Goal: Information Seeking & Learning: Learn about a topic

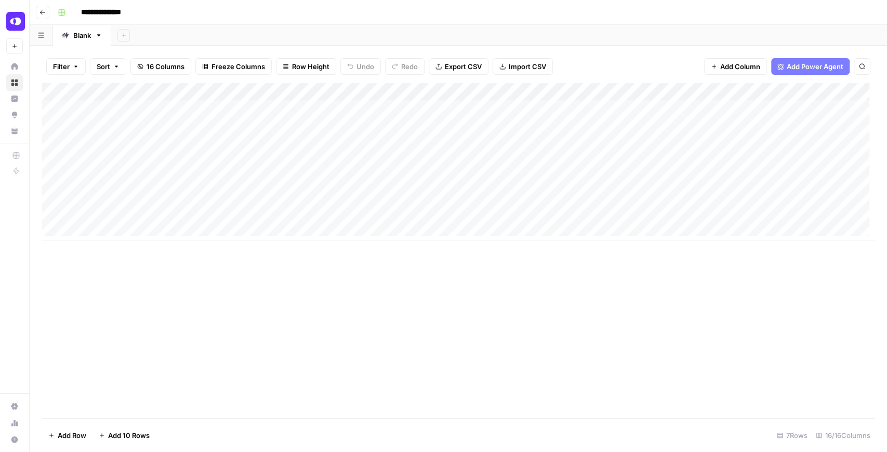
click at [310, 109] on div "Add Column" at bounding box center [458, 162] width 832 height 158
click at [708, 107] on div "Add Column" at bounding box center [458, 162] width 832 height 158
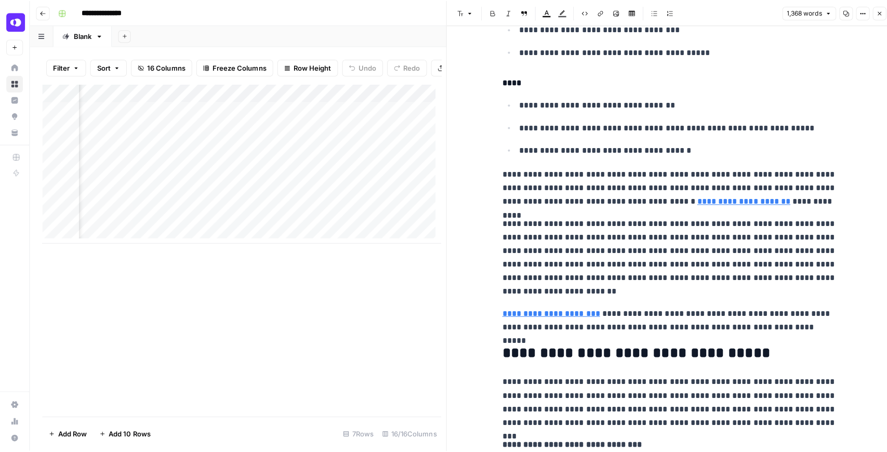
scroll to position [3433, 0]
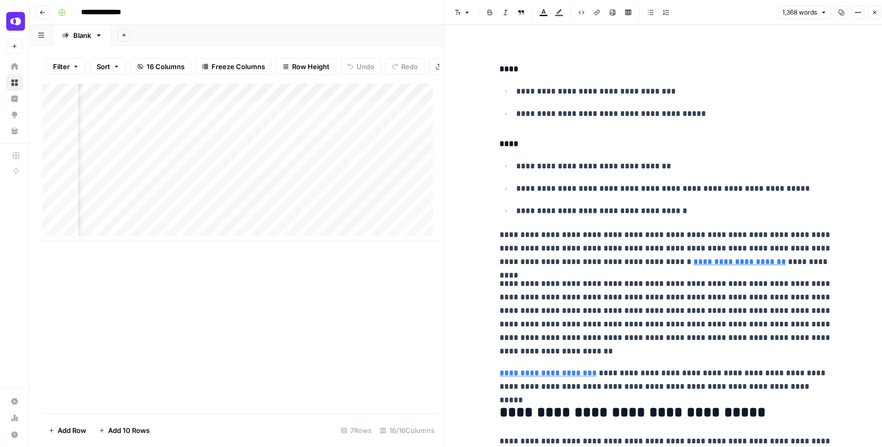
click at [709, 14] on button "Close" at bounding box center [874, 13] width 14 height 14
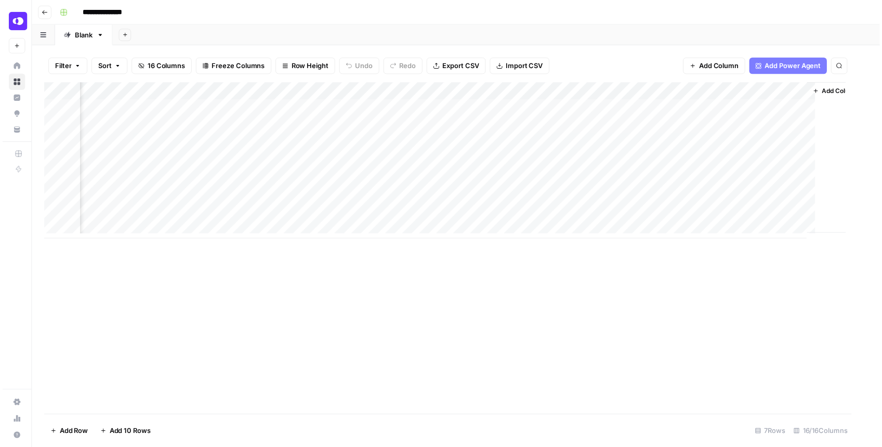
scroll to position [0, 979]
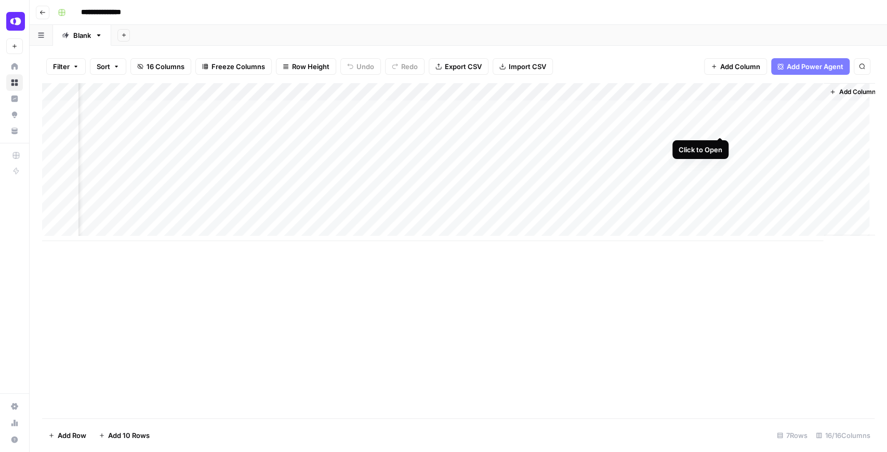
click at [709, 124] on div "Add Column" at bounding box center [458, 162] width 832 height 158
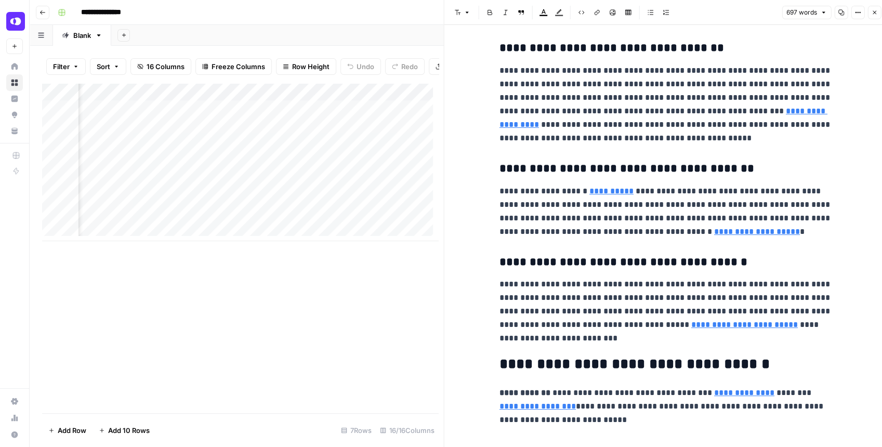
scroll to position [1108, 0]
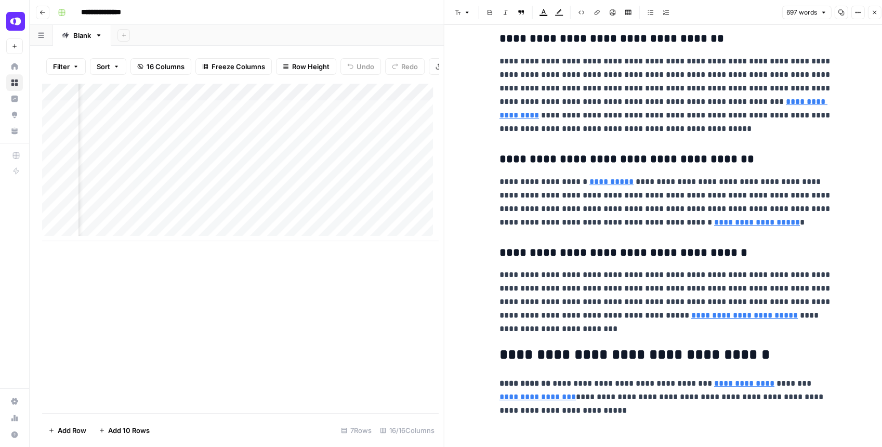
click at [709, 15] on icon "button" at bounding box center [874, 12] width 6 height 6
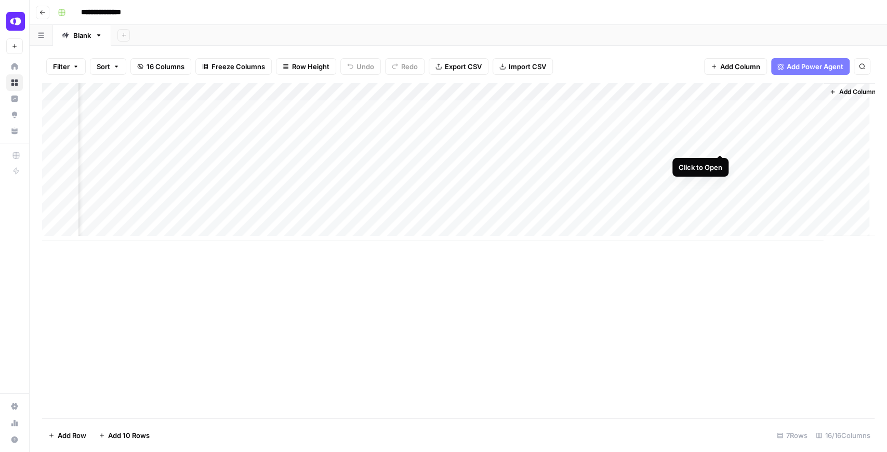
click at [709, 145] on div "Add Column" at bounding box center [458, 162] width 832 height 158
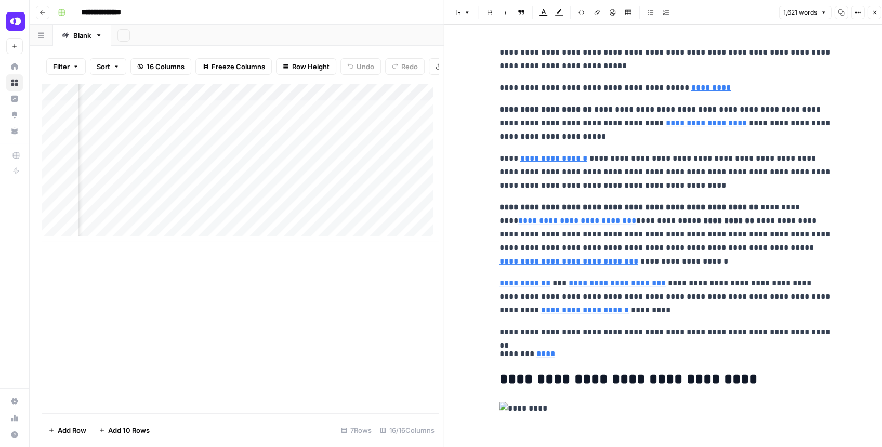
click at [709, 8] on button "Close" at bounding box center [874, 13] width 14 height 14
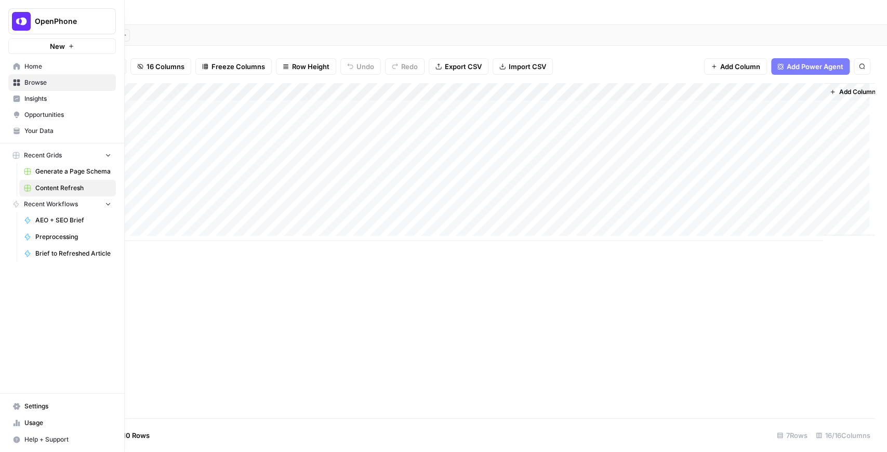
click at [51, 25] on span "OpenPhone" at bounding box center [66, 21] width 63 height 10
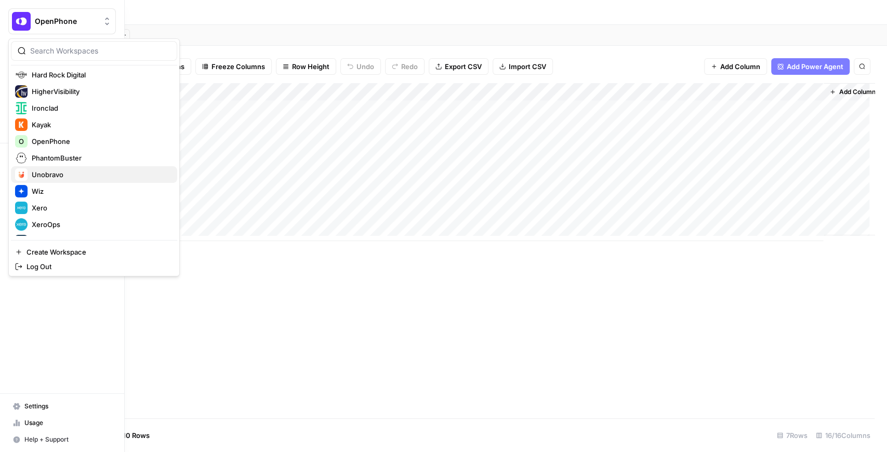
scroll to position [199, 0]
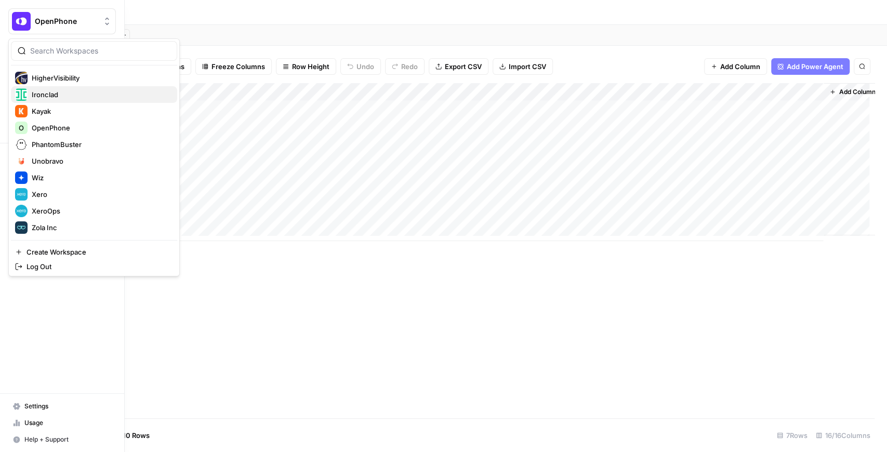
click at [75, 95] on span "Ironclad" at bounding box center [100, 94] width 137 height 10
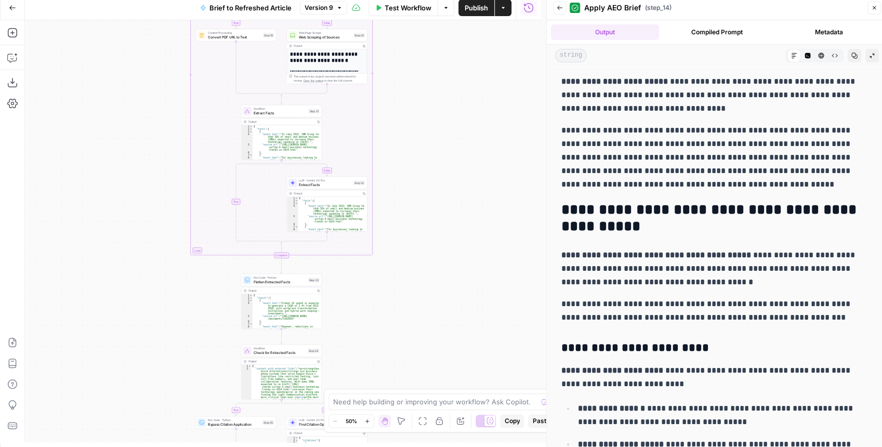
scroll to position [14210, 0]
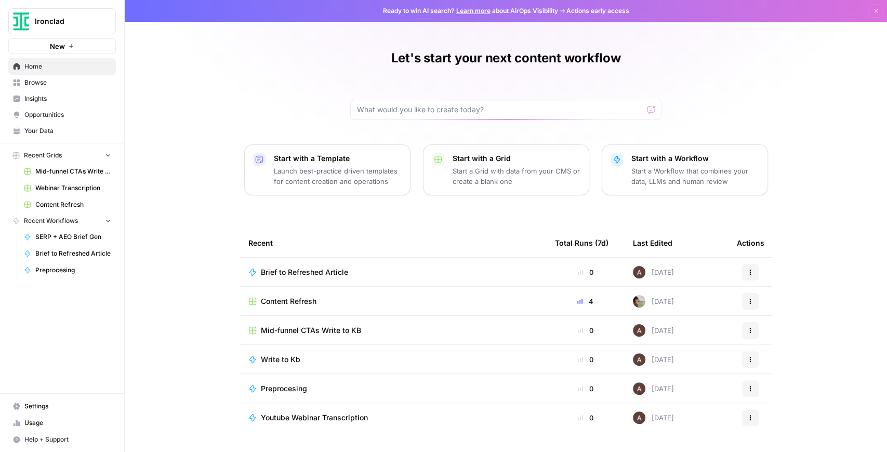
click at [89, 190] on span "Webinar Transcription" at bounding box center [73, 187] width 76 height 9
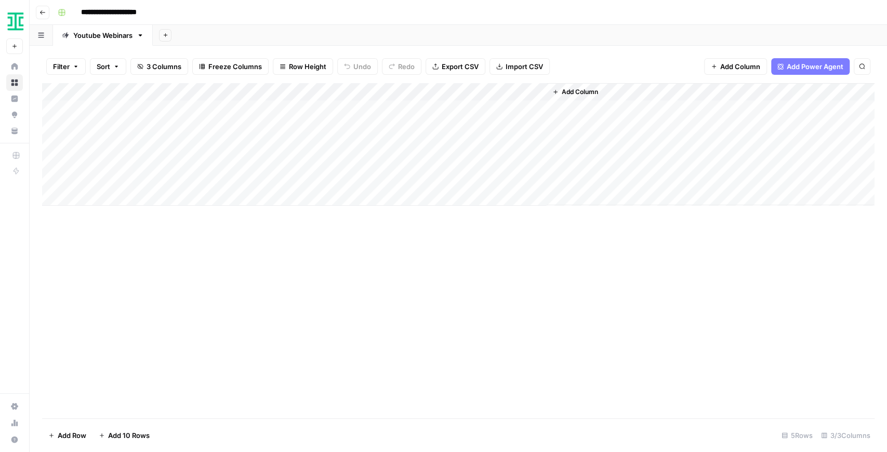
click at [255, 90] on div "Add Column" at bounding box center [458, 144] width 832 height 123
click at [390, 93] on div "Add Column" at bounding box center [458, 144] width 832 height 123
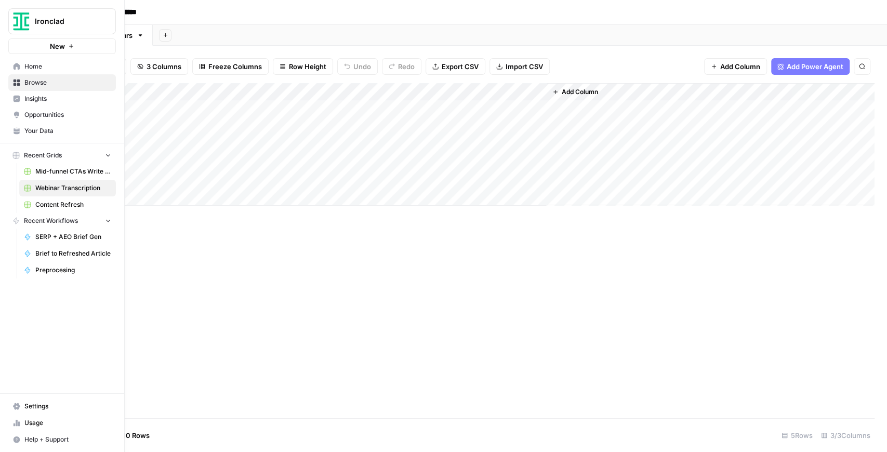
click at [52, 406] on span "Settings" at bounding box center [67, 406] width 87 height 9
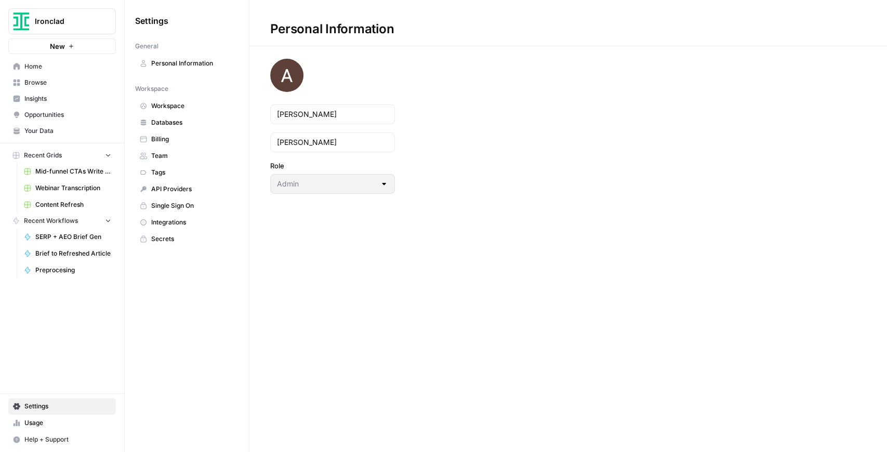
click at [181, 119] on span "Databases" at bounding box center [192, 122] width 83 height 9
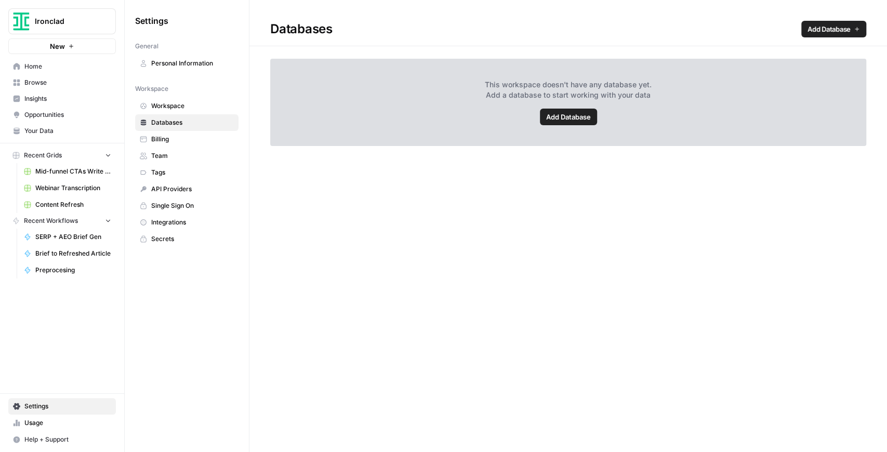
click at [183, 109] on span "Workspace" at bounding box center [192, 105] width 83 height 9
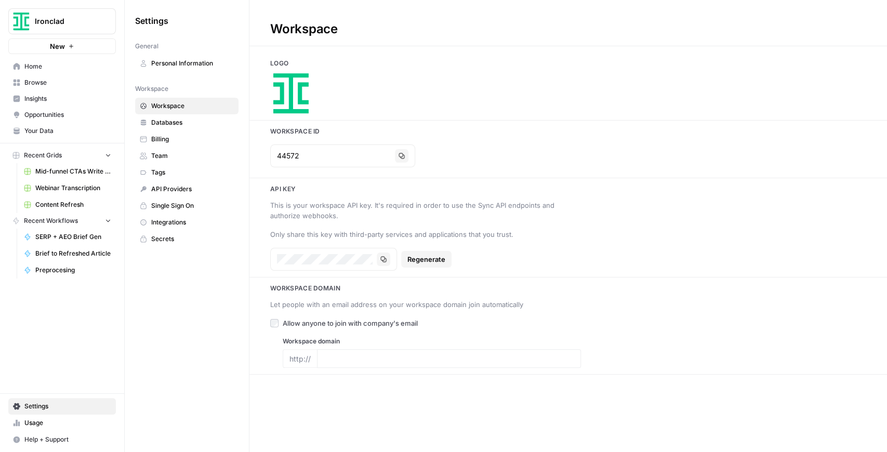
type input "https://ironcladapp.com/"
click at [179, 203] on span "Single Sign On" at bounding box center [192, 205] width 83 height 9
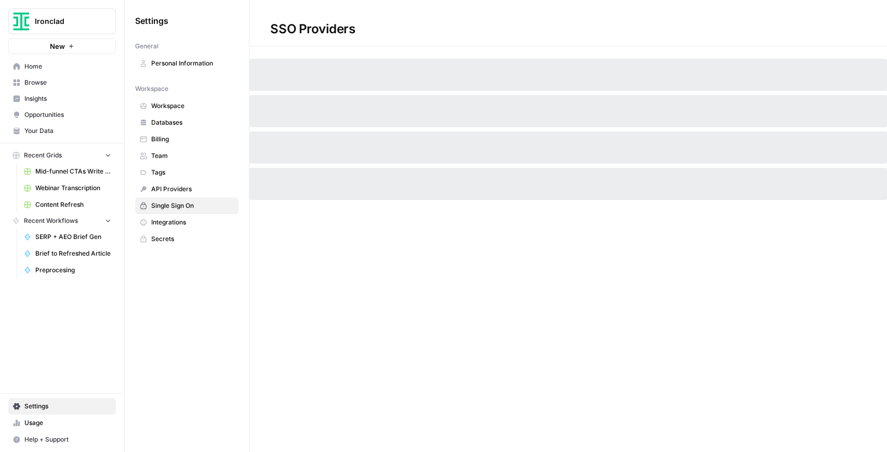
click at [178, 221] on span "Integrations" at bounding box center [192, 222] width 83 height 9
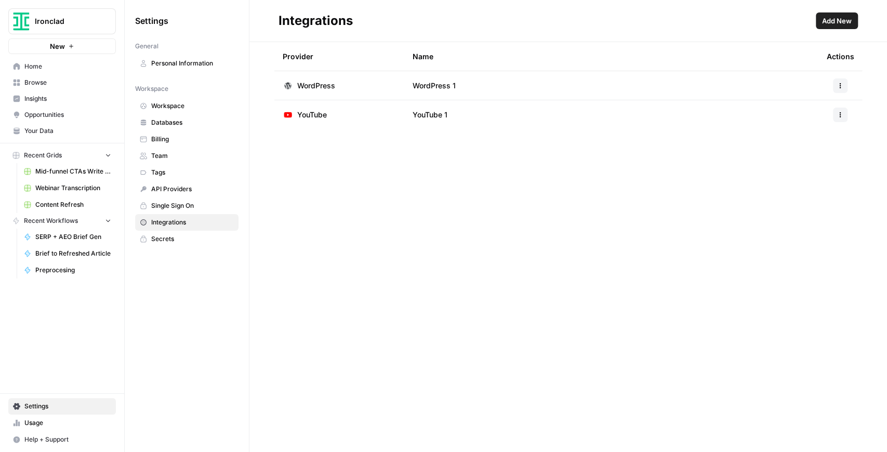
click at [381, 112] on td "YouTube" at bounding box center [339, 114] width 130 height 29
click at [836, 117] on button "button" at bounding box center [840, 115] width 15 height 15
click at [792, 134] on div "Edit" at bounding box center [814, 138] width 49 height 10
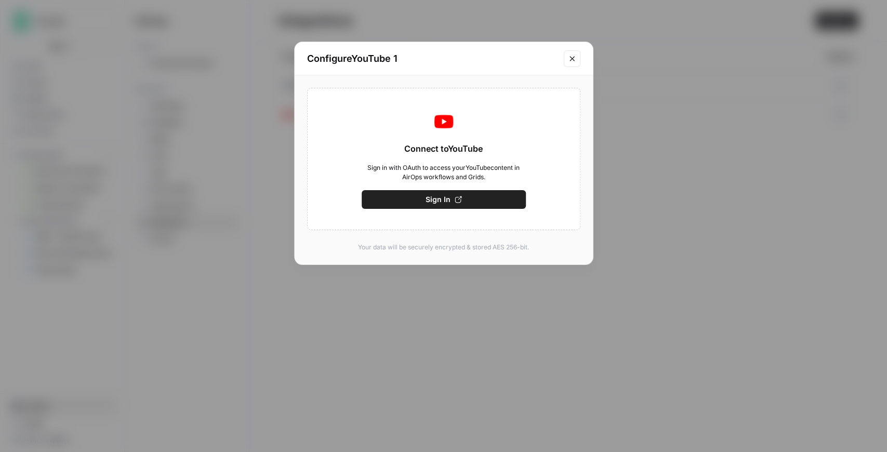
click at [574, 56] on icon "Close modal" at bounding box center [572, 59] width 8 height 8
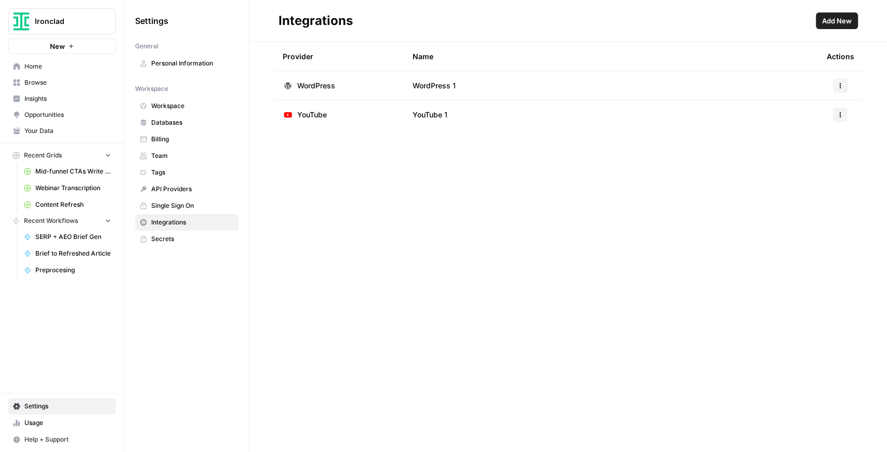
click at [72, 198] on link "Content Refresh" at bounding box center [67, 204] width 97 height 17
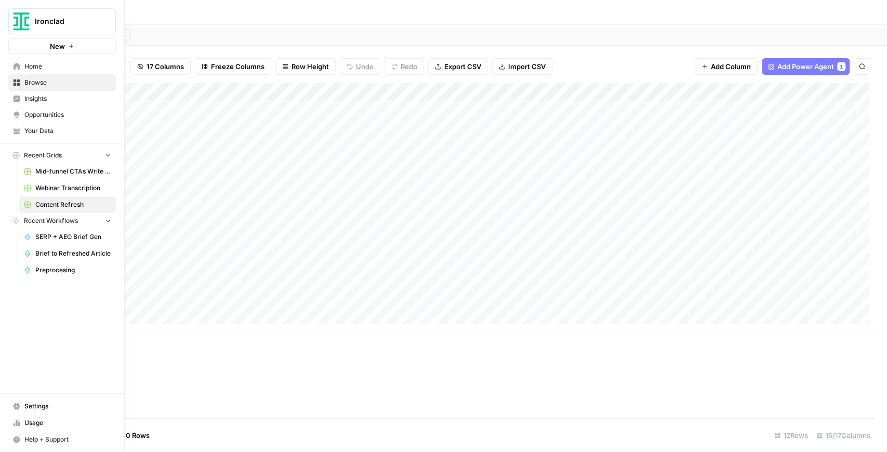
click at [61, 183] on span "Webinar Transcription" at bounding box center [73, 187] width 76 height 9
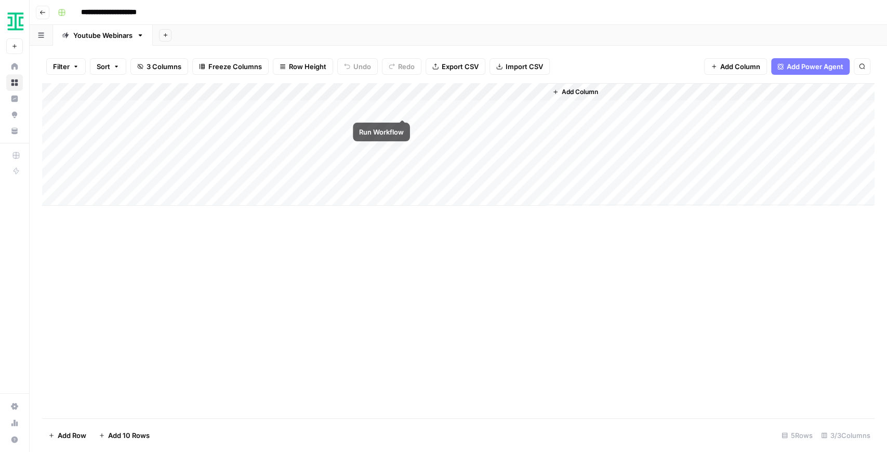
click at [391, 105] on div "Add Column" at bounding box center [458, 144] width 832 height 123
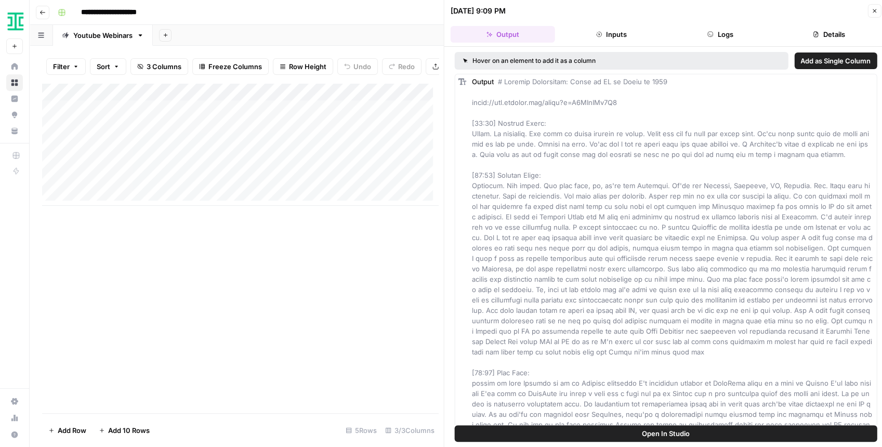
click at [660, 437] on span "Open In Studio" at bounding box center [666, 433] width 48 height 10
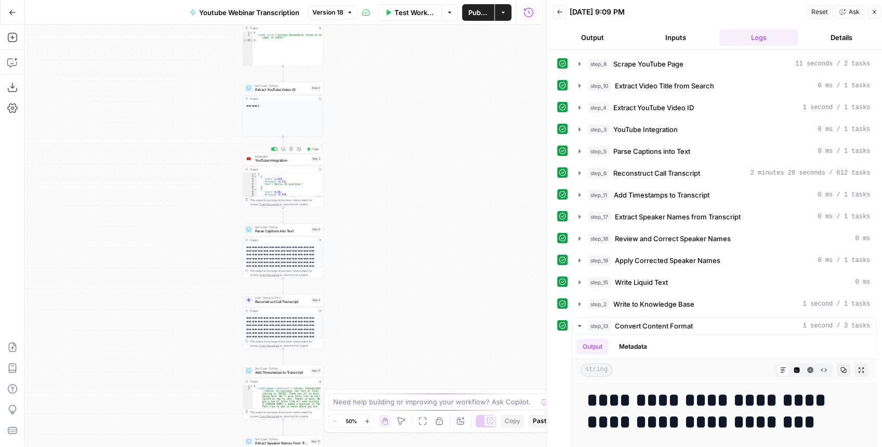
click at [277, 164] on div "Integration YouTube Integration Step 3 Copy step Delete step Add Note Test" at bounding box center [283, 158] width 81 height 12
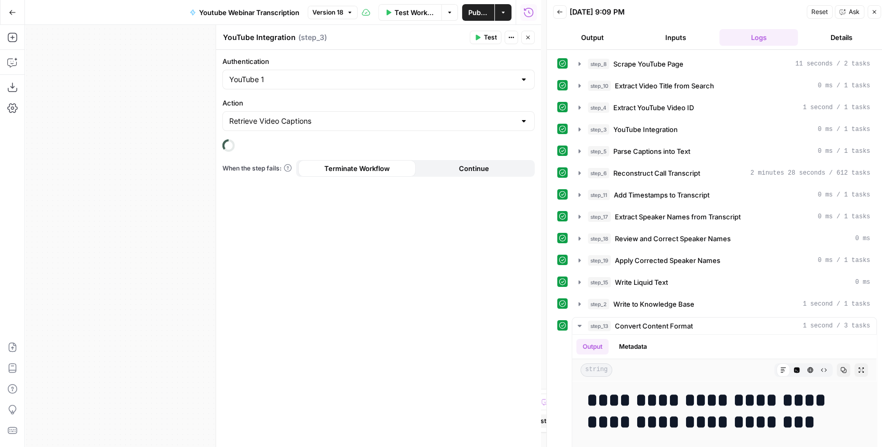
click at [522, 116] on div at bounding box center [524, 121] width 8 height 10
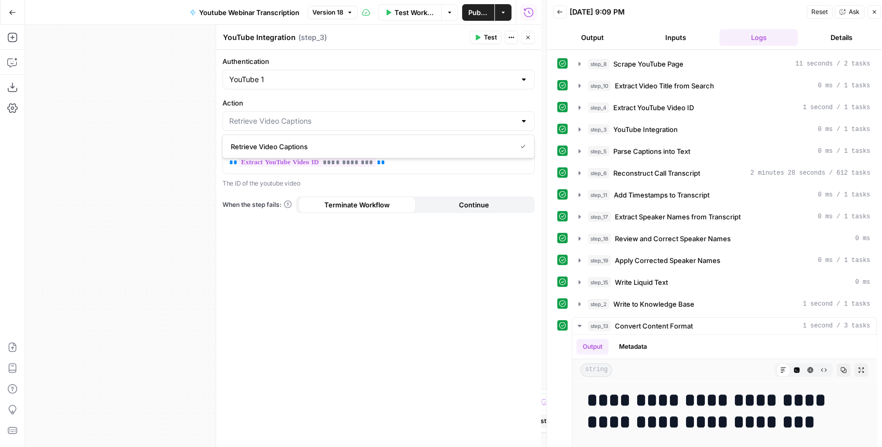
type input "Retrieve Video Captions"
click at [469, 92] on div "**********" at bounding box center [378, 248] width 325 height 397
click at [524, 117] on div at bounding box center [524, 121] width 8 height 10
type input "Retrieve Video Captions"
click at [384, 106] on label "Action" at bounding box center [378, 103] width 312 height 10
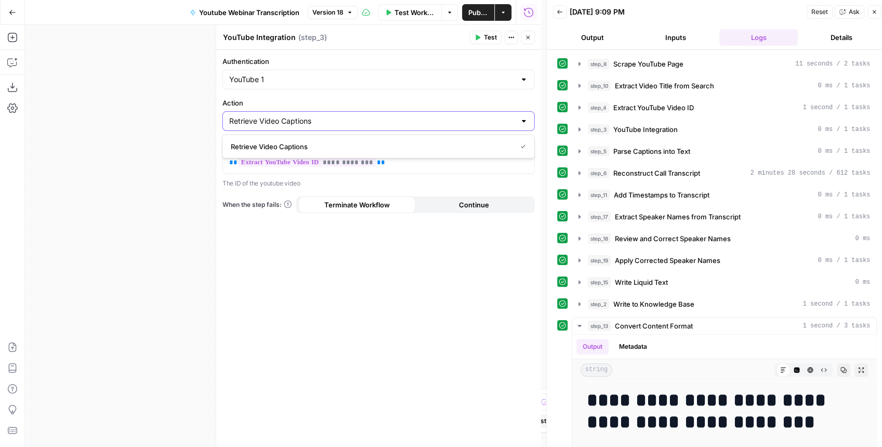
click at [384, 116] on input "Retrieve Video Captions" at bounding box center [372, 121] width 286 height 10
type input "Retrieve Video Captions"
click at [384, 106] on label "Action" at bounding box center [378, 103] width 312 height 10
click at [384, 116] on input "Retrieve Video Captions" at bounding box center [372, 121] width 286 height 10
click at [319, 150] on span "Retrieve Video Captions" at bounding box center [371, 146] width 281 height 10
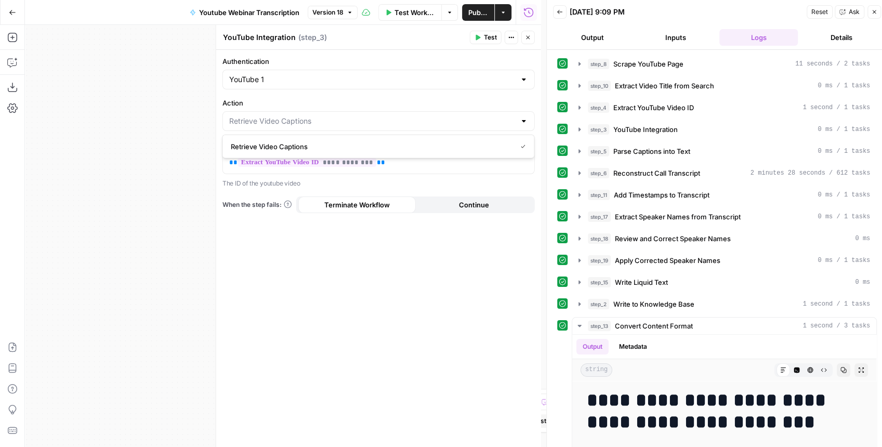
type input "Retrieve Video Captions"
click at [0, 15] on aside "Ironclad New Home Browse Insights Opportunities Your Data Recent Grids Mid-funn…" at bounding box center [0, 223] width 1 height 447
click at [6, 12] on button "Go Back" at bounding box center [12, 12] width 19 height 19
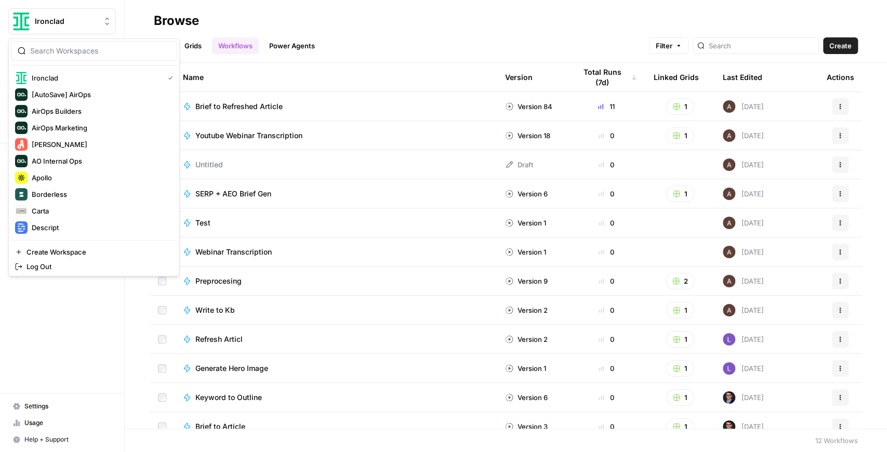
click at [64, 21] on span "Ironclad" at bounding box center [66, 21] width 63 height 10
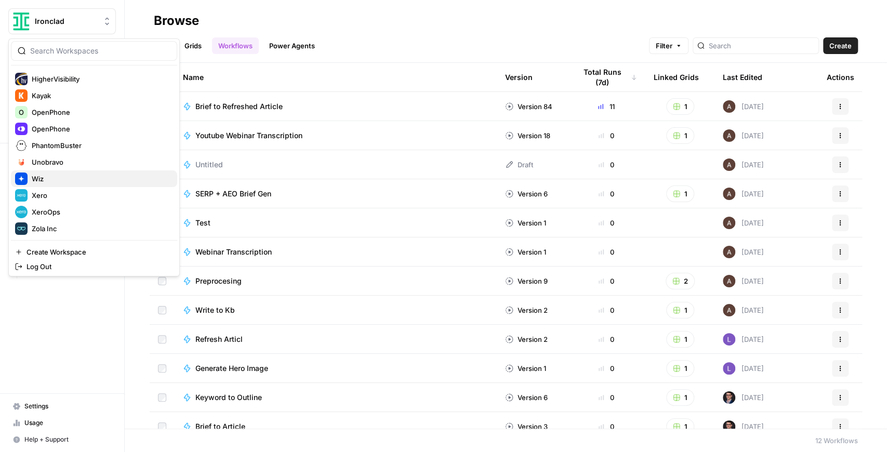
scroll to position [199, 0]
drag, startPoint x: 70, startPoint y: 108, endPoint x: 71, endPoint y: 125, distance: 16.7
click at [71, 125] on div "Ironclad [AutoSave] AirOps AirOps Builders AirOps Marketing Angi AO Internal Op…" at bounding box center [94, 153] width 166 height 166
click at [71, 125] on span "OpenPhone" at bounding box center [100, 128] width 137 height 10
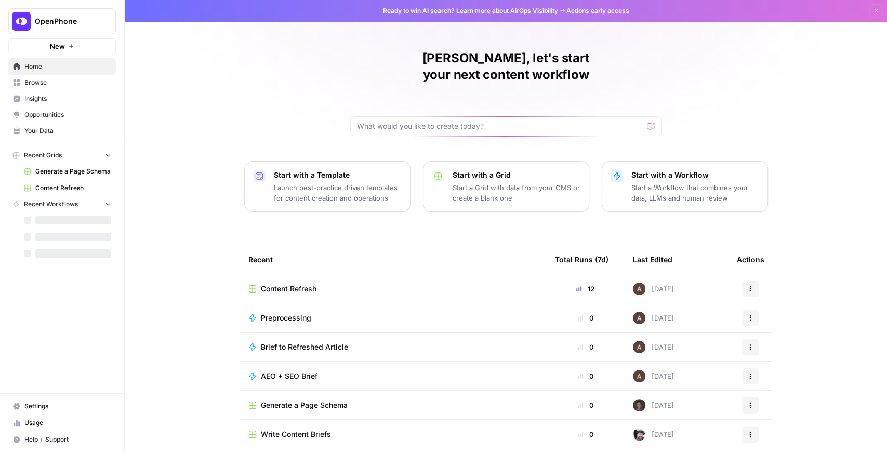
click at [71, 185] on span "Content Refresh" at bounding box center [73, 187] width 76 height 9
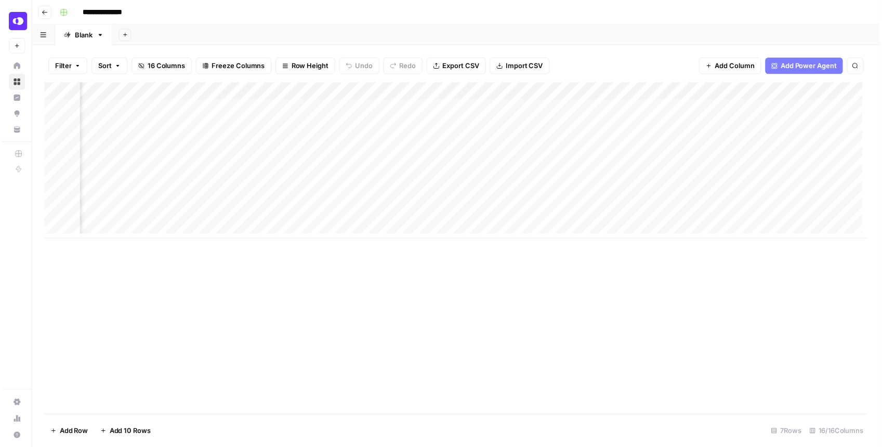
scroll to position [0, 991]
click at [706, 124] on div "Add Column" at bounding box center [458, 162] width 832 height 158
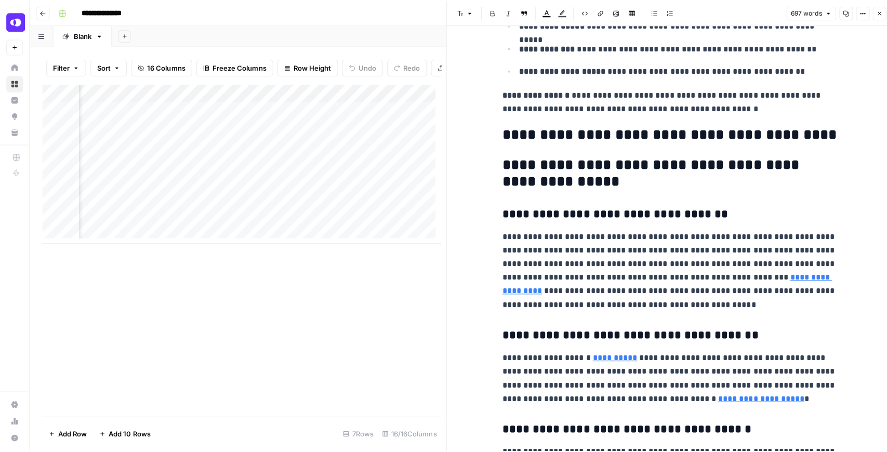
scroll to position [935, 0]
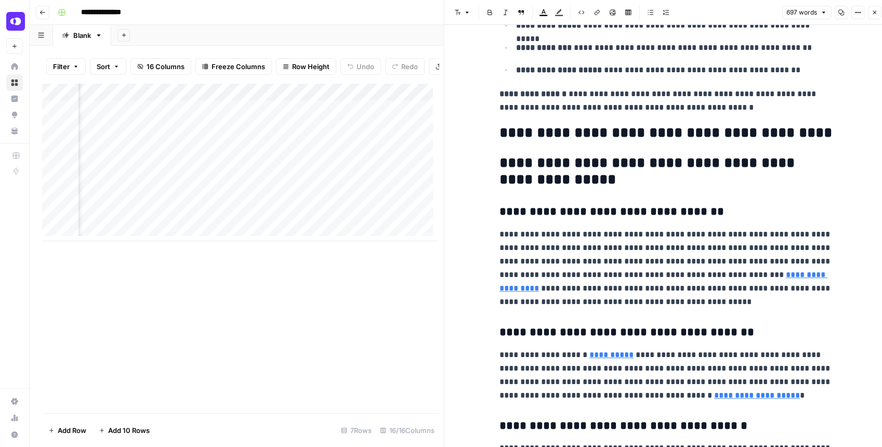
click at [875, 12] on icon "button" at bounding box center [874, 12] width 6 height 6
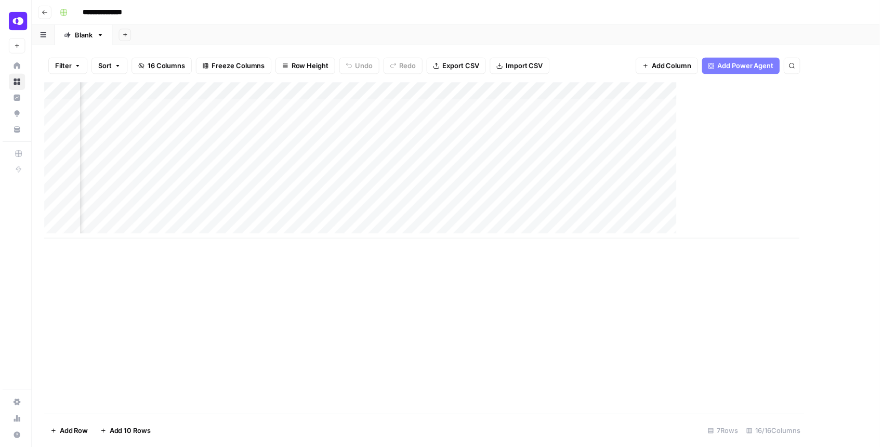
scroll to position [0, 979]
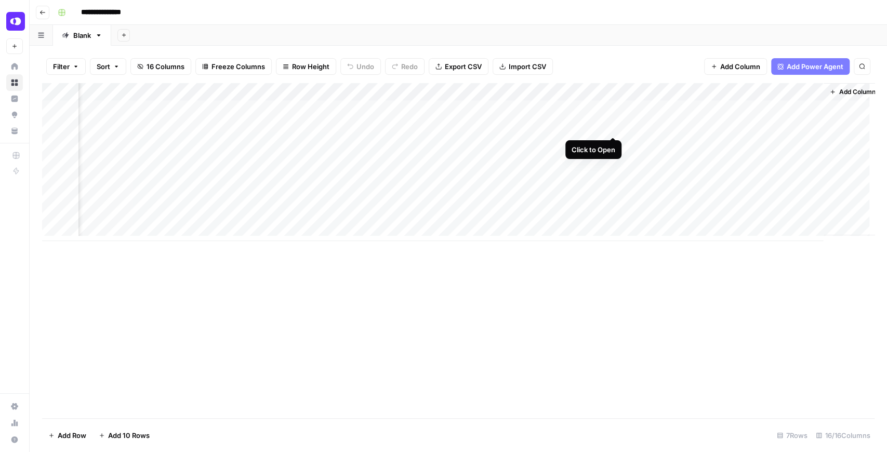
click at [612, 125] on div "Add Column" at bounding box center [458, 162] width 832 height 158
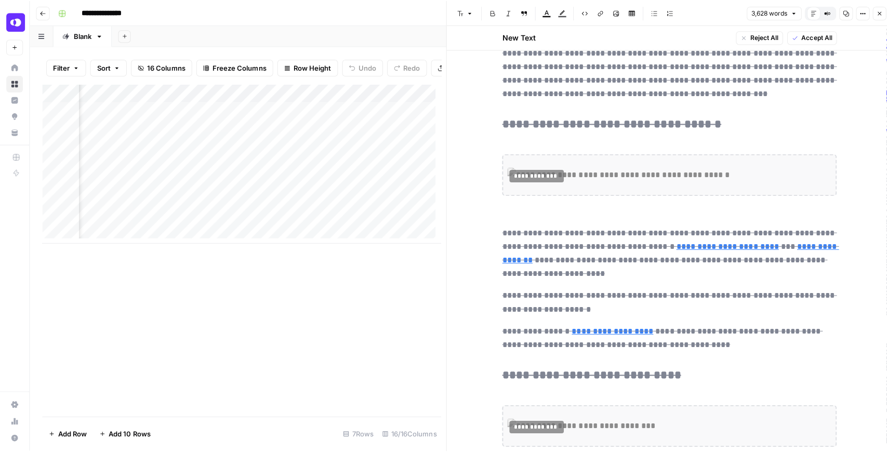
scroll to position [3775, 0]
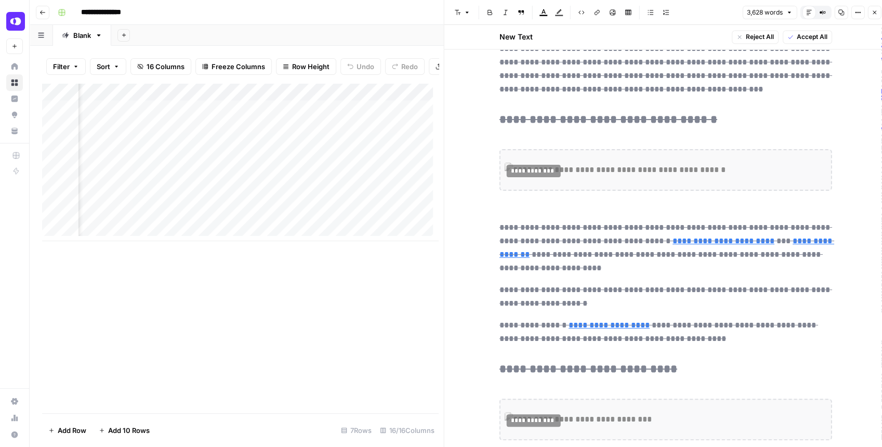
click at [871, 14] on icon "button" at bounding box center [874, 12] width 6 height 6
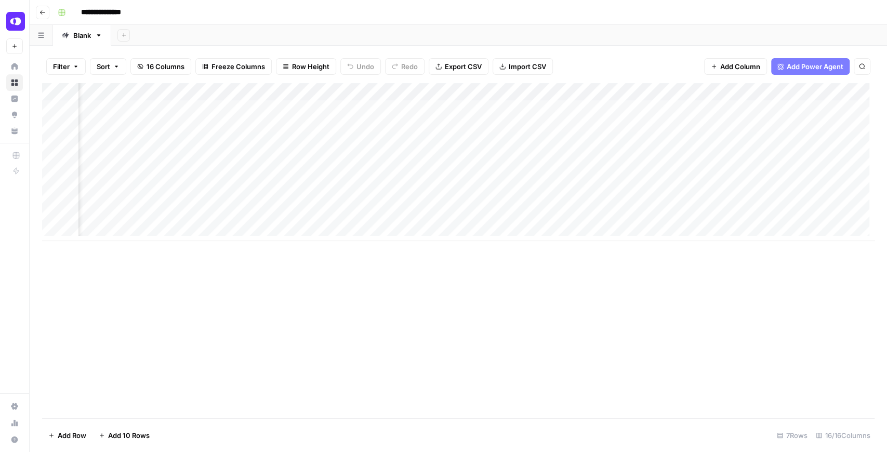
scroll to position [0, 134]
click at [379, 91] on div "Add Column" at bounding box center [458, 162] width 832 height 158
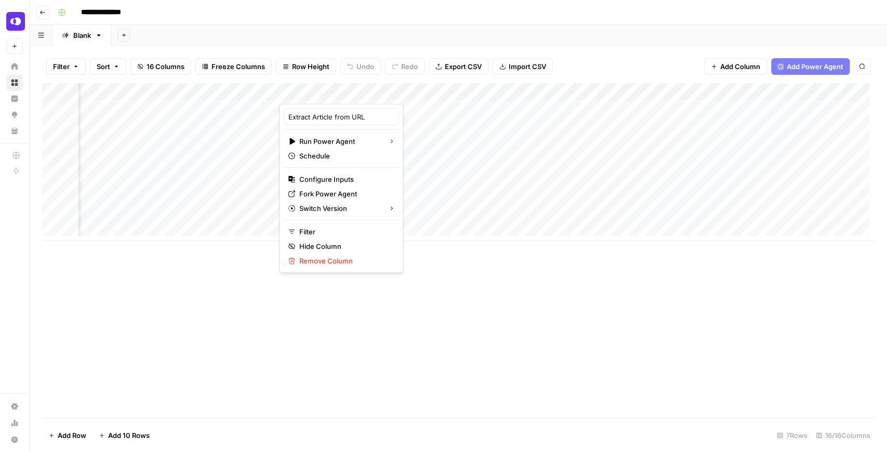
click at [368, 88] on div at bounding box center [342, 93] width 127 height 21
click at [326, 189] on span "Fork Power Agent" at bounding box center [344, 194] width 91 height 10
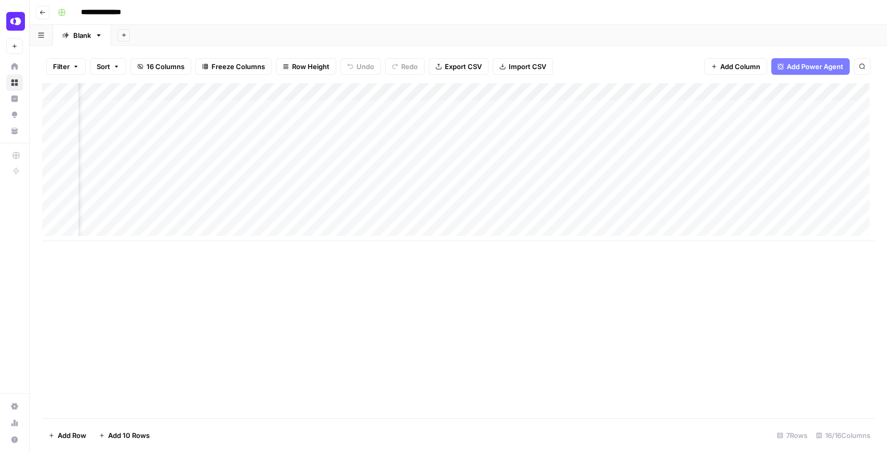
click at [417, 108] on div "Add Column" at bounding box center [458, 162] width 832 height 158
click at [510, 126] on div "Add Column" at bounding box center [458, 162] width 832 height 158
drag, startPoint x: 374, startPoint y: 241, endPoint x: 510, endPoint y: 242, distance: 135.6
click at [510, 242] on div "Add Column" at bounding box center [458, 250] width 832 height 335
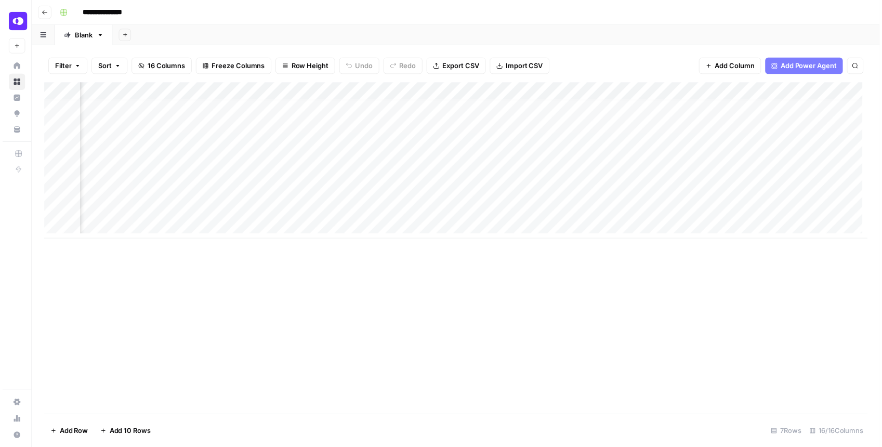
scroll to position [5, 454]
click at [565, 122] on div "Add Column" at bounding box center [458, 162] width 832 height 158
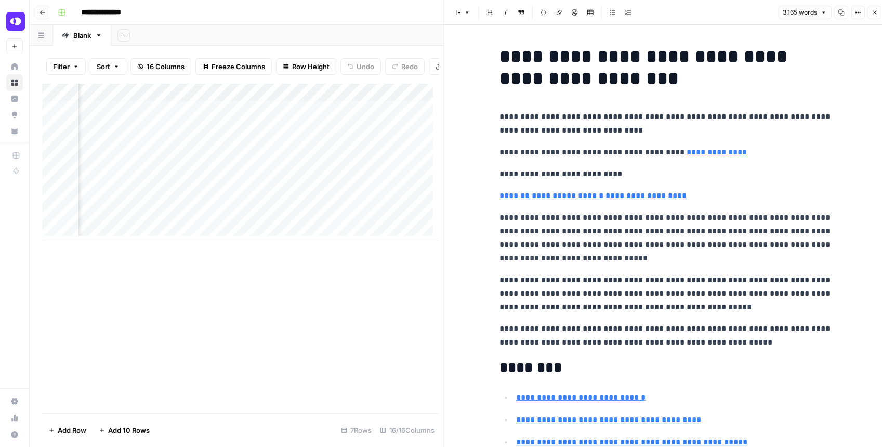
click at [845, 12] on button "Copy" at bounding box center [841, 13] width 14 height 14
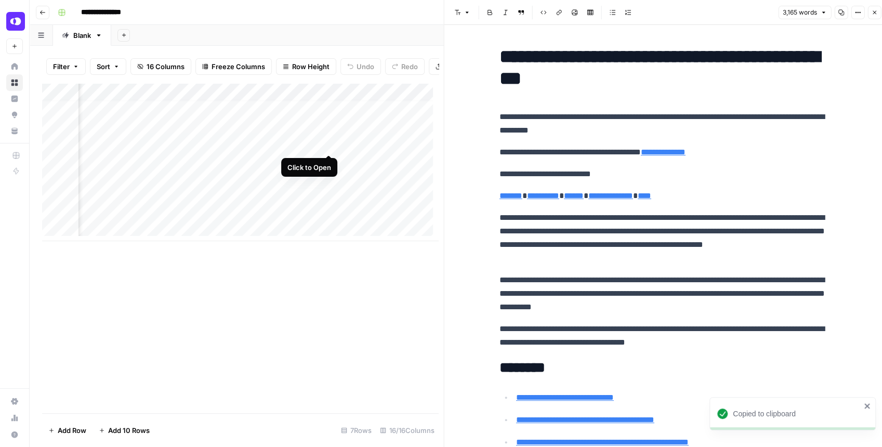
click at [324, 146] on div "Add Column" at bounding box center [240, 162] width 396 height 158
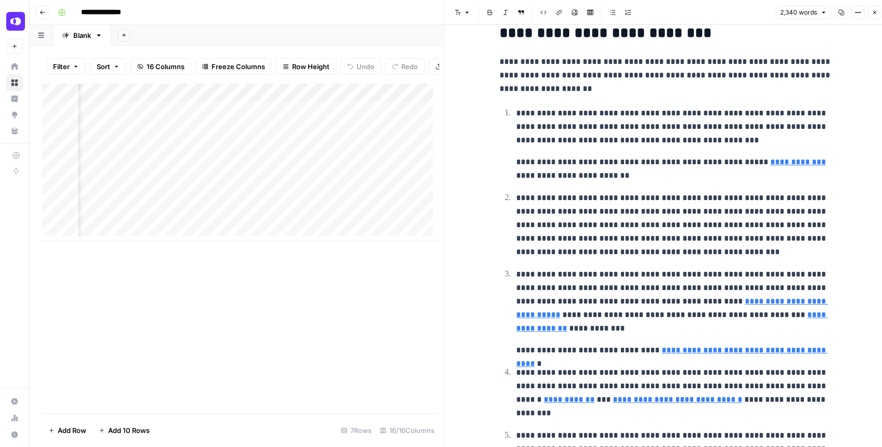
scroll to position [1212, 0]
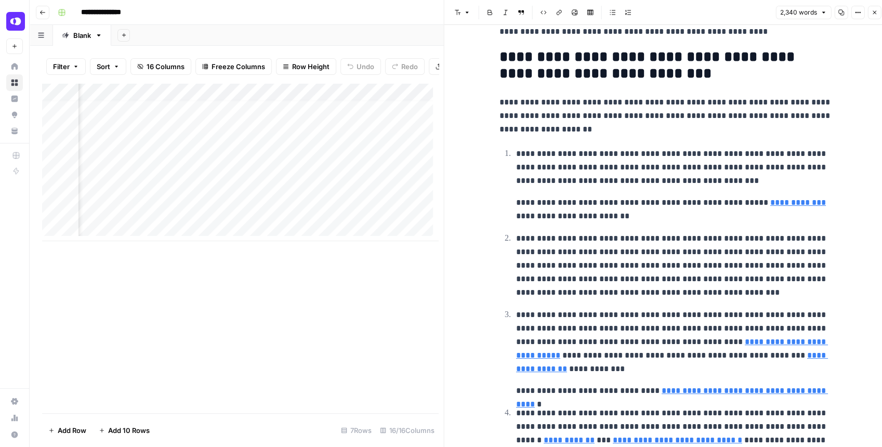
click at [841, 11] on icon "button" at bounding box center [840, 12] width 6 height 6
click at [875, 10] on icon "button" at bounding box center [874, 12] width 6 height 6
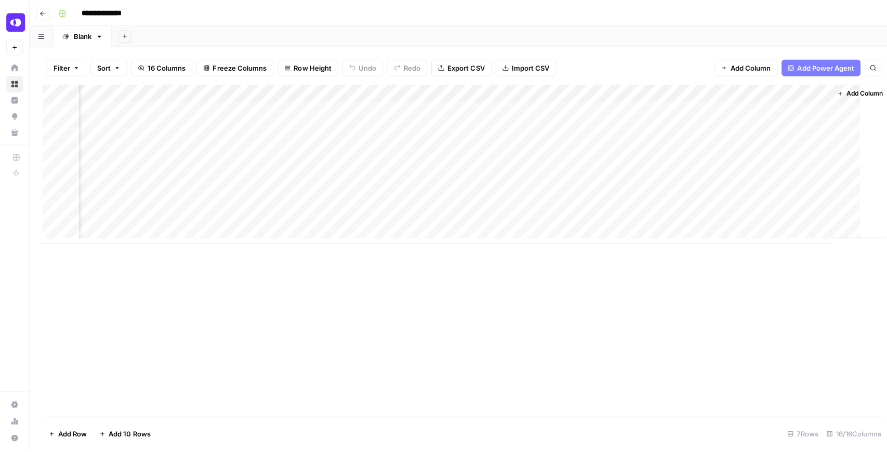
scroll to position [0, 1000]
click at [517, 107] on div "Add Column" at bounding box center [458, 162] width 832 height 158
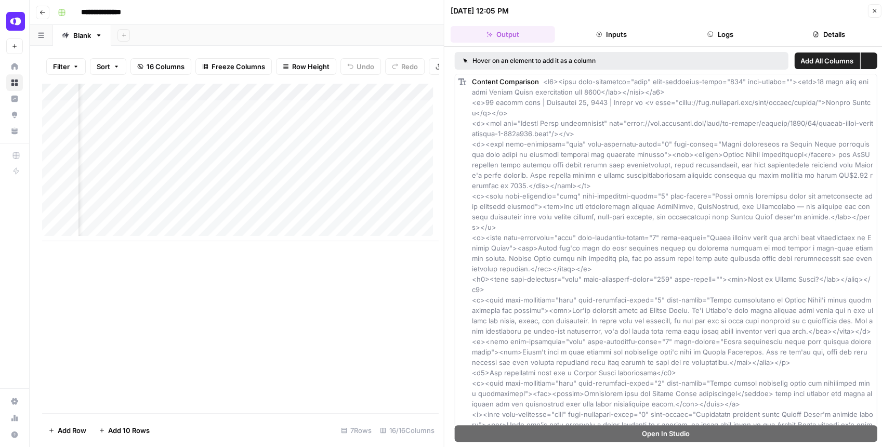
click at [870, 10] on button "Close" at bounding box center [874, 11] width 14 height 14
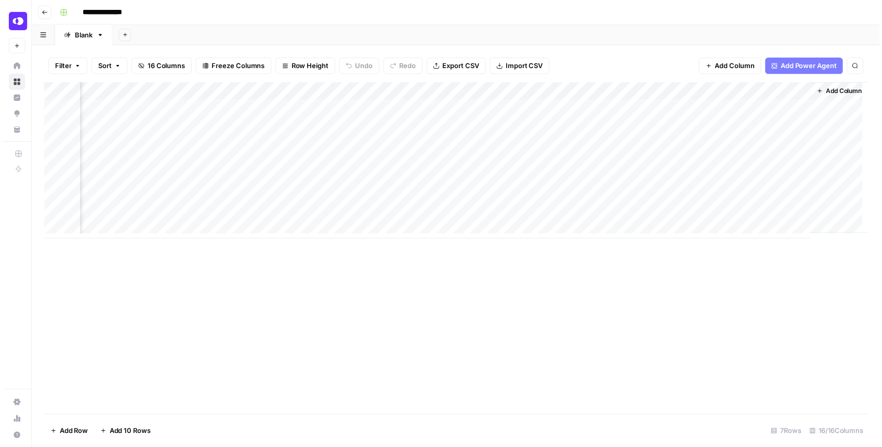
scroll to position [0, 1012]
click at [506, 127] on div "Add Column" at bounding box center [458, 162] width 832 height 158
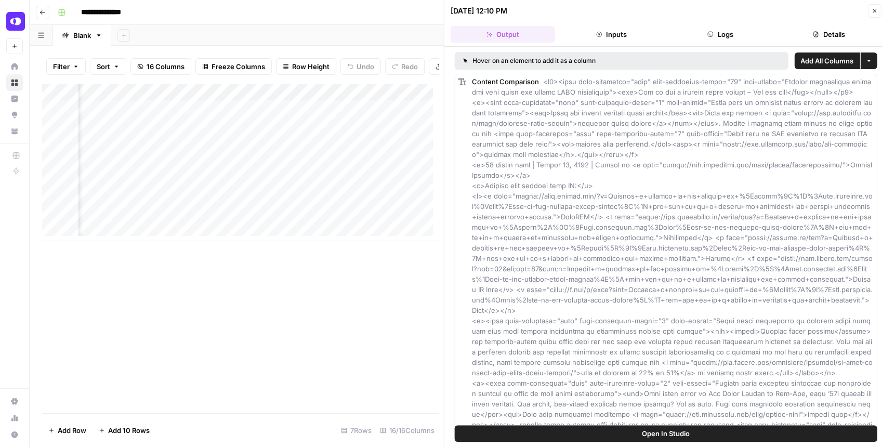
click at [609, 434] on button "Open In Studio" at bounding box center [666, 433] width 422 height 17
click at [871, 14] on button "Close" at bounding box center [874, 11] width 14 height 14
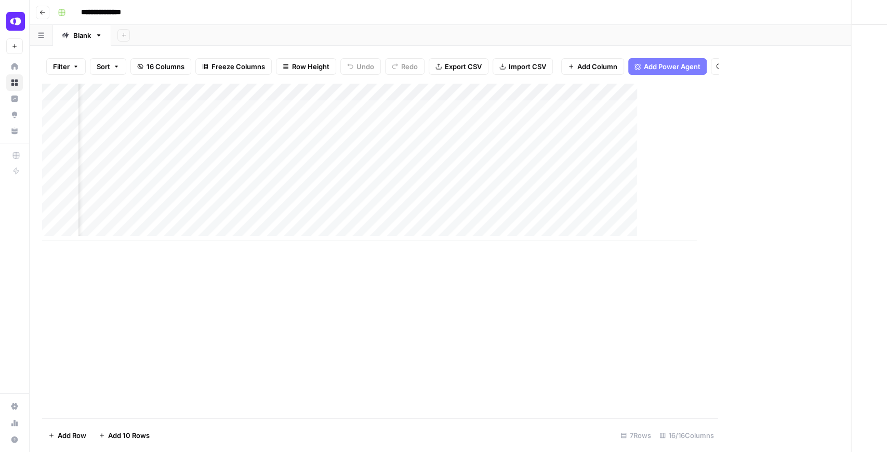
scroll to position [0, 1000]
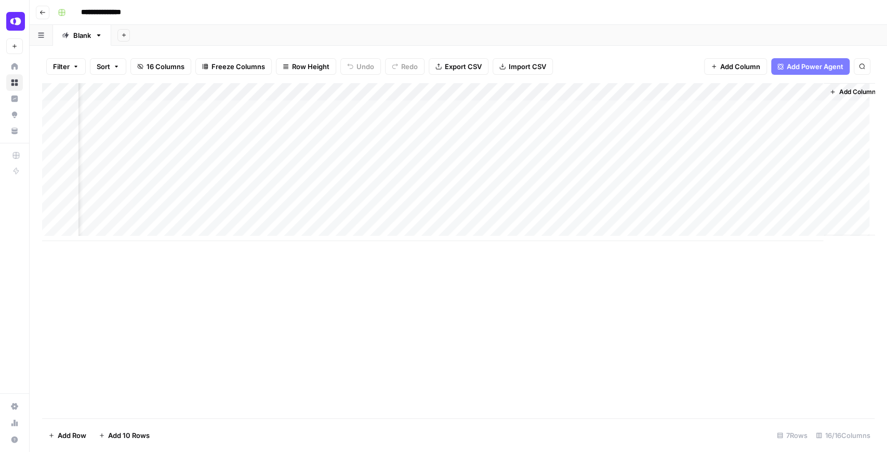
click at [532, 126] on div "Add Column" at bounding box center [458, 162] width 832 height 158
click at [531, 146] on div "Add Column" at bounding box center [458, 162] width 832 height 158
click at [391, 105] on div "Add Column" at bounding box center [458, 162] width 832 height 158
click at [755, 108] on div "Add Column" at bounding box center [458, 162] width 832 height 158
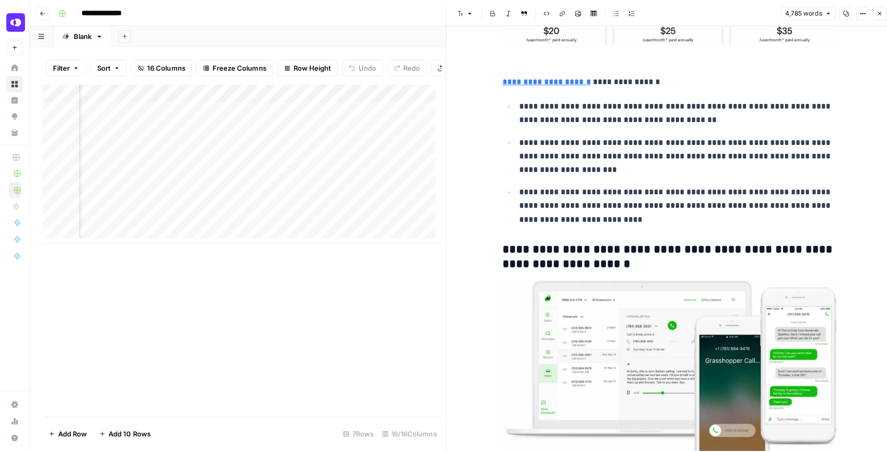
scroll to position [5680, 0]
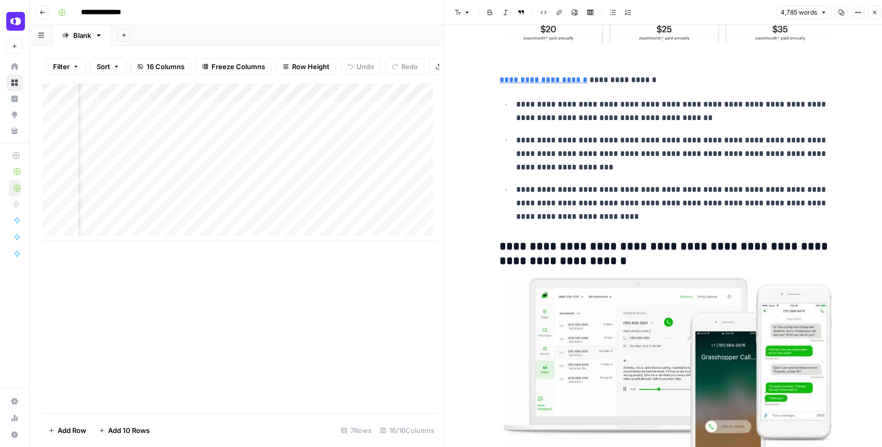
click at [873, 13] on icon "button" at bounding box center [874, 13] width 4 height 4
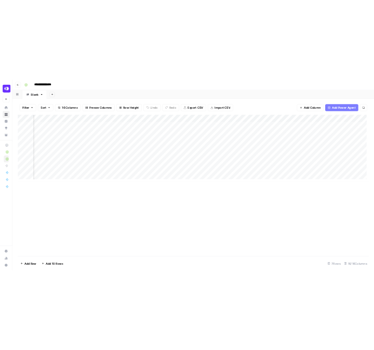
scroll to position [0, 969]
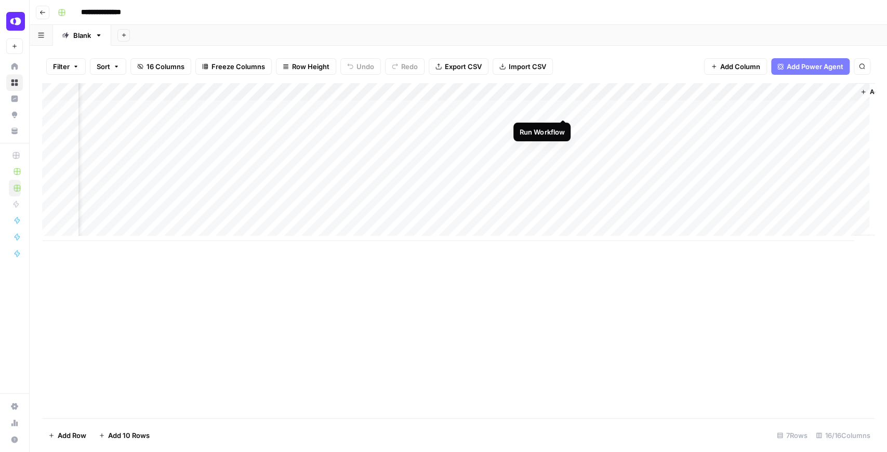
click at [560, 112] on div "Add Column" at bounding box center [458, 162] width 832 height 158
click at [546, 126] on div "Add Column" at bounding box center [458, 162] width 832 height 158
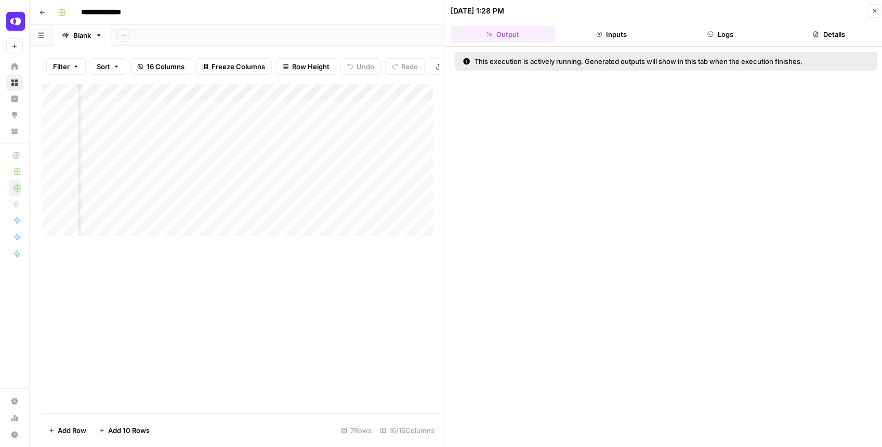
click at [719, 34] on button "Logs" at bounding box center [720, 34] width 104 height 17
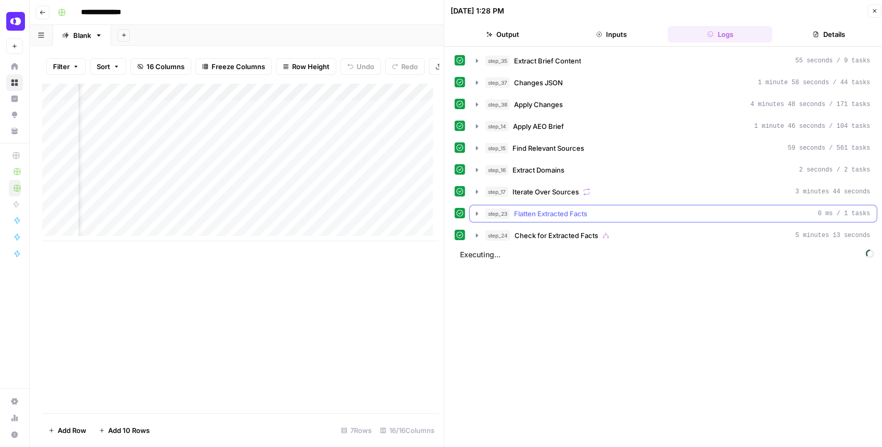
click at [471, 212] on button "step_23 Flatten Extracted Facts 0 ms / 1 tasks" at bounding box center [673, 213] width 407 height 17
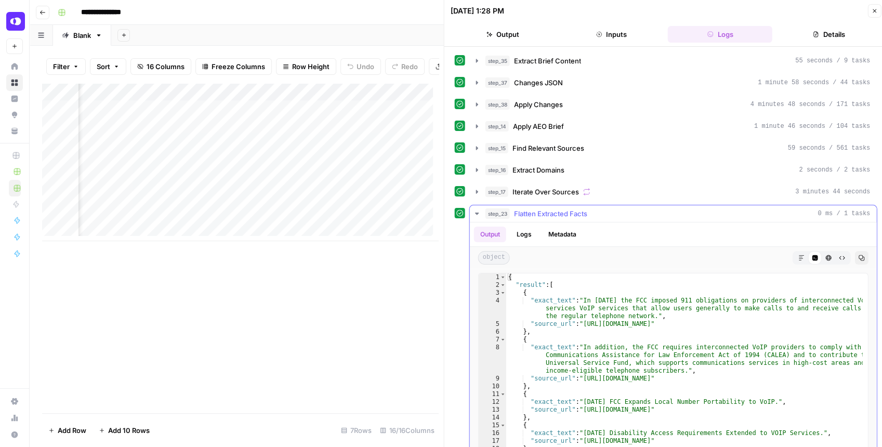
click at [471, 212] on button "step_23 Flatten Extracted Facts 0 ms / 1 tasks" at bounding box center [673, 213] width 407 height 17
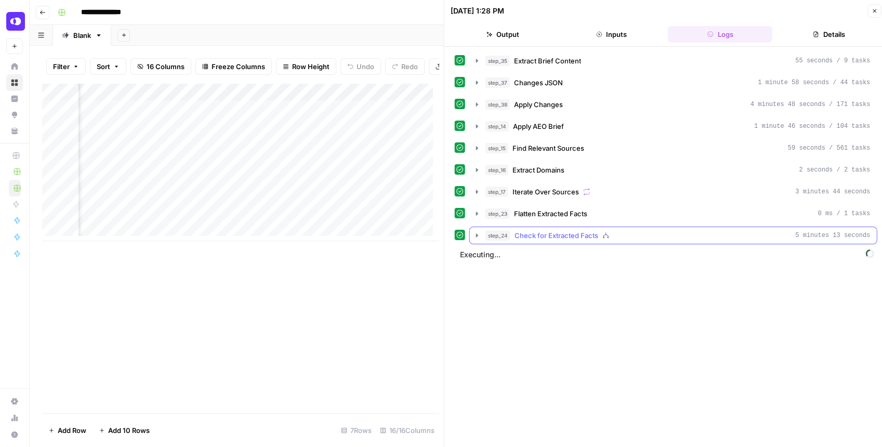
click at [473, 231] on icon "button" at bounding box center [477, 235] width 8 height 8
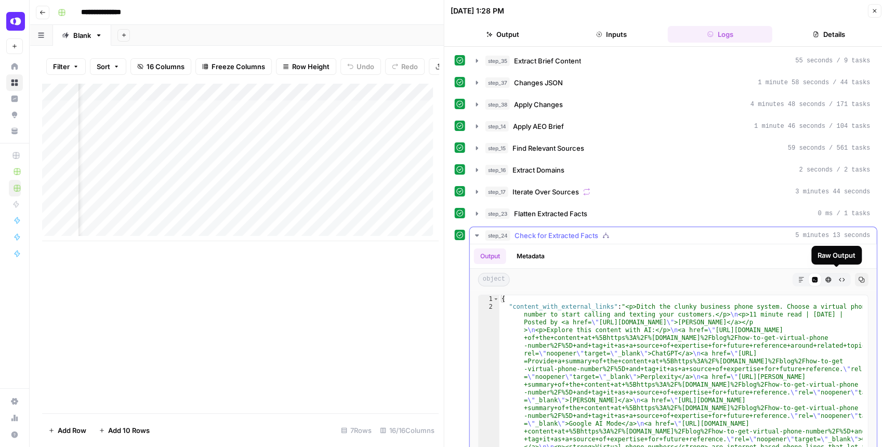
click at [797, 276] on icon "button" at bounding box center [800, 279] width 6 height 6
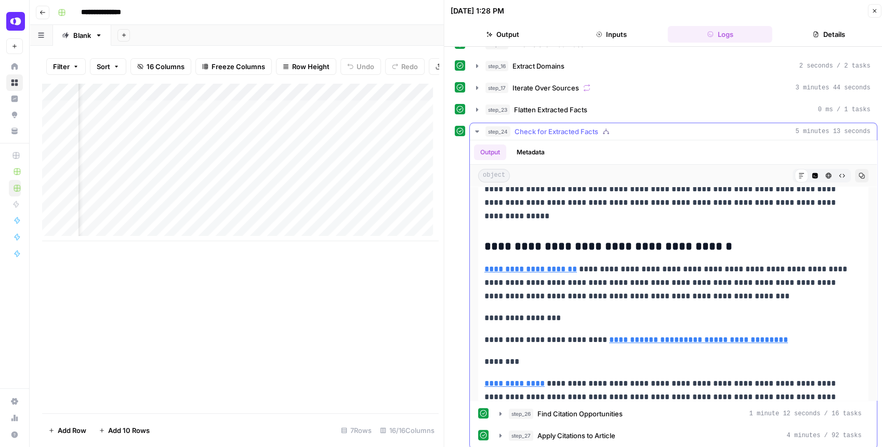
scroll to position [5472, 0]
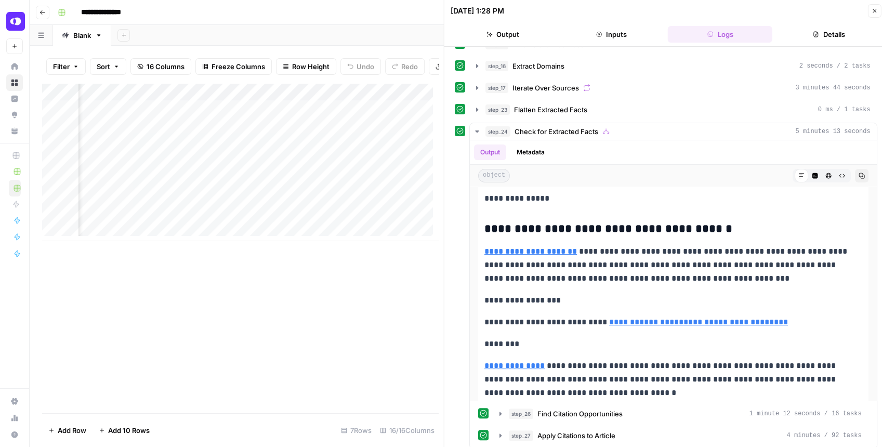
click at [872, 11] on icon "button" at bounding box center [874, 11] width 6 height 6
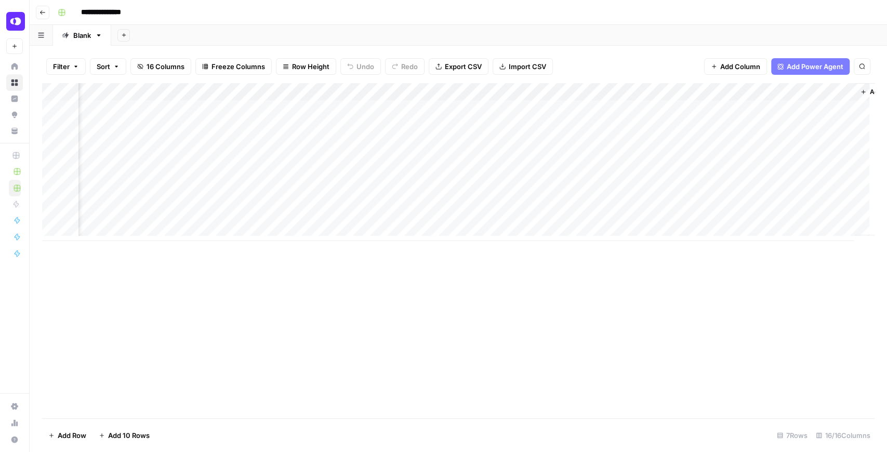
click at [748, 145] on div "Add Column" at bounding box center [458, 162] width 832 height 158
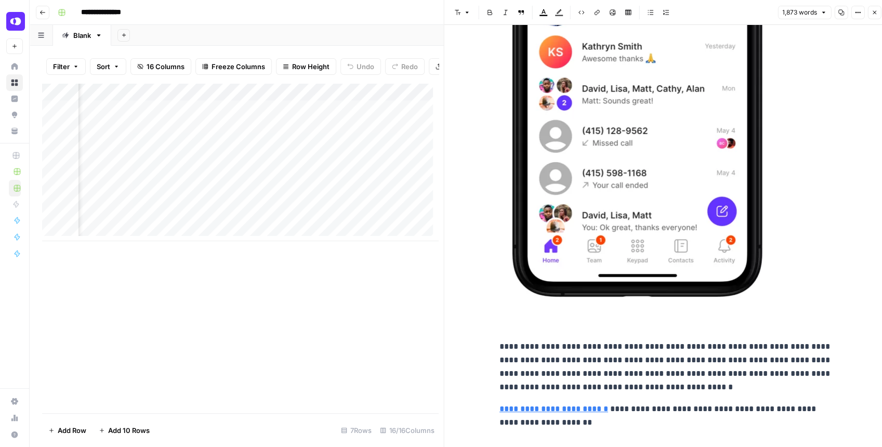
scroll to position [4797, 0]
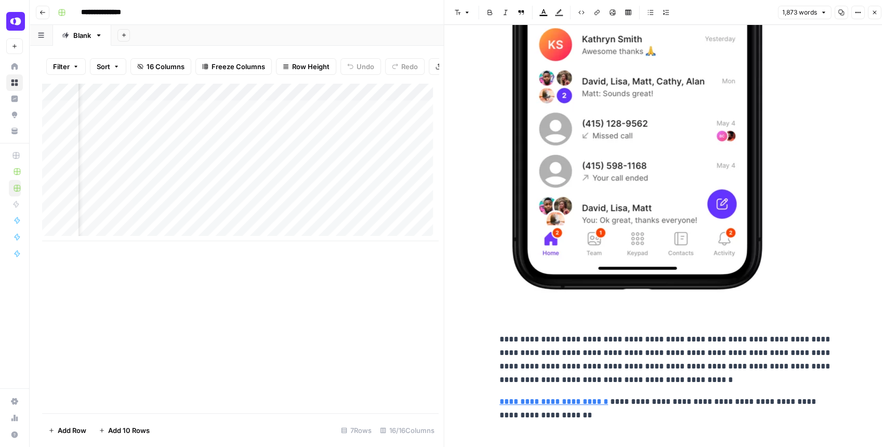
click at [873, 11] on icon "button" at bounding box center [874, 12] width 6 height 6
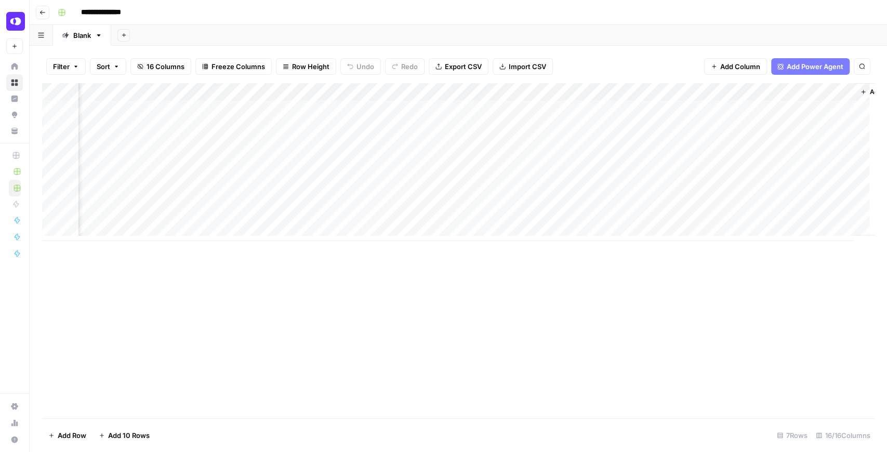
click at [641, 143] on div "Add Column" at bounding box center [458, 162] width 832 height 158
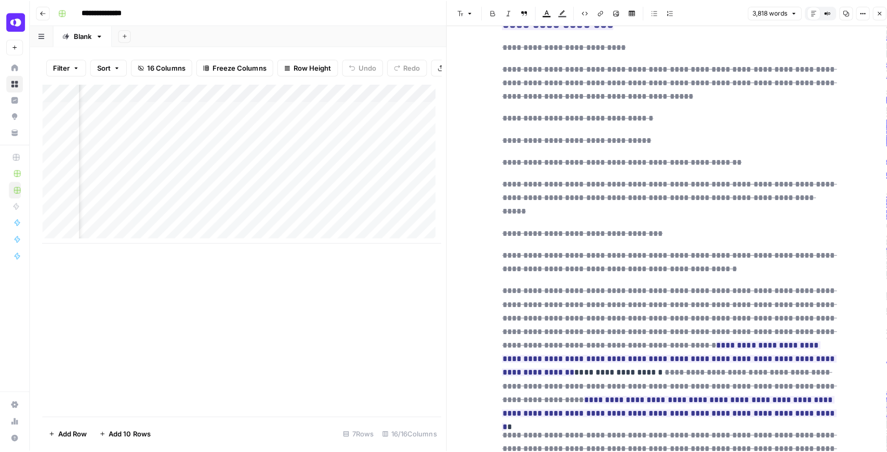
scroll to position [9282, 0]
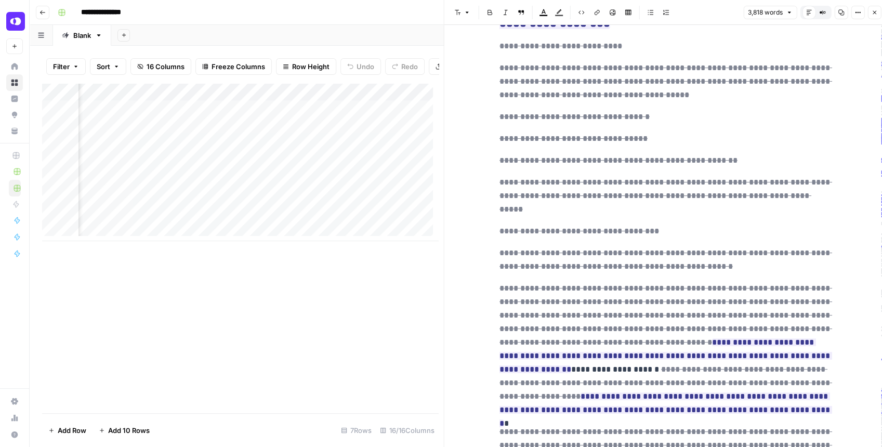
click at [873, 11] on icon "button" at bounding box center [874, 13] width 4 height 4
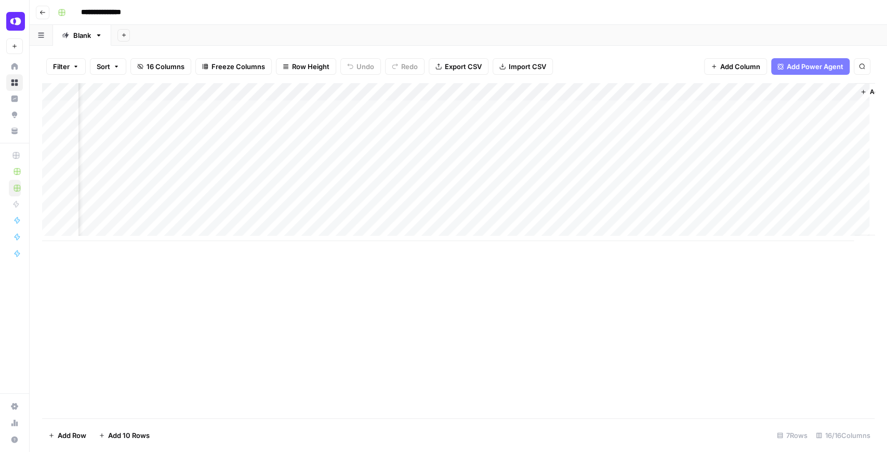
scroll to position [5, 969]
drag, startPoint x: 638, startPoint y: 240, endPoint x: 518, endPoint y: 242, distance: 120.0
click at [518, 242] on div "Add Column" at bounding box center [458, 250] width 832 height 335
click at [495, 139] on div "Add Column" at bounding box center [458, 162] width 832 height 158
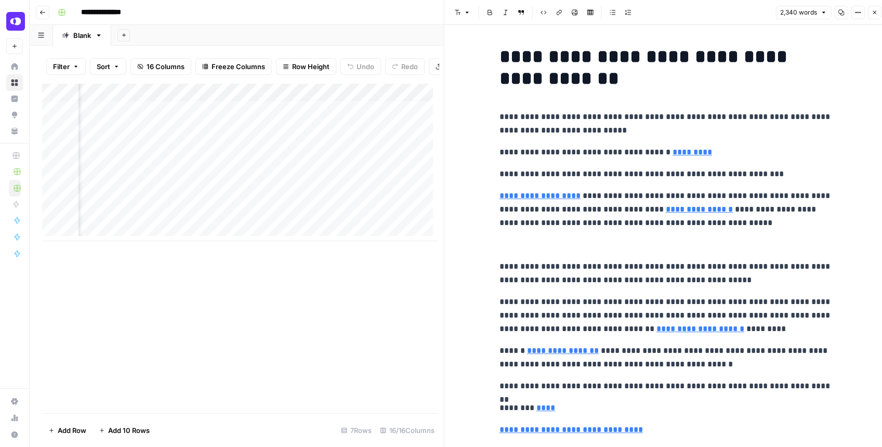
click at [841, 11] on icon "button" at bounding box center [840, 12] width 6 height 6
click at [842, 15] on icon "button" at bounding box center [840, 12] width 6 height 6
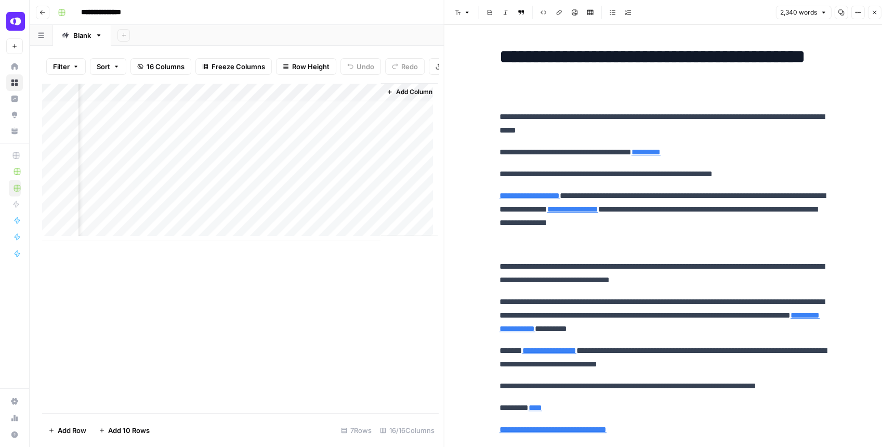
click at [272, 142] on div "Add Column" at bounding box center [240, 162] width 396 height 158
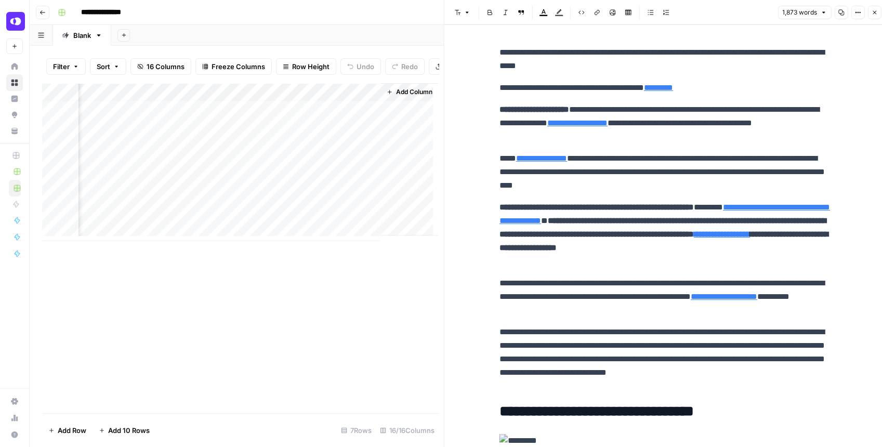
click at [839, 14] on icon "button" at bounding box center [840, 12] width 6 height 6
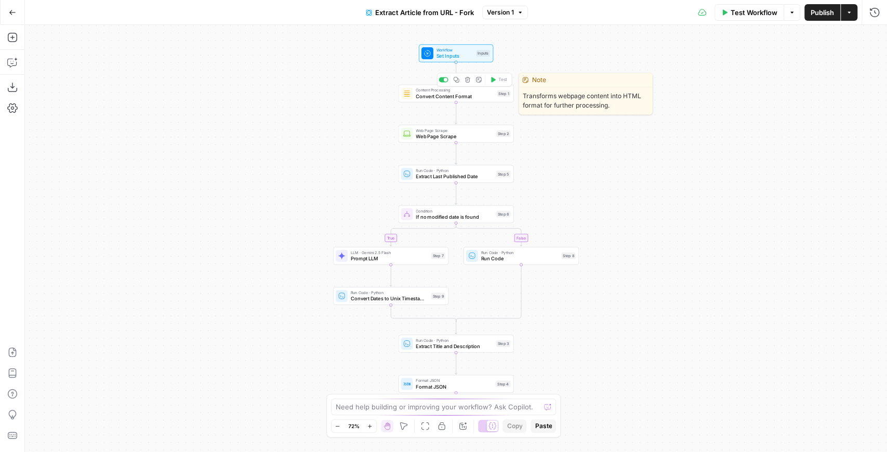
click at [431, 94] on span "Convert Content Format" at bounding box center [455, 95] width 78 height 7
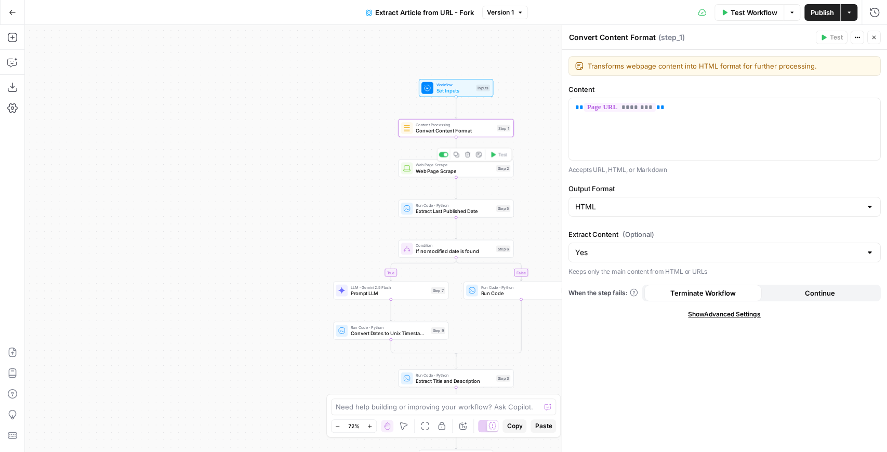
click at [440, 169] on span "Web Page Scrape" at bounding box center [454, 170] width 77 height 7
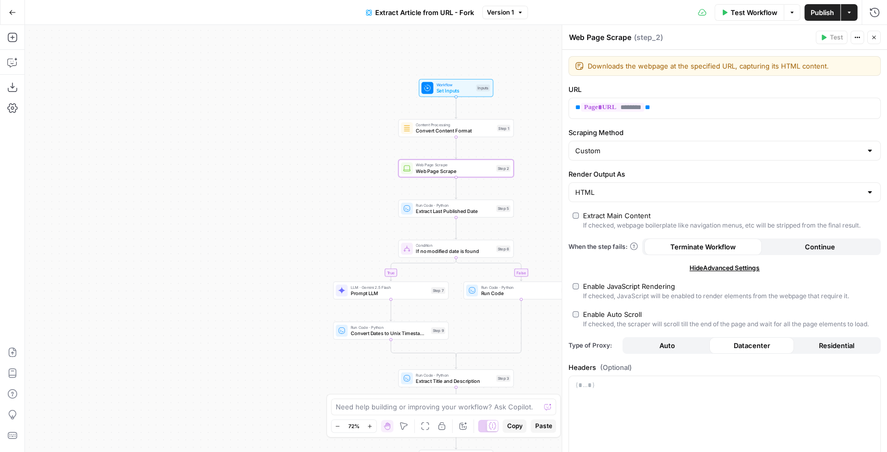
click at [634, 284] on div "Enable JavaScript Rendering" at bounding box center [629, 286] width 92 height 10
click at [823, 16] on span "Publish" at bounding box center [821, 12] width 23 height 10
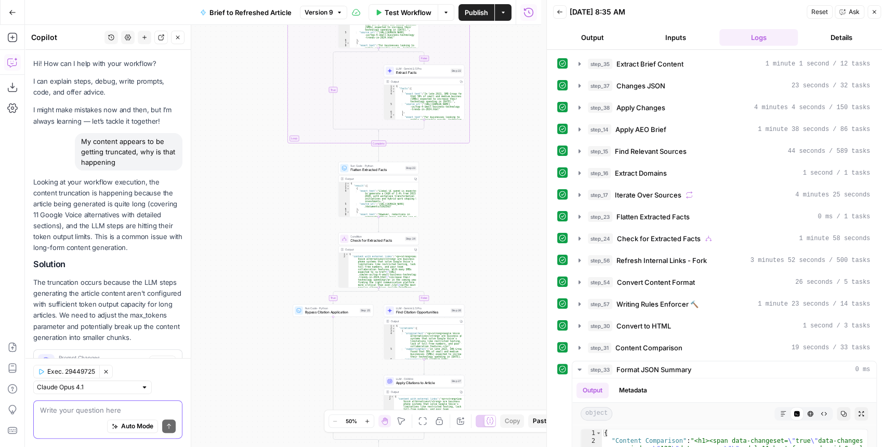
scroll to position [357, 0]
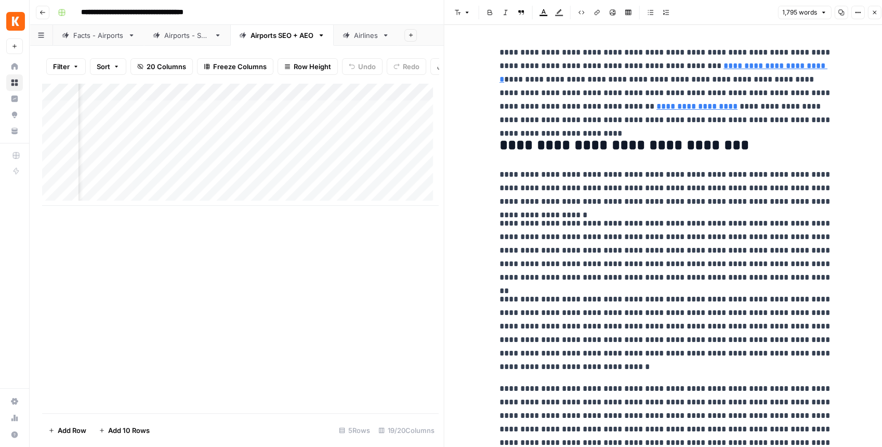
scroll to position [1835, 0]
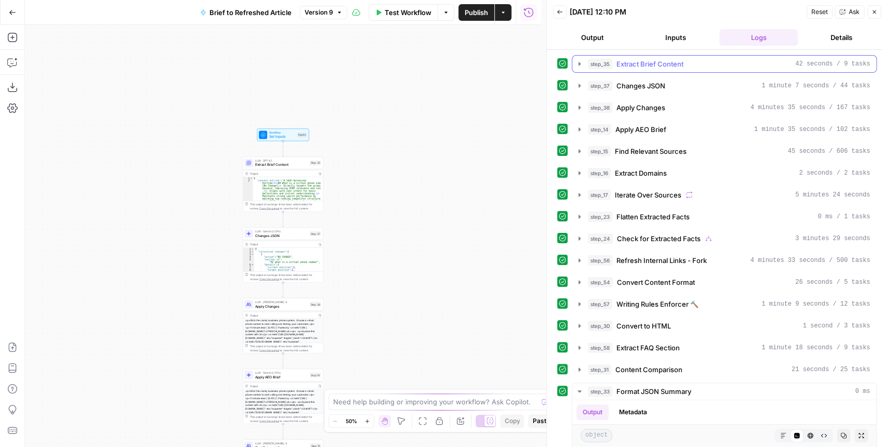
click at [578, 61] on icon "button" at bounding box center [579, 64] width 8 height 8
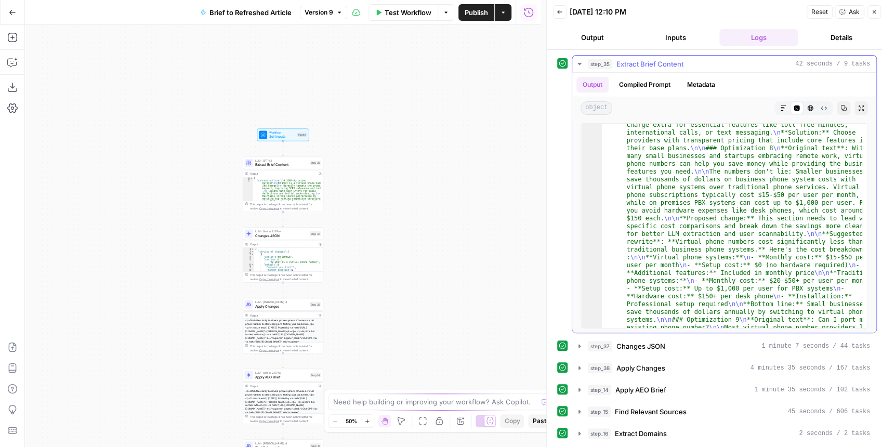
scroll to position [1323, 0]
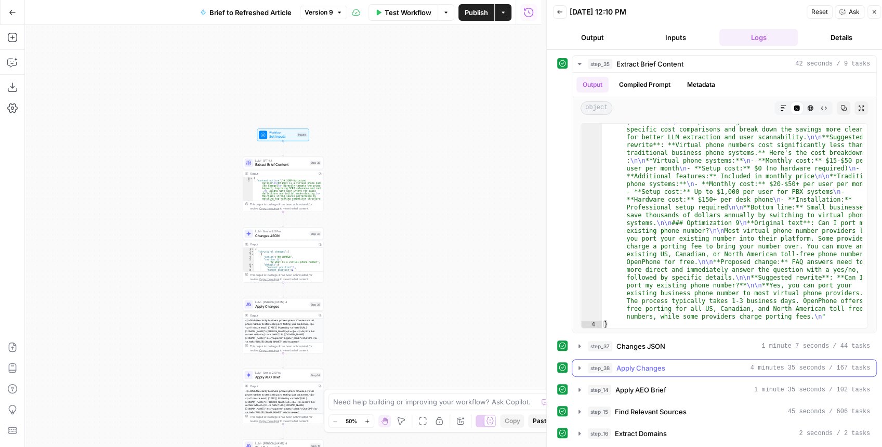
click at [576, 369] on icon "button" at bounding box center [579, 368] width 8 height 8
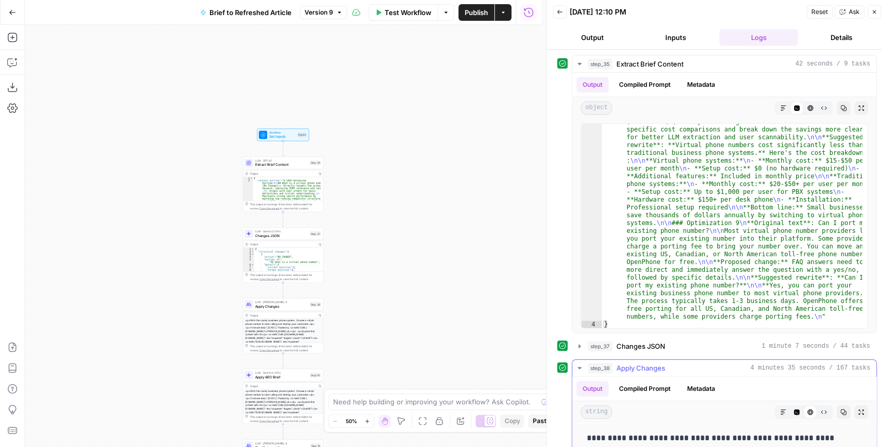
click at [858, 409] on icon "button" at bounding box center [861, 412] width 6 height 6
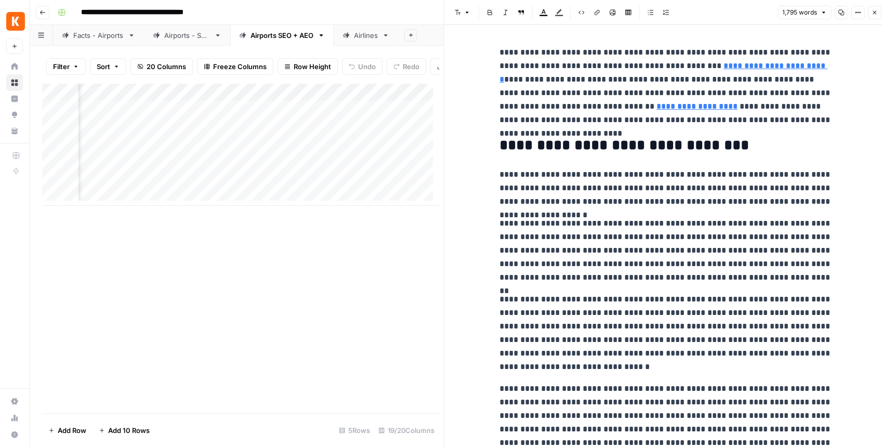
scroll to position [1835, 0]
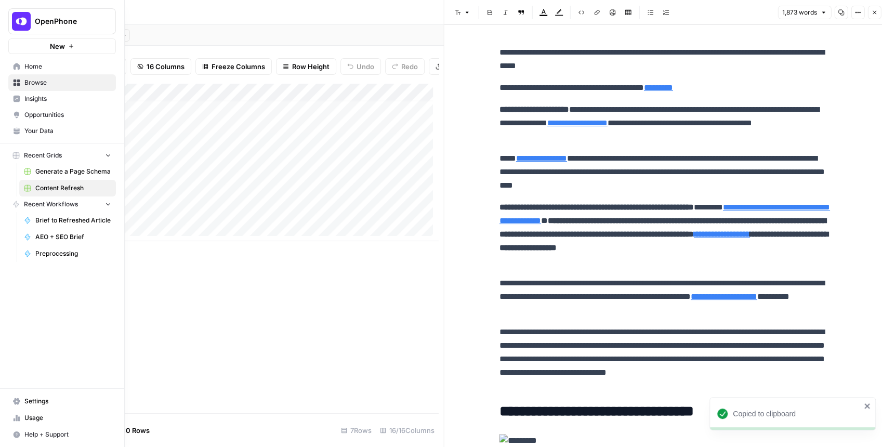
scroll to position [5, 247]
click at [48, 129] on span "Your Data" at bounding box center [67, 130] width 87 height 9
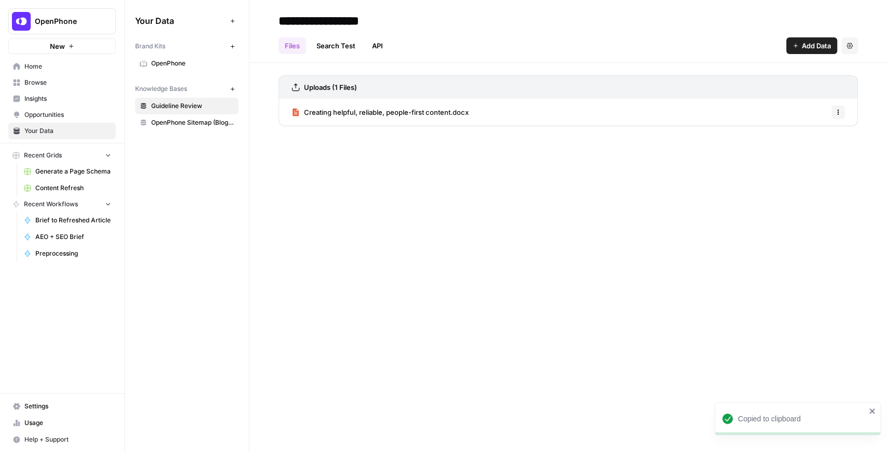
click at [187, 64] on span "OpenPhone" at bounding box center [192, 63] width 83 height 9
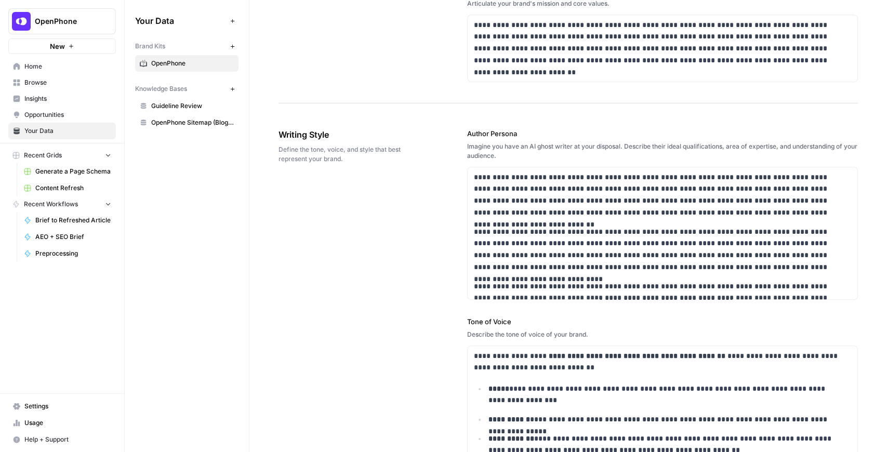
scroll to position [520, 0]
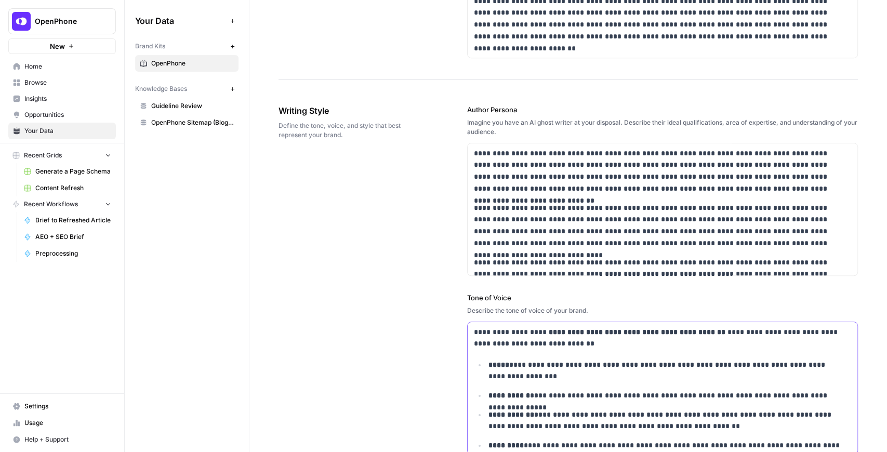
click at [584, 371] on p "**********" at bounding box center [665, 371] width 354 height 24
copy p "**********"
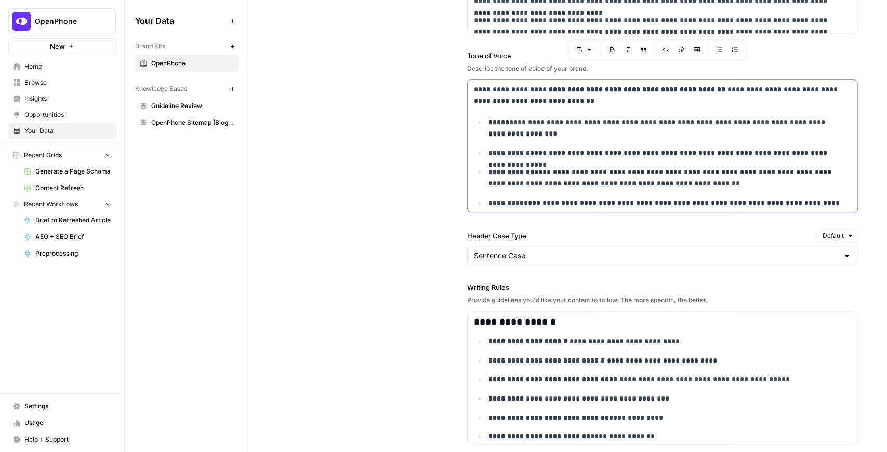
scroll to position [0, 0]
click at [578, 132] on p "**********" at bounding box center [665, 129] width 354 height 24
copy p "**********"
click at [603, 118] on p "**********" at bounding box center [665, 129] width 354 height 24
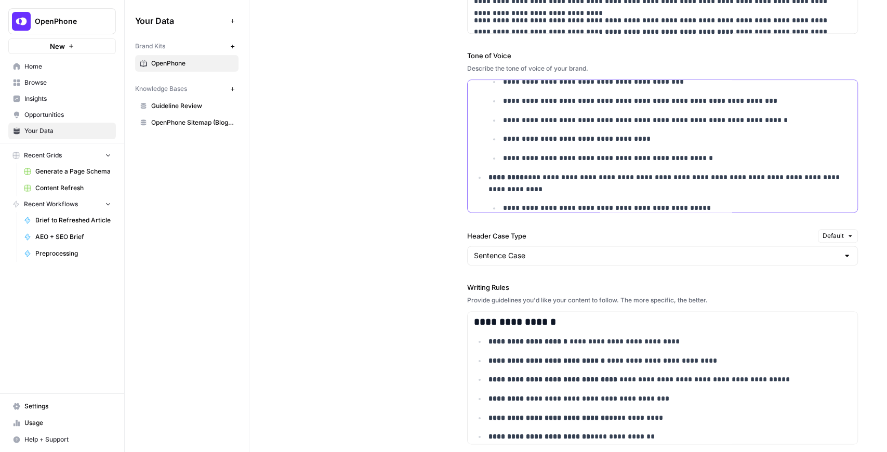
scroll to position [381, 0]
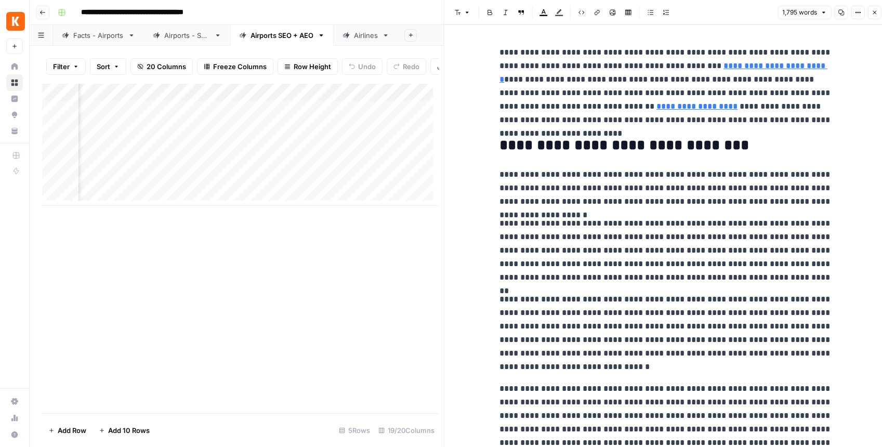
scroll to position [1835, 0]
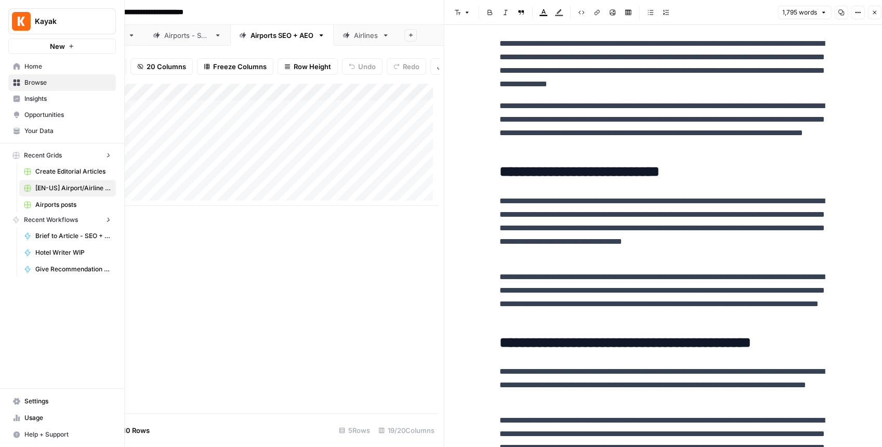
click at [22, 21] on img "Workspace: Kayak" at bounding box center [21, 21] width 19 height 19
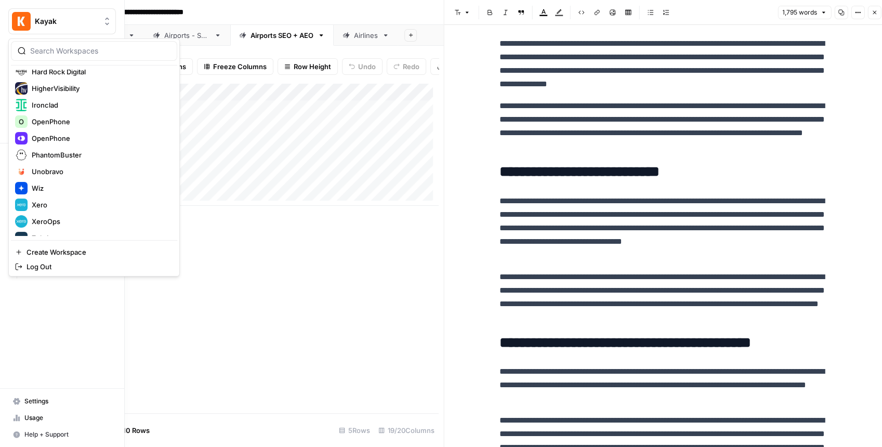
scroll to position [199, 0]
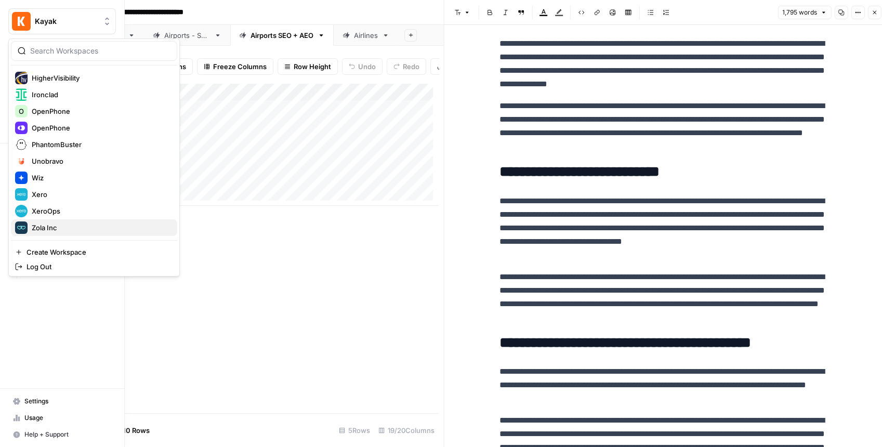
click at [63, 230] on span "Zola Inc" at bounding box center [100, 227] width 137 height 10
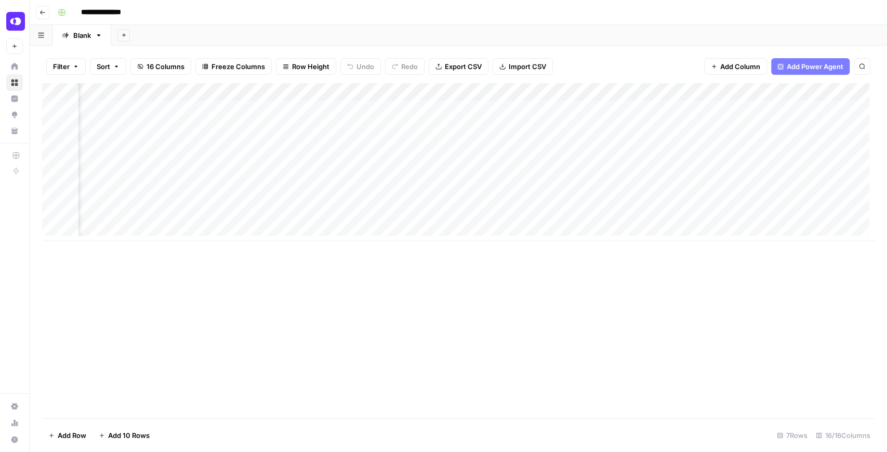
scroll to position [0, 1012]
click at [520, 127] on div "Add Column" at bounding box center [458, 162] width 832 height 158
click at [522, 108] on div "Add Column" at bounding box center [458, 162] width 832 height 158
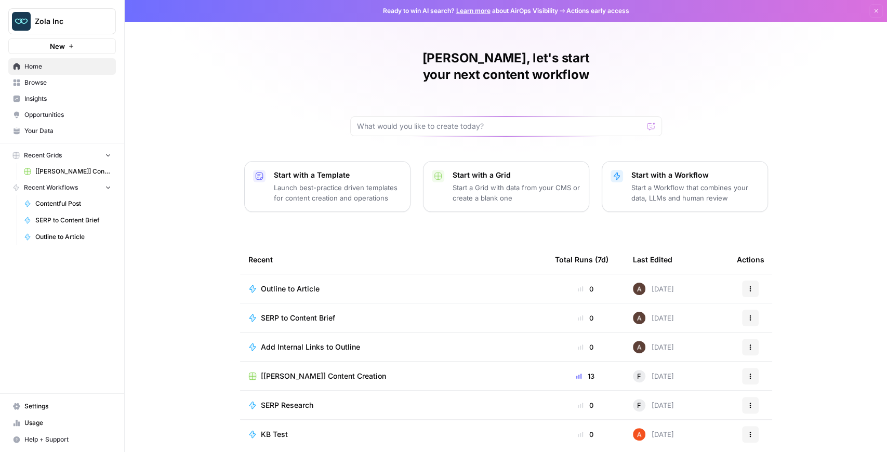
click at [68, 175] on span "[[PERSON_NAME]] Content Creation" at bounding box center [73, 171] width 76 height 9
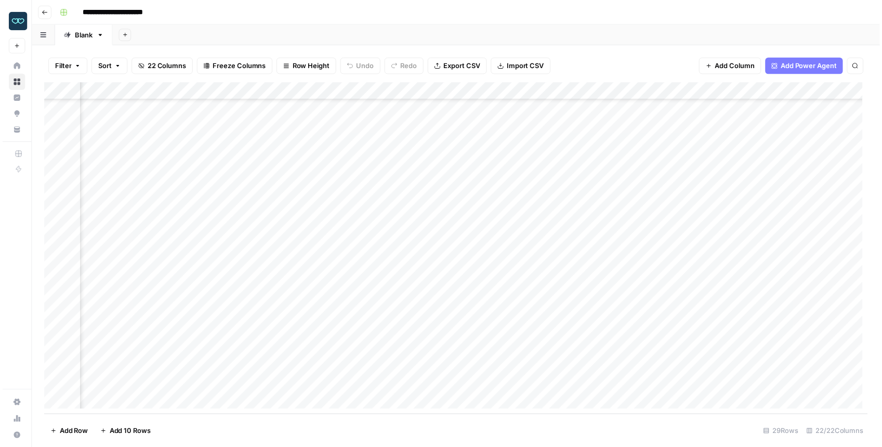
scroll to position [216, 746]
click at [549, 295] on div "Add Column" at bounding box center [458, 250] width 832 height 335
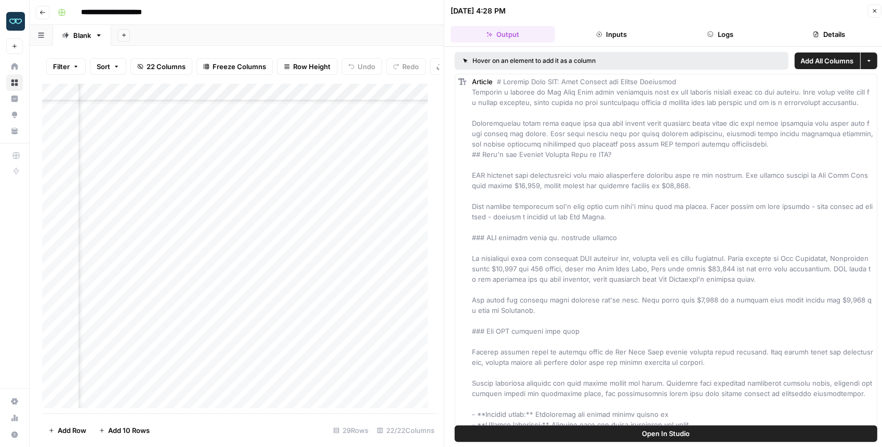
click at [654, 428] on span "Open In Studio" at bounding box center [666, 433] width 48 height 10
click at [269, 96] on div "Add Column" at bounding box center [237, 248] width 391 height 330
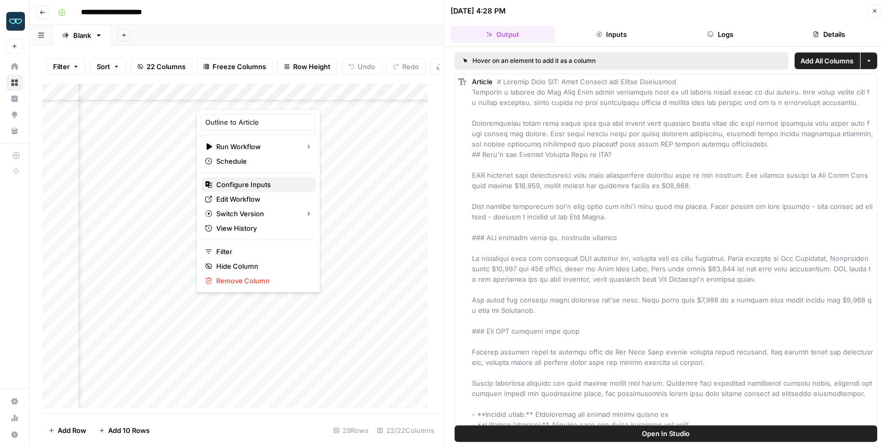
click at [254, 178] on button "Configure Inputs" at bounding box center [258, 184] width 115 height 15
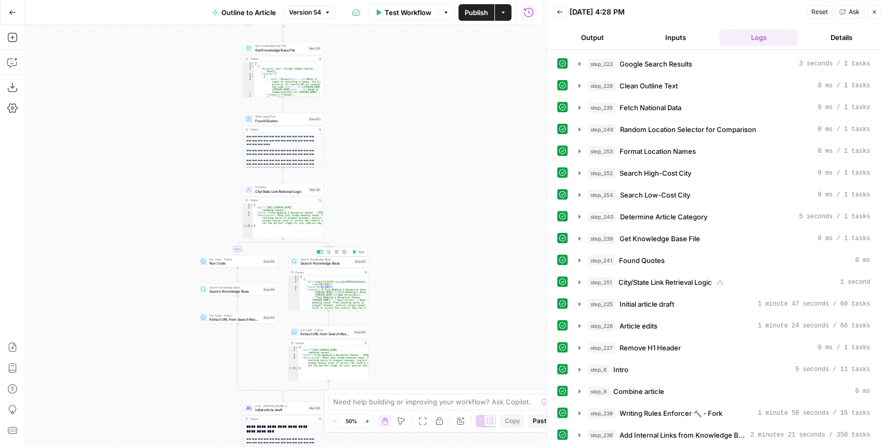
click at [318, 262] on span "Search Knowledge Base" at bounding box center [325, 262] width 51 height 5
type input "Wedding Vendor General Sitemap"
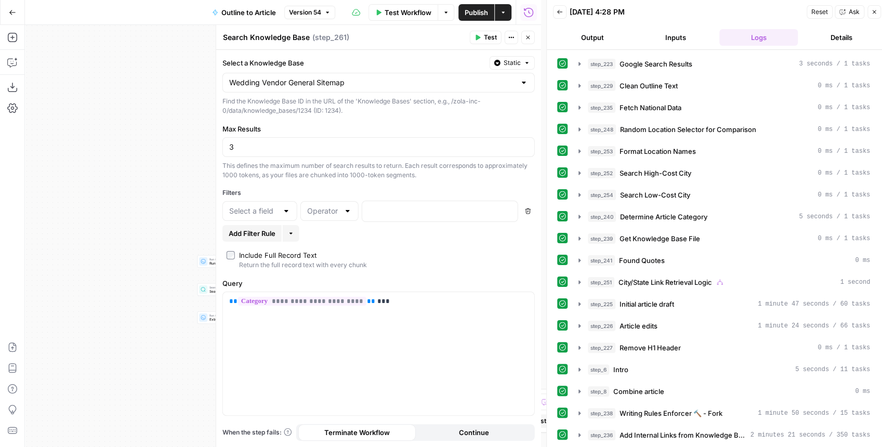
click at [528, 43] on button "Close" at bounding box center [528, 38] width 14 height 14
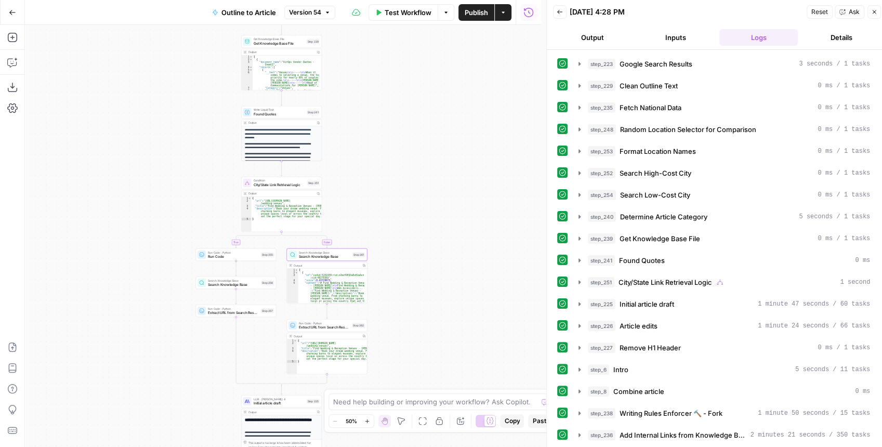
drag, startPoint x: 400, startPoint y: 241, endPoint x: 419, endPoint y: 142, distance: 100.6
click at [419, 143] on div "**********" at bounding box center [283, 236] width 516 height 422
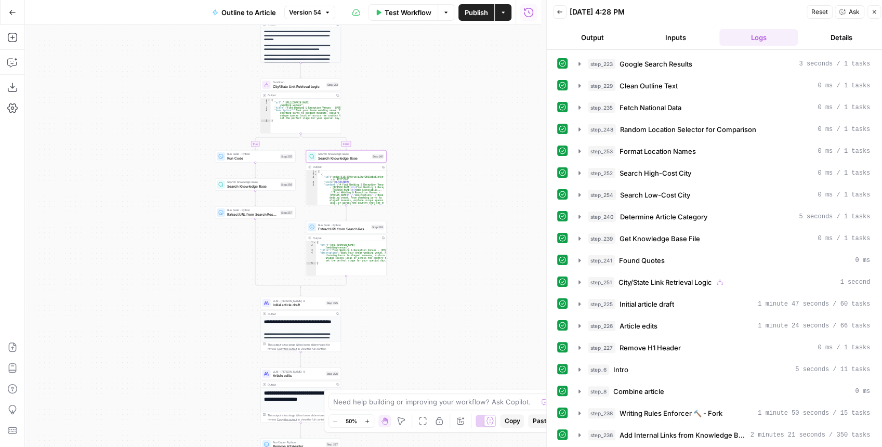
click at [341, 161] on div "Search Knowledge Base Search Knowledge Base Step 261 Copy step Delete step Add …" at bounding box center [346, 156] width 81 height 12
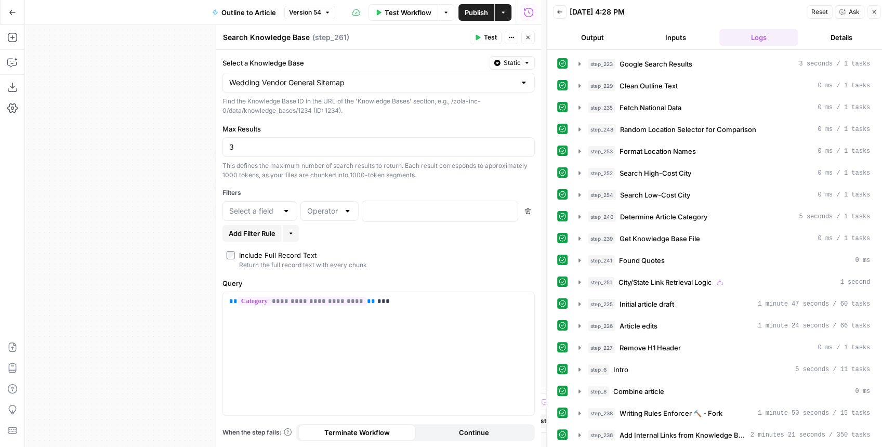
click at [533, 37] on button "Close" at bounding box center [528, 38] width 14 height 14
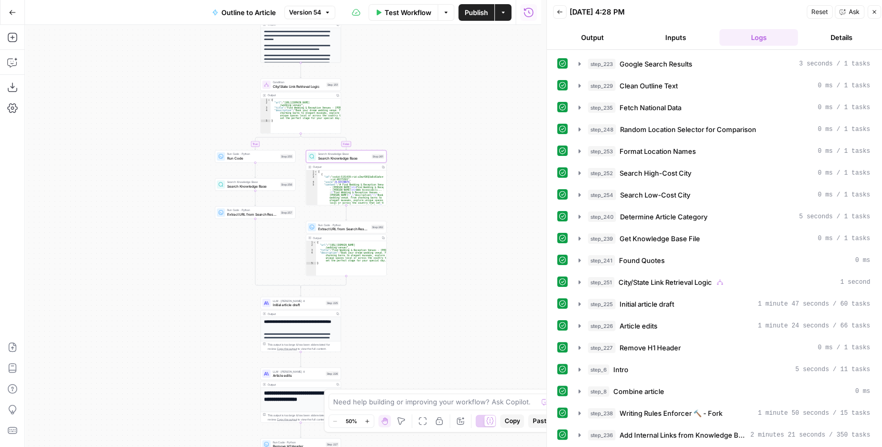
click at [260, 163] on div "**********" at bounding box center [283, 236] width 516 height 422
click at [254, 161] on div "Run Code · Python Run Code Step 255 Copy step Delete step Add Note Test" at bounding box center [255, 156] width 81 height 12
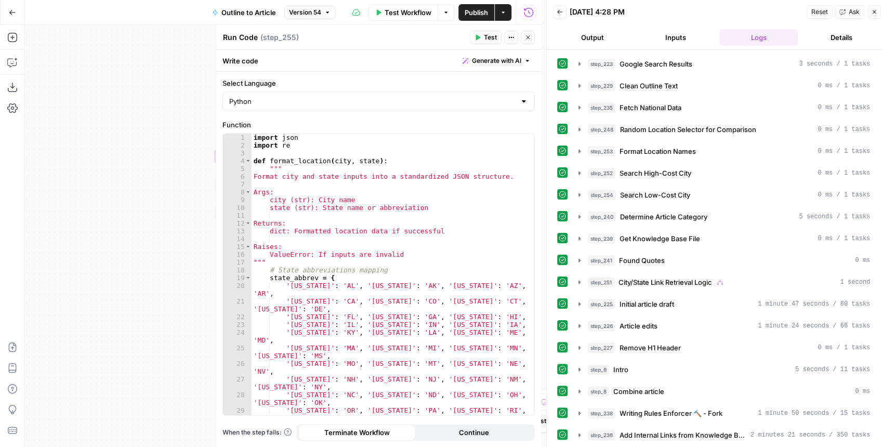
click at [528, 41] on button "Close" at bounding box center [528, 38] width 14 height 14
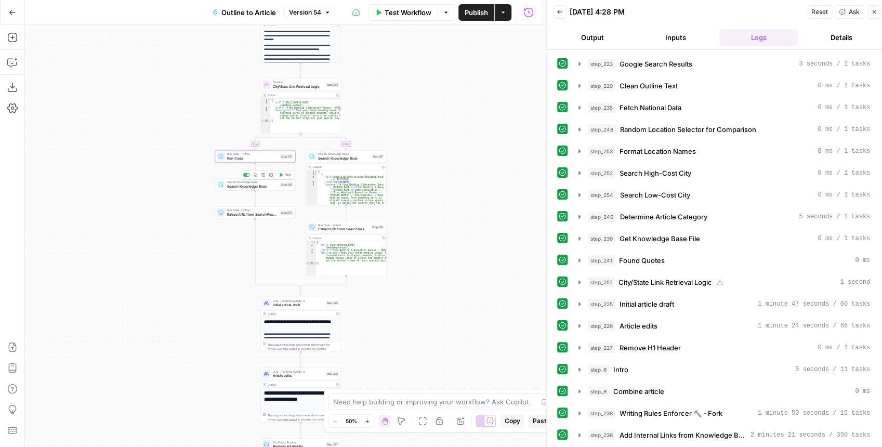
click at [233, 159] on span "Run Code" at bounding box center [252, 157] width 51 height 5
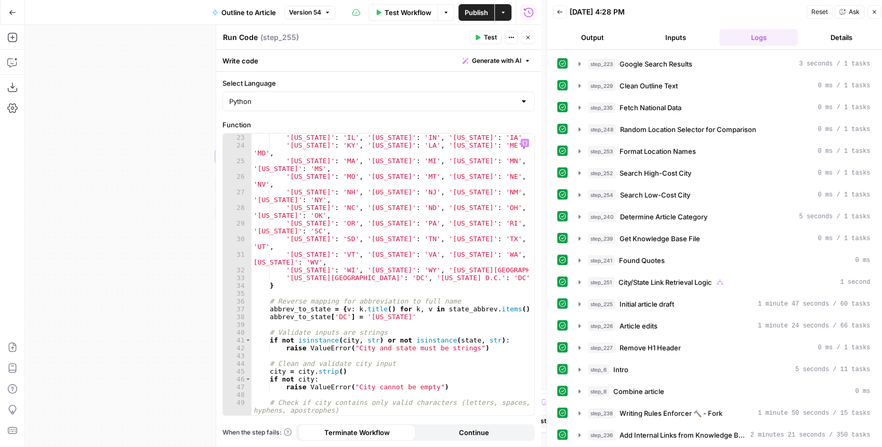
scroll to position [332, 0]
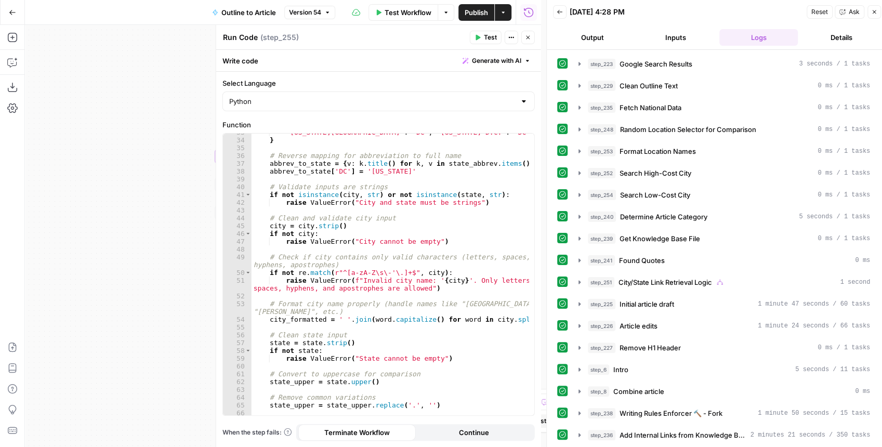
click at [531, 37] on button "Close" at bounding box center [528, 38] width 14 height 14
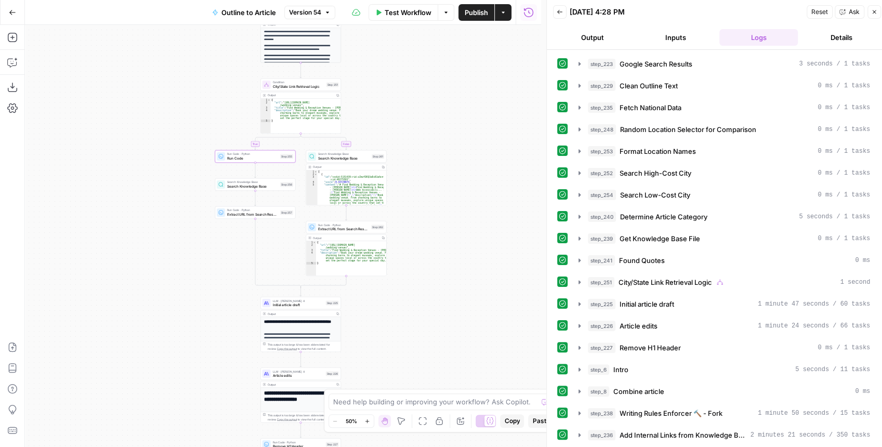
click at [257, 189] on div "Search Knowledge Base Search Knowledge Base Step 256 Copy step Delete step Add …" at bounding box center [255, 184] width 81 height 12
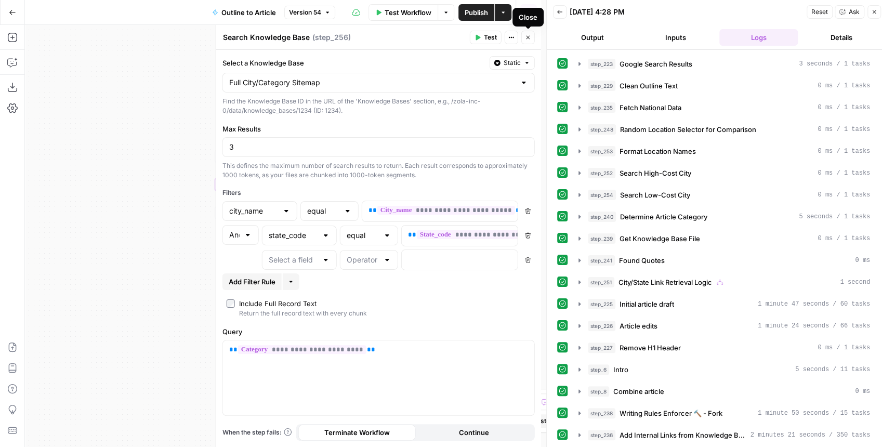
click at [527, 41] on icon "button" at bounding box center [528, 37] width 6 height 6
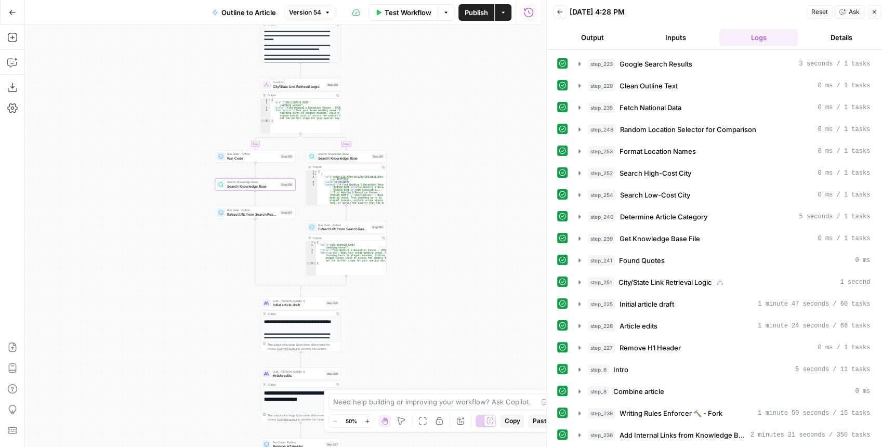
click at [246, 215] on span "Extract URL from Search Results" at bounding box center [252, 213] width 51 height 5
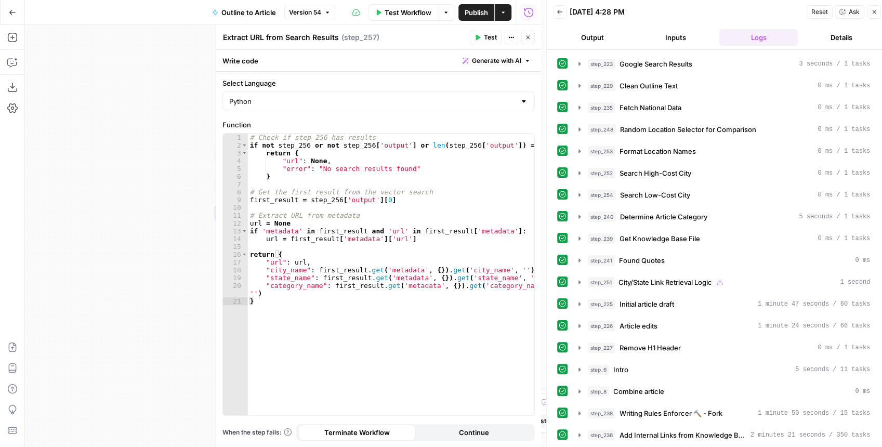
click at [526, 34] on icon "button" at bounding box center [528, 37] width 6 height 6
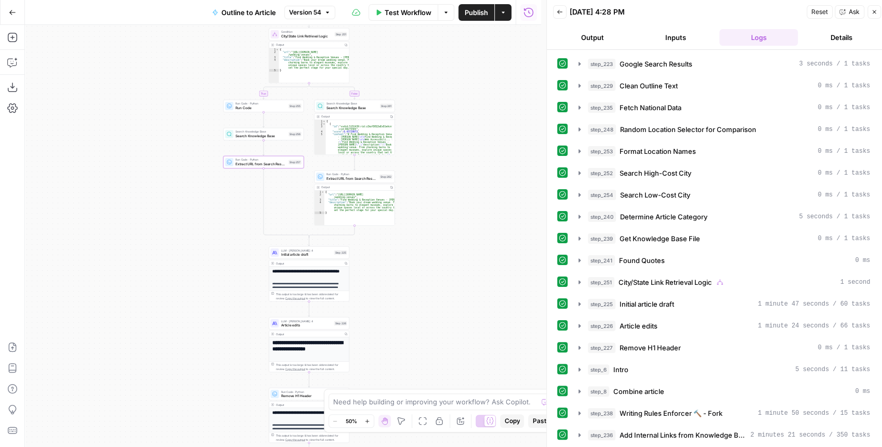
drag, startPoint x: 422, startPoint y: 194, endPoint x: 431, endPoint y: 118, distance: 76.4
click at [431, 114] on div "**********" at bounding box center [283, 236] width 516 height 422
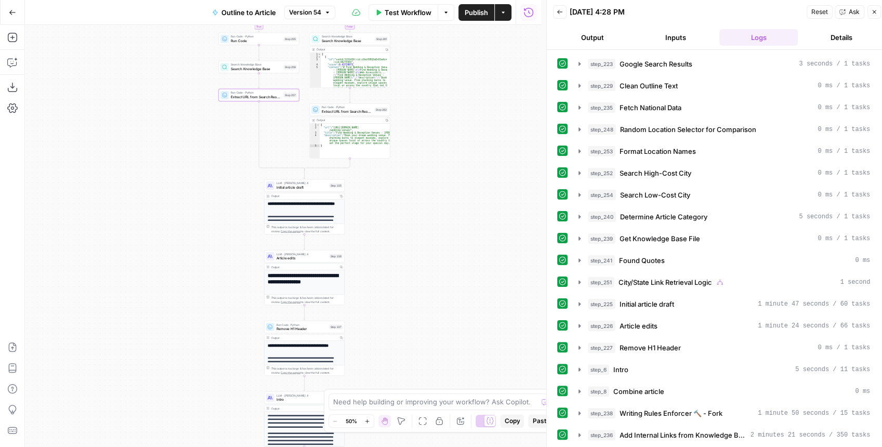
drag, startPoint x: 434, startPoint y: 220, endPoint x: 428, endPoint y: 187, distance: 34.2
click at [428, 187] on div "**********" at bounding box center [283, 236] width 516 height 422
click at [259, 100] on div "Run Code · Python Extract URL from Search Results Step 257 Copy step Delete ste…" at bounding box center [259, 95] width 81 height 12
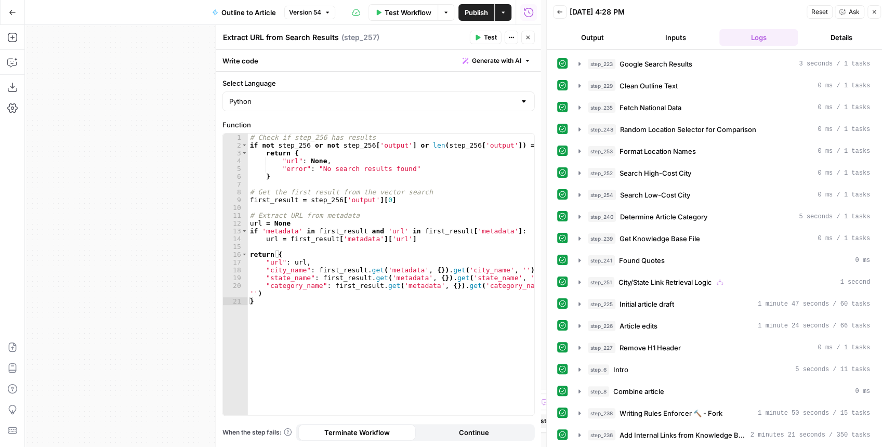
click at [531, 34] on button "Close" at bounding box center [528, 38] width 14 height 14
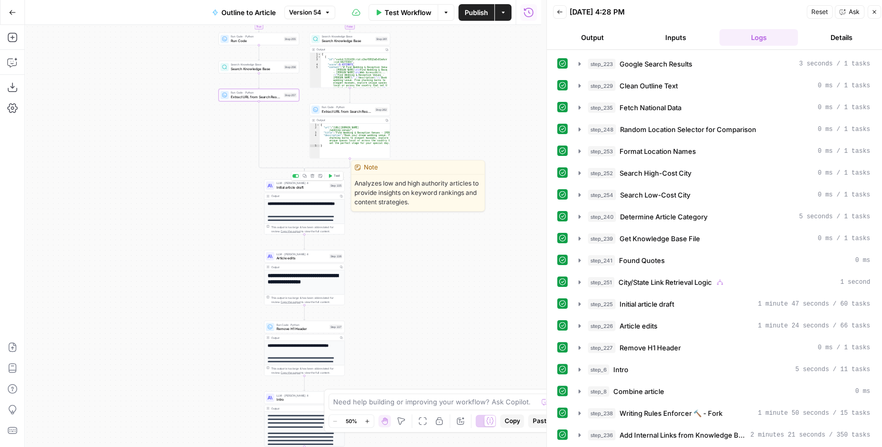
click at [314, 187] on span "Initial article draft" at bounding box center [301, 186] width 51 height 5
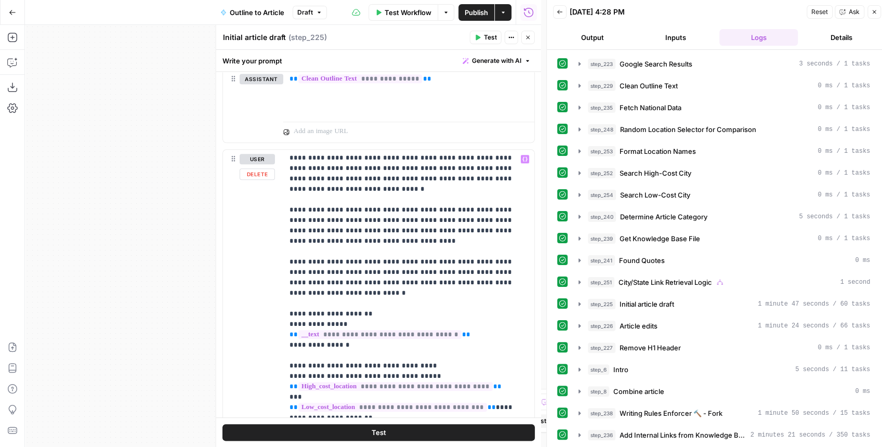
scroll to position [173, 0]
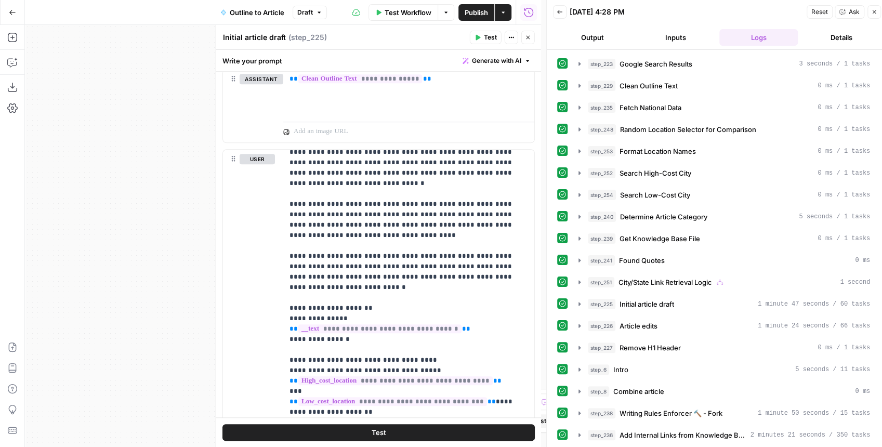
click at [529, 42] on button "Close" at bounding box center [528, 38] width 14 height 14
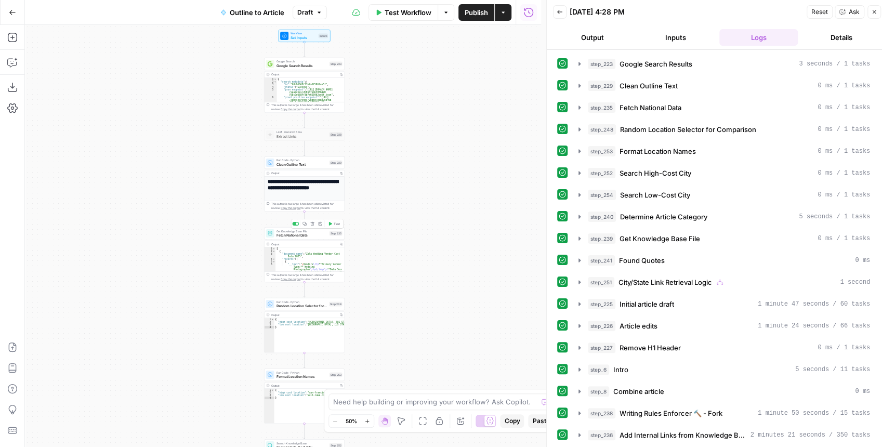
click at [306, 236] on span "Fetch National Data" at bounding box center [301, 234] width 51 height 5
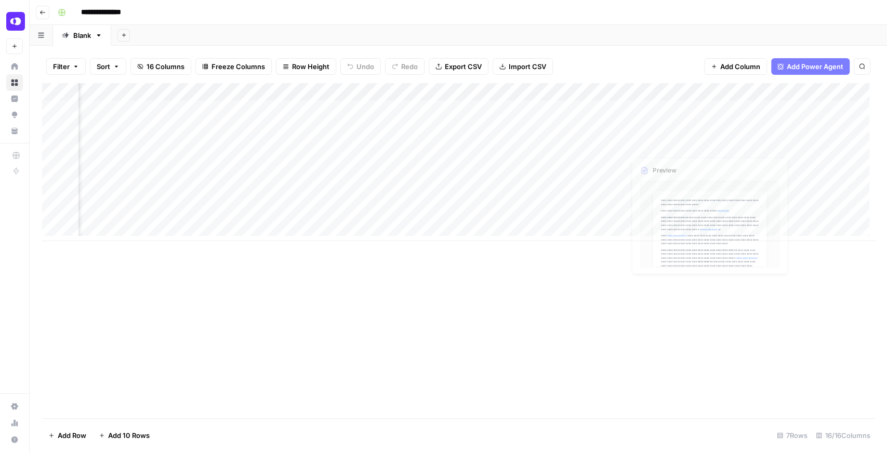
scroll to position [0, 1012]
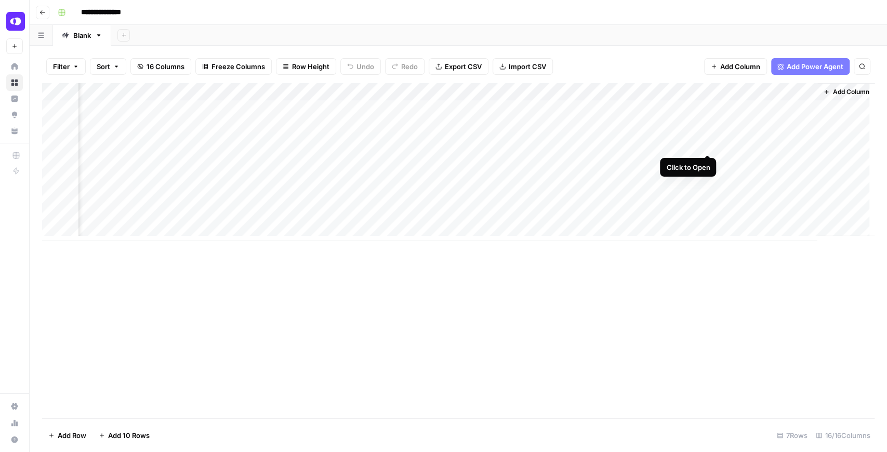
click at [704, 147] on div "Add Column" at bounding box center [458, 162] width 832 height 158
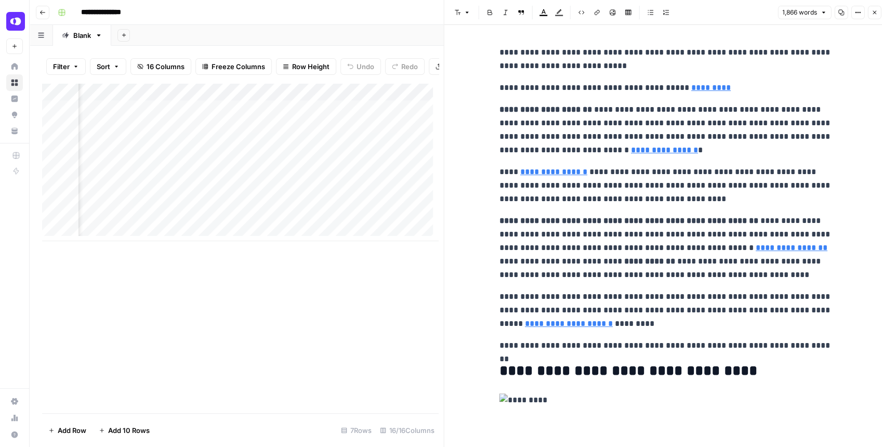
click at [843, 14] on icon "button" at bounding box center [840, 12] width 6 height 6
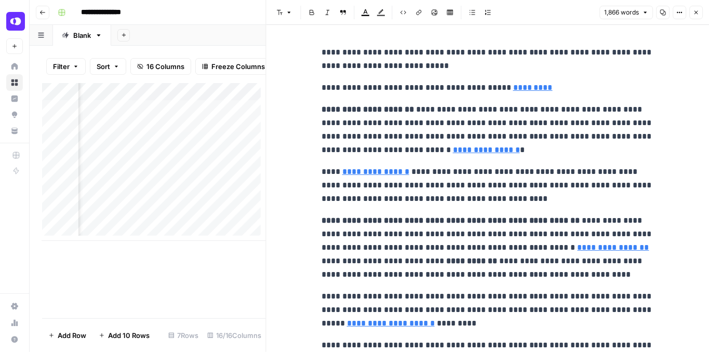
click at [699, 10] on icon "button" at bounding box center [696, 12] width 6 height 6
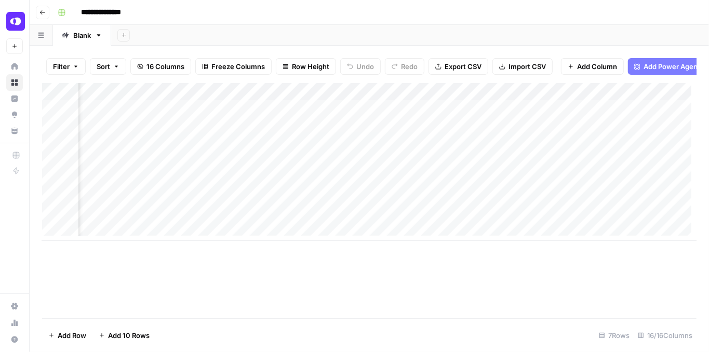
scroll to position [0, 513]
click at [506, 148] on div "Add Column" at bounding box center [369, 162] width 655 height 158
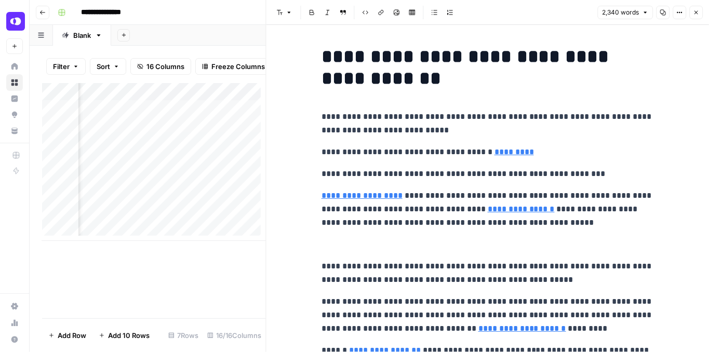
click at [664, 7] on button "Copy" at bounding box center [663, 13] width 14 height 14
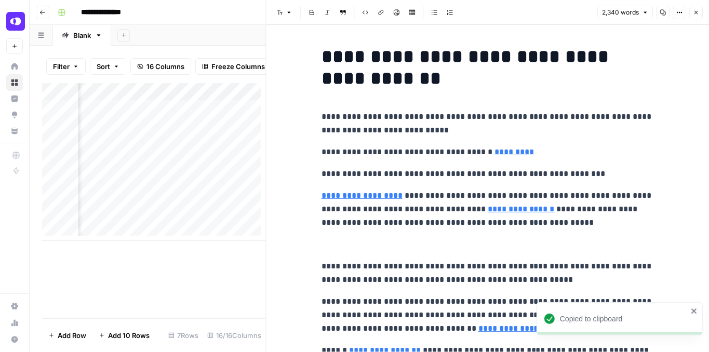
click at [699, 10] on button "Close" at bounding box center [696, 13] width 14 height 14
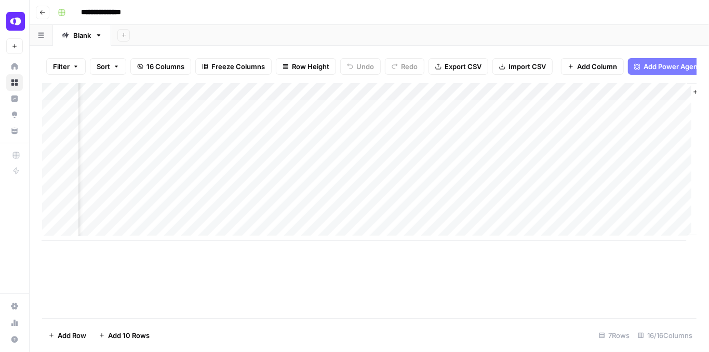
scroll to position [0, 1139]
click at [579, 150] on div "Add Column" at bounding box center [369, 162] width 655 height 158
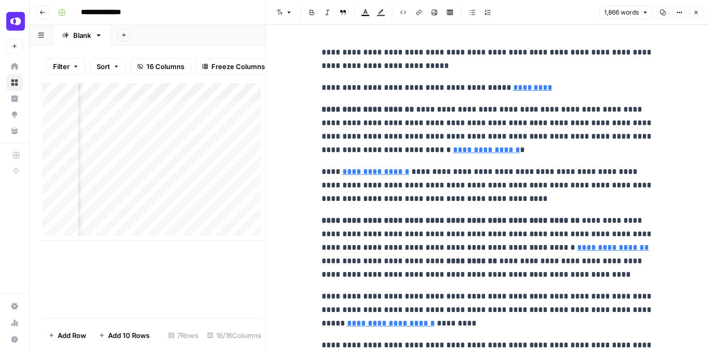
click at [665, 13] on icon "button" at bounding box center [663, 13] width 6 height 6
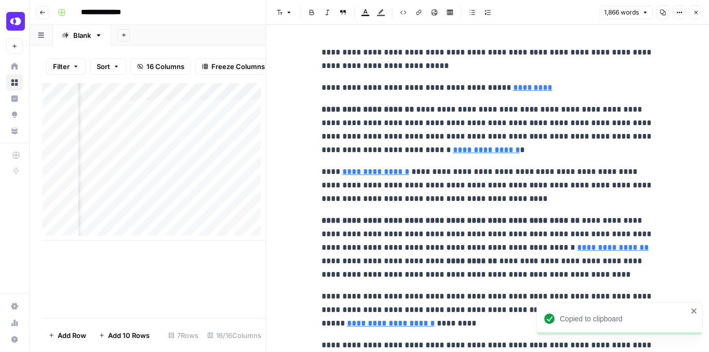
scroll to position [0, 259]
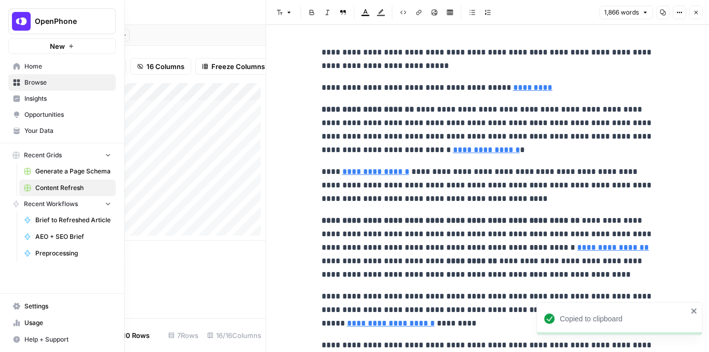
click at [31, 129] on span "Your Data" at bounding box center [67, 130] width 87 height 9
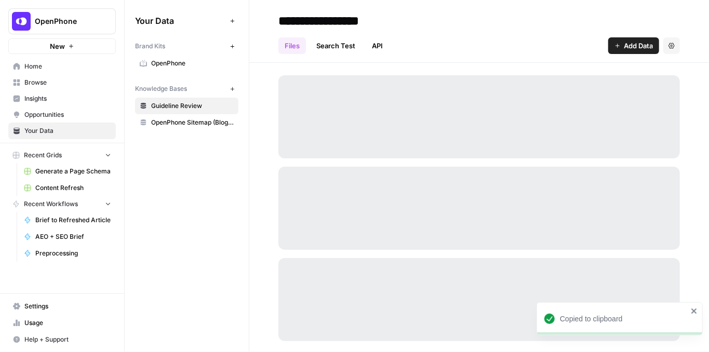
click at [49, 99] on span "Insights" at bounding box center [67, 98] width 87 height 9
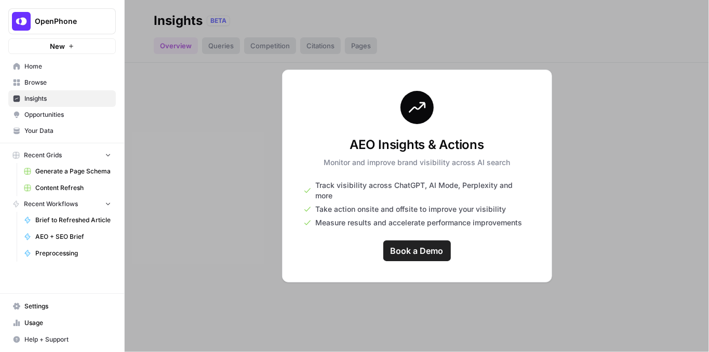
click at [51, 135] on link "Your Data" at bounding box center [62, 131] width 108 height 17
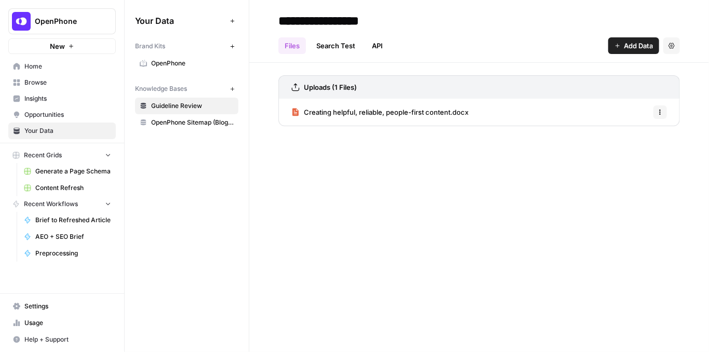
click at [150, 62] on link "OpenPhone" at bounding box center [186, 63] width 103 height 17
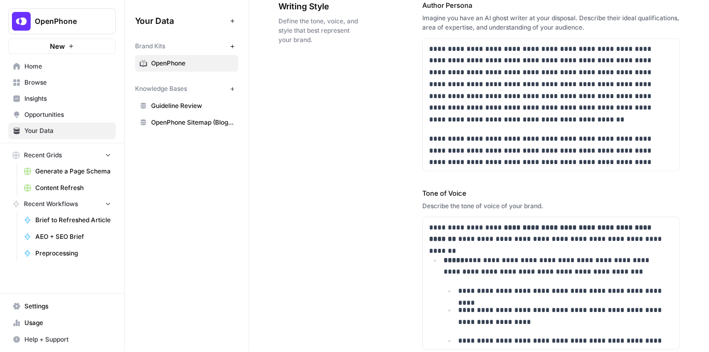
scroll to position [623, 0]
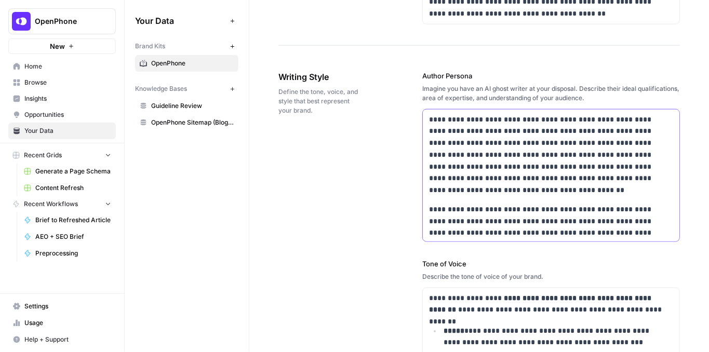
click at [588, 145] on p "**********" at bounding box center [546, 155] width 235 height 83
copy div "**********"
click at [495, 160] on p "**********" at bounding box center [546, 155] width 235 height 83
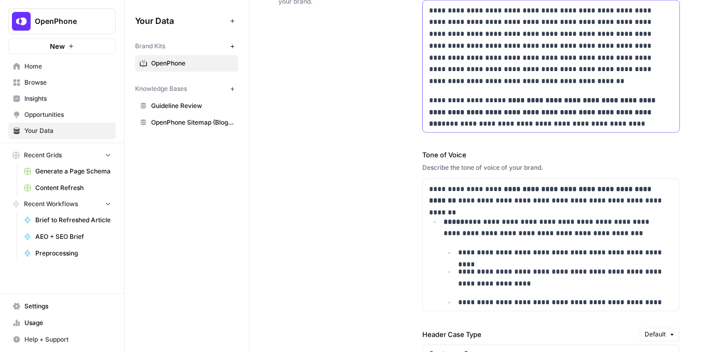
scroll to position [796, 0]
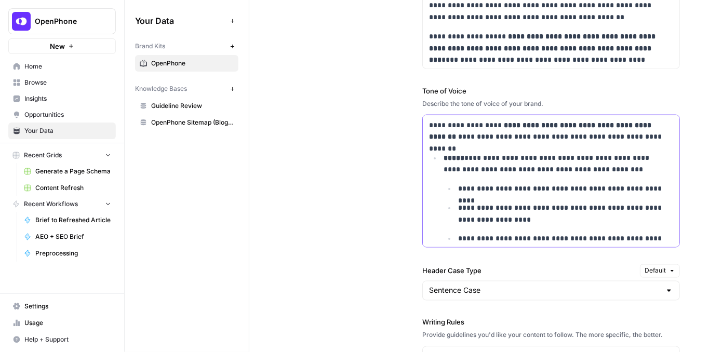
click at [541, 170] on p "**********" at bounding box center [554, 164] width 221 height 24
copy p "**********"
click at [469, 152] on p "**********" at bounding box center [554, 164] width 221 height 24
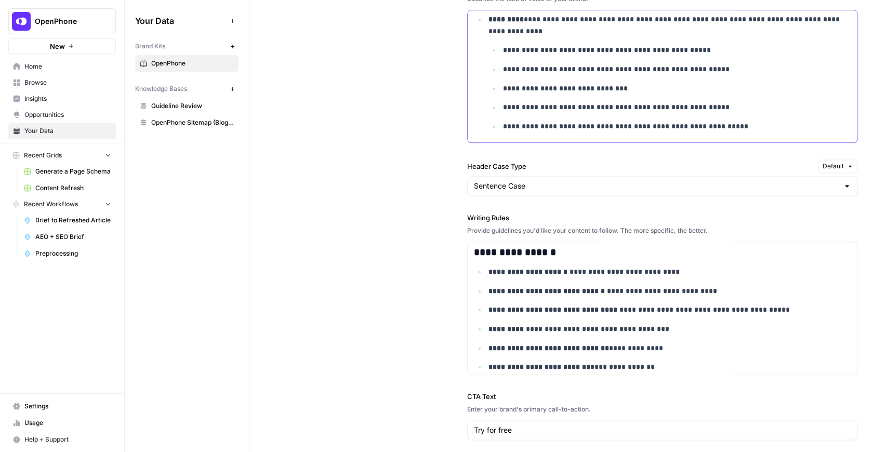
scroll to position [381, 0]
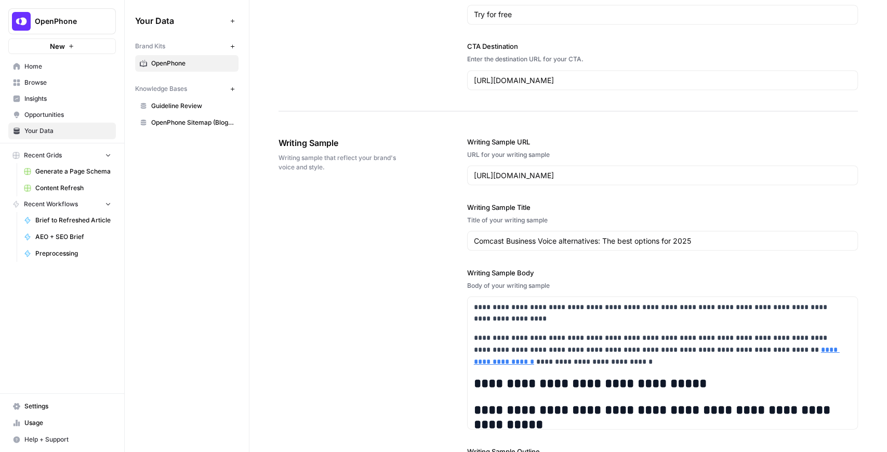
drag, startPoint x: 483, startPoint y: 153, endPoint x: 776, endPoint y: 151, distance: 293.0
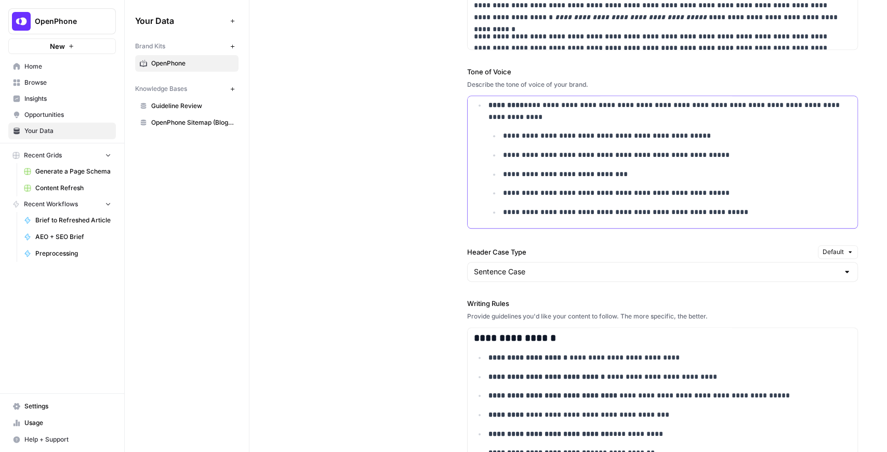
scroll to position [727, 0]
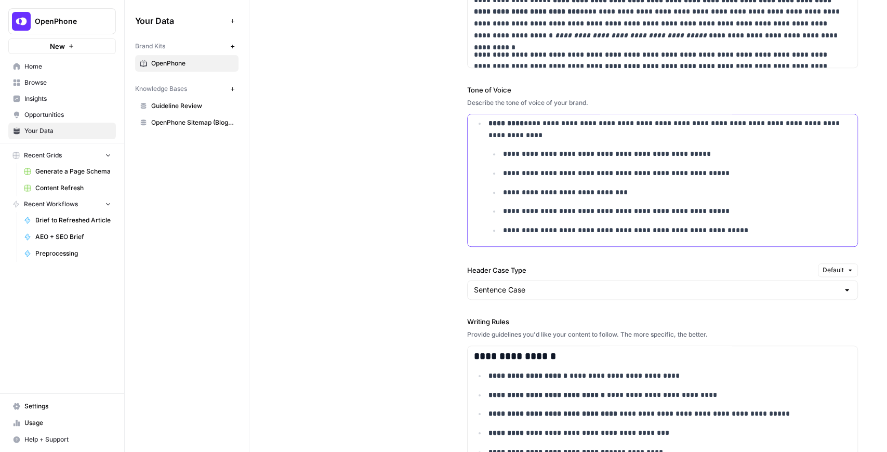
click at [748, 195] on p "**********" at bounding box center [672, 193] width 339 height 12
click at [742, 228] on p "**********" at bounding box center [672, 230] width 339 height 12
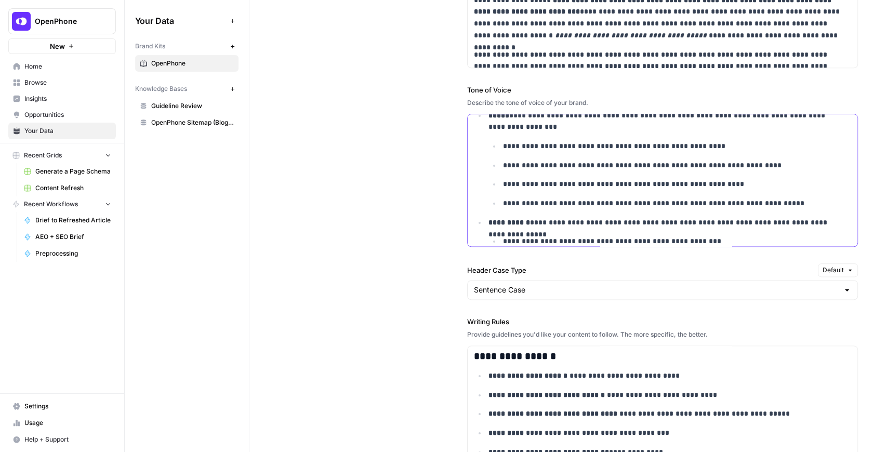
scroll to position [0, 0]
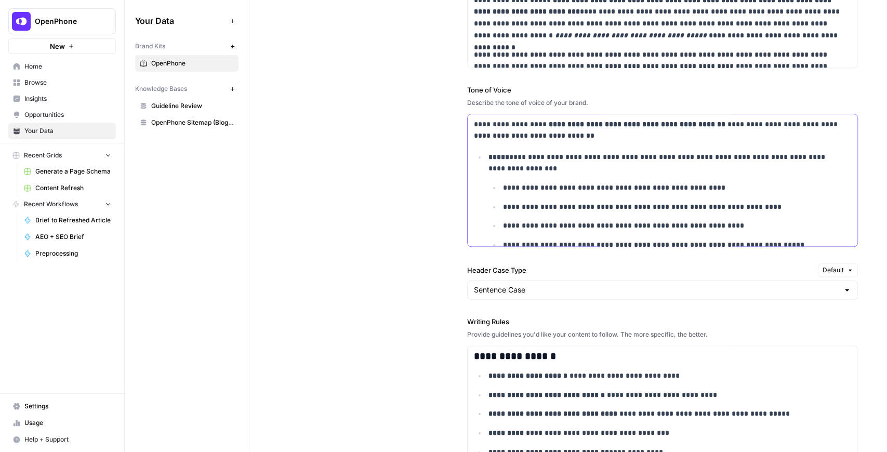
click at [488, 154] on strong "*****" at bounding box center [498, 156] width 21 height 7
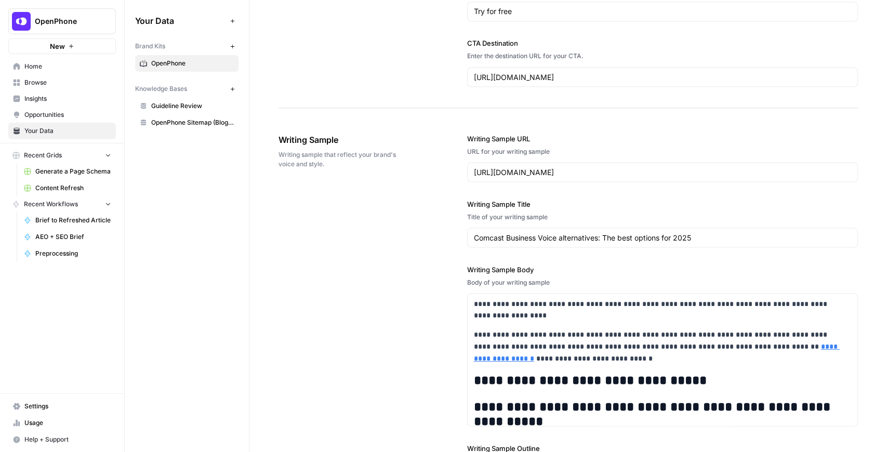
scroll to position [1249, 0]
click at [192, 108] on span "Guideline Review" at bounding box center [192, 105] width 83 height 9
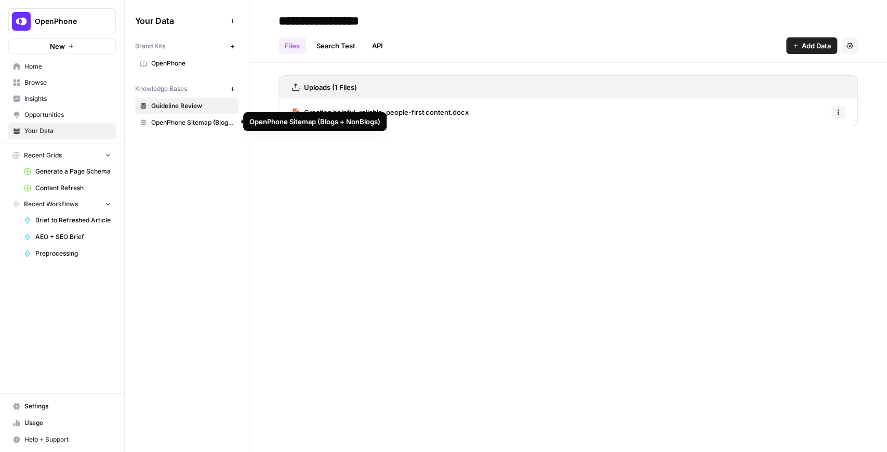
click at [447, 111] on span "Creating helpful, reliable, people-first content.docx" at bounding box center [386, 112] width 165 height 10
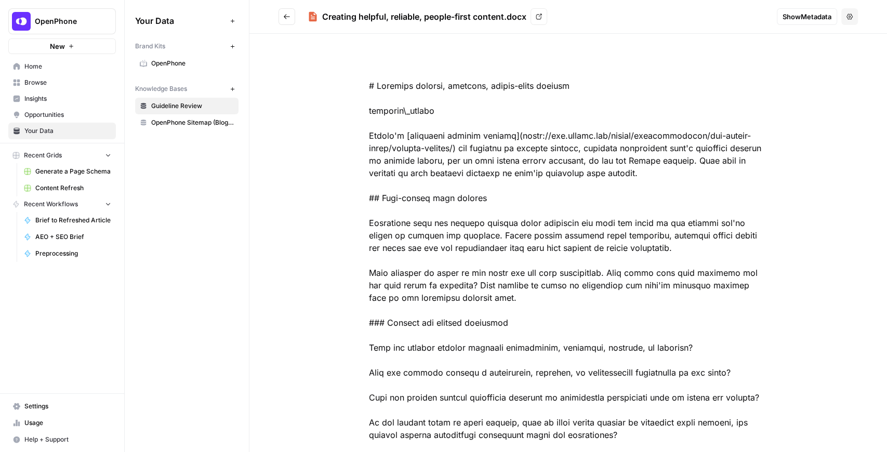
click at [54, 188] on span "Content Refresh" at bounding box center [73, 187] width 76 height 9
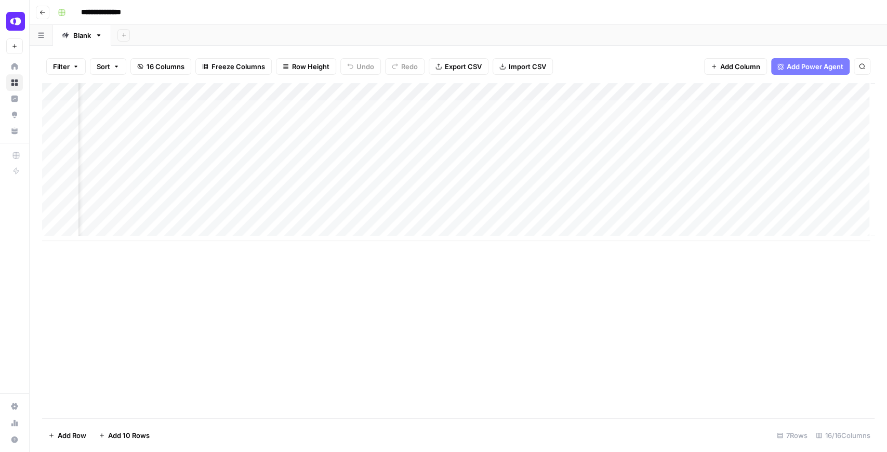
scroll to position [0, 962]
click at [556, 94] on div "Add Column" at bounding box center [458, 162] width 832 height 158
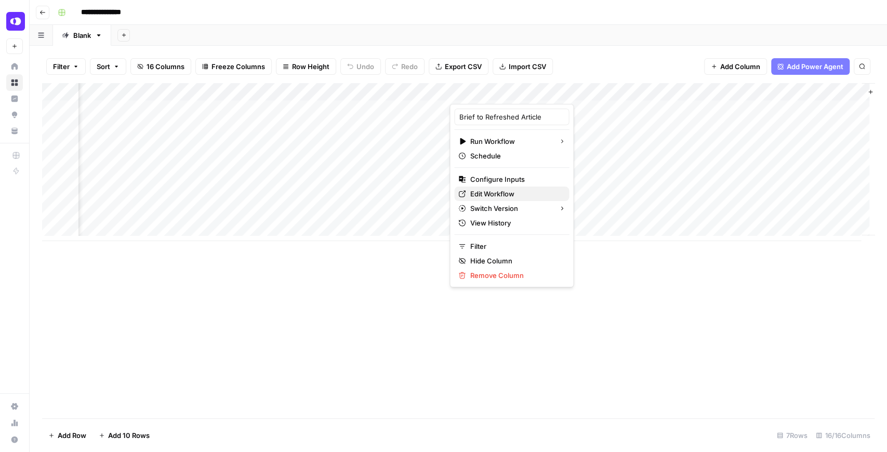
click at [491, 194] on span "Edit Workflow" at bounding box center [515, 194] width 91 height 10
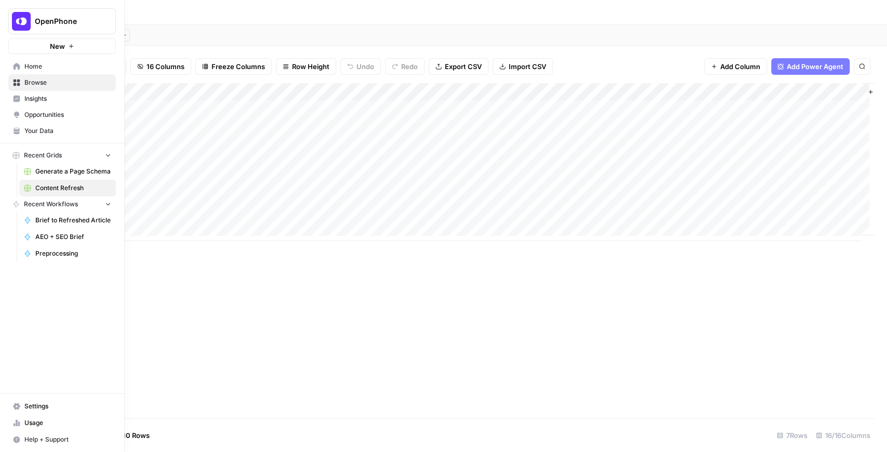
click at [23, 132] on link "Your Data" at bounding box center [62, 131] width 108 height 17
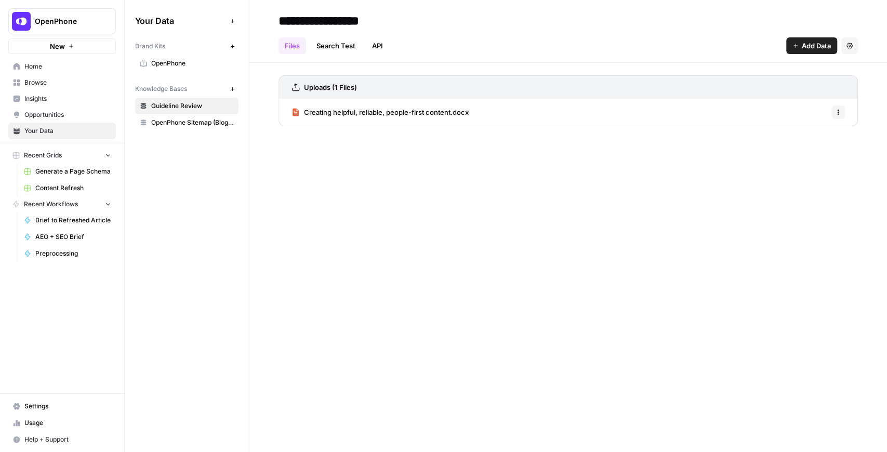
drag, startPoint x: 482, startPoint y: 108, endPoint x: 303, endPoint y: 107, distance: 178.7
click at [303, 107] on div "Creating helpful, reliable, people-first content.docx Options" at bounding box center [567, 112] width 579 height 27
copy span "Creating helpful, reliable, people-first content.docx"
click at [387, 111] on span "Creating helpful, reliable, people-first content.docx" at bounding box center [386, 112] width 165 height 10
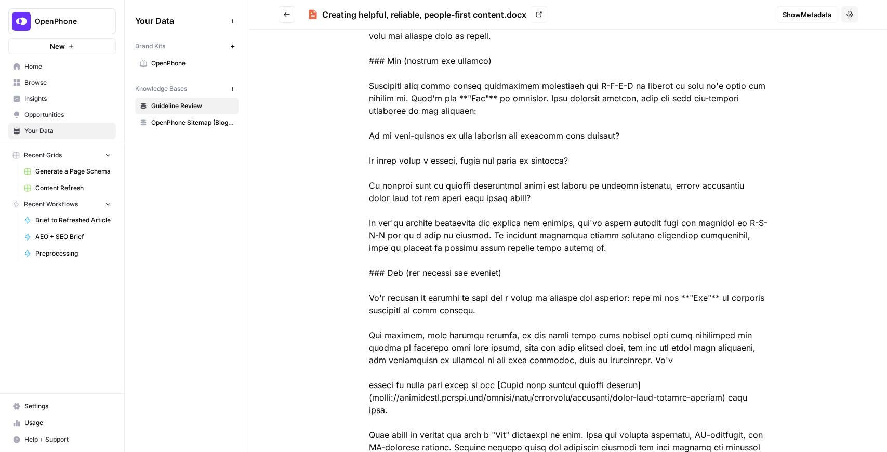
scroll to position [2286, 0]
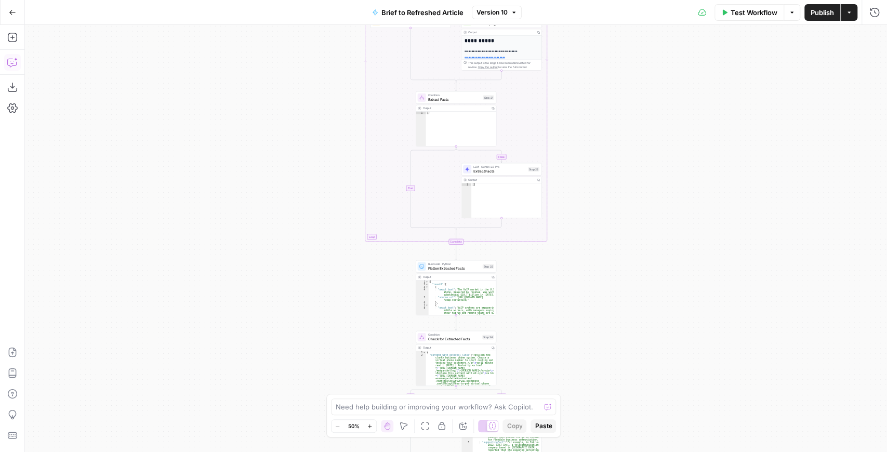
click at [19, 62] on button "Copilot" at bounding box center [12, 62] width 17 height 17
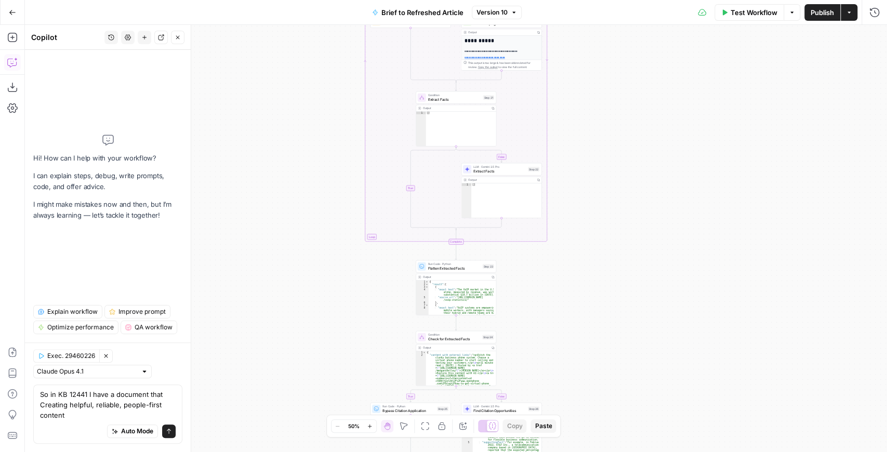
click at [162, 395] on textarea "So in KB 12441 I have a document that Creating helpful, reliable, people-first …" at bounding box center [108, 404] width 136 height 31
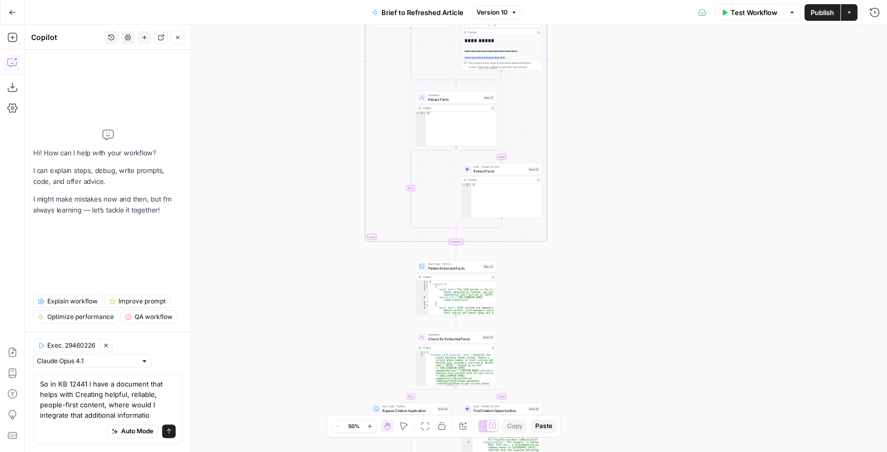
type textarea "So in KB 12441 I have a document that helps with Creating helpful, reliable, pe…"
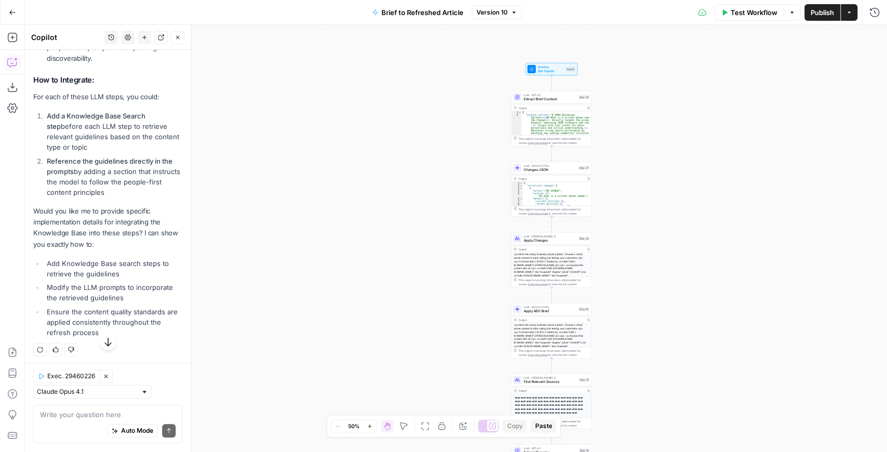
scroll to position [495, 0]
click at [71, 425] on div "Auto Mode Send" at bounding box center [108, 431] width 136 height 23
type textarea "Yes"
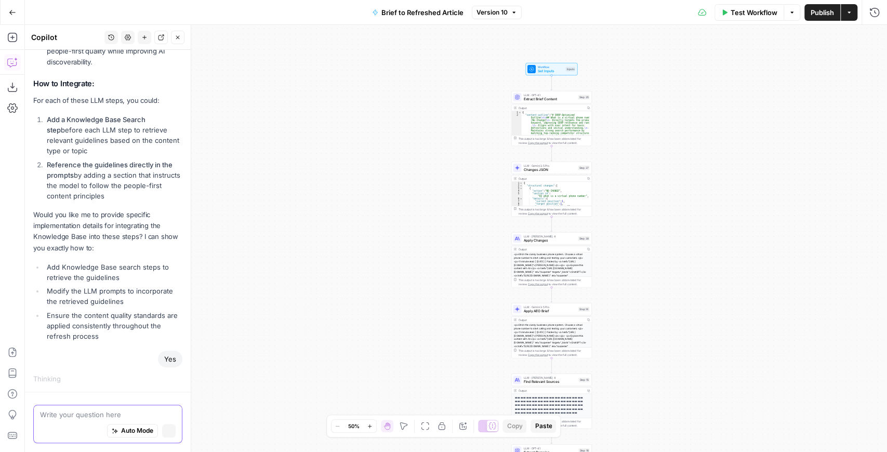
scroll to position [489, 0]
click at [530, 168] on span "Changes JSON" at bounding box center [549, 169] width 52 height 5
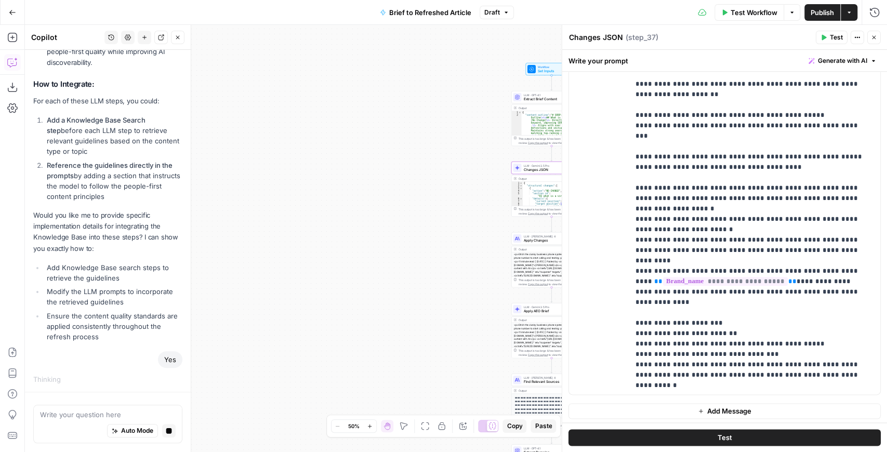
scroll to position [136, 0]
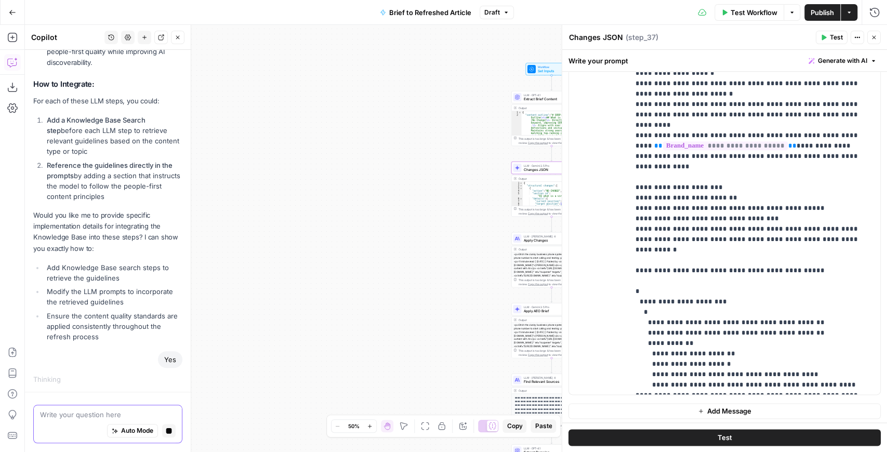
click at [166, 429] on icon "button" at bounding box center [169, 432] width 6 height 6
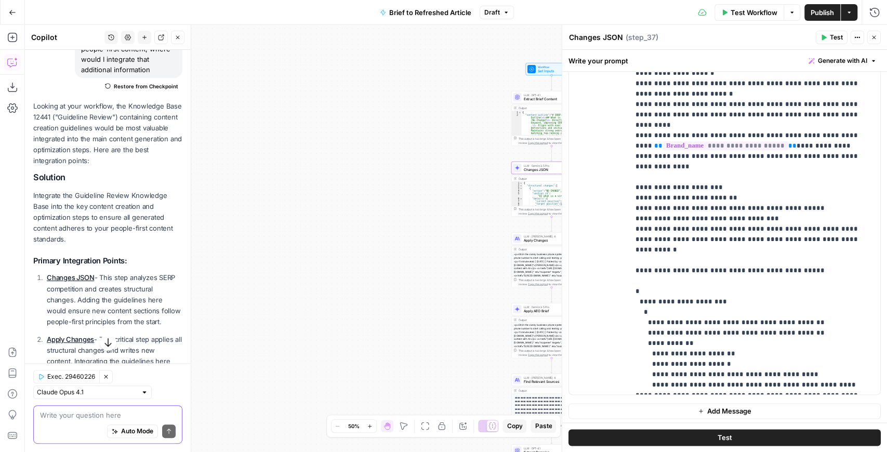
scroll to position [34, 0]
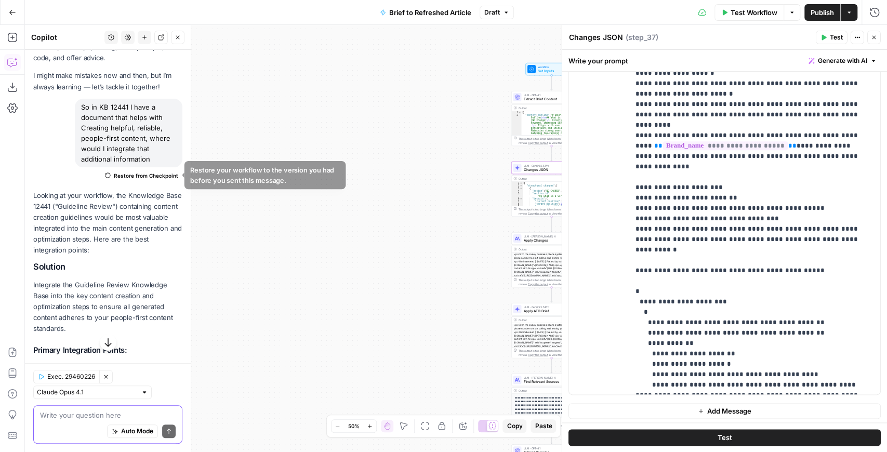
click at [139, 169] on button "Restore from Checkpoint" at bounding box center [142, 175] width 82 height 12
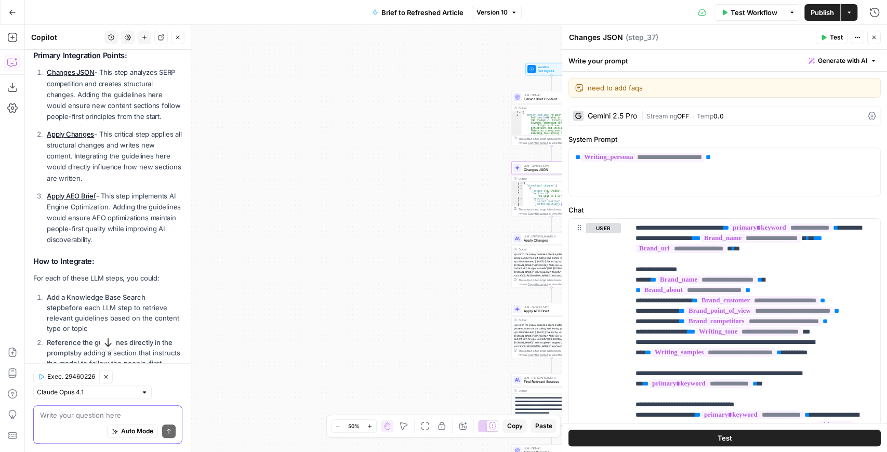
scroll to position [312, 0]
click at [65, 417] on textarea at bounding box center [108, 415] width 136 height 10
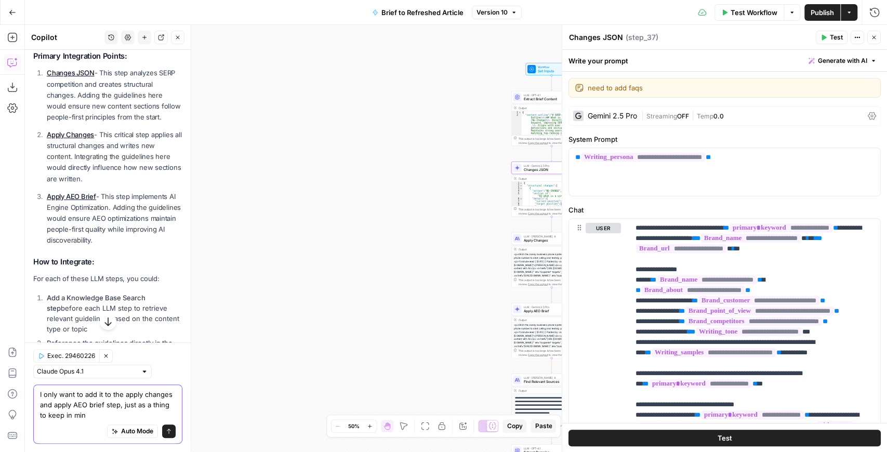
type textarea "I only want to add it to the apply changes and apply AEO brief step, just as a …"
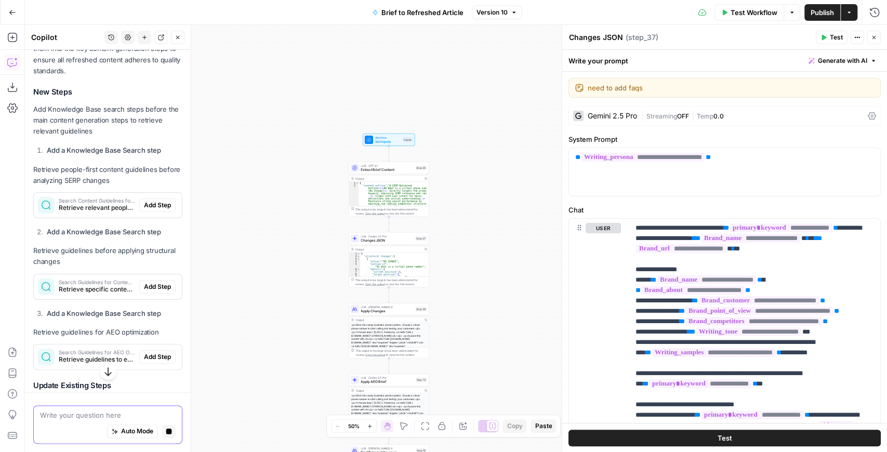
scroll to position [913, 0]
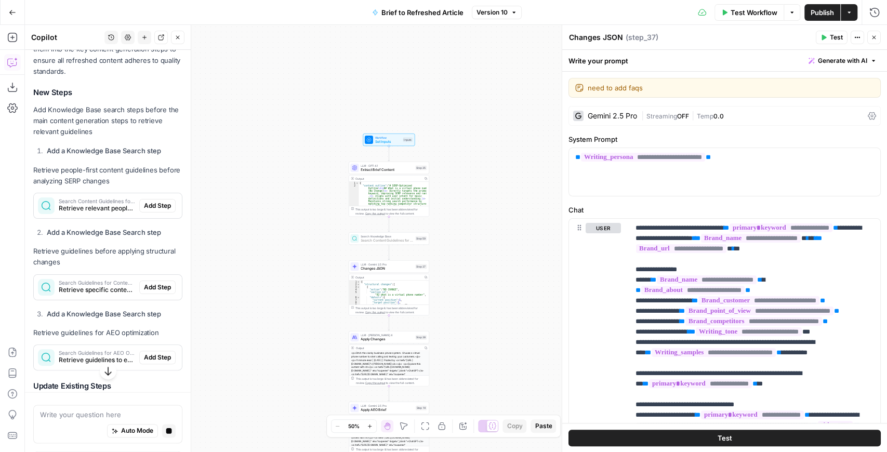
click at [156, 206] on span "Add Step" at bounding box center [157, 205] width 27 height 9
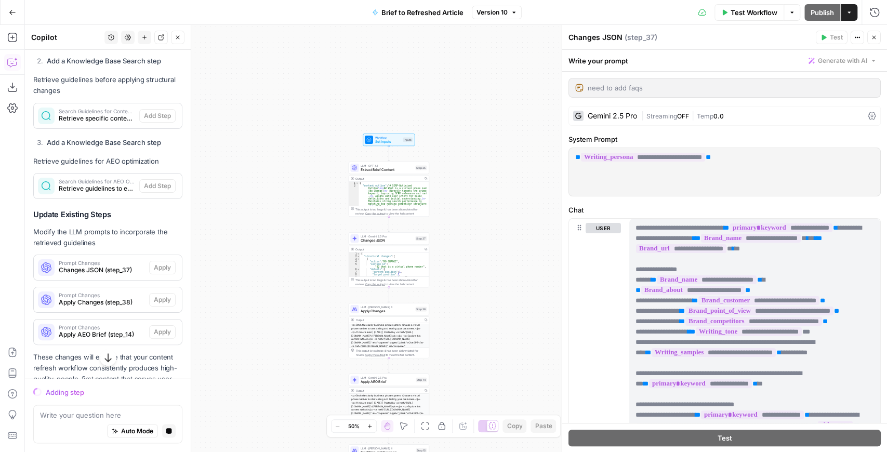
scroll to position [1086, 0]
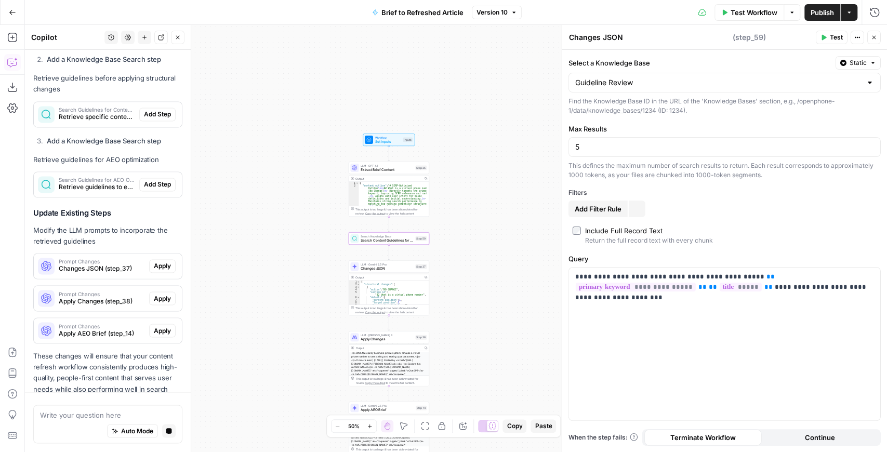
type textarea "Search Content Guidelines for SERP Analysis"
type input "Guideline Review"
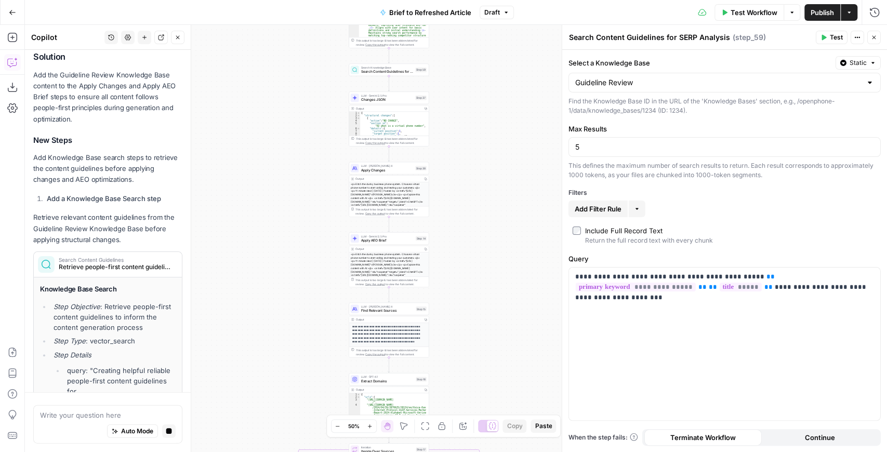
scroll to position [1510, 0]
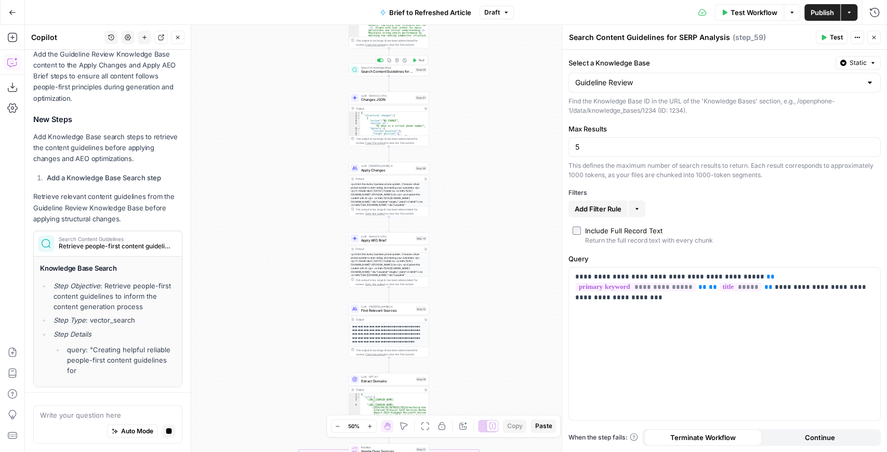
click at [398, 61] on icon "button" at bounding box center [397, 60] width 4 height 4
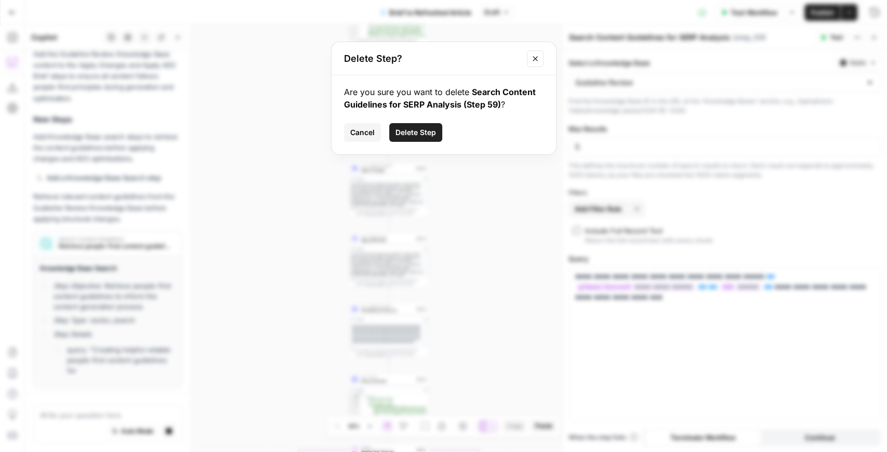
click at [427, 133] on span "Delete Step" at bounding box center [415, 132] width 41 height 10
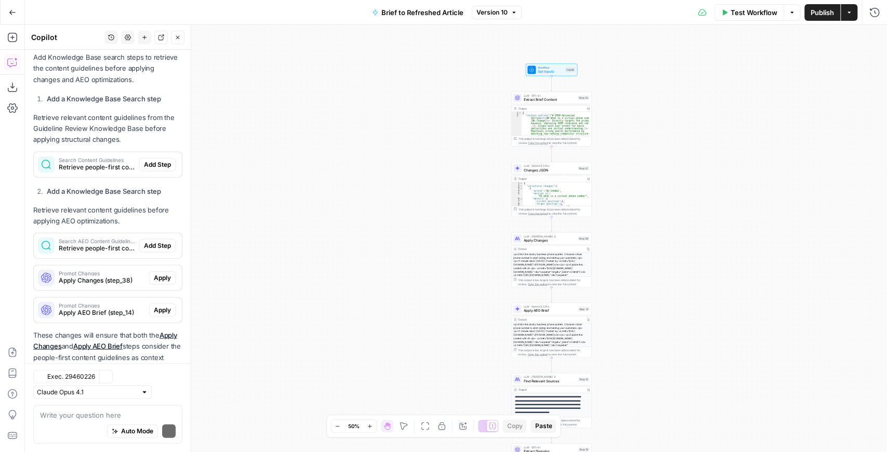
scroll to position [1650, 0]
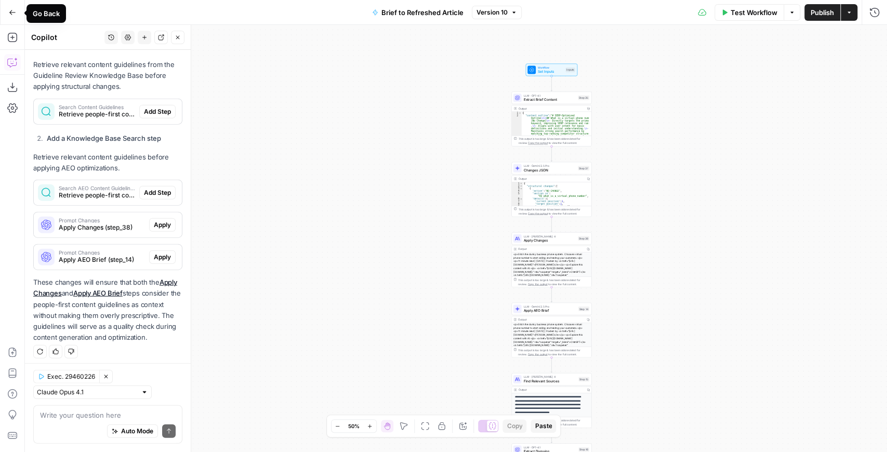
click at [12, 9] on icon "button" at bounding box center [12, 12] width 7 height 7
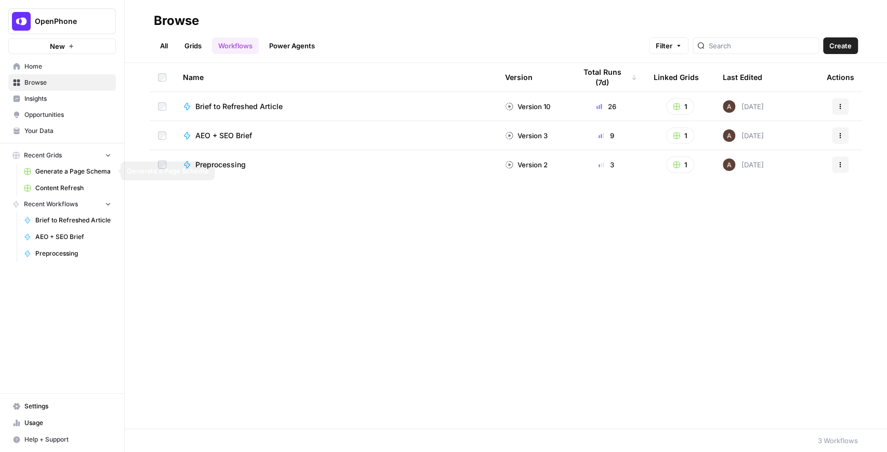
click at [68, 184] on span "Content Refresh" at bounding box center [73, 187] width 76 height 9
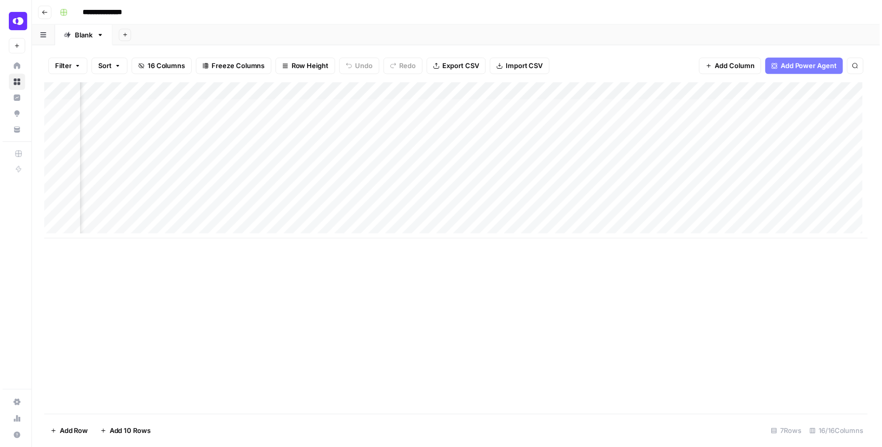
scroll to position [0, 635]
click at [475, 94] on div "Add Column" at bounding box center [458, 162] width 832 height 158
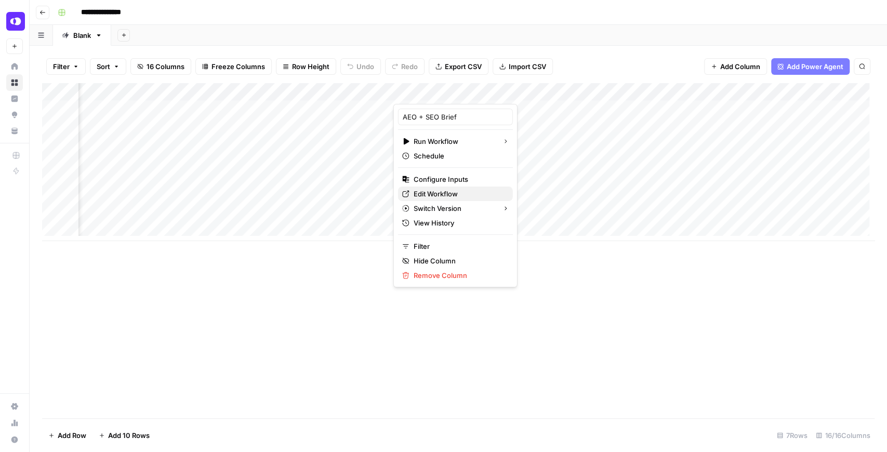
click at [450, 189] on span "Edit Workflow" at bounding box center [459, 194] width 91 height 10
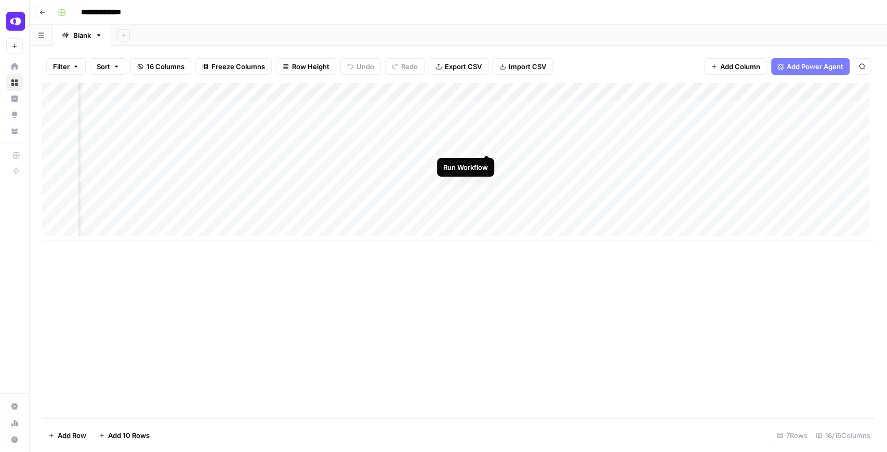
click at [488, 141] on div "Add Column" at bounding box center [458, 162] width 832 height 158
click at [673, 145] on div "Add Column" at bounding box center [458, 162] width 832 height 158
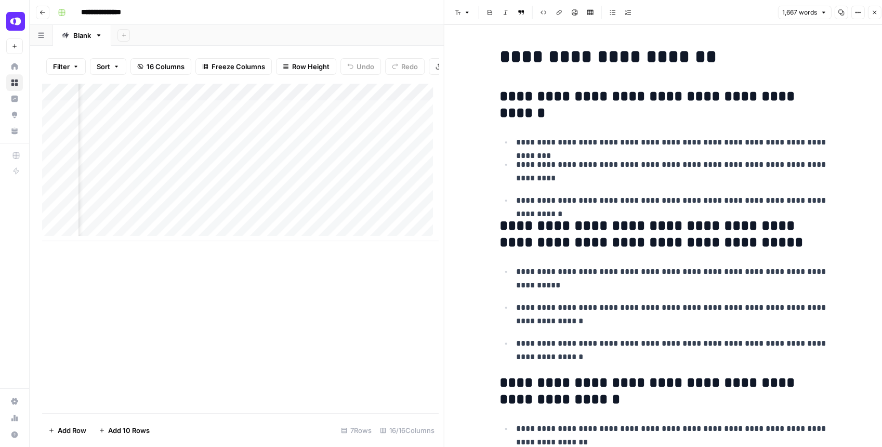
click at [867, 16] on button "Close" at bounding box center [874, 13] width 14 height 14
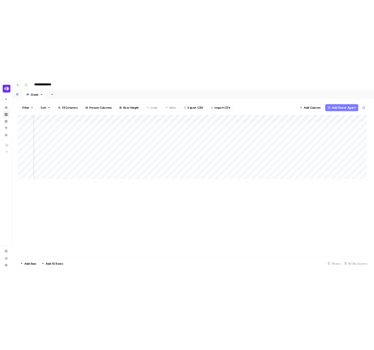
scroll to position [0, 933]
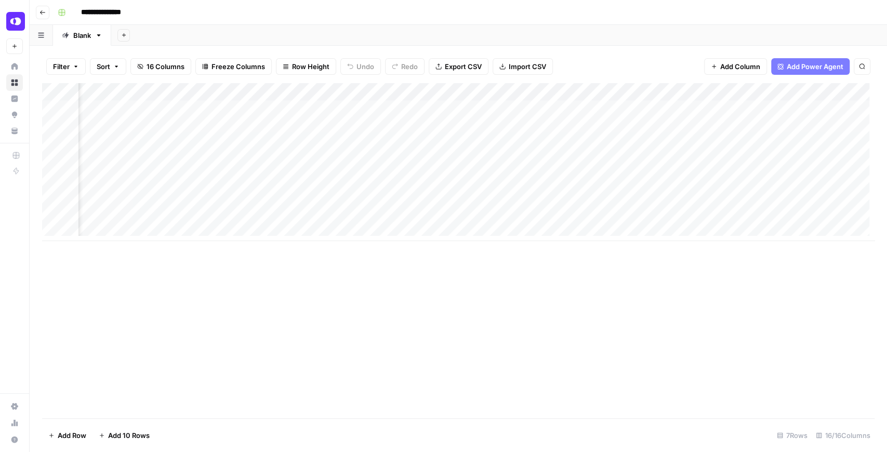
click at [598, 144] on div "Add Column" at bounding box center [458, 162] width 832 height 158
click at [187, 126] on div "Add Column" at bounding box center [458, 162] width 832 height 158
click at [189, 108] on div "Add Column" at bounding box center [458, 162] width 832 height 158
click at [597, 108] on div "Add Column" at bounding box center [458, 162] width 832 height 158
click at [602, 124] on div "Add Column" at bounding box center [458, 162] width 832 height 158
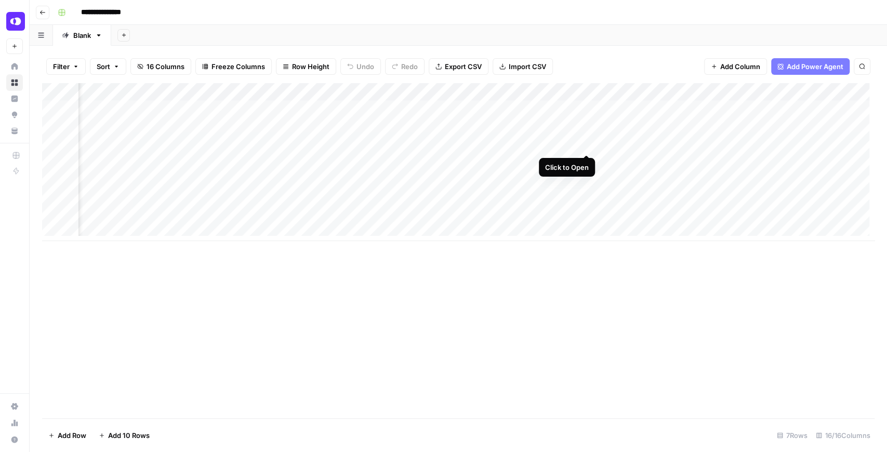
click at [586, 146] on div "Add Column" at bounding box center [458, 162] width 832 height 158
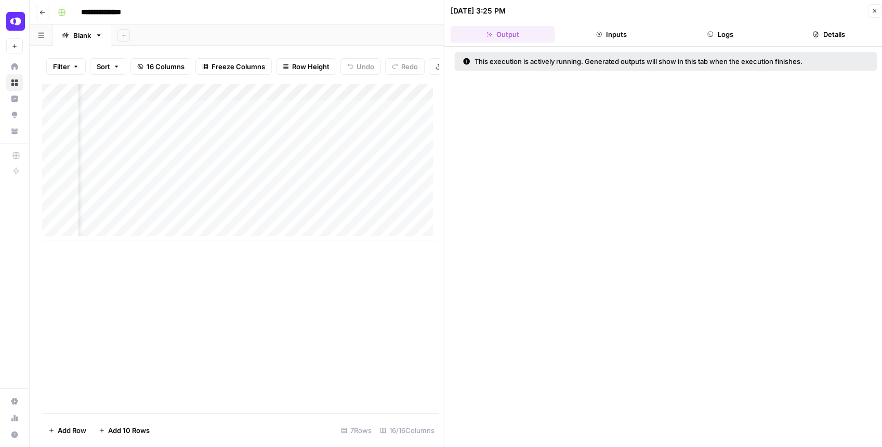
click at [871, 8] on button "Close" at bounding box center [874, 11] width 14 height 14
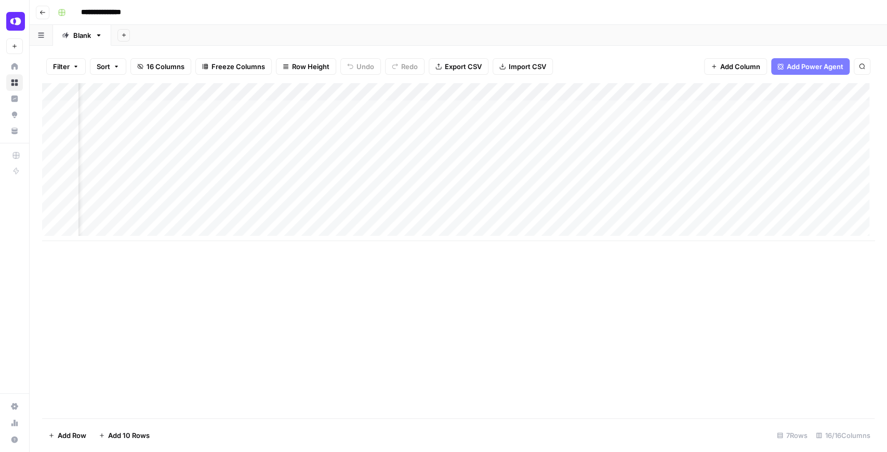
click at [587, 94] on div "Add Column" at bounding box center [458, 162] width 832 height 158
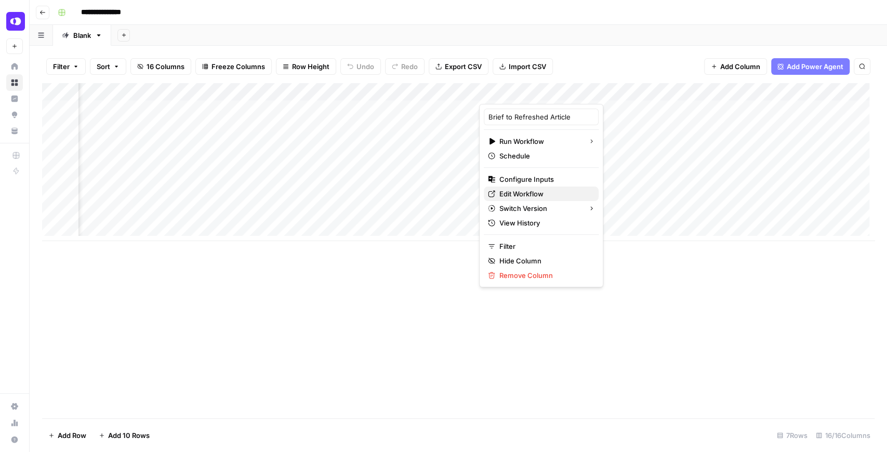
click at [537, 196] on span "Edit Workflow" at bounding box center [544, 194] width 91 height 10
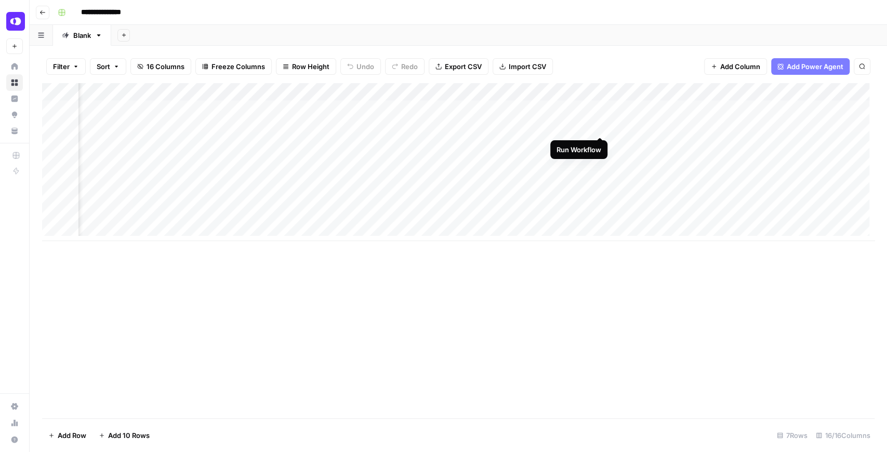
click at [598, 126] on div "Add Column" at bounding box center [458, 162] width 832 height 158
click at [602, 108] on div "Add Column" at bounding box center [458, 162] width 832 height 158
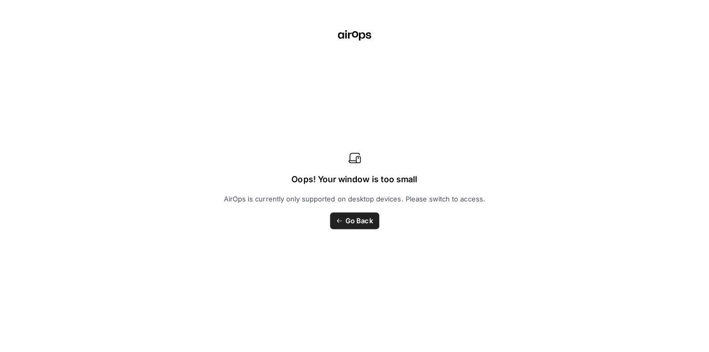
scroll to position [0, 933]
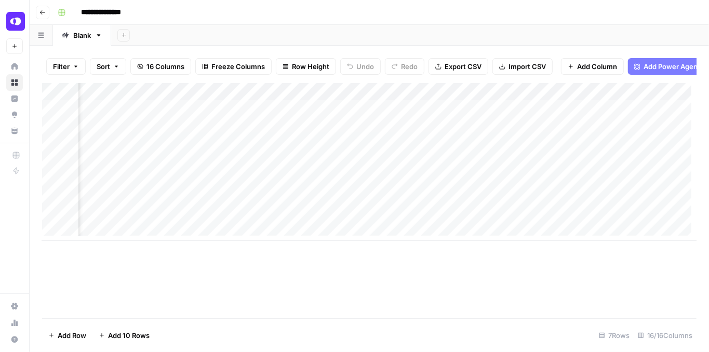
click at [587, 151] on div "Add Column" at bounding box center [369, 162] width 655 height 158
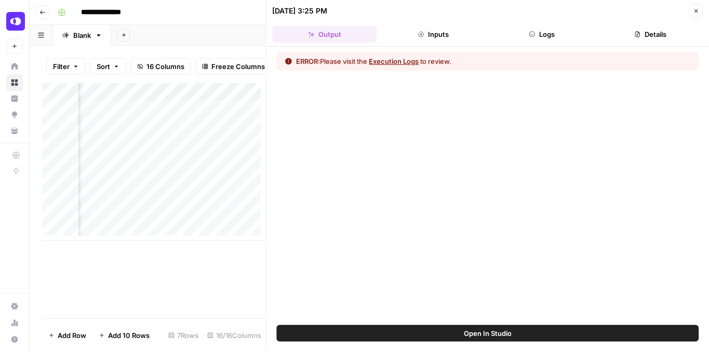
click at [552, 30] on button "Logs" at bounding box center [542, 34] width 104 height 17
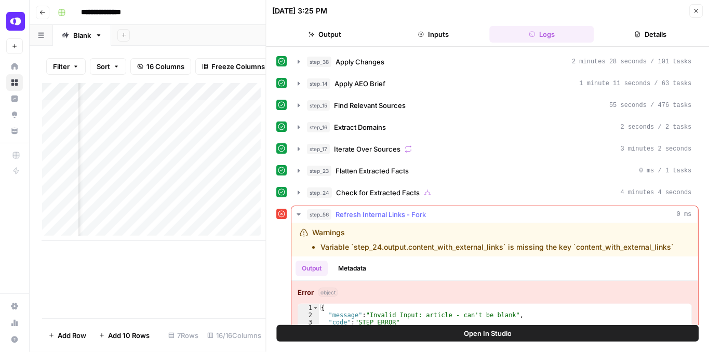
scroll to position [56, 0]
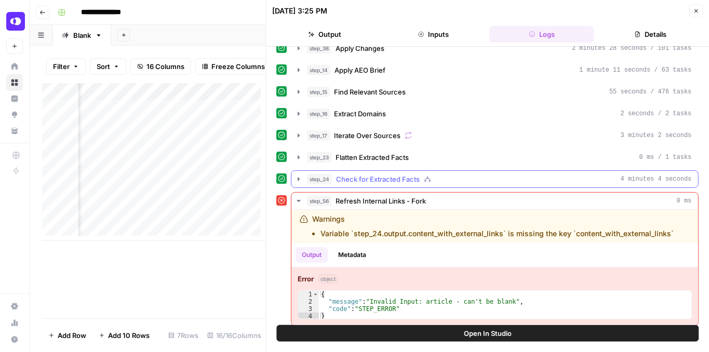
click at [294, 174] on button "step_24 Check for Extracted Facts 4 minutes 4 seconds" at bounding box center [495, 179] width 407 height 17
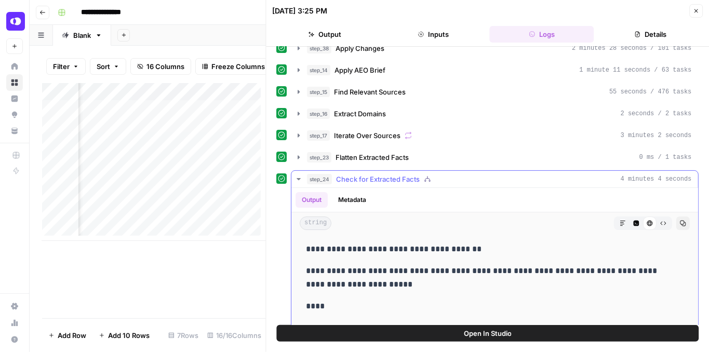
click at [296, 175] on icon "button" at bounding box center [299, 179] width 8 height 8
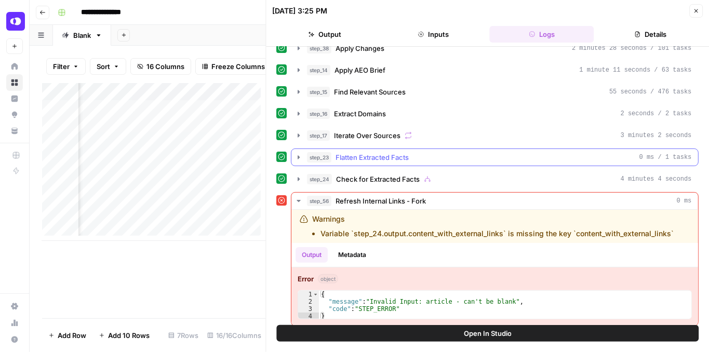
click at [299, 155] on icon "button" at bounding box center [299, 157] width 2 height 4
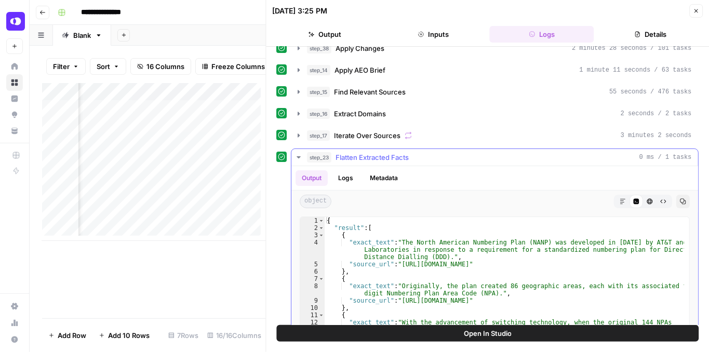
click at [299, 156] on icon "button" at bounding box center [299, 157] width 4 height 2
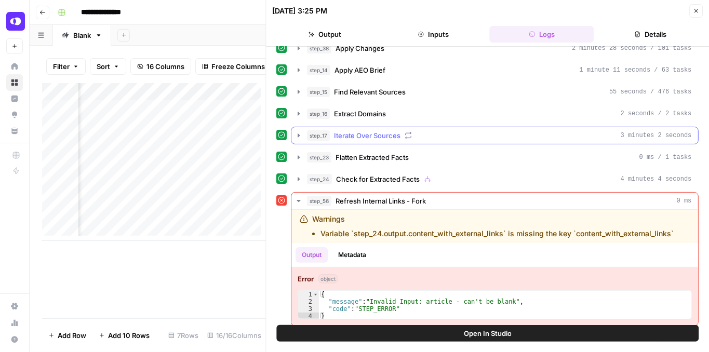
click at [298, 131] on icon "button" at bounding box center [299, 135] width 8 height 8
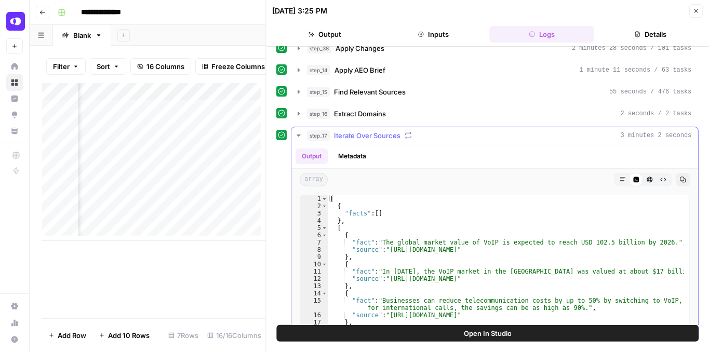
click at [298, 131] on icon "button" at bounding box center [299, 135] width 8 height 8
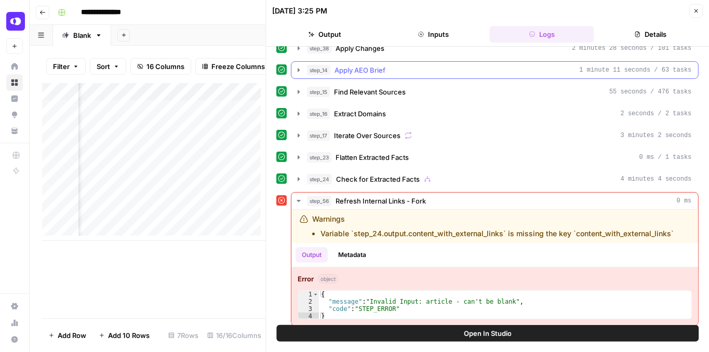
click at [297, 69] on icon "button" at bounding box center [299, 70] width 8 height 8
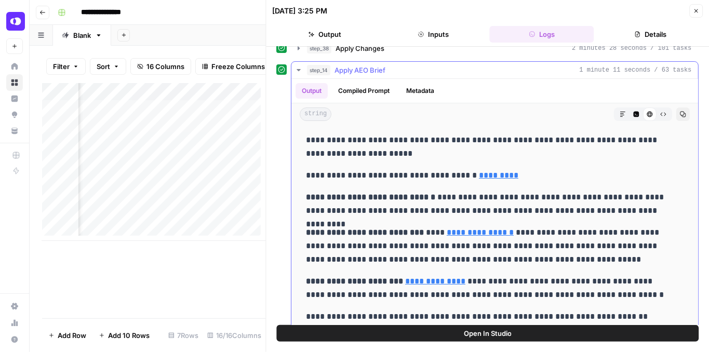
click at [297, 69] on icon "button" at bounding box center [299, 70] width 8 height 8
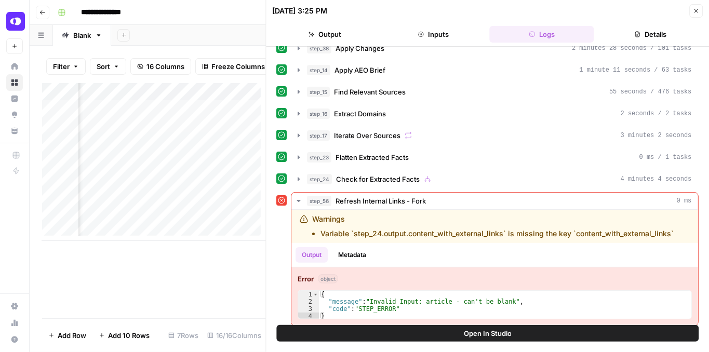
click at [455, 333] on button "Open In Studio" at bounding box center [488, 333] width 422 height 17
click at [697, 11] on icon "button" at bounding box center [697, 11] width 4 height 4
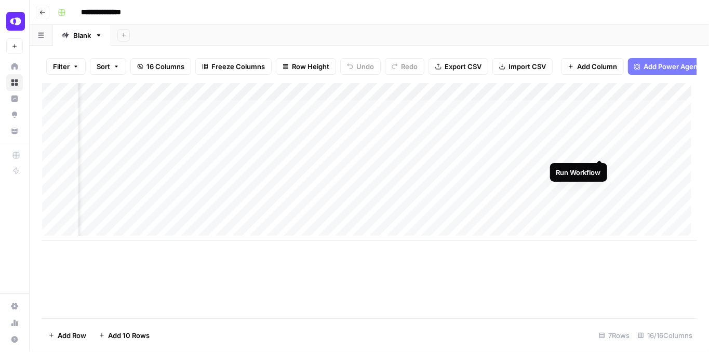
click at [601, 147] on div "Add Column" at bounding box center [369, 162] width 655 height 158
click at [586, 113] on div "Add Column" at bounding box center [369, 162] width 655 height 158
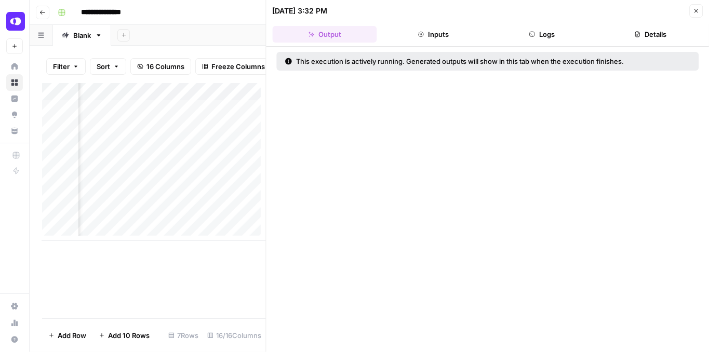
click at [531, 32] on icon "button" at bounding box center [532, 34] width 6 height 6
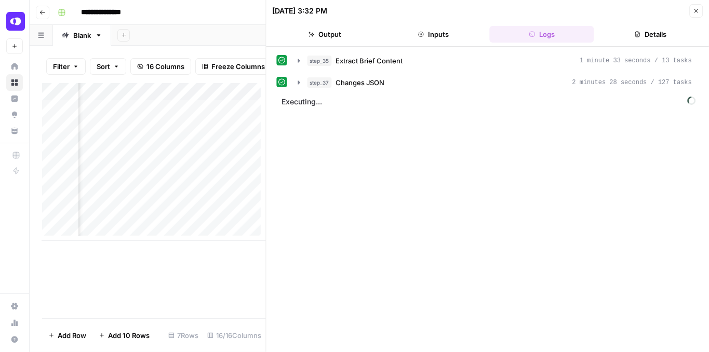
click at [694, 11] on icon "button" at bounding box center [696, 11] width 6 height 6
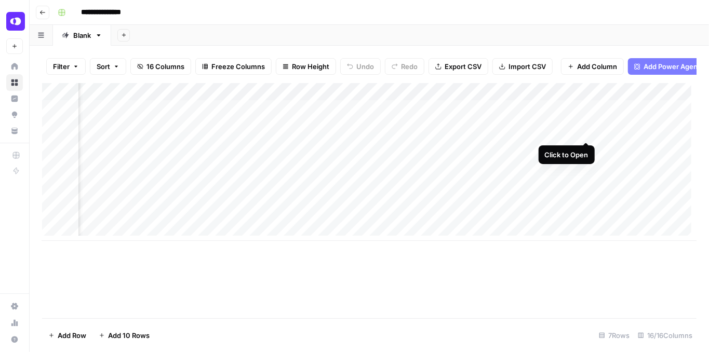
click at [584, 133] on div "Add Column" at bounding box center [369, 162] width 655 height 158
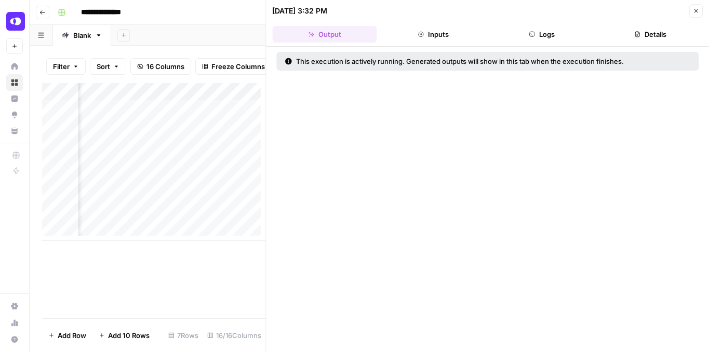
click at [695, 12] on icon "button" at bounding box center [696, 11] width 6 height 6
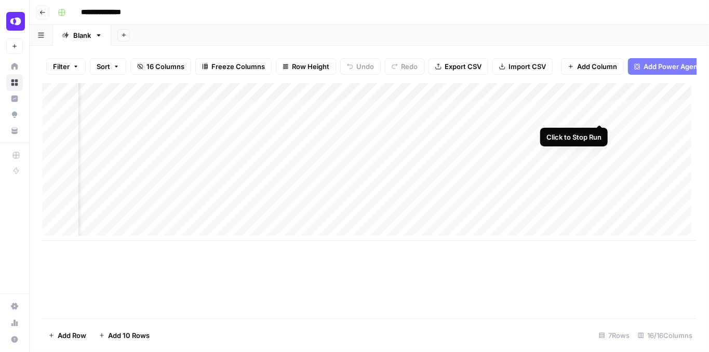
click at [600, 113] on div "Add Column" at bounding box center [369, 162] width 655 height 158
click at [601, 113] on div "Add Column" at bounding box center [369, 162] width 655 height 158
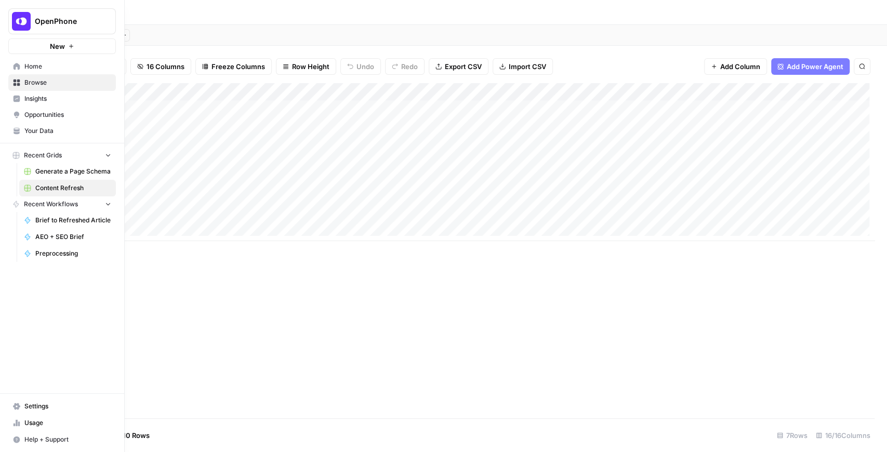
click at [43, 128] on span "Your Data" at bounding box center [67, 130] width 87 height 9
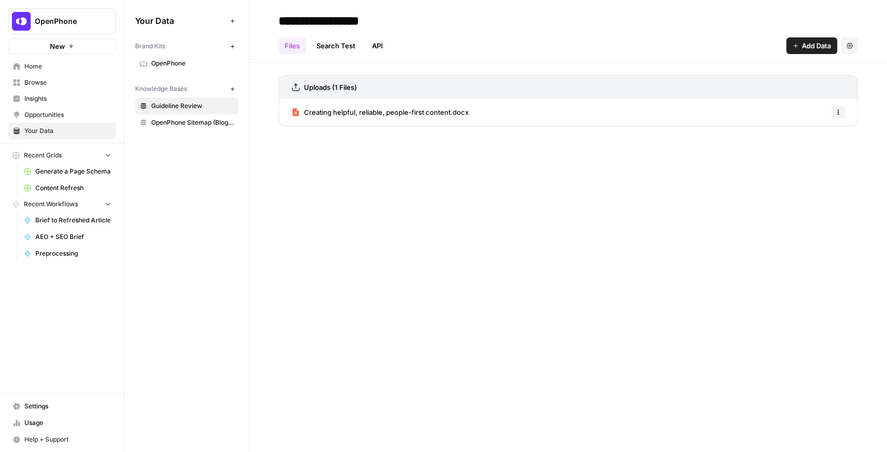
click at [340, 115] on span "Creating helpful, reliable, people-first content.docx" at bounding box center [386, 112] width 165 height 10
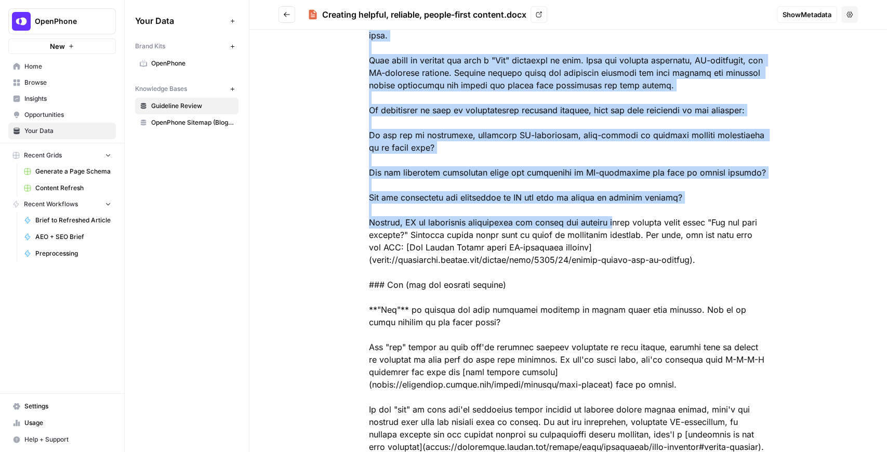
scroll to position [2615, 0]
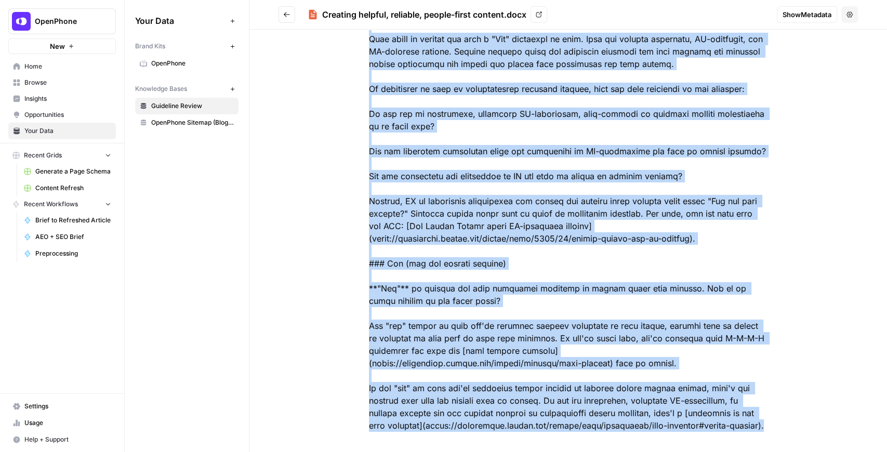
drag, startPoint x: 370, startPoint y: 87, endPoint x: 814, endPoint y: 396, distance: 540.0
copy div "# Loremips dolorsi, ametcons, adipis-elits doeiusm temporin\_utlabo Etdolo'm [a…"
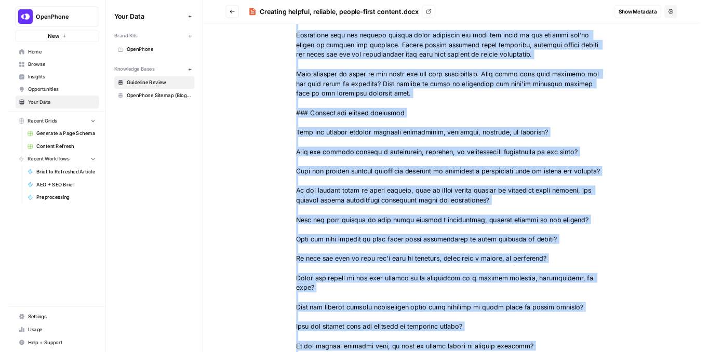
scroll to position [0, 0]
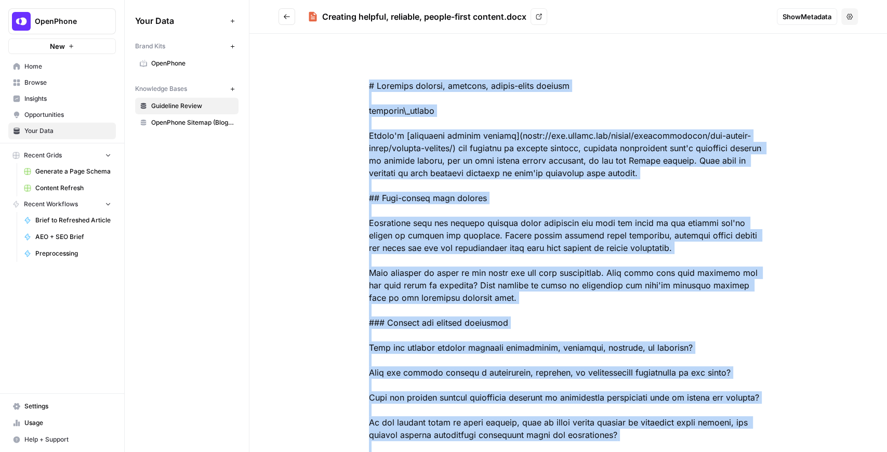
click at [194, 103] on span "Guideline Review" at bounding box center [192, 105] width 83 height 9
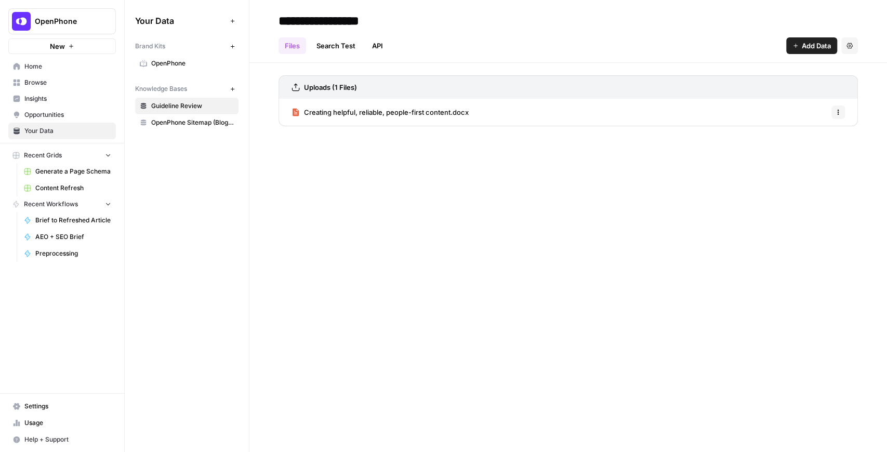
click at [462, 111] on span "Creating helpful, reliable, people-first content.docx" at bounding box center [386, 112] width 165 height 10
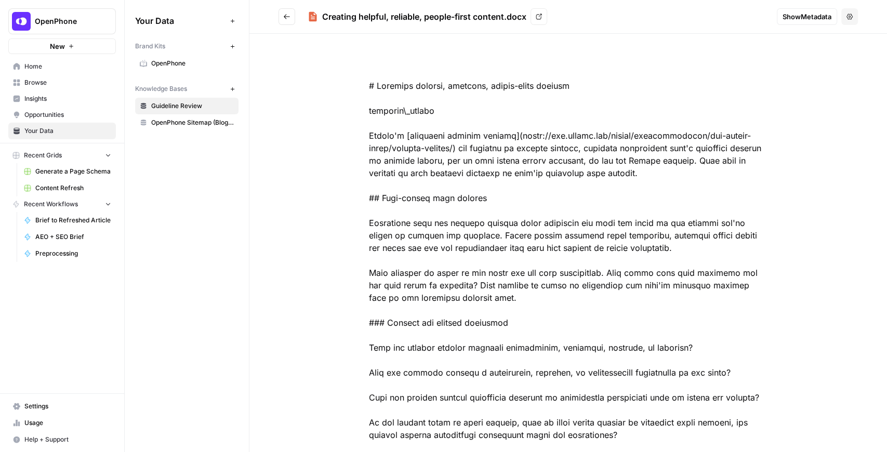
drag, startPoint x: 323, startPoint y: 16, endPoint x: 506, endPoint y: 21, distance: 182.9
click at [506, 21] on div "Creating helpful, reliable, people-first content.docx" at bounding box center [424, 16] width 204 height 12
copy div "Creating helpful, reliable, people-first content"
click at [180, 124] on span "OpenPhone Sitemap (Blogs + NonBlogs)" at bounding box center [192, 122] width 83 height 9
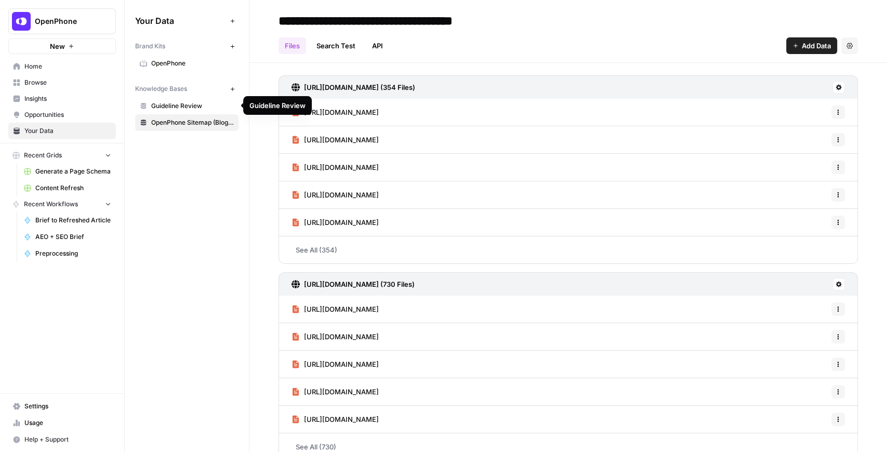
click at [186, 104] on span "Guideline Review" at bounding box center [192, 105] width 83 height 9
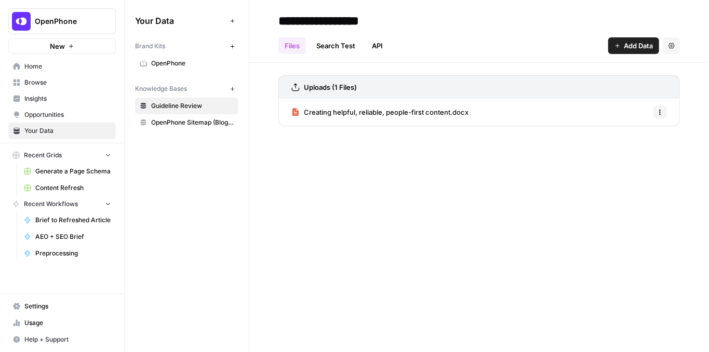
click at [337, 113] on span "Creating helpful, reliable, people-first content.docx" at bounding box center [386, 112] width 165 height 10
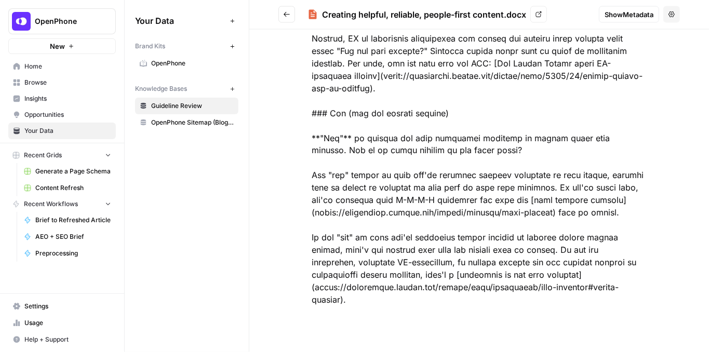
scroll to position [3077, 0]
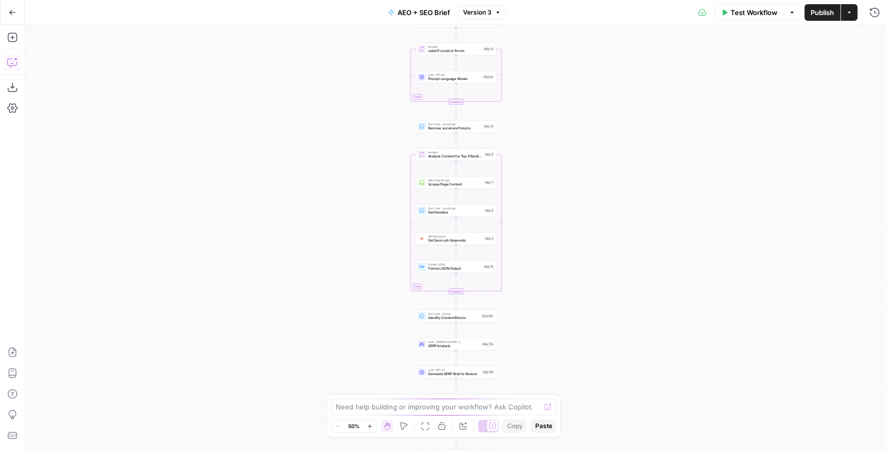
click at [16, 66] on icon "button" at bounding box center [12, 62] width 10 height 10
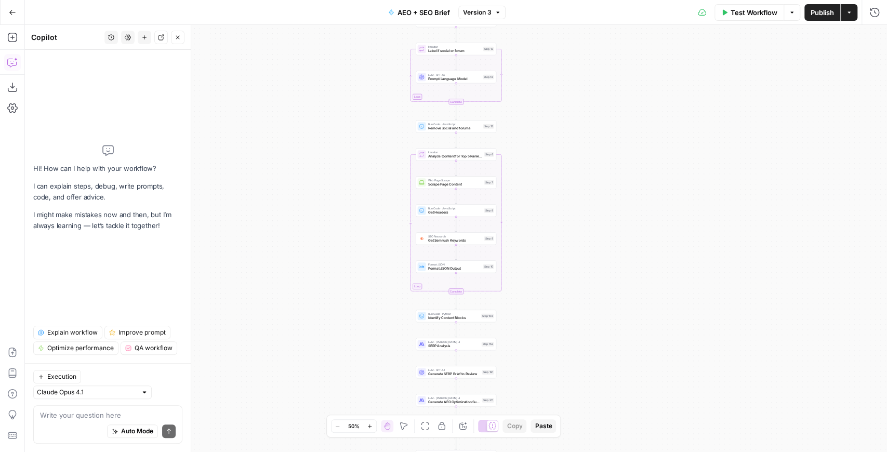
click at [69, 417] on textarea at bounding box center [108, 415] width 136 height 10
click at [101, 414] on textarea "So in KB 1224" at bounding box center [108, 415] width 136 height 10
paste textarea "Creating helpful, reliable, people-first content.docx"
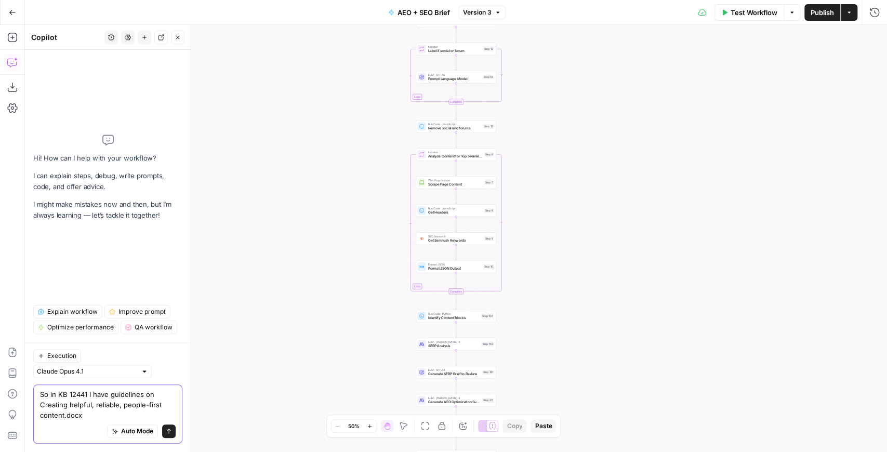
drag, startPoint x: 84, startPoint y: 418, endPoint x: 68, endPoint y: 416, distance: 16.2
click at [68, 416] on textarea "So in KB 12441 I have guidelines on Creating helpful, reliable, people-first co…" at bounding box center [108, 404] width 136 height 31
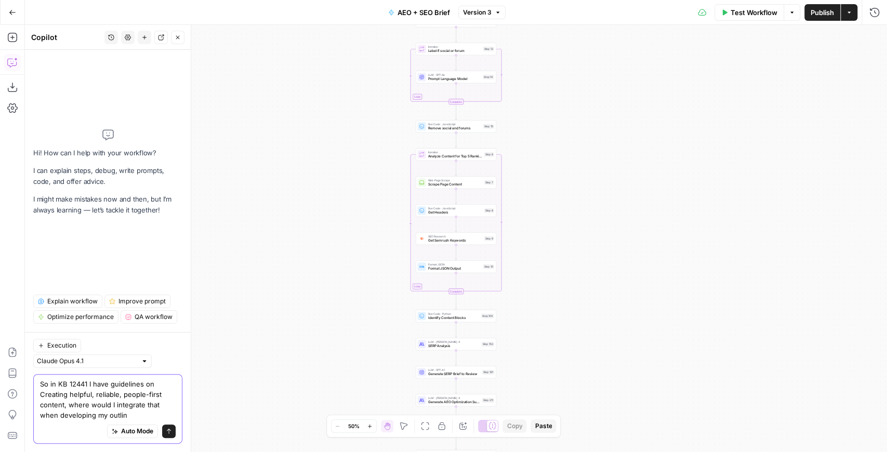
type textarea "So in KB 12441 I have guidelines on Creating helpful, reliable, people-first co…"
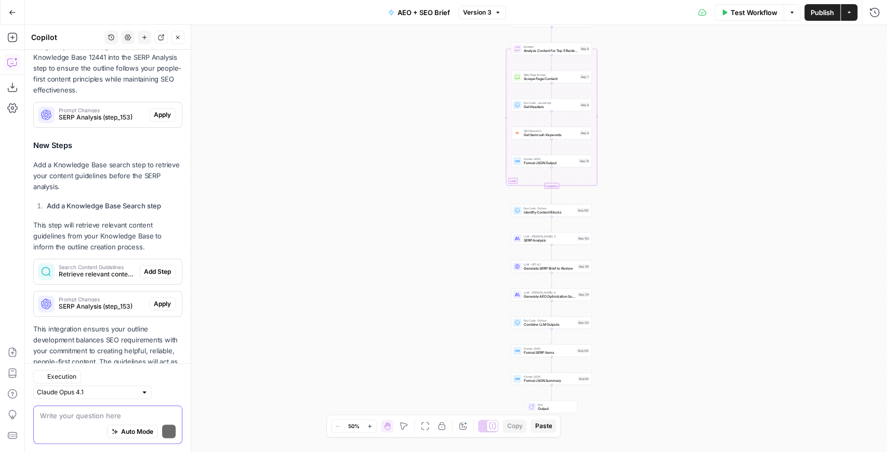
scroll to position [294, 0]
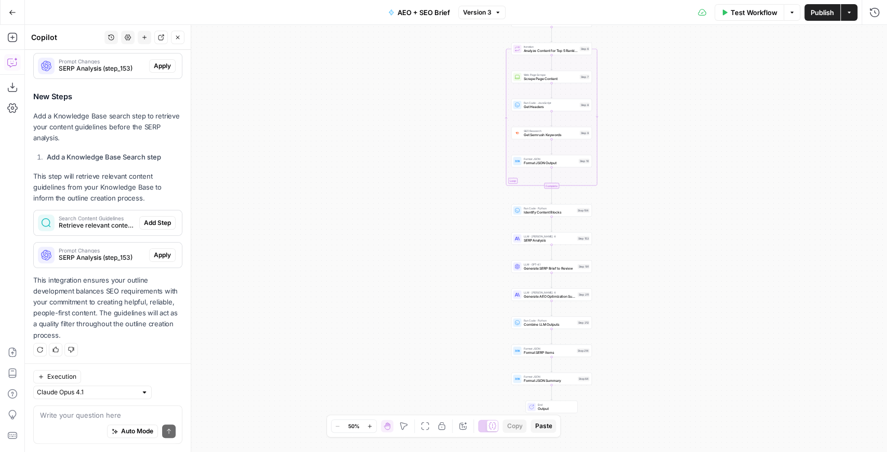
drag, startPoint x: 101, startPoint y: 287, endPoint x: 95, endPoint y: 311, distance: 24.6
click at [95, 311] on p "This integration ensures your outline development balances SEO requirements wit…" at bounding box center [107, 308] width 149 height 66
click at [144, 221] on span "Add Step" at bounding box center [157, 222] width 27 height 9
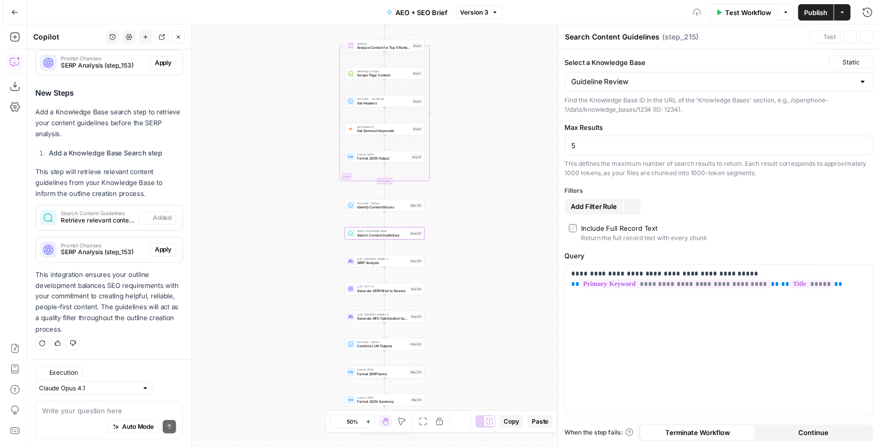
scroll to position [311, 0]
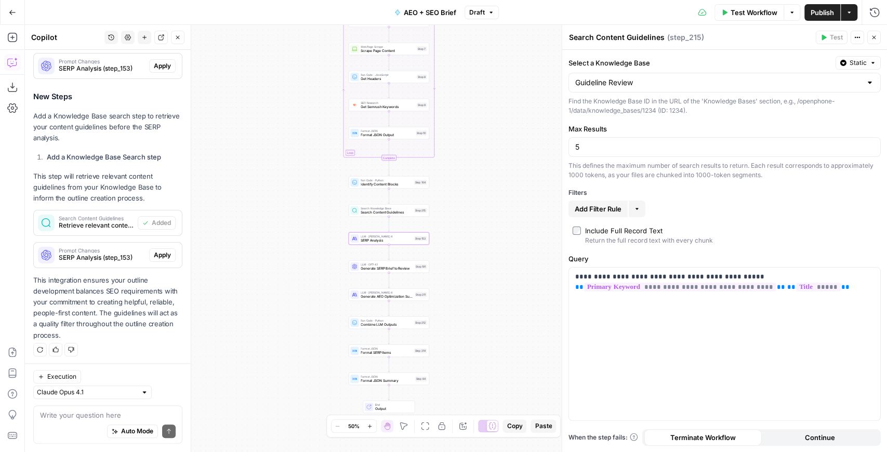
click at [156, 254] on span "Apply" at bounding box center [162, 254] width 17 height 9
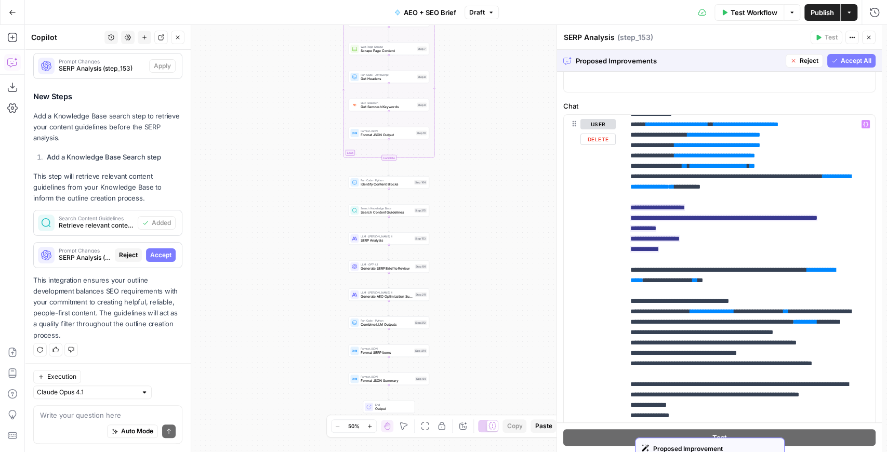
scroll to position [0, 0]
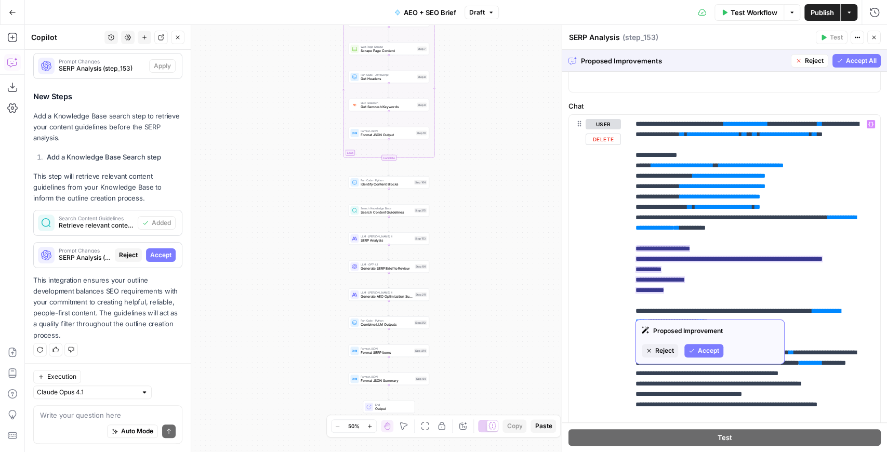
click at [699, 348] on span "Accept" at bounding box center [708, 350] width 21 height 9
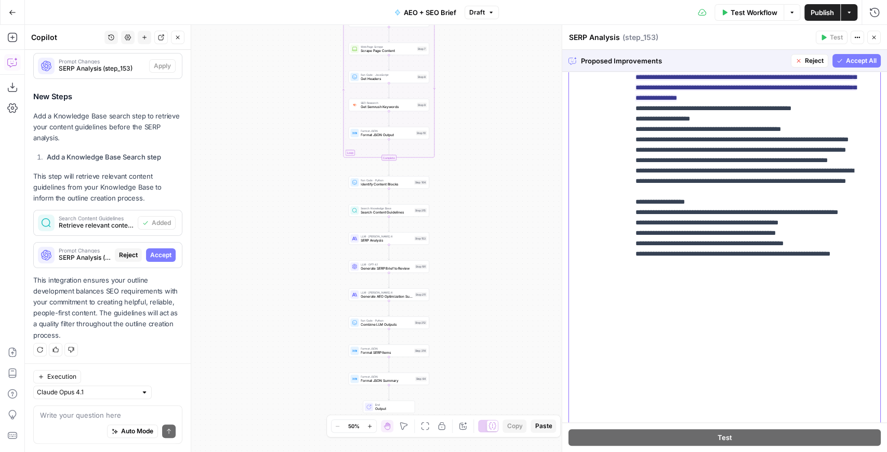
scroll to position [169, 0]
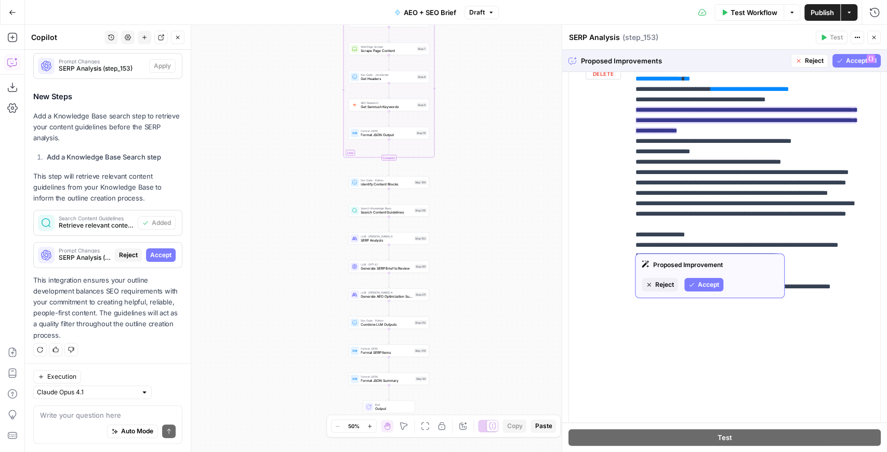
click at [666, 285] on span "Reject" at bounding box center [664, 284] width 19 height 9
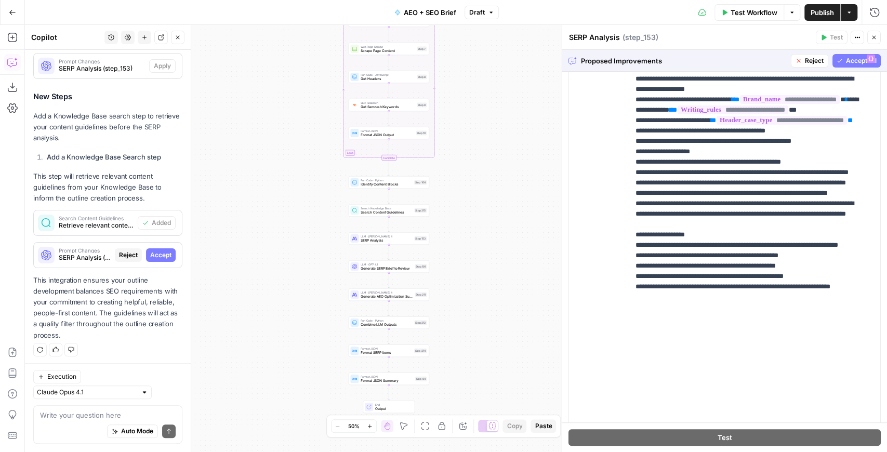
click at [846, 61] on span "Accept All" at bounding box center [861, 60] width 31 height 9
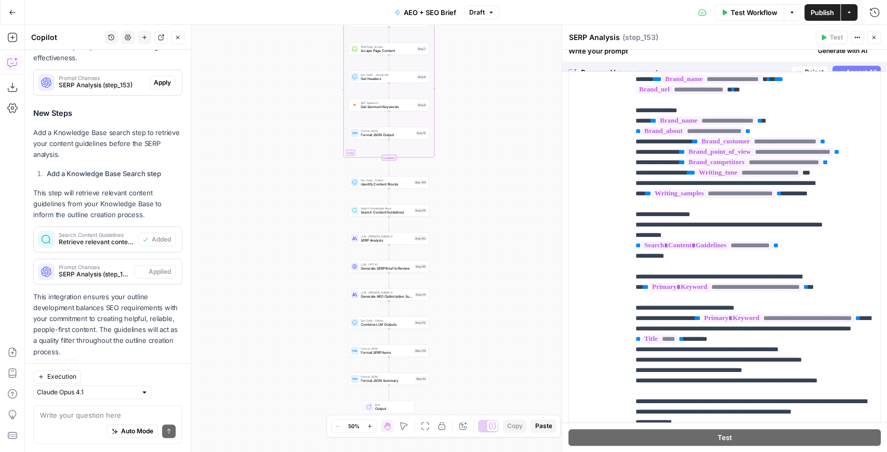
scroll to position [0, 0]
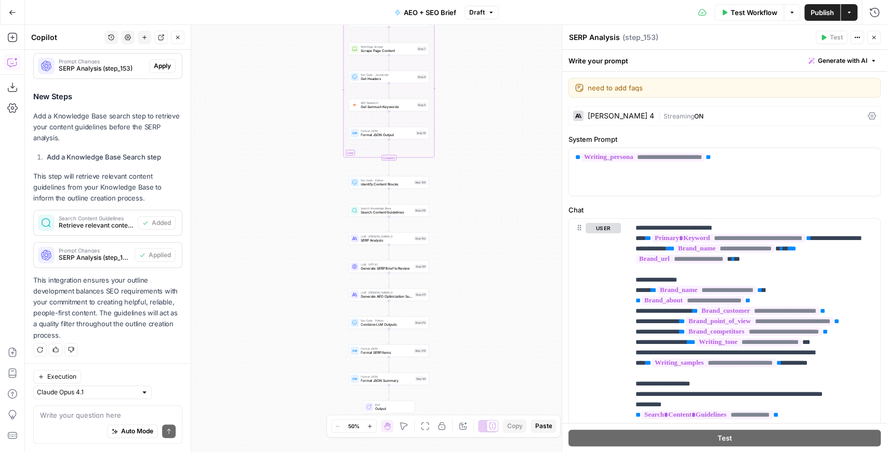
click at [812, 16] on span "Publish" at bounding box center [821, 12] width 23 height 10
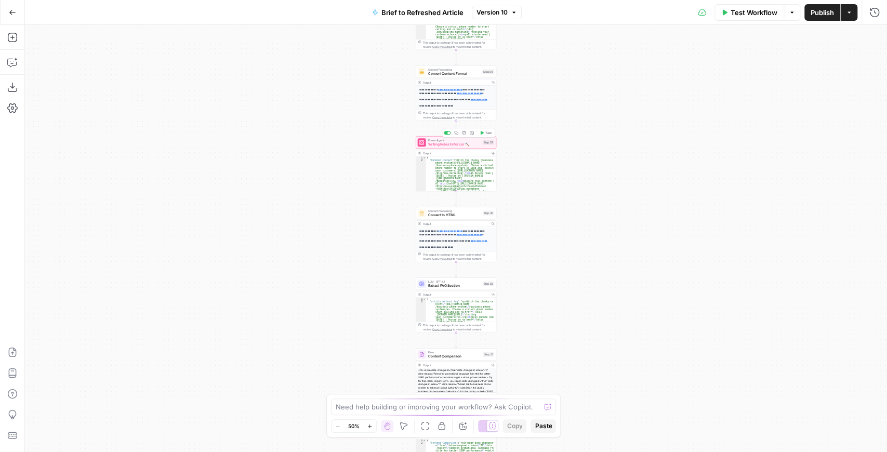
click at [445, 147] on span "Writing Rules Enforcer 🔨" at bounding box center [454, 144] width 52 height 5
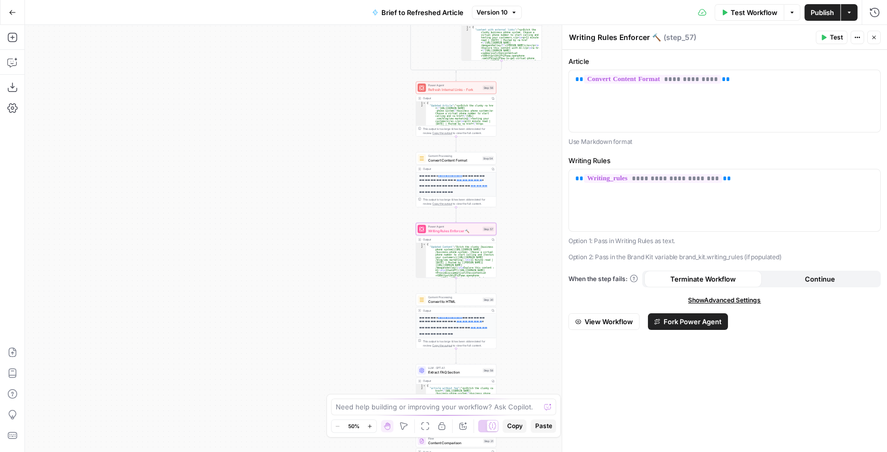
click at [456, 90] on span "Refresh Internal Links - Fork" at bounding box center [454, 89] width 52 height 5
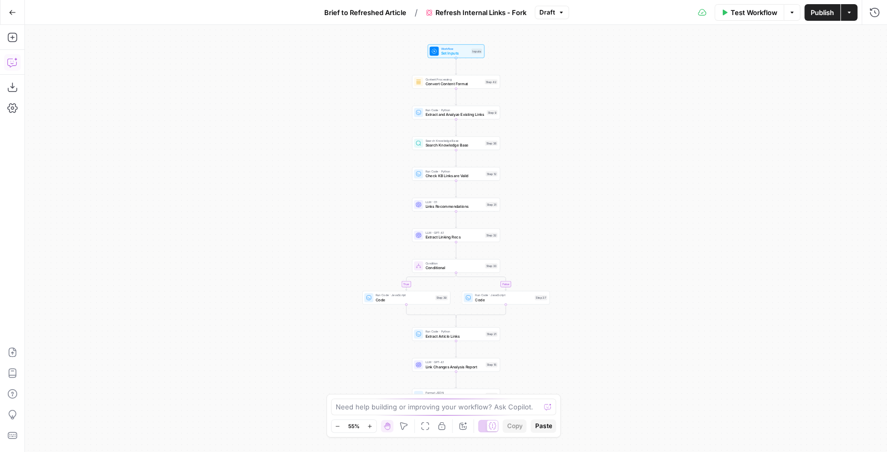
click at [6, 65] on button "Copilot" at bounding box center [12, 62] width 17 height 17
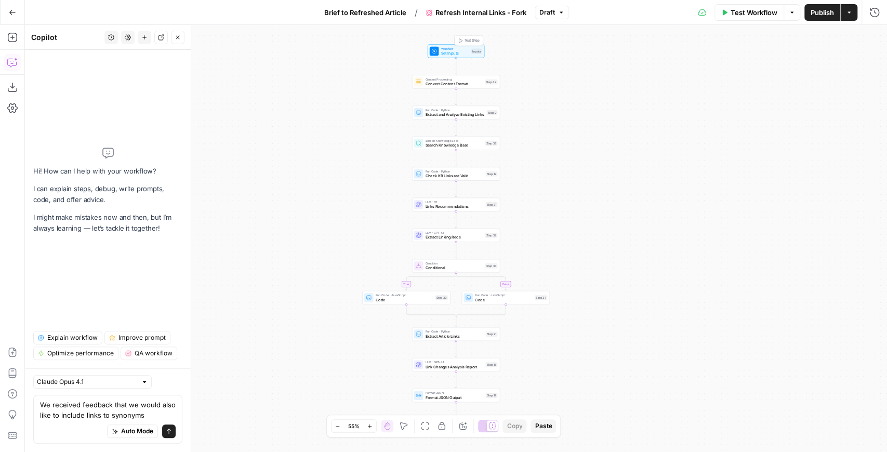
click at [461, 49] on span "Workflow" at bounding box center [455, 48] width 28 height 5
click at [149, 416] on textarea "We received feedback that we would also like to include links to synonyms" at bounding box center [108, 410] width 136 height 21
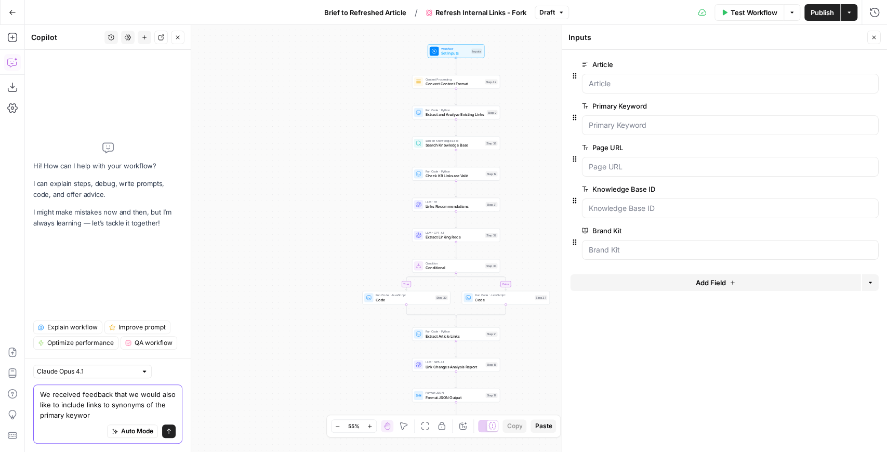
type textarea "We received feedback that we would also like to include links to synonyms of th…"
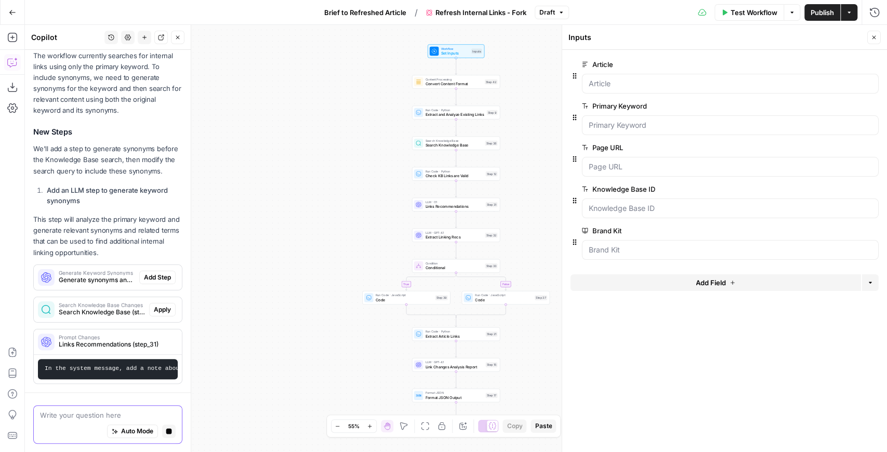
scroll to position [238, 0]
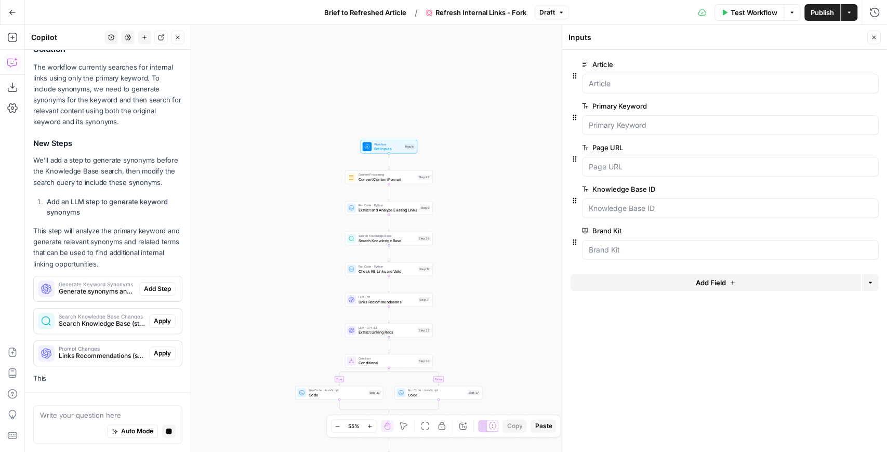
click at [154, 85] on p "The workflow currently searches for internal links using only the primary keywo…" at bounding box center [107, 95] width 149 height 66
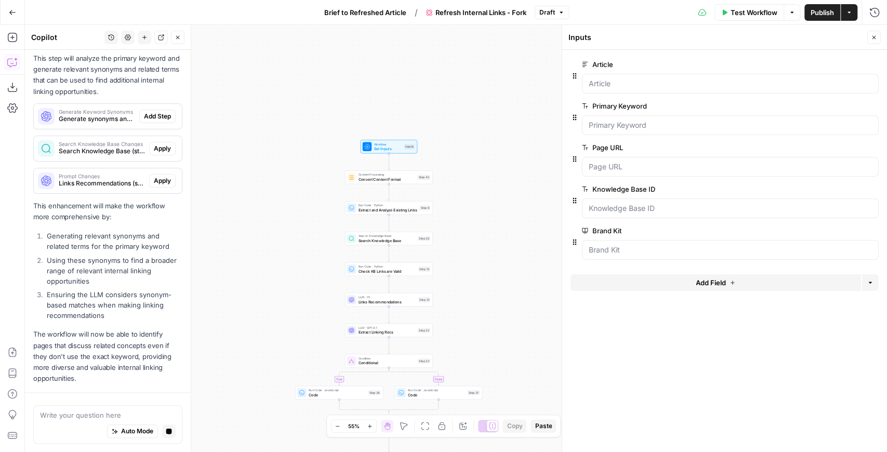
scroll to position [408, 0]
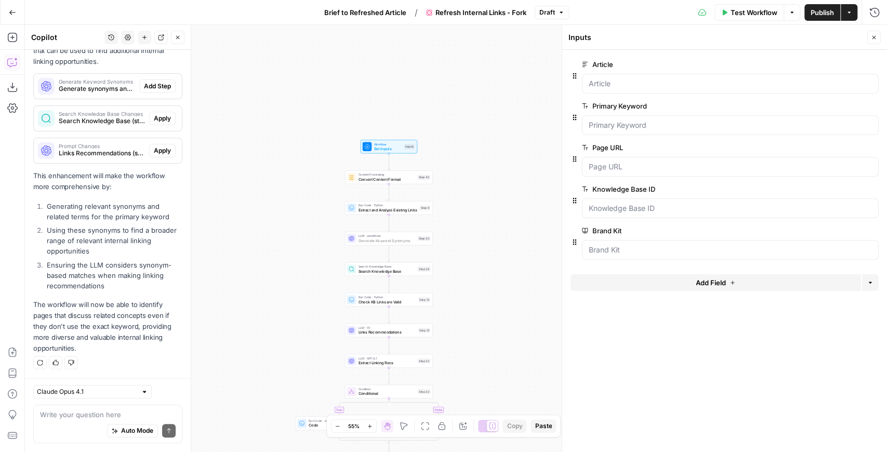
click at [157, 86] on span "Add Step" at bounding box center [157, 86] width 27 height 9
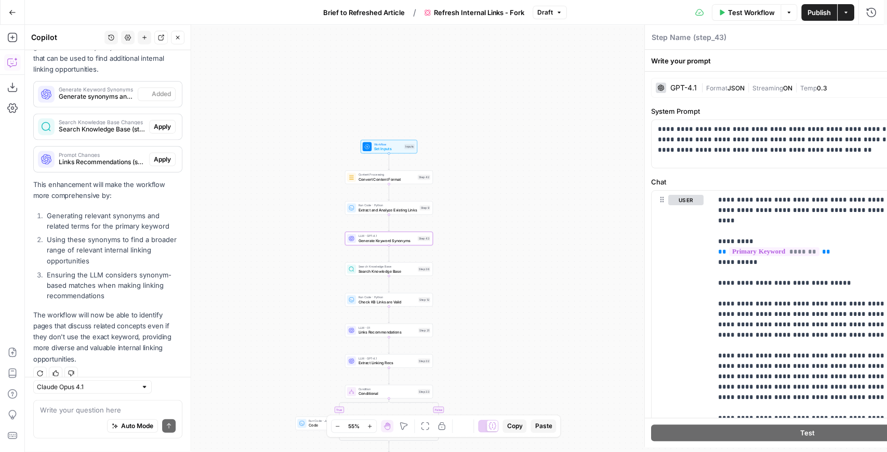
type textarea "Generate Keyword Synonyms"
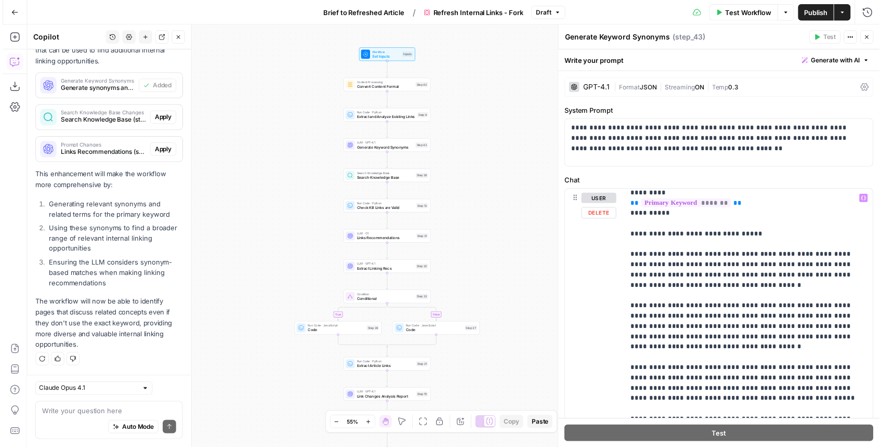
scroll to position [38, 0]
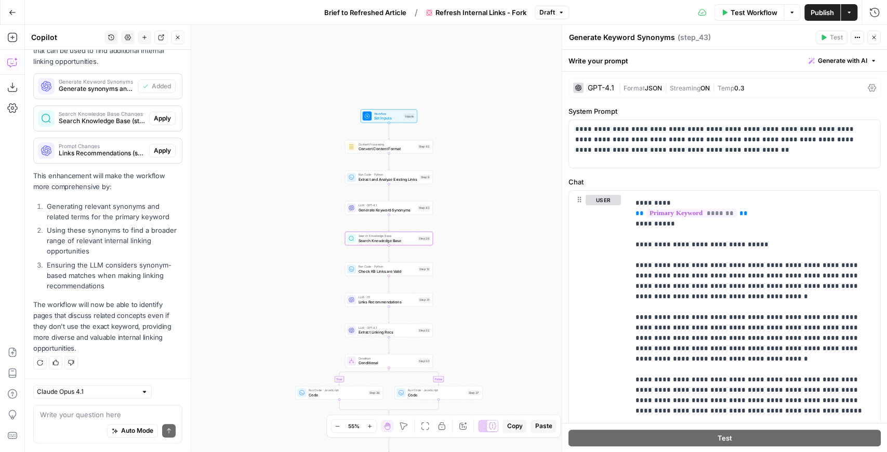
click at [154, 117] on span "Apply" at bounding box center [162, 118] width 17 height 9
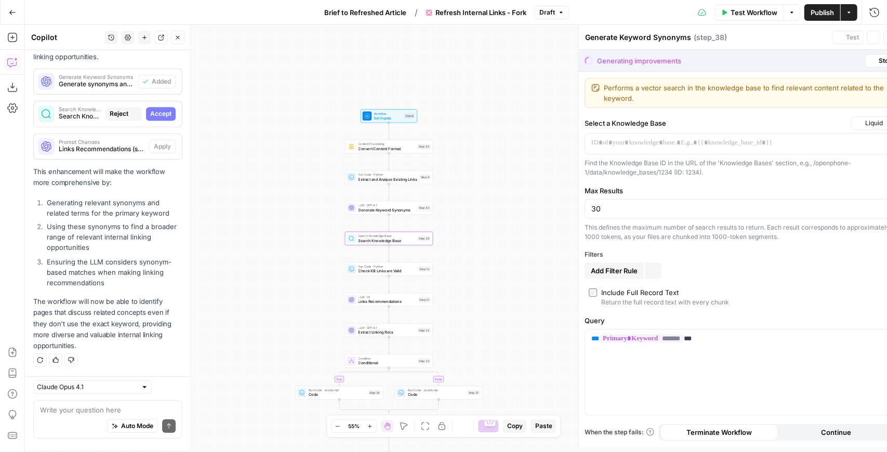
type textarea "Search Knowledge Base"
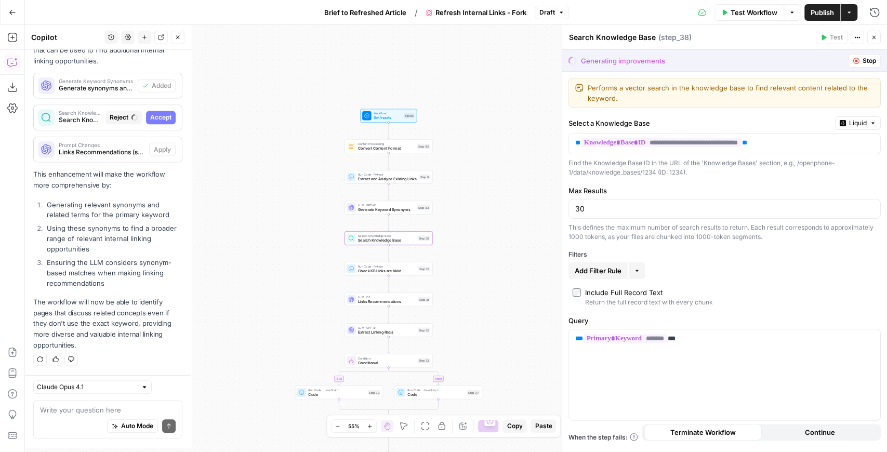
scroll to position [408, 0]
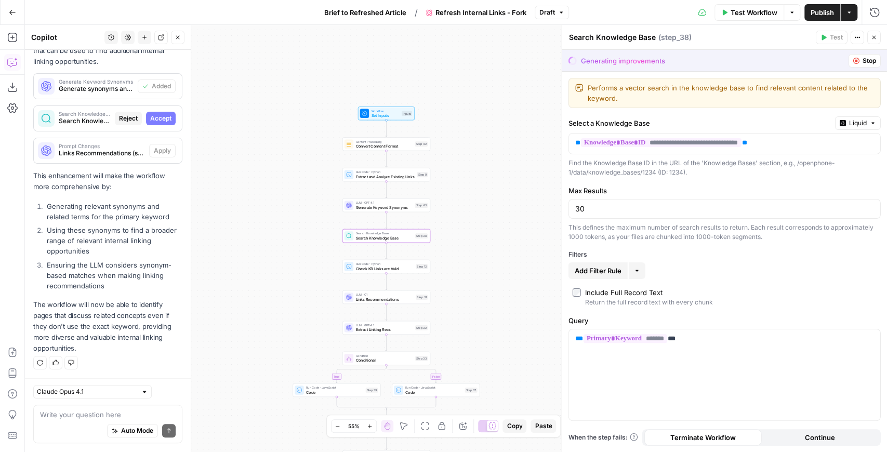
click at [159, 123] on span "Accept" at bounding box center [160, 118] width 21 height 9
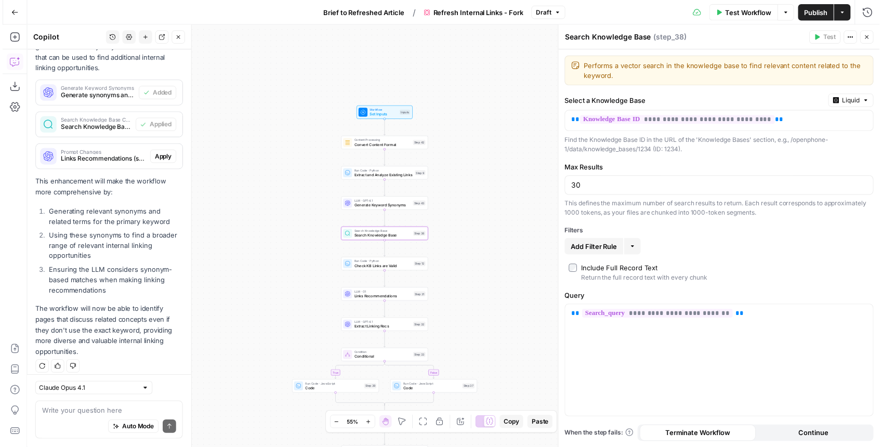
scroll to position [425, 0]
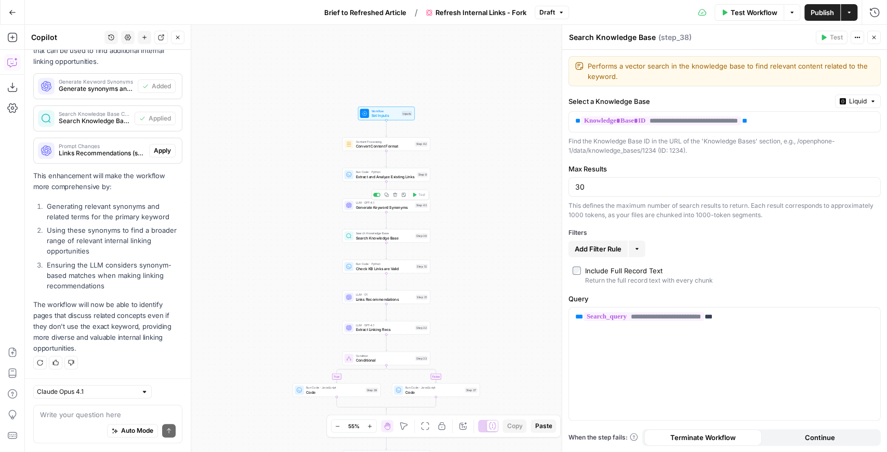
click at [389, 210] on span "Generate Keyword Synonyms" at bounding box center [383, 207] width 57 height 6
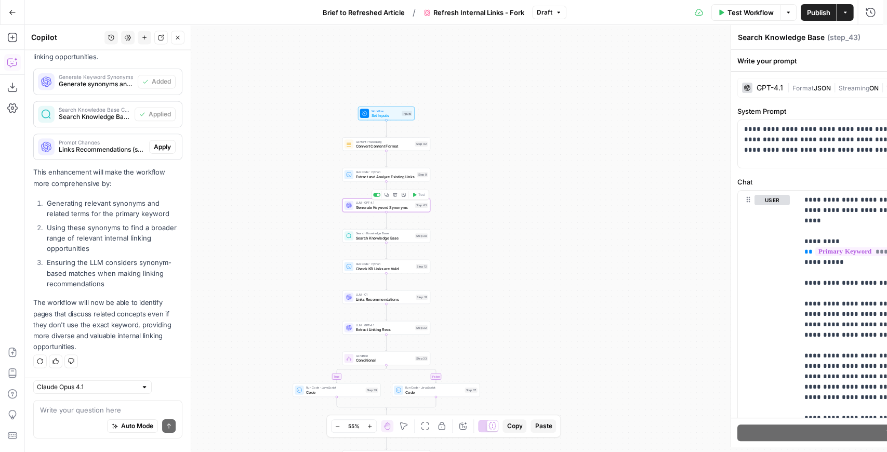
type textarea "Generate Keyword Synonyms"
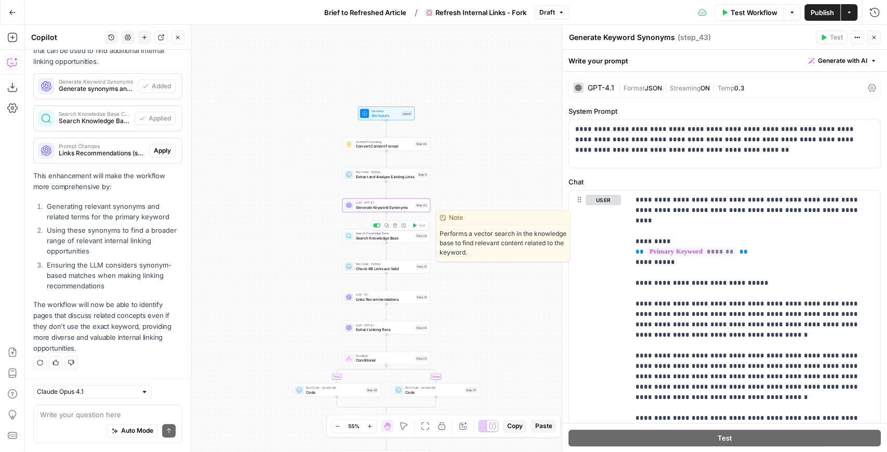
click at [382, 241] on div "Search Knowledge Base Search Knowledge Base Step 38 Copy step Delete step Edit …" at bounding box center [386, 236] width 88 height 14
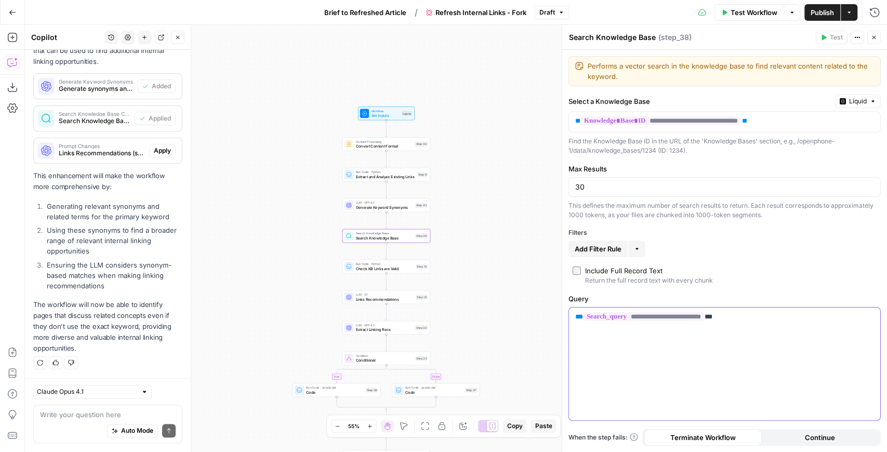
click at [764, 320] on p "**********" at bounding box center [724, 317] width 299 height 10
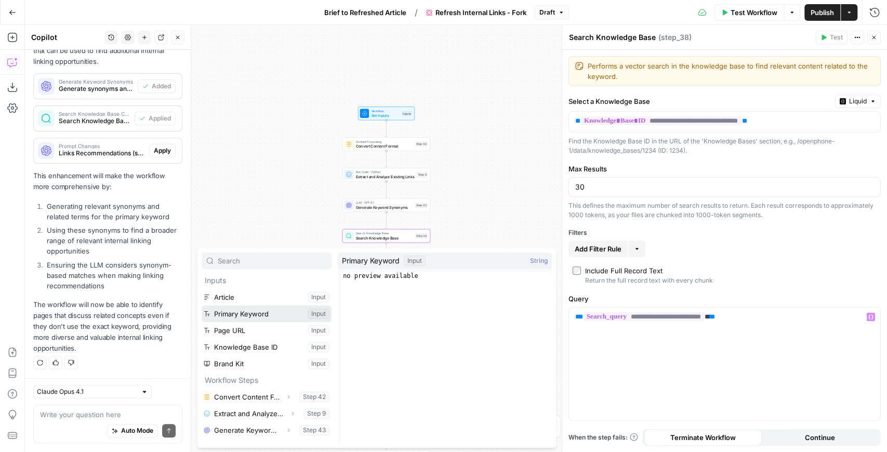
click at [238, 313] on button "Select variable Primary Keyword" at bounding box center [267, 313] width 130 height 17
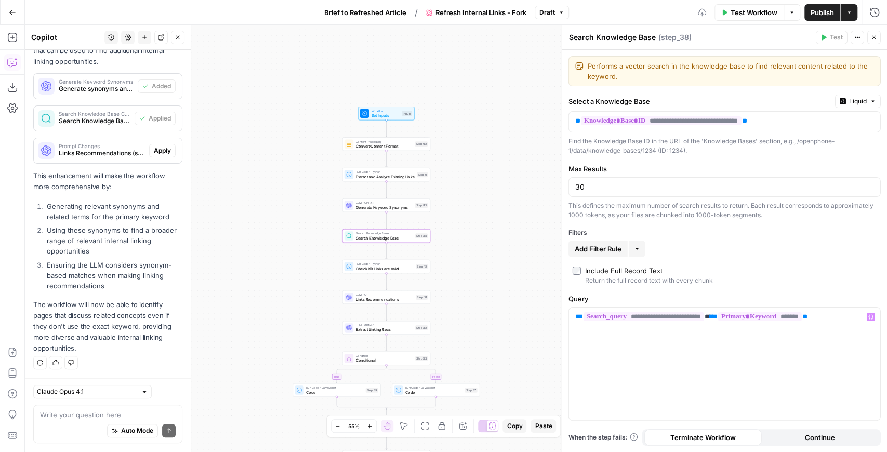
click at [506, 213] on div "true false Workflow Set Inputs Inputs Content Processing Convert Content Format…" at bounding box center [456, 238] width 862 height 427
click at [369, 212] on div "true false Workflow Set Inputs Inputs Content Processing Convert Content Format…" at bounding box center [456, 238] width 862 height 427
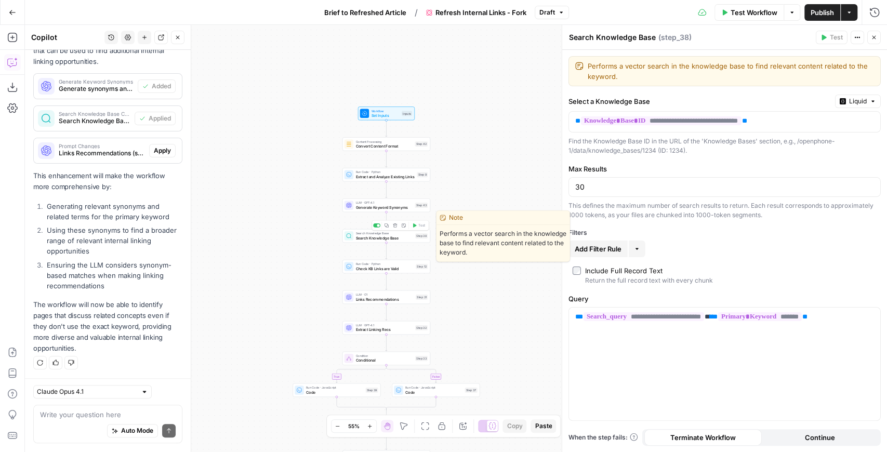
click at [370, 242] on div "Search Knowledge Base Search Knowledge Base Step 38 Copy step Delete step Edit …" at bounding box center [386, 236] width 88 height 14
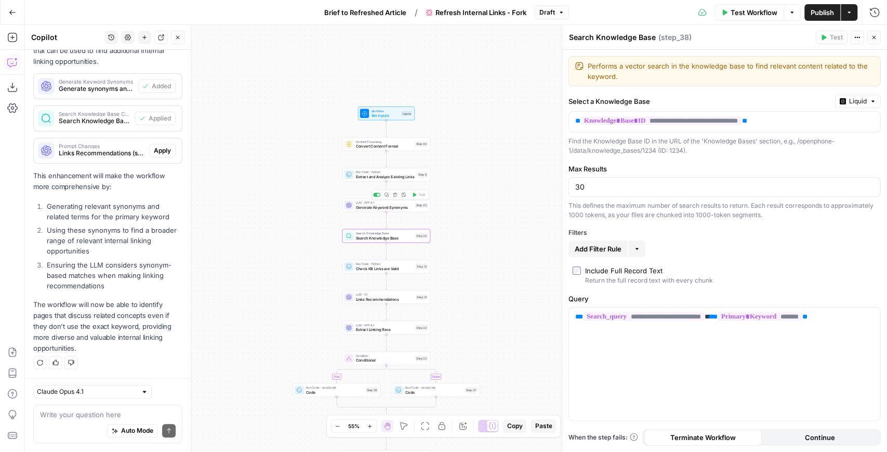
click at [371, 207] on span "Generate Keyword Synonyms" at bounding box center [383, 207] width 57 height 6
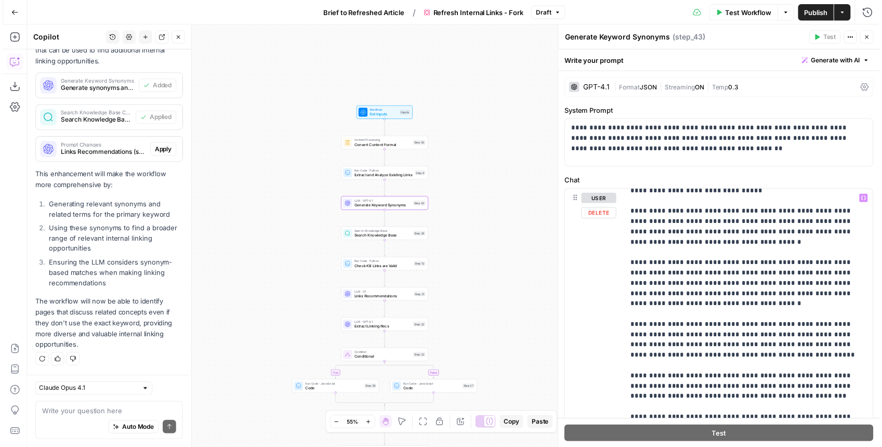
scroll to position [142, 0]
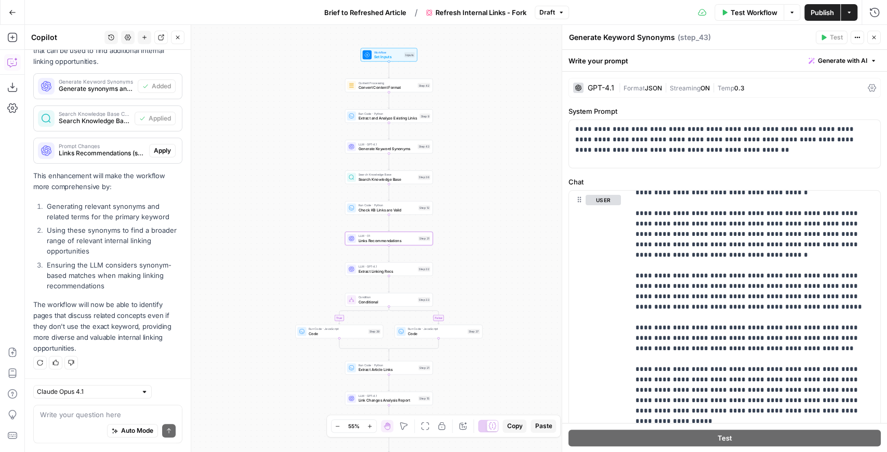
click at [154, 153] on span "Apply" at bounding box center [162, 150] width 17 height 9
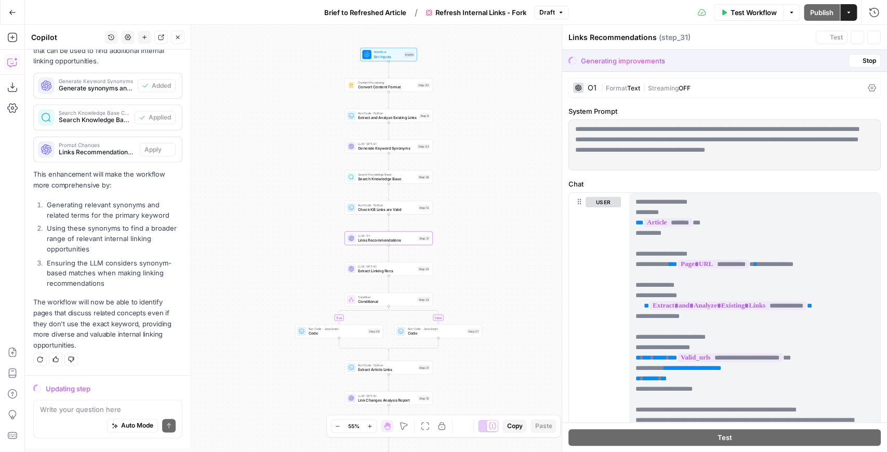
scroll to position [408, 0]
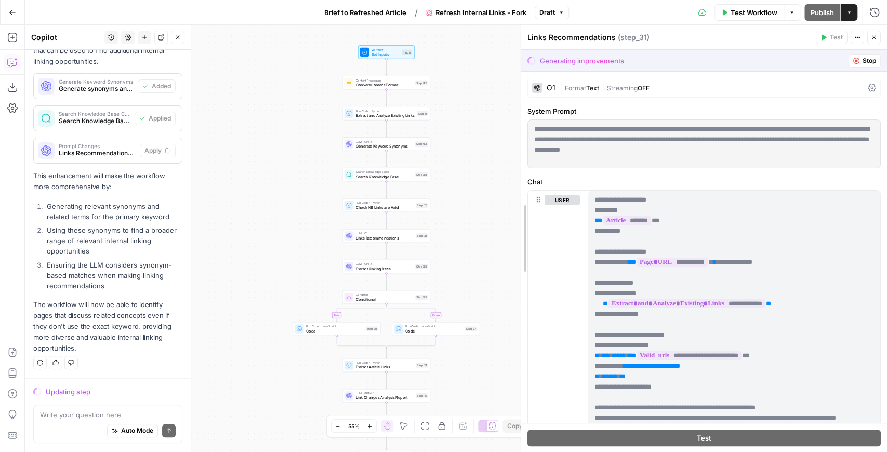
drag, startPoint x: 561, startPoint y: 197, endPoint x: 483, endPoint y: 197, distance: 77.9
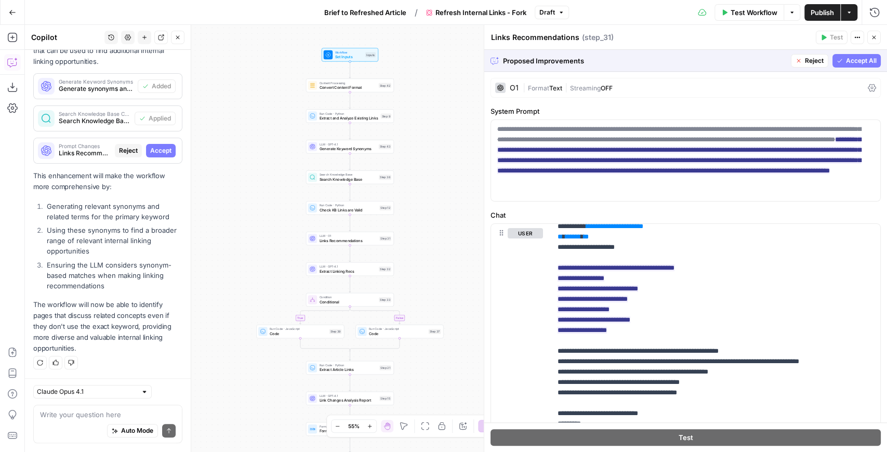
click at [837, 62] on button "Accept All" at bounding box center [856, 61] width 48 height 14
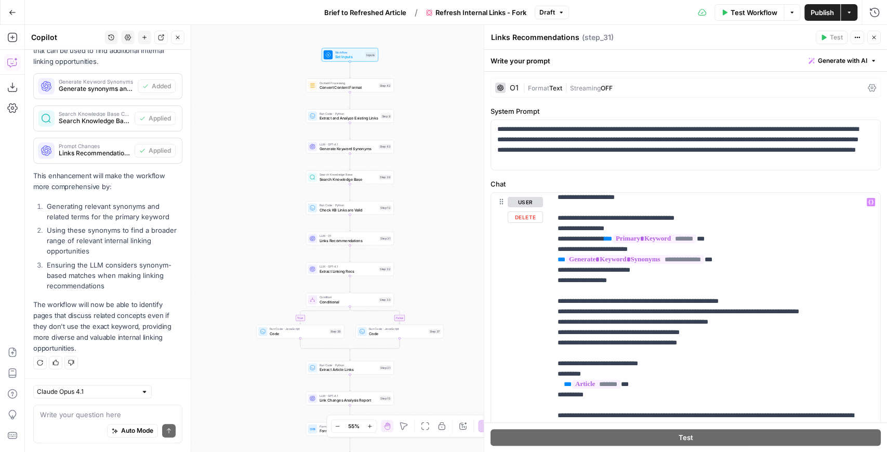
scroll to position [181, 0]
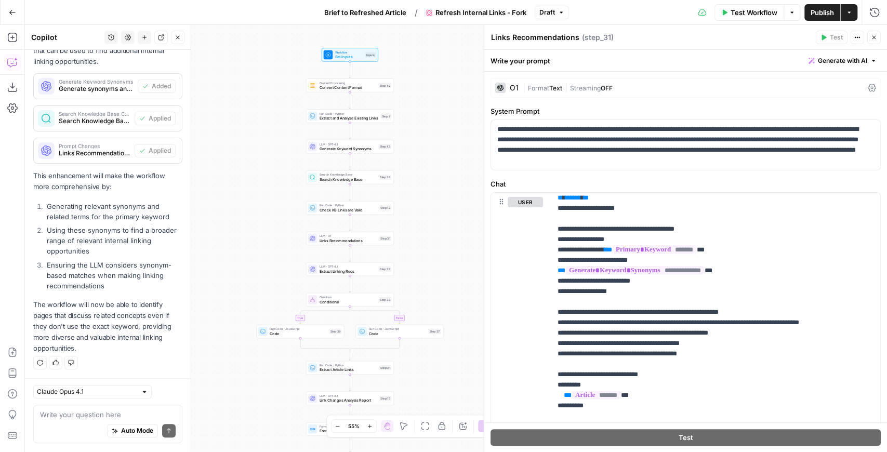
click at [816, 15] on span "Publish" at bounding box center [821, 12] width 23 height 10
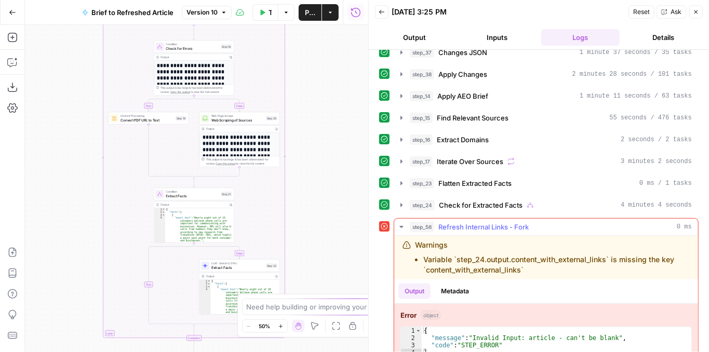
scroll to position [43, 0]
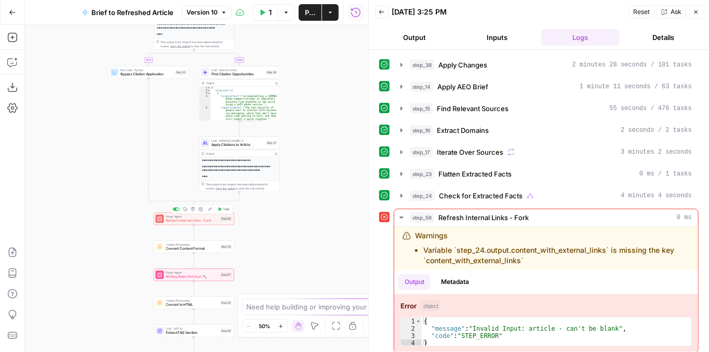
click at [209, 224] on div "Power Agent Refresh Internal Links - Fork Step 56 Copy step Delete step Add Not…" at bounding box center [194, 218] width 81 height 12
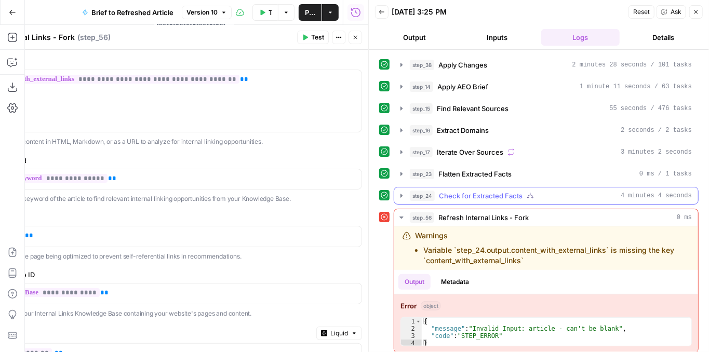
click at [401, 194] on icon "button" at bounding box center [402, 196] width 2 height 4
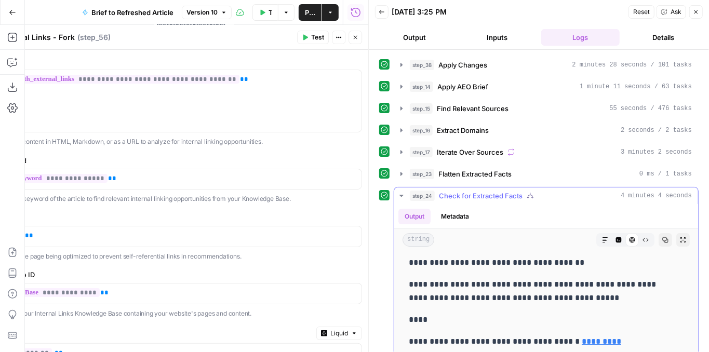
scroll to position [0, 0]
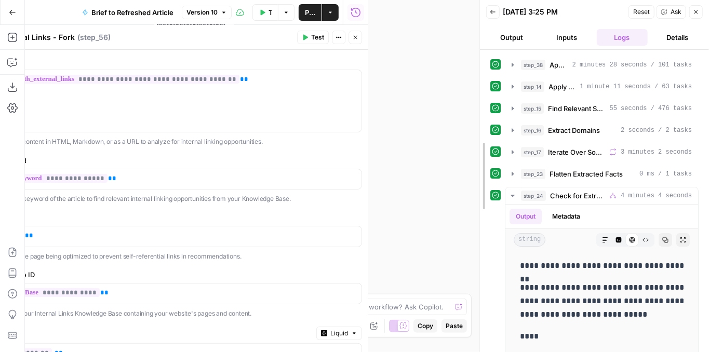
drag, startPoint x: 367, startPoint y: 111, endPoint x: 498, endPoint y: 113, distance: 130.4
click at [485, 113] on div at bounding box center [480, 176] width 10 height 352
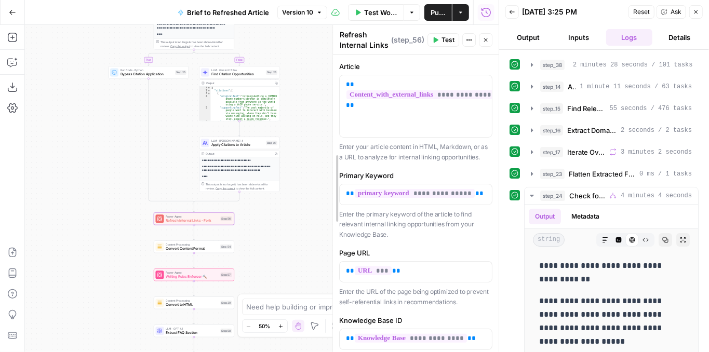
drag, startPoint x: 99, startPoint y: 137, endPoint x: 341, endPoint y: 134, distance: 242.1
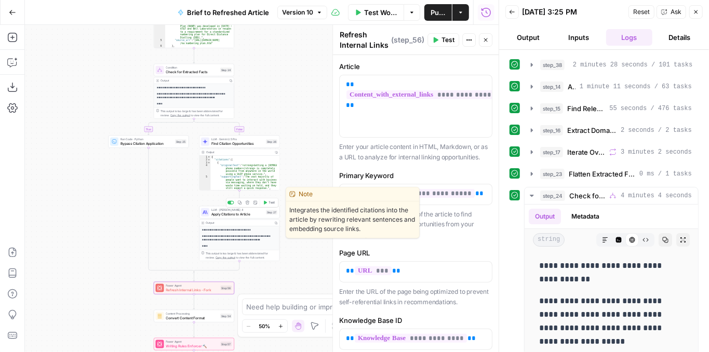
click at [240, 214] on span "Apply Citations to Article" at bounding box center [237, 213] width 52 height 5
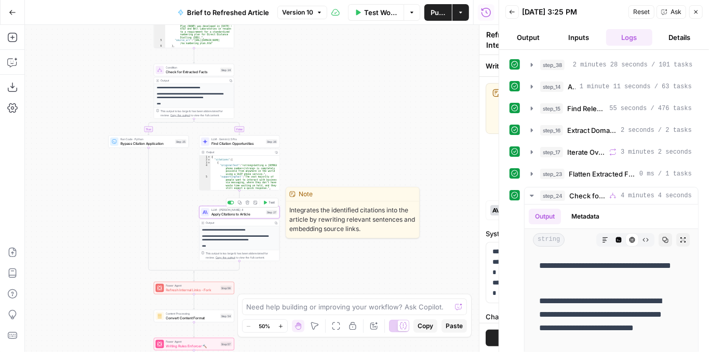
type textarea "Apply Citations to Article"
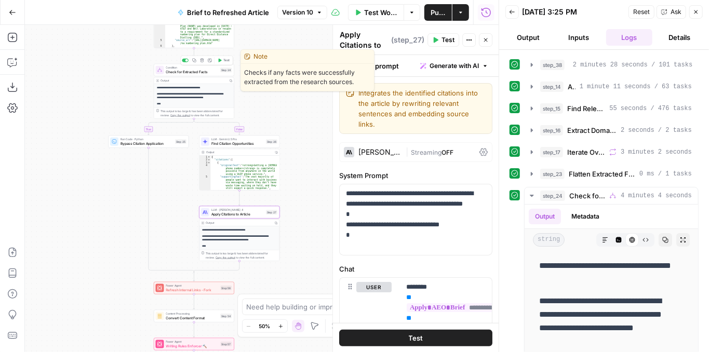
click at [223, 59] on span "Test" at bounding box center [226, 60] width 6 height 5
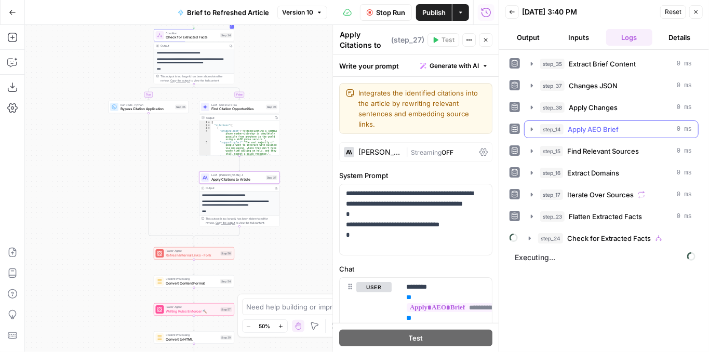
click at [533, 125] on icon "button" at bounding box center [532, 129] width 8 height 8
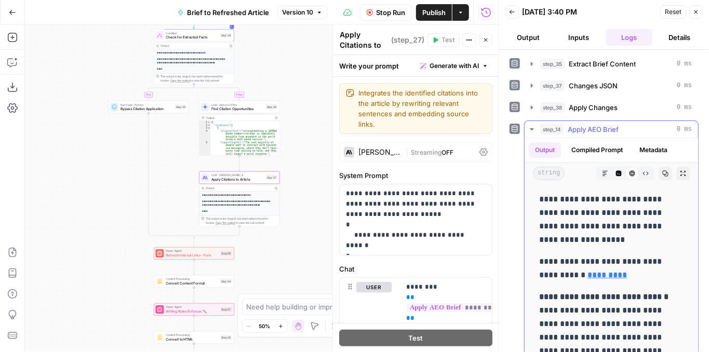
click at [533, 125] on icon "button" at bounding box center [532, 129] width 8 height 8
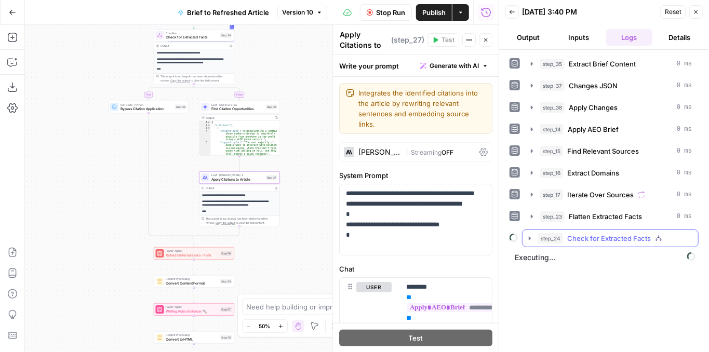
click at [531, 234] on icon "button" at bounding box center [530, 238] width 8 height 8
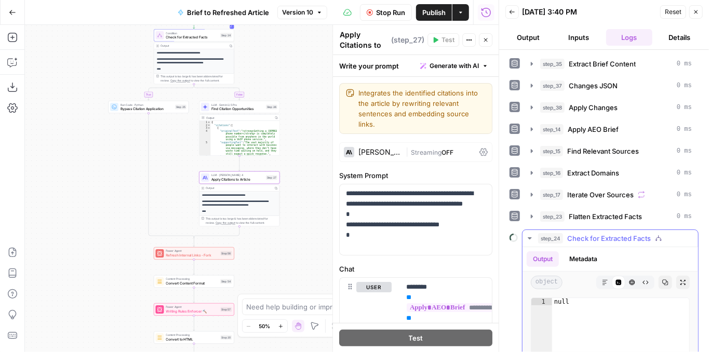
click at [531, 234] on icon "button" at bounding box center [530, 238] width 8 height 8
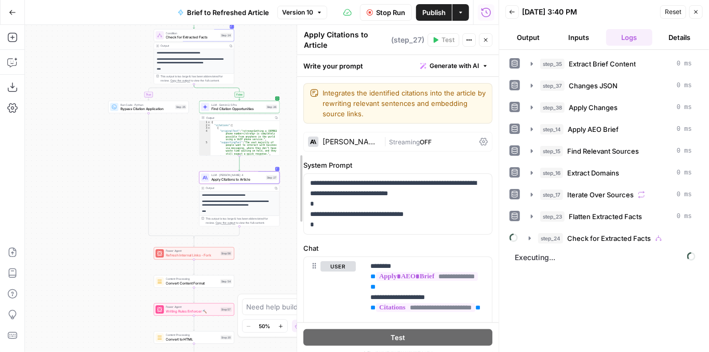
drag, startPoint x: 337, startPoint y: 173, endPoint x: 301, endPoint y: 170, distance: 36.0
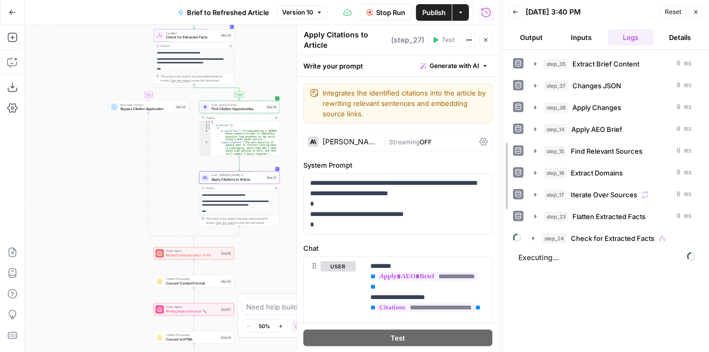
drag, startPoint x: 499, startPoint y: 171, endPoint x: 570, endPoint y: 168, distance: 70.7
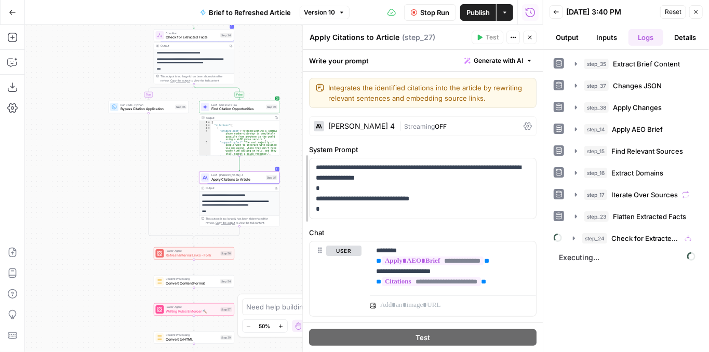
drag, startPoint x: 344, startPoint y: 192, endPoint x: 306, endPoint y: 188, distance: 38.6
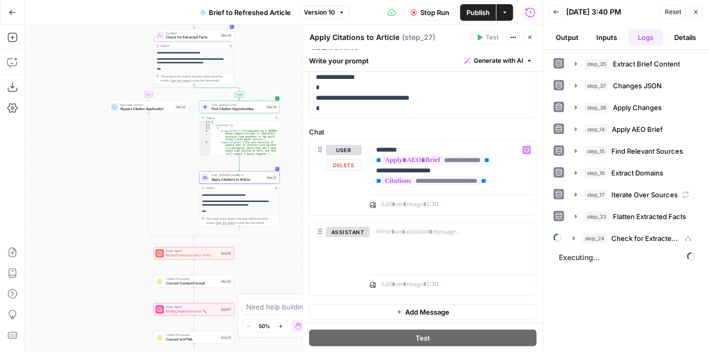
scroll to position [31, 0]
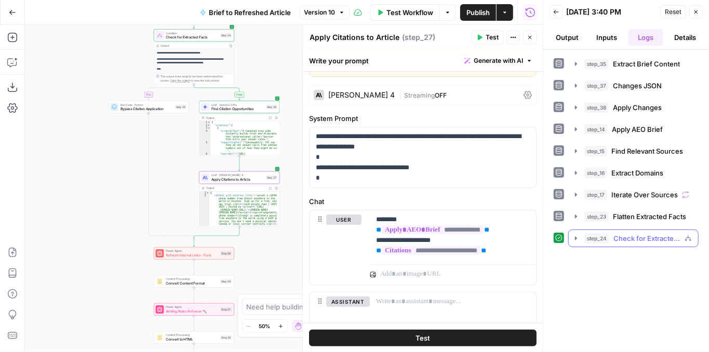
click at [576, 234] on icon "button" at bounding box center [576, 238] width 8 height 8
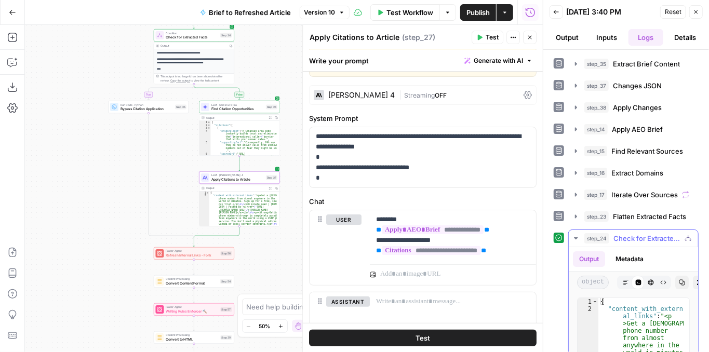
drag, startPoint x: 680, startPoint y: 274, endPoint x: 681, endPoint y: 292, distance: 18.2
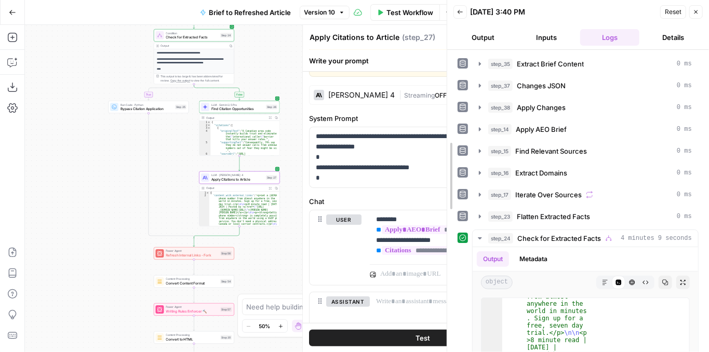
drag, startPoint x: 542, startPoint y: 160, endPoint x: 706, endPoint y: 183, distance: 165.3
click at [442, 162] on div at bounding box center [447, 176] width 10 height 352
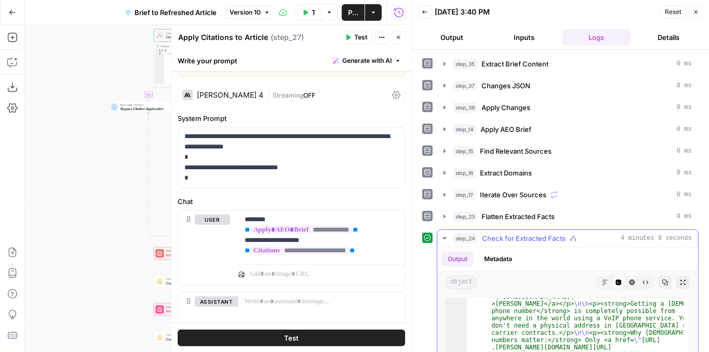
click at [680, 280] on icon "button" at bounding box center [683, 283] width 6 height 6
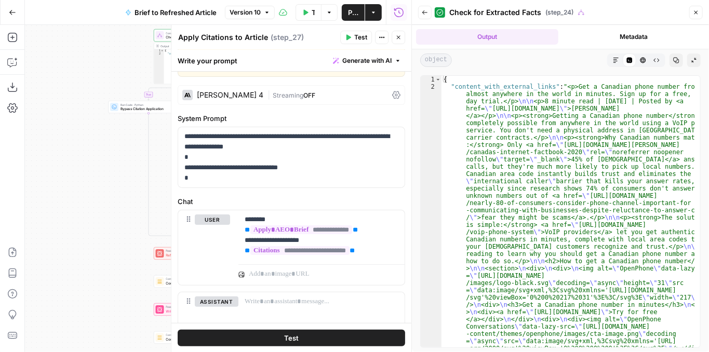
click at [615, 58] on icon "button" at bounding box center [616, 60] width 6 height 6
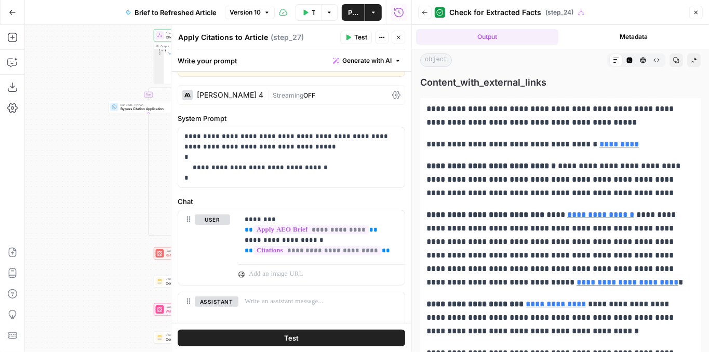
drag, startPoint x: 698, startPoint y: 14, endPoint x: 684, endPoint y: 16, distance: 14.7
click at [698, 14] on icon "button" at bounding box center [696, 12] width 6 height 6
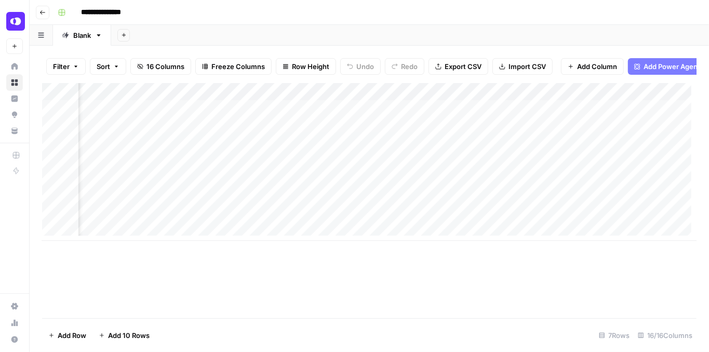
scroll to position [0, 1153]
click at [567, 151] on div "Add Column" at bounding box center [369, 162] width 655 height 158
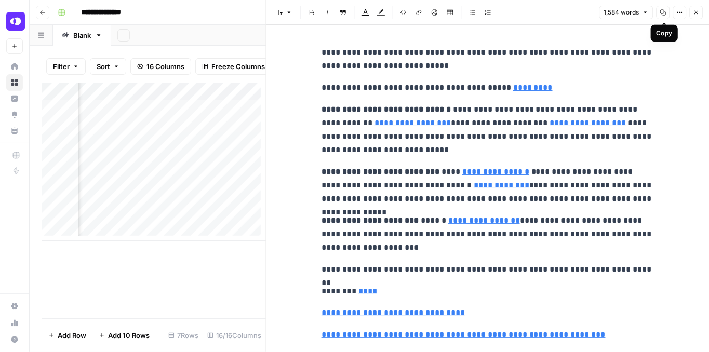
click at [662, 16] on icon "button" at bounding box center [663, 12] width 6 height 6
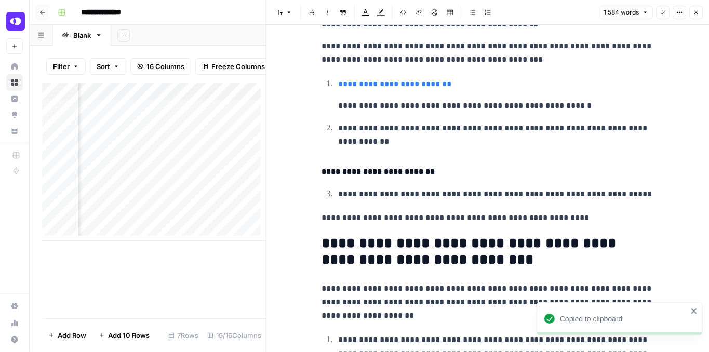
scroll to position [1108, 0]
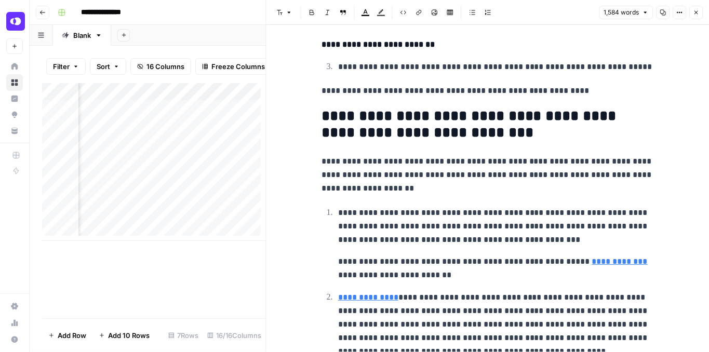
click at [698, 14] on icon "button" at bounding box center [696, 12] width 6 height 6
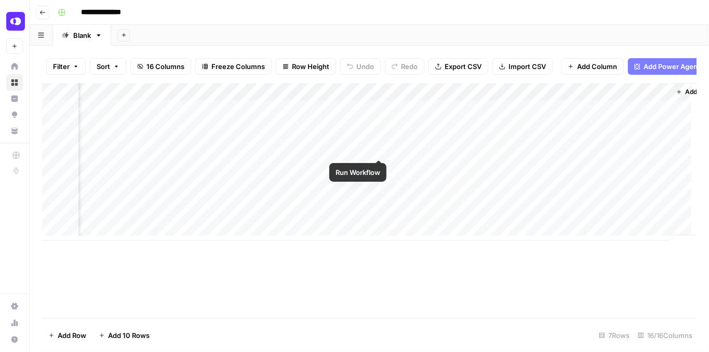
click at [380, 150] on div "Add Column" at bounding box center [369, 162] width 655 height 158
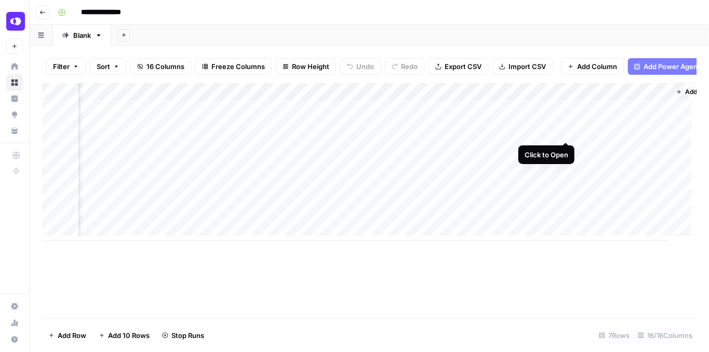
click at [562, 134] on div "Add Column" at bounding box center [369, 162] width 655 height 158
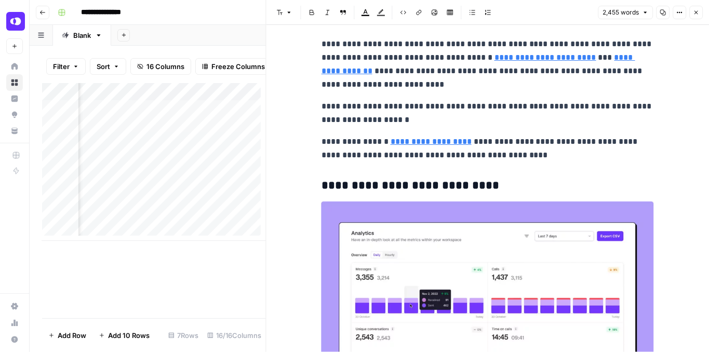
scroll to position [4191, 0]
click at [693, 15] on icon "button" at bounding box center [696, 12] width 6 height 6
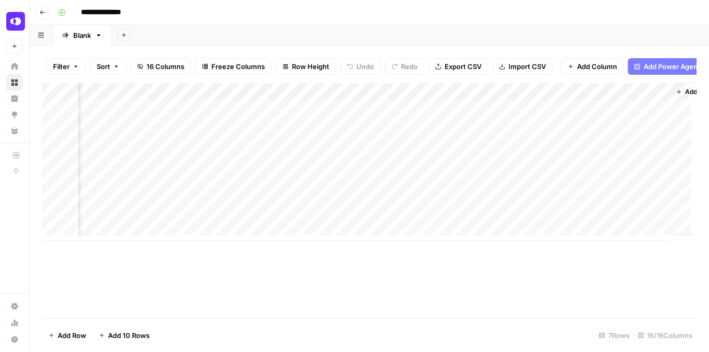
click at [364, 151] on div "Add Column" at bounding box center [369, 162] width 655 height 158
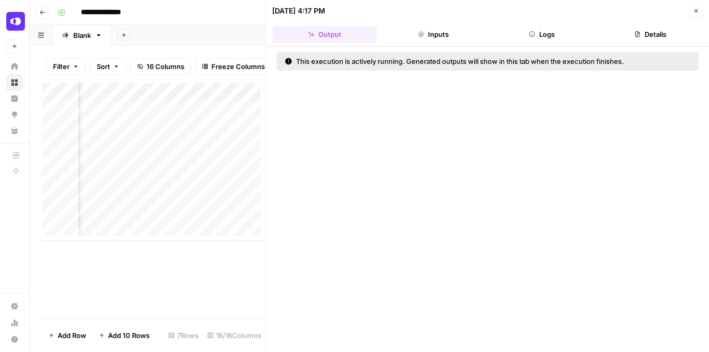
click at [702, 11] on button "Close" at bounding box center [696, 11] width 14 height 14
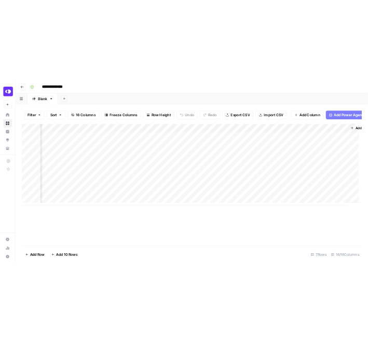
scroll to position [0, 1178]
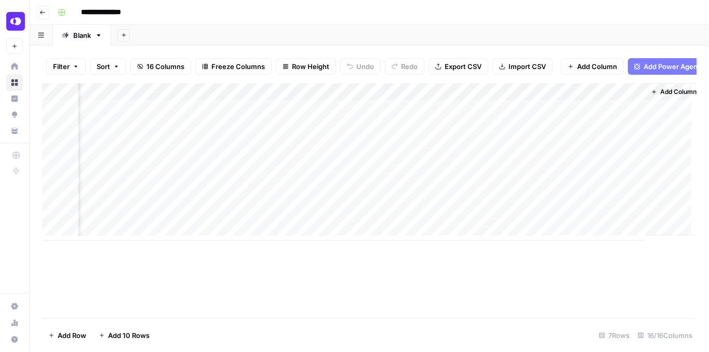
click at [539, 151] on div "Add Column" at bounding box center [369, 162] width 655 height 158
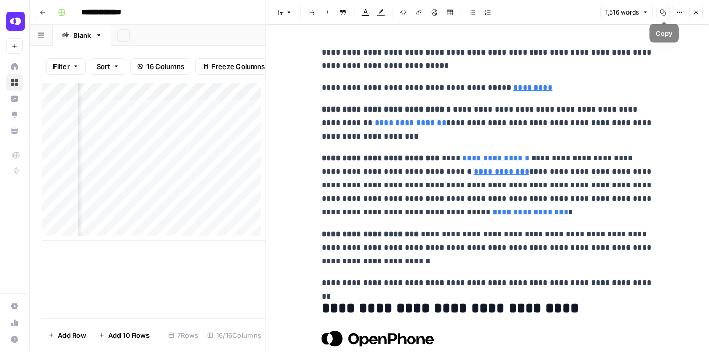
click at [661, 15] on icon "button" at bounding box center [663, 12] width 6 height 6
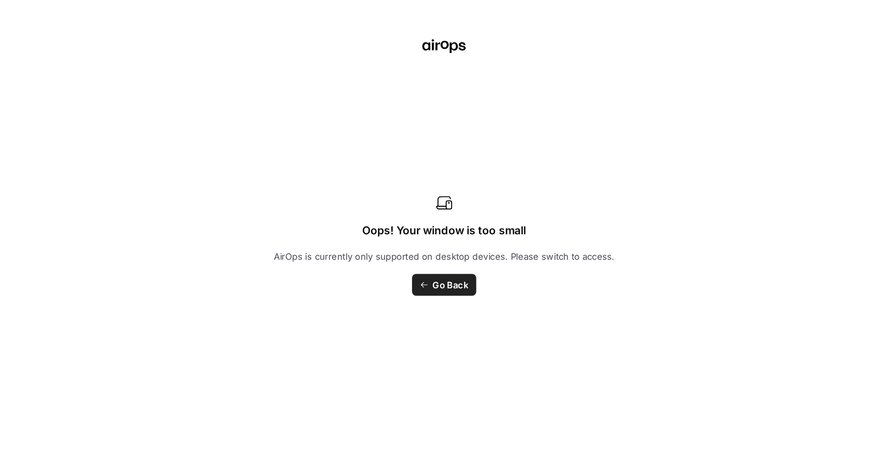
scroll to position [0, 1178]
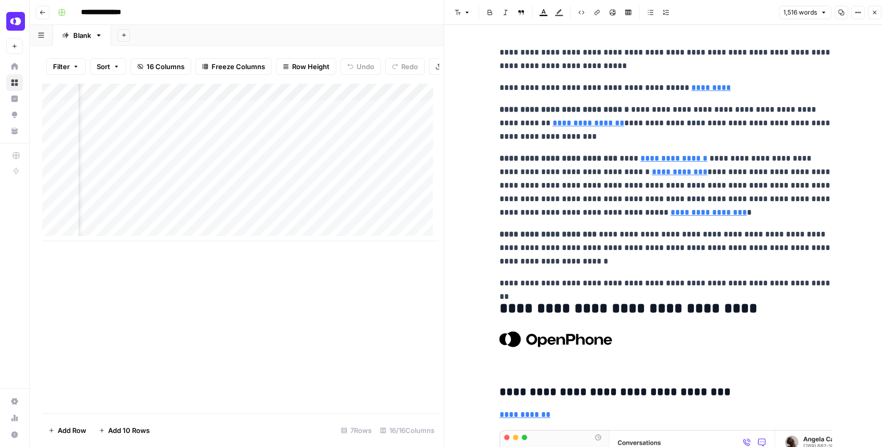
click at [338, 95] on div "Add Column" at bounding box center [240, 162] width 396 height 158
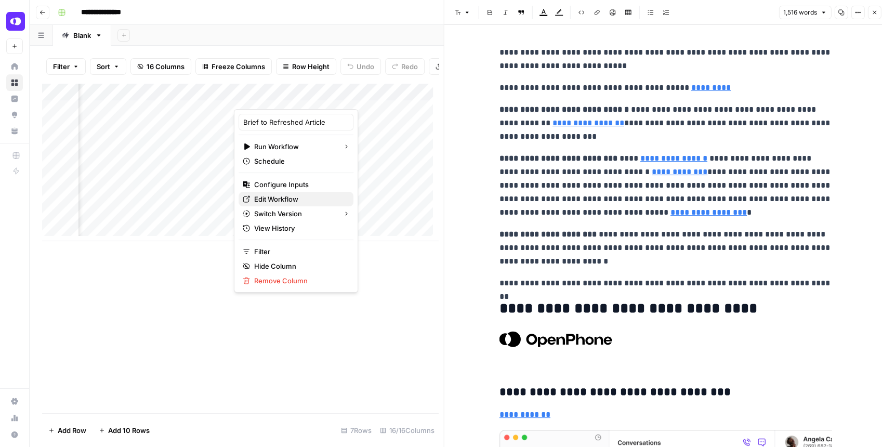
click at [267, 197] on span "Edit Workflow" at bounding box center [299, 199] width 91 height 10
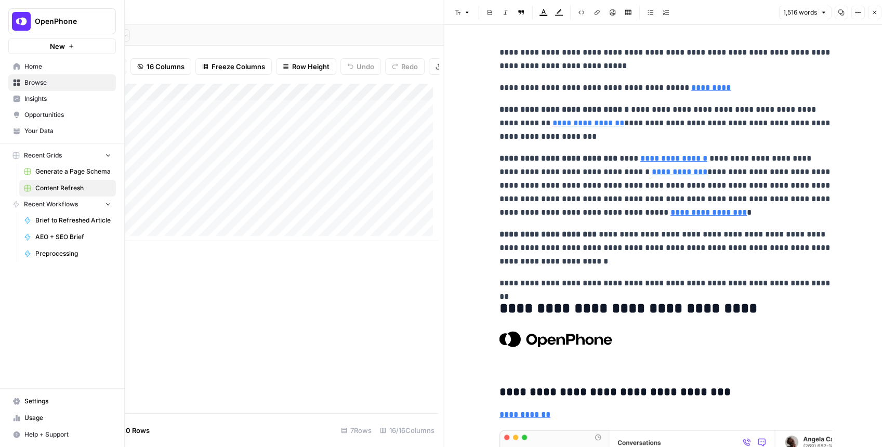
click at [43, 132] on span "Your Data" at bounding box center [67, 130] width 87 height 9
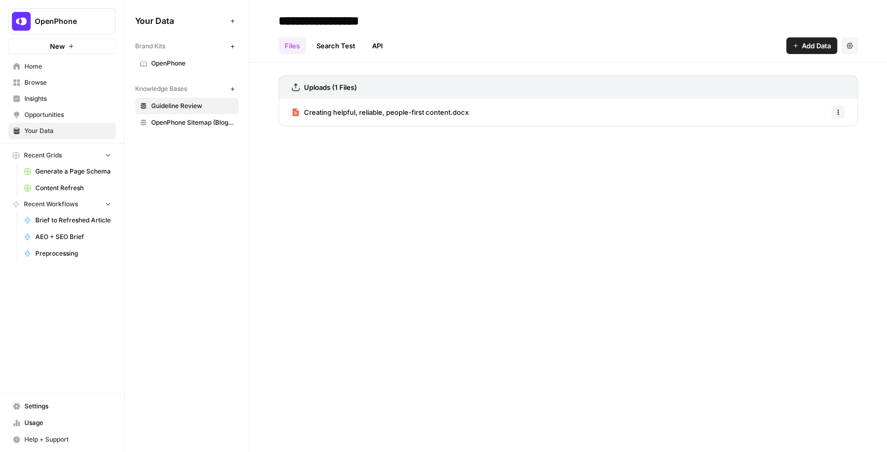
click at [169, 66] on span "OpenPhone" at bounding box center [192, 63] width 83 height 9
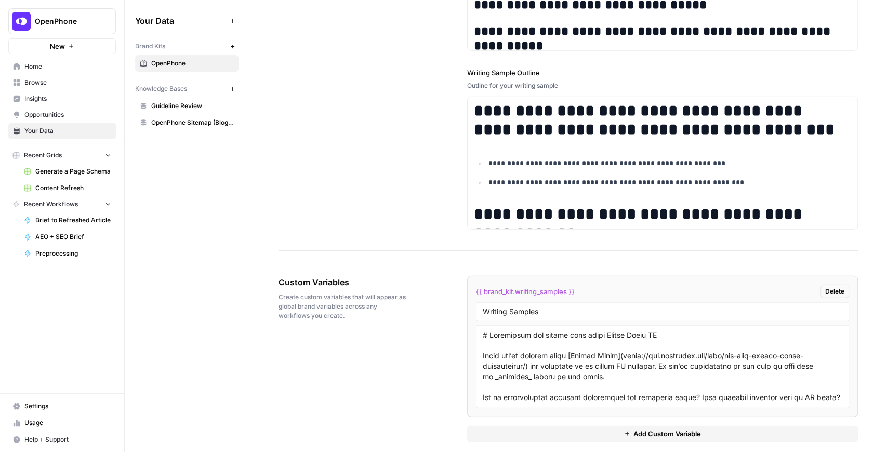
scroll to position [1630, 0]
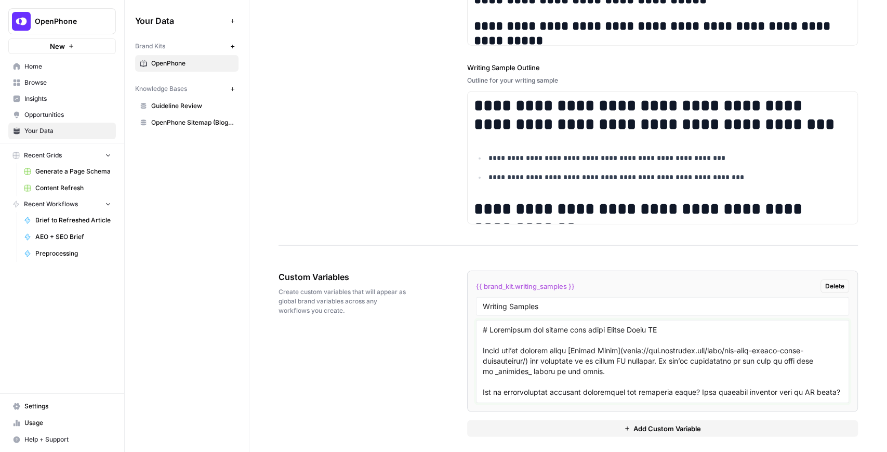
click at [592, 352] on textarea at bounding box center [663, 362] width 360 height 74
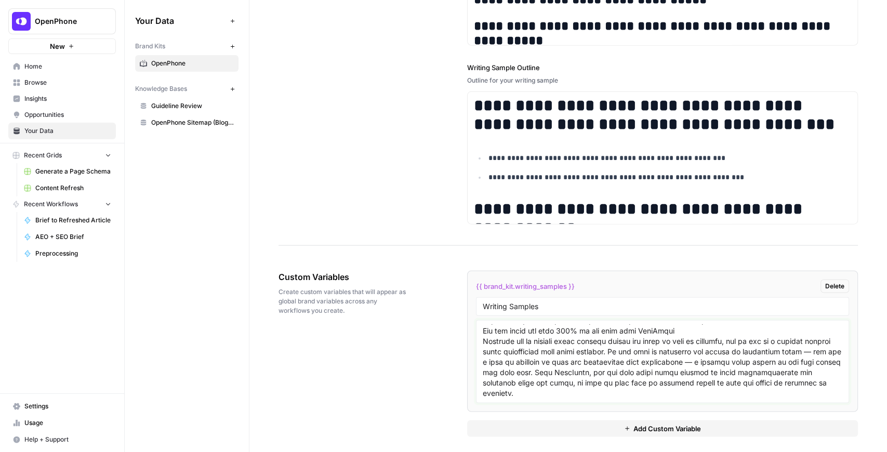
scroll to position [7635, 0]
click at [542, 352] on textarea at bounding box center [663, 362] width 360 height 74
paste textarea "# Hosted vs on-premises phone systems: The plain English guide"
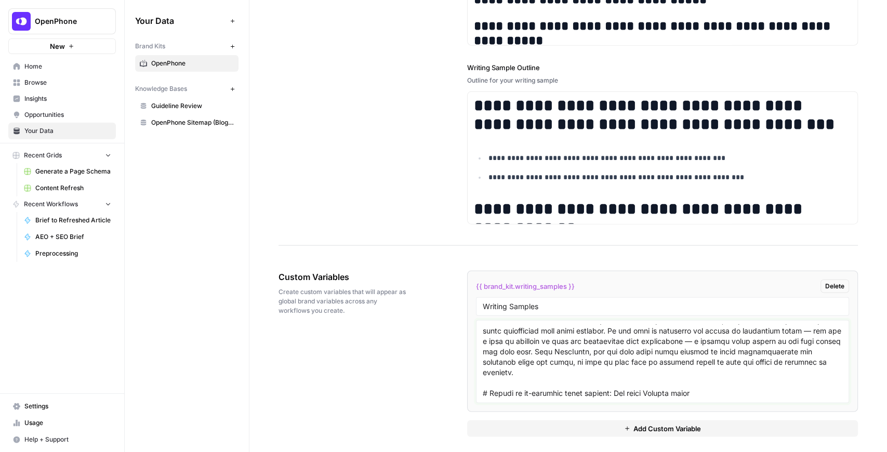
scroll to position [7645, 0]
click at [706, 352] on textarea at bounding box center [663, 362] width 360 height 74
paste textarea "Picking a phone system can feel like decoding IT jargon. A prime example of thi…"
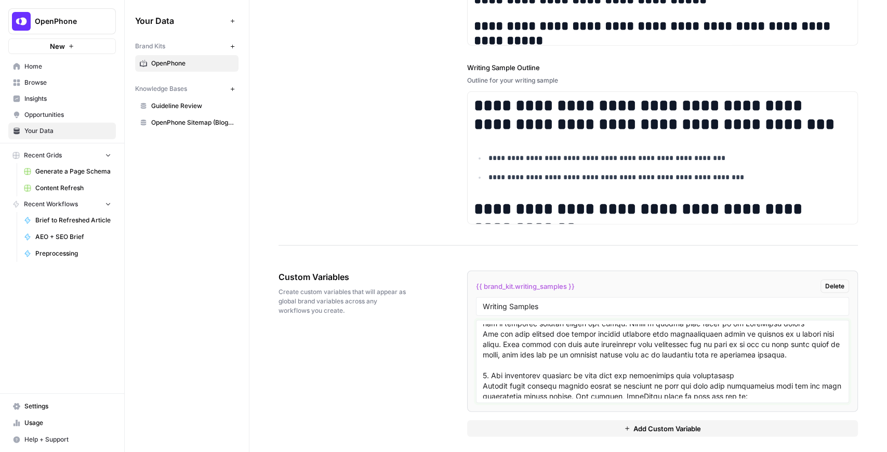
scroll to position [7434, 0]
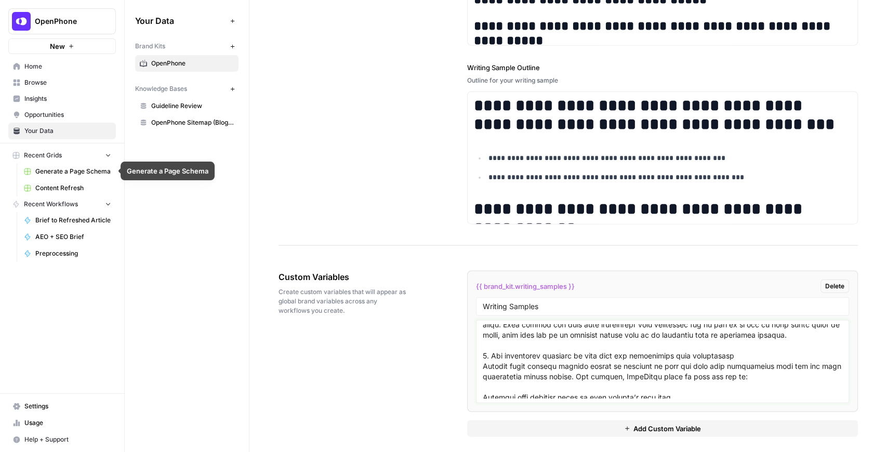
type textarea "# Everything you should know about Google Voice AI Maybe you’re already using […"
click at [66, 186] on span "Content Refresh" at bounding box center [73, 187] width 76 height 9
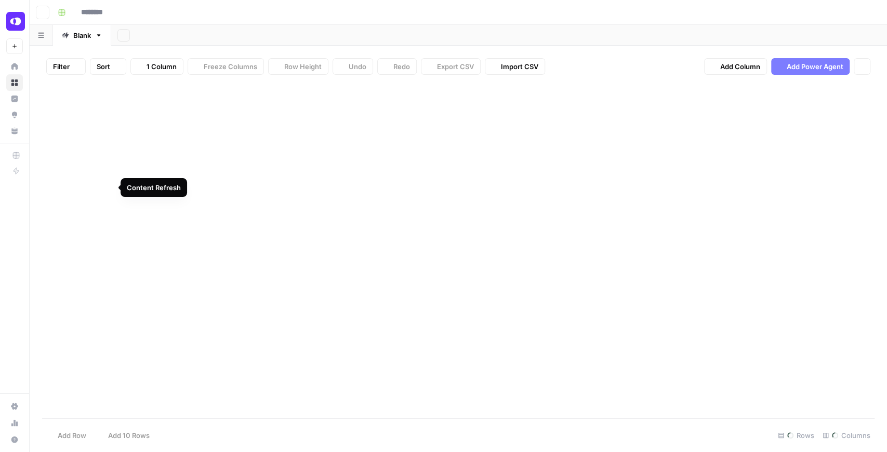
type input "**********"
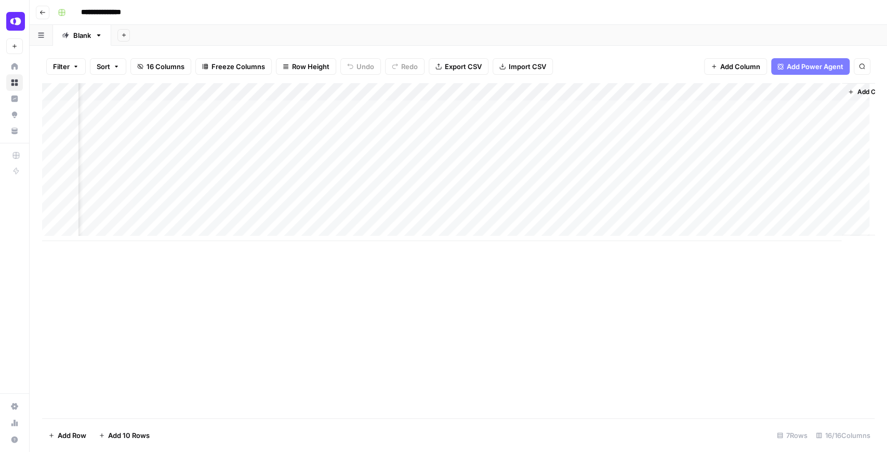
scroll to position [0, 1012]
click at [520, 145] on div "Add Column" at bounding box center [458, 162] width 832 height 158
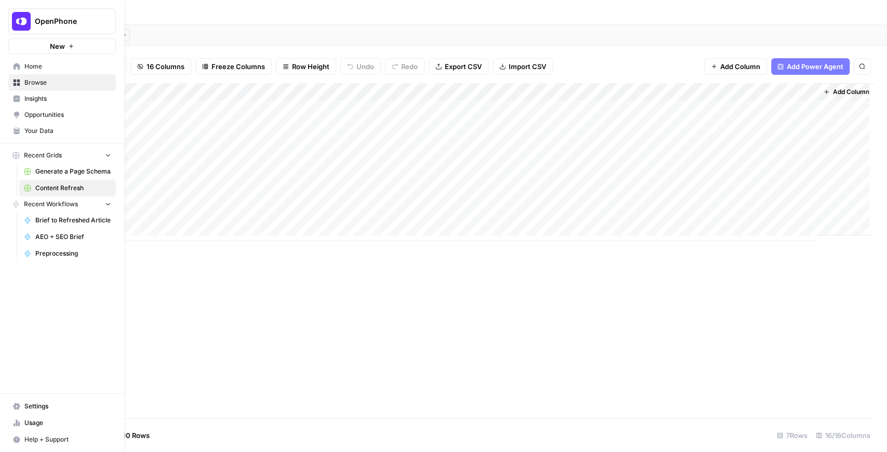
click at [40, 129] on span "Your Data" at bounding box center [67, 130] width 87 height 9
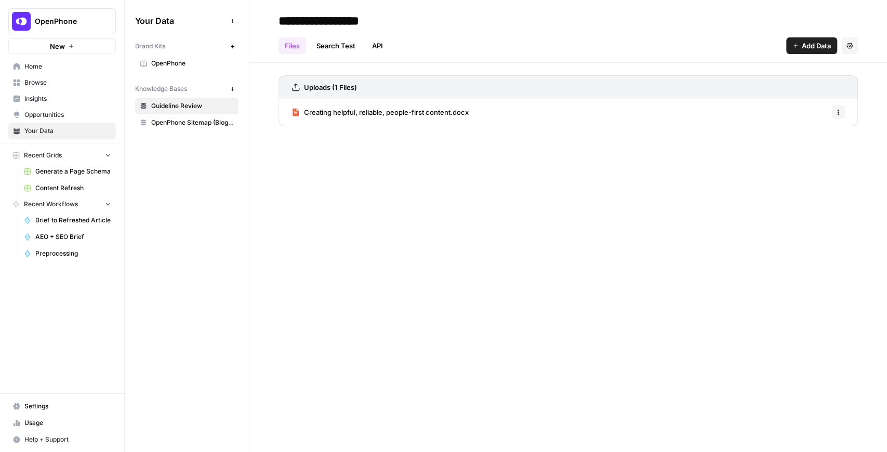
click at [177, 64] on span "OpenPhone" at bounding box center [192, 63] width 83 height 9
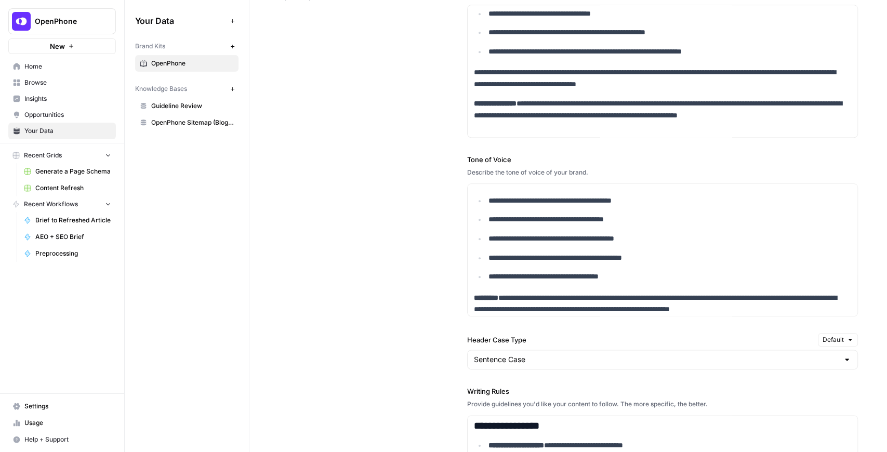
scroll to position [706, 0]
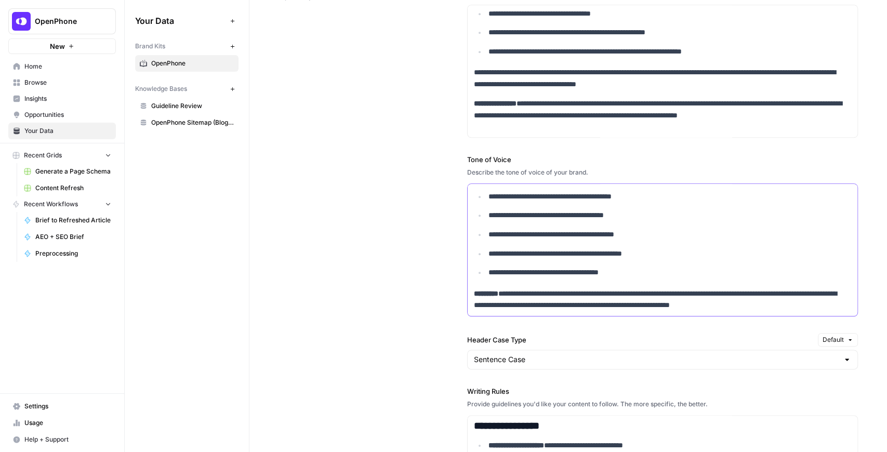
click at [680, 229] on p "**********" at bounding box center [665, 235] width 354 height 12
copy div "**********"
click at [609, 249] on p "**********" at bounding box center [665, 254] width 354 height 12
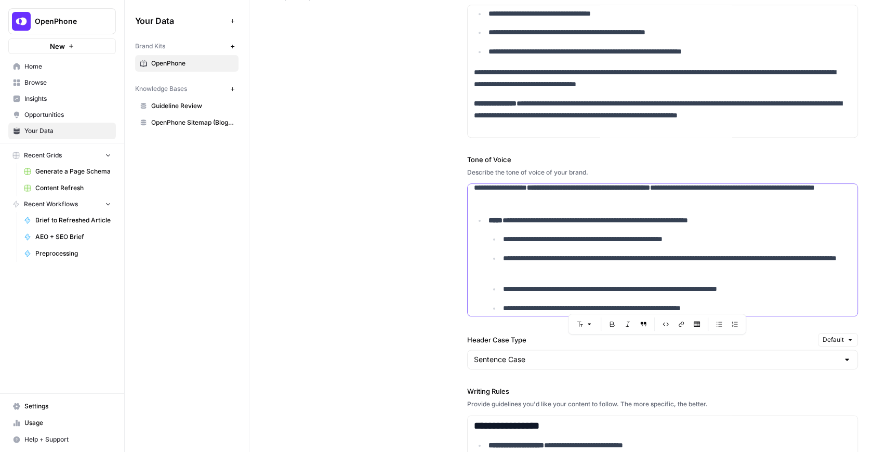
scroll to position [0, 0]
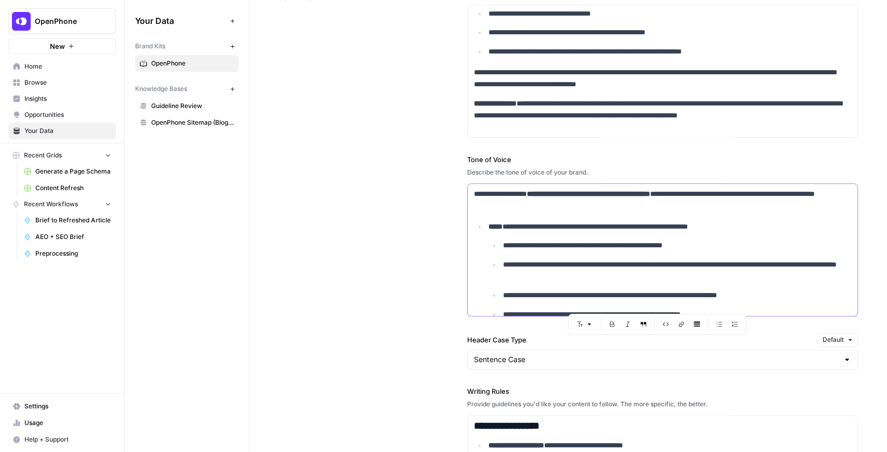
click at [684, 259] on p "**********" at bounding box center [672, 271] width 339 height 24
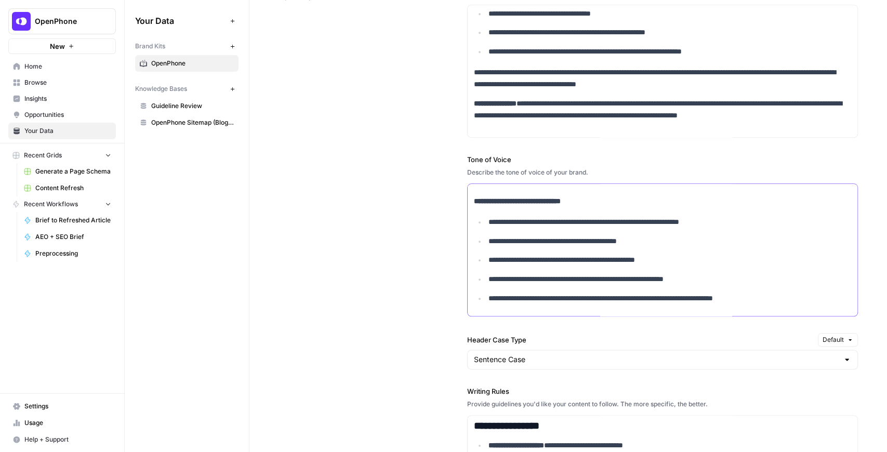
scroll to position [623, 0]
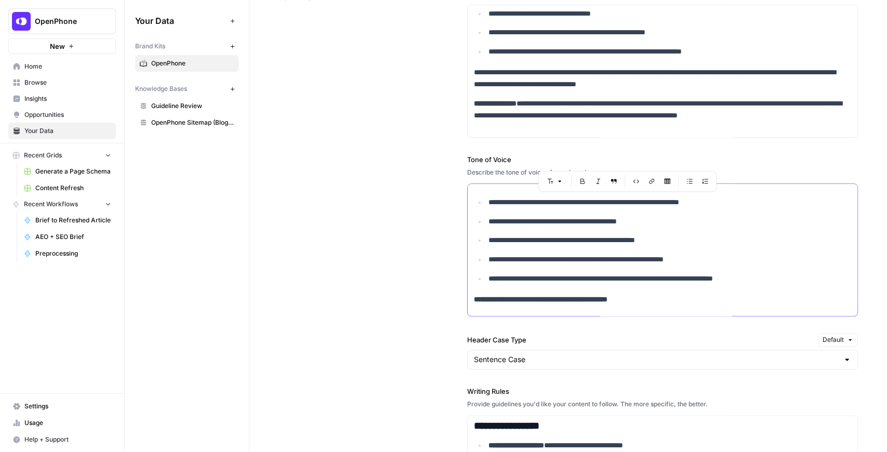
drag, startPoint x: 776, startPoint y: 278, endPoint x: 471, endPoint y: 188, distance: 318.6
click at [471, 188] on div "**********" at bounding box center [663, 89] width 390 height 1059
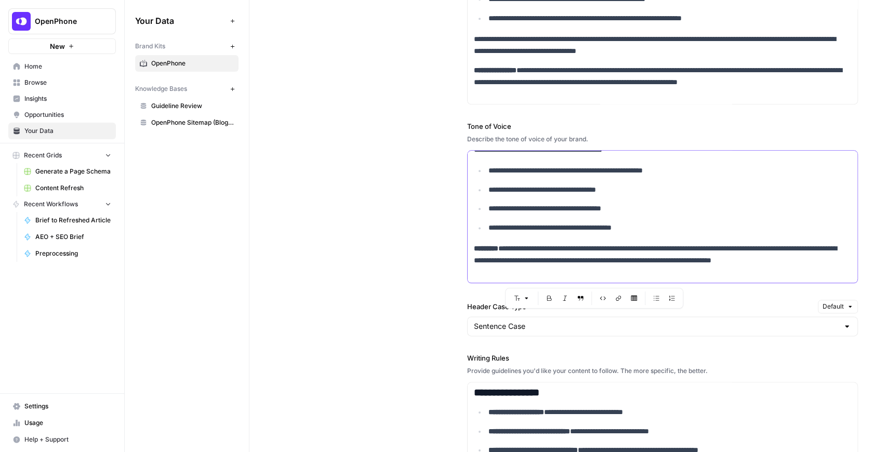
scroll to position [693, 0]
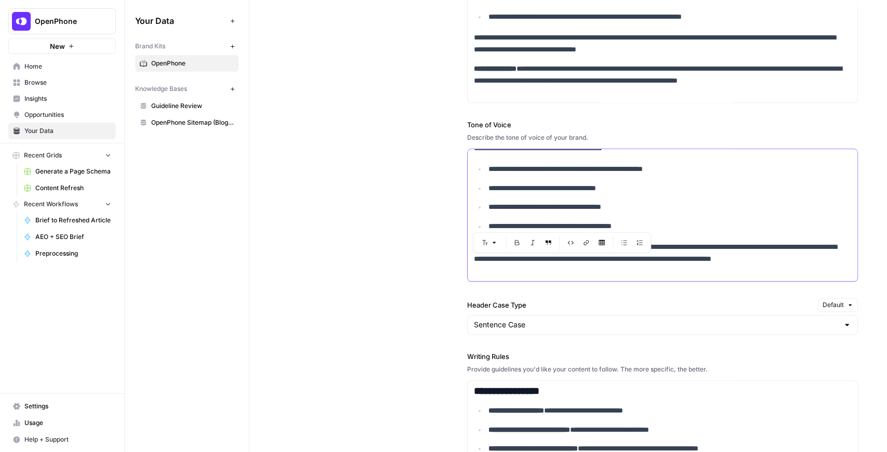
drag, startPoint x: 473, startPoint y: 213, endPoint x: 708, endPoint y: 223, distance: 235.6
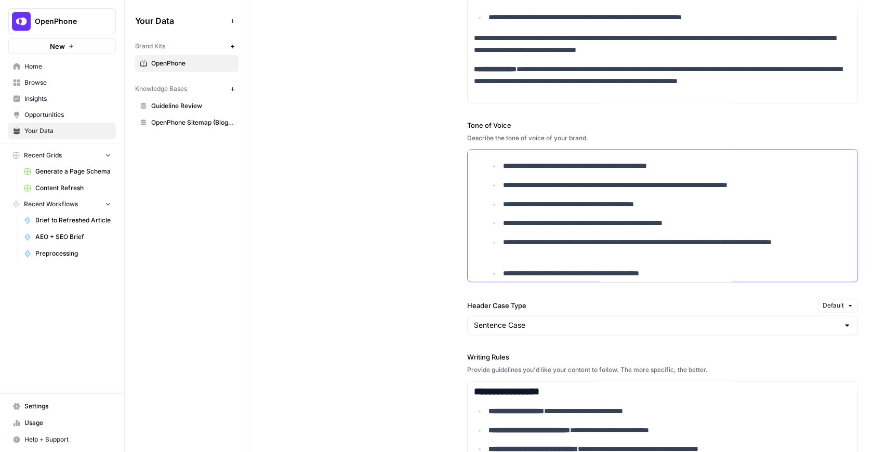
scroll to position [346, 0]
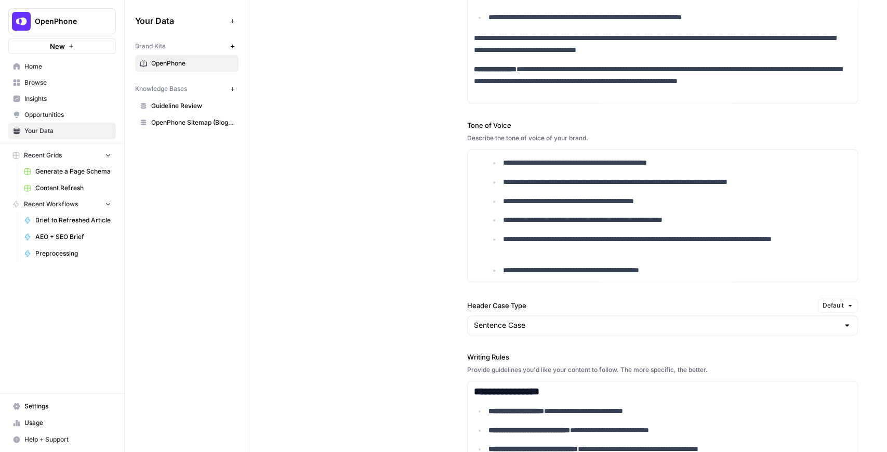
click at [80, 184] on span "Content Refresh" at bounding box center [73, 187] width 76 height 9
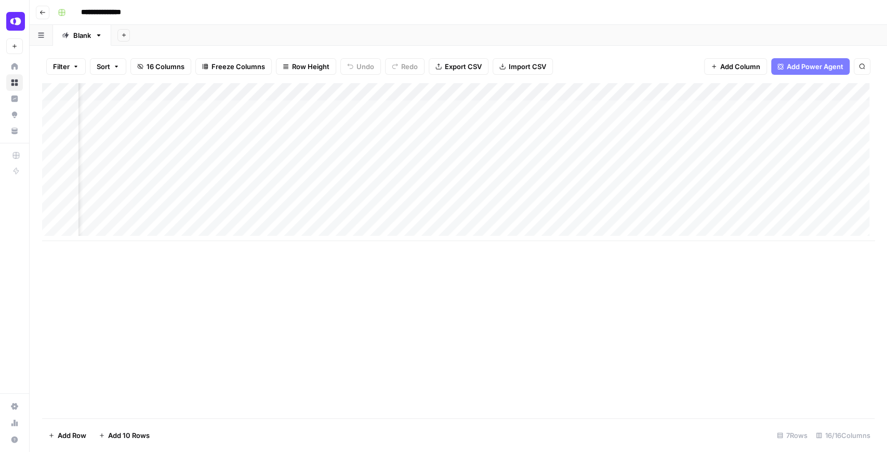
scroll to position [0, 963]
click at [570, 144] on div "Add Column" at bounding box center [458, 162] width 832 height 158
click at [569, 145] on div "Add Column" at bounding box center [458, 162] width 832 height 158
click at [569, 126] on div "Add Column" at bounding box center [458, 162] width 832 height 158
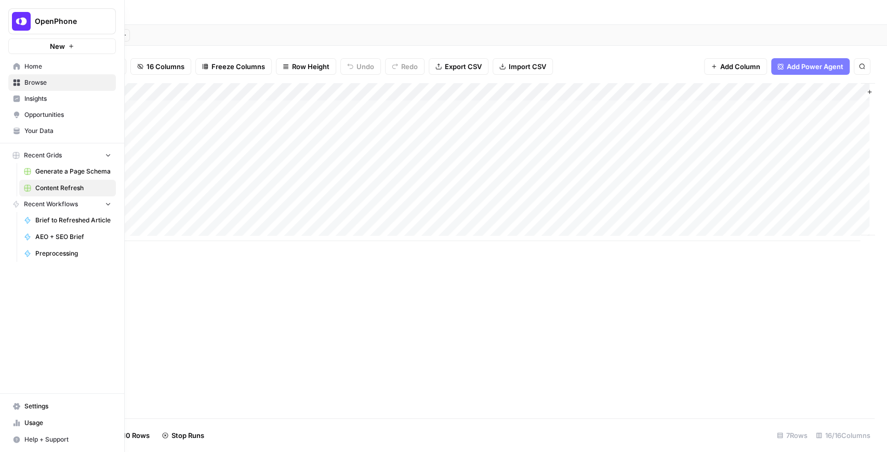
click at [48, 129] on span "Your Data" at bounding box center [67, 130] width 87 height 9
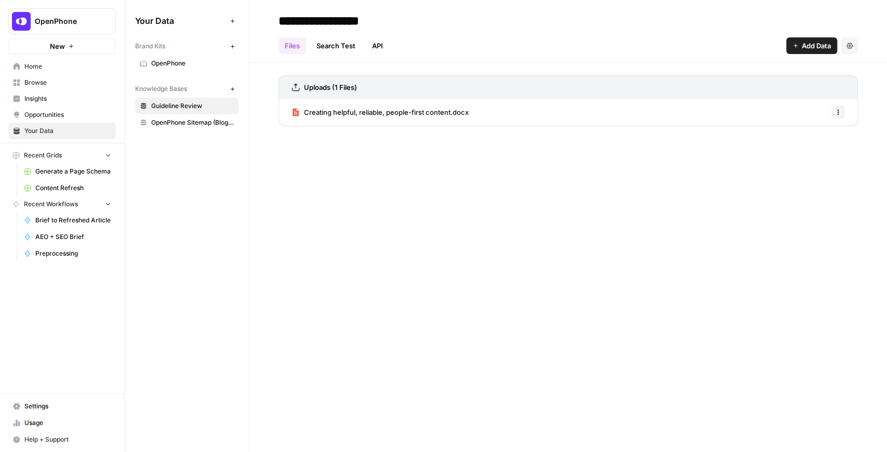
click at [168, 66] on span "OpenPhone" at bounding box center [192, 63] width 83 height 9
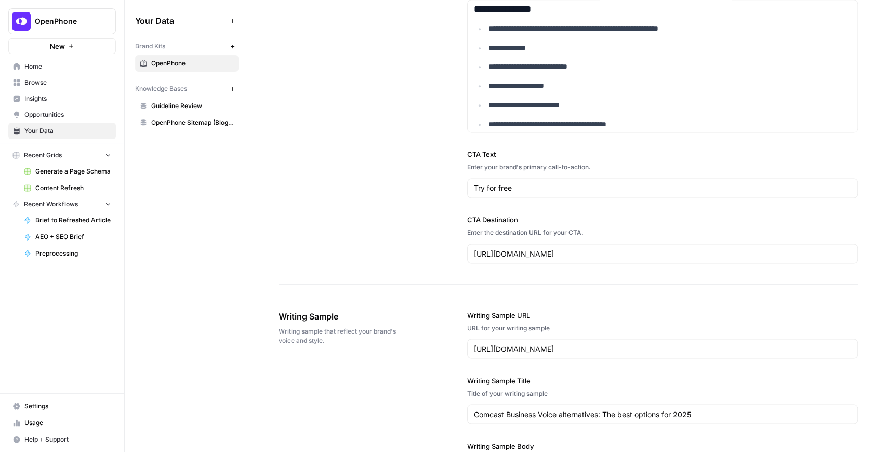
scroll to position [328, 0]
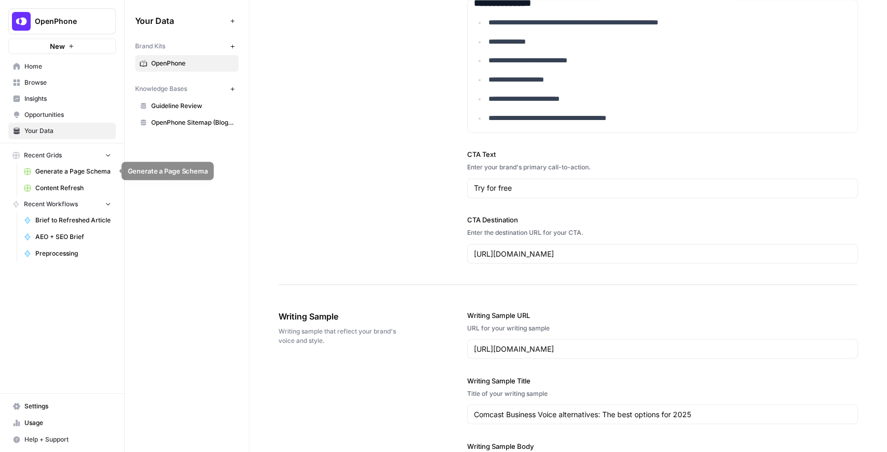
click at [63, 189] on span "Content Refresh" at bounding box center [73, 187] width 76 height 9
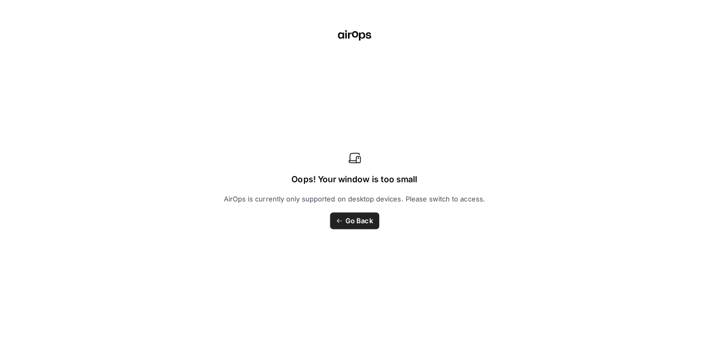
scroll to position [0, 1012]
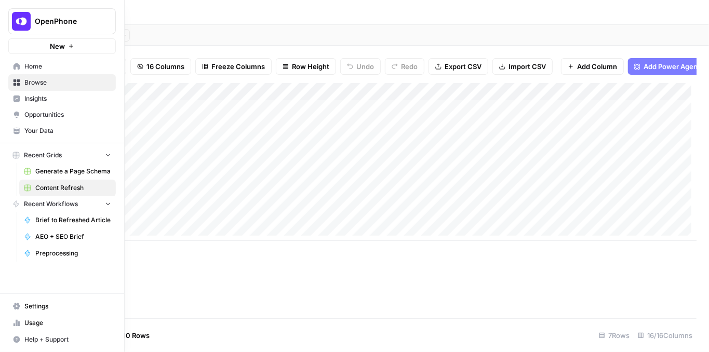
click at [41, 134] on span "Your Data" at bounding box center [67, 130] width 87 height 9
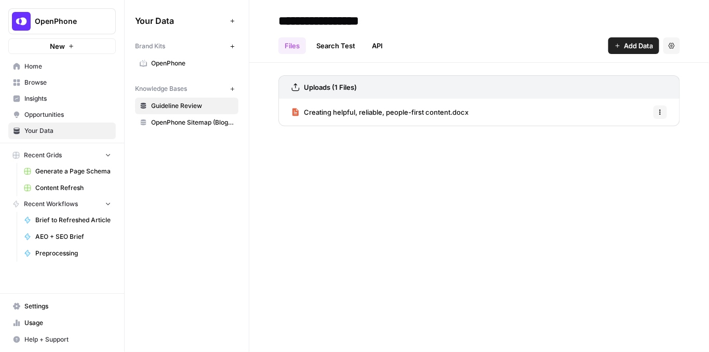
click at [179, 61] on span "OpenPhone" at bounding box center [192, 63] width 83 height 9
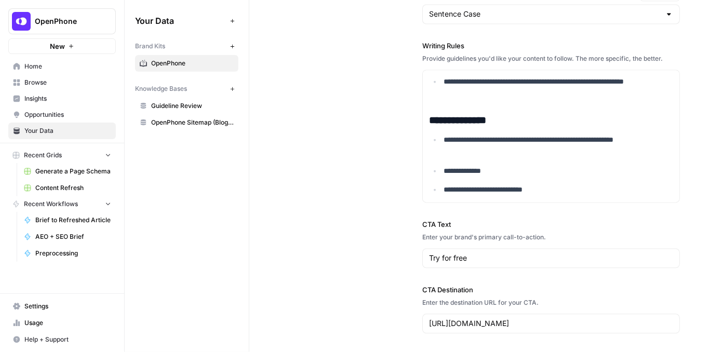
scroll to position [381, 0]
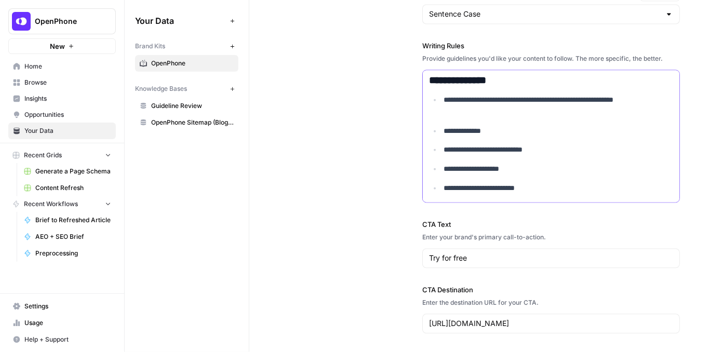
click at [604, 110] on p "**********" at bounding box center [554, 106] width 221 height 24
copy div "**********"
click at [562, 114] on ul "**********" at bounding box center [551, 153] width 244 height 119
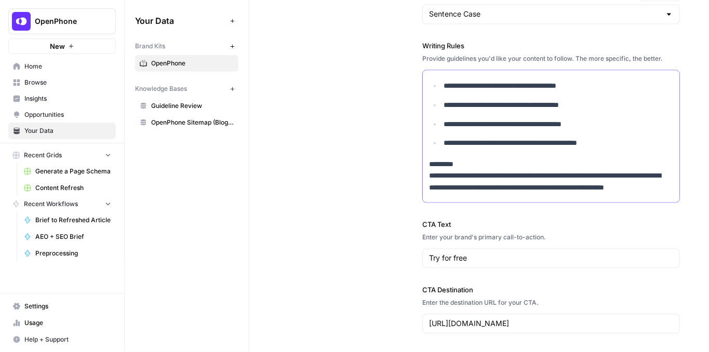
scroll to position [549, 0]
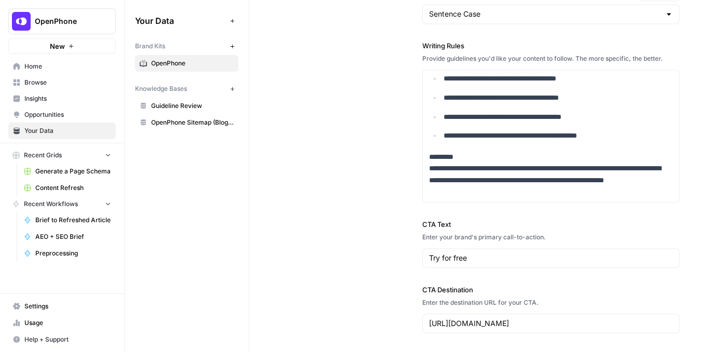
click at [73, 190] on span "Content Refresh" at bounding box center [73, 187] width 76 height 9
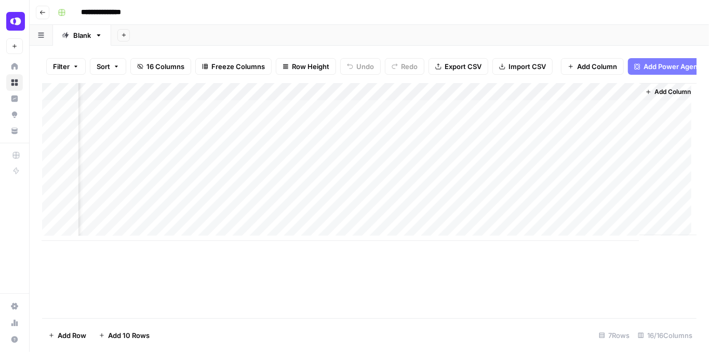
scroll to position [0, 1190]
click at [342, 112] on div "Add Column" at bounding box center [369, 162] width 655 height 158
click at [344, 132] on div "Add Column" at bounding box center [369, 162] width 655 height 158
click at [344, 147] on div "Add Column" at bounding box center [369, 162] width 655 height 158
click at [344, 148] on div "Add Column" at bounding box center [369, 162] width 655 height 158
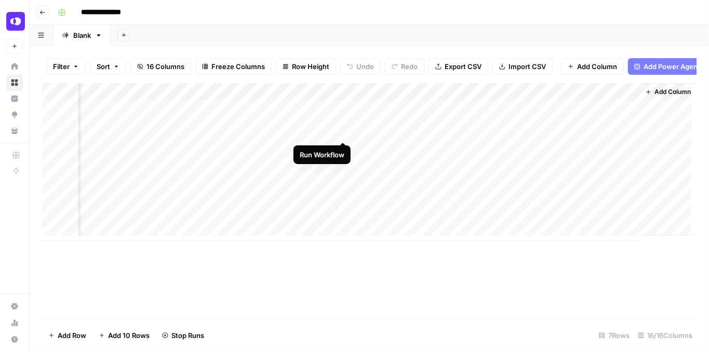
click at [343, 129] on div "Add Column" at bounding box center [369, 162] width 655 height 158
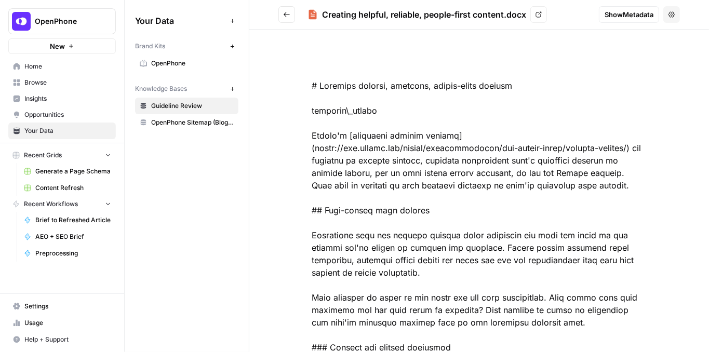
scroll to position [3077, 0]
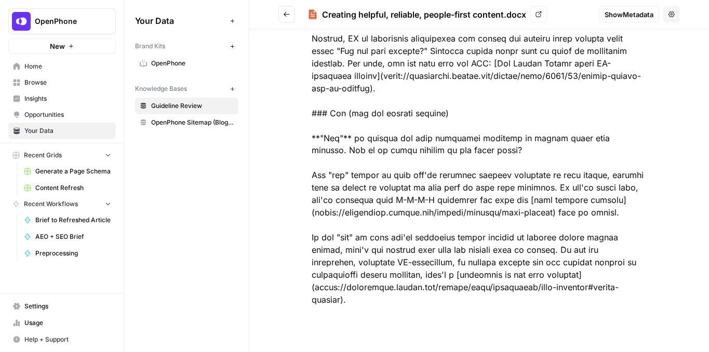
click at [179, 67] on span "OpenPhone" at bounding box center [192, 63] width 83 height 9
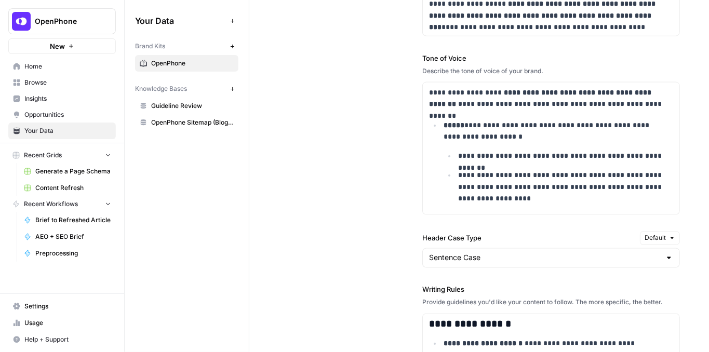
scroll to position [900, 0]
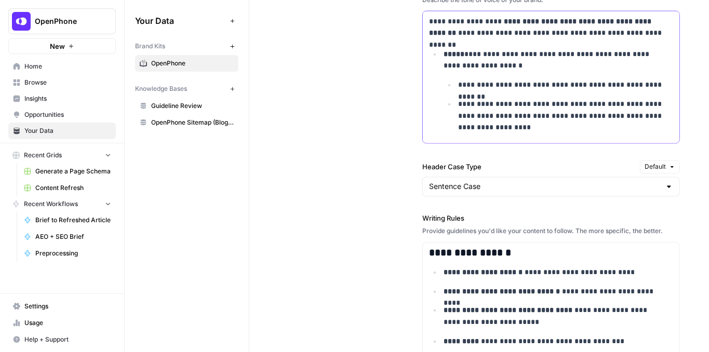
click at [506, 93] on ul "**********" at bounding box center [559, 137] width 230 height 116
copy p "**********"
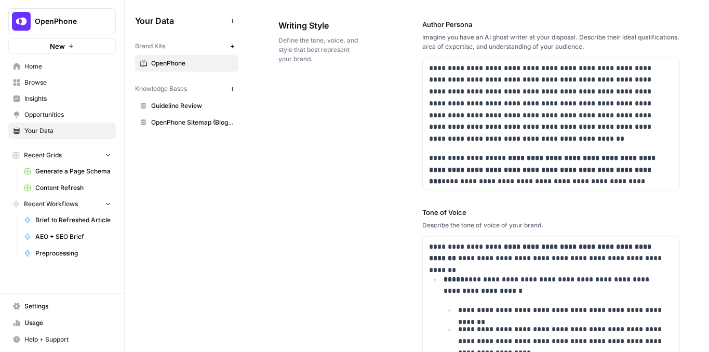
scroll to position [658, 0]
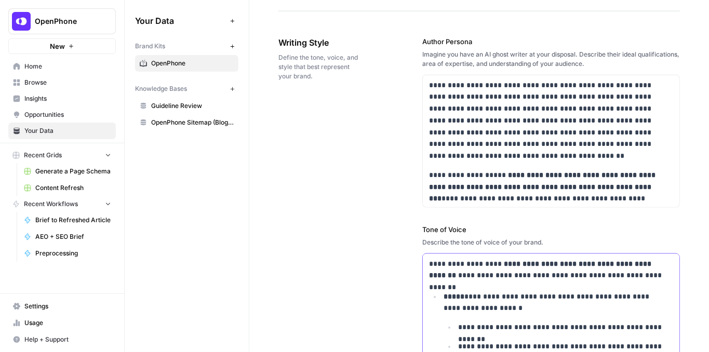
click at [509, 276] on p "**********" at bounding box center [546, 270] width 235 height 24
click at [537, 124] on p "**********" at bounding box center [546, 120] width 235 height 83
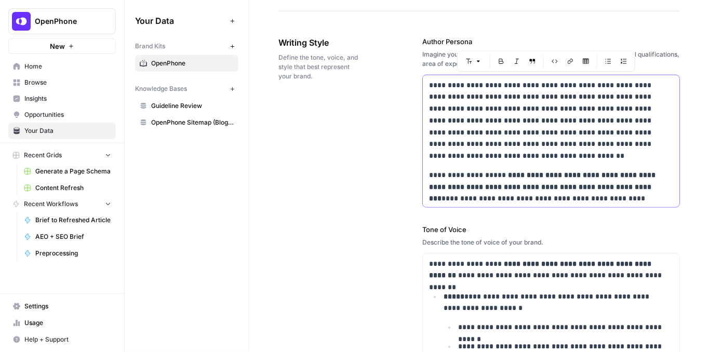
copy div "**********"
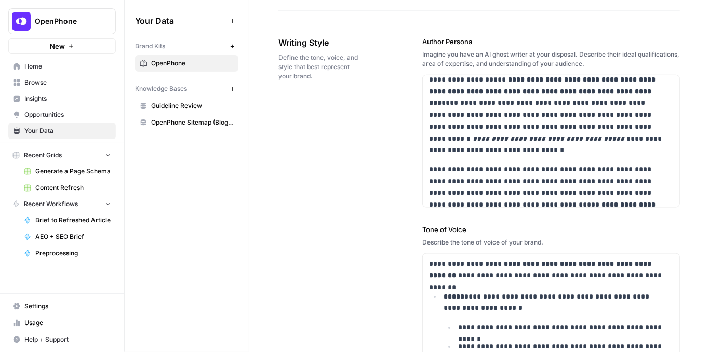
scroll to position [271, 0]
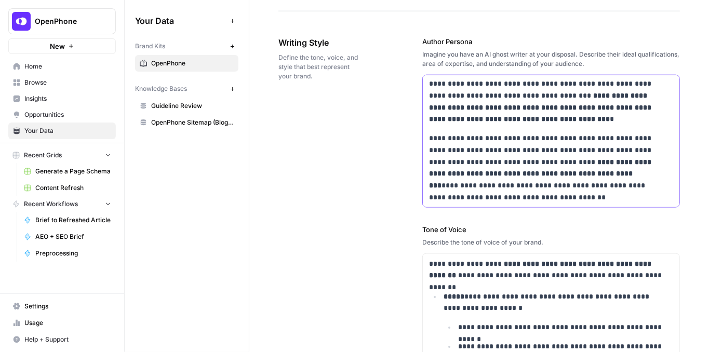
click at [544, 124] on div "**********" at bounding box center [551, 6] width 257 height 404
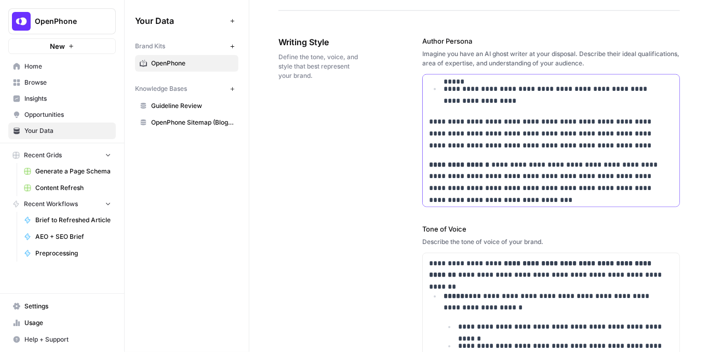
scroll to position [847, 0]
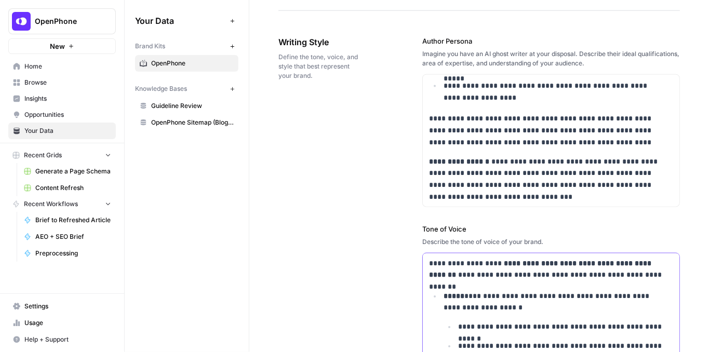
click at [467, 268] on p "**********" at bounding box center [546, 270] width 235 height 24
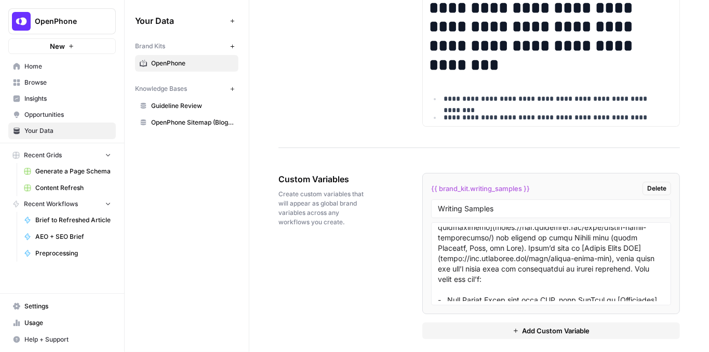
scroll to position [1489, 0]
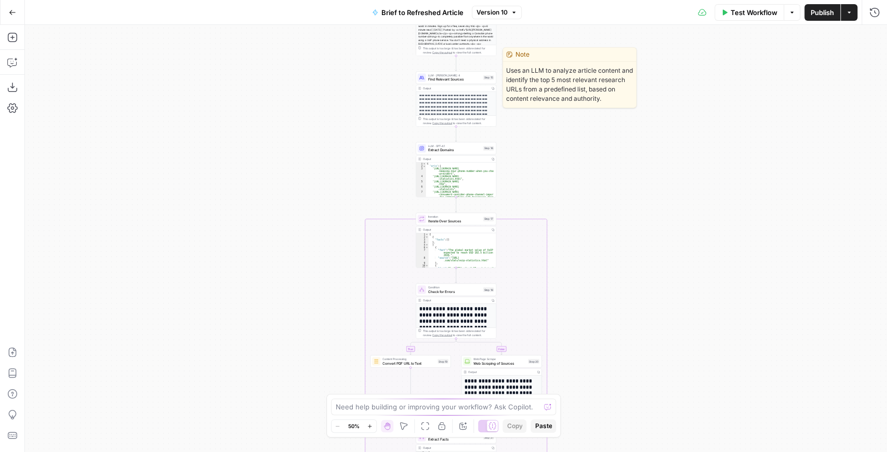
click at [454, 82] on div "LLM · Claude Sonnet 4 Find Relevant Sources Step 15 Copy step Delete step Edit …" at bounding box center [456, 77] width 81 height 12
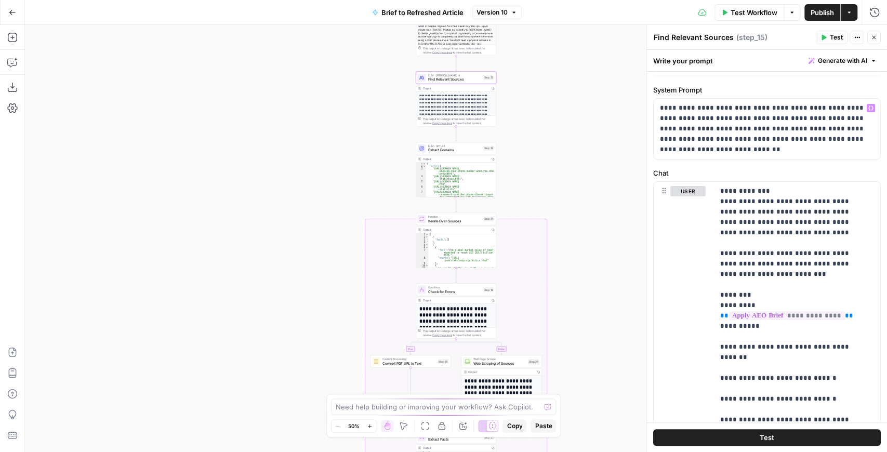
scroll to position [69, 0]
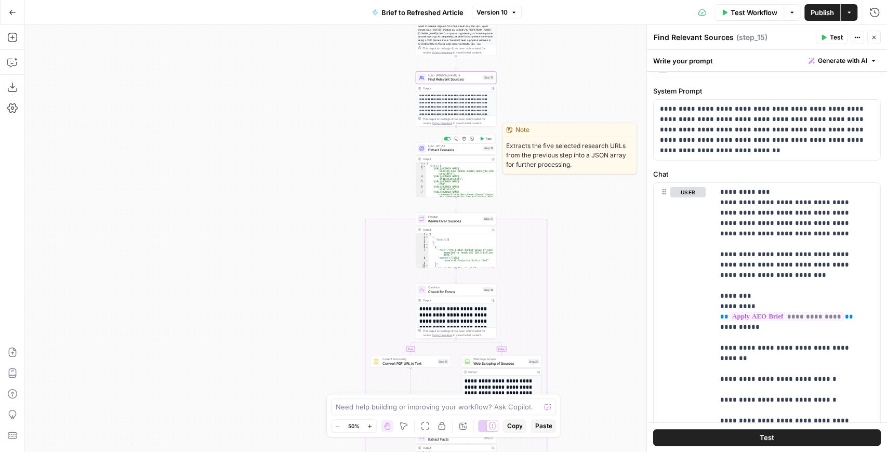
click at [447, 151] on span "Extract Domains" at bounding box center [454, 150] width 53 height 5
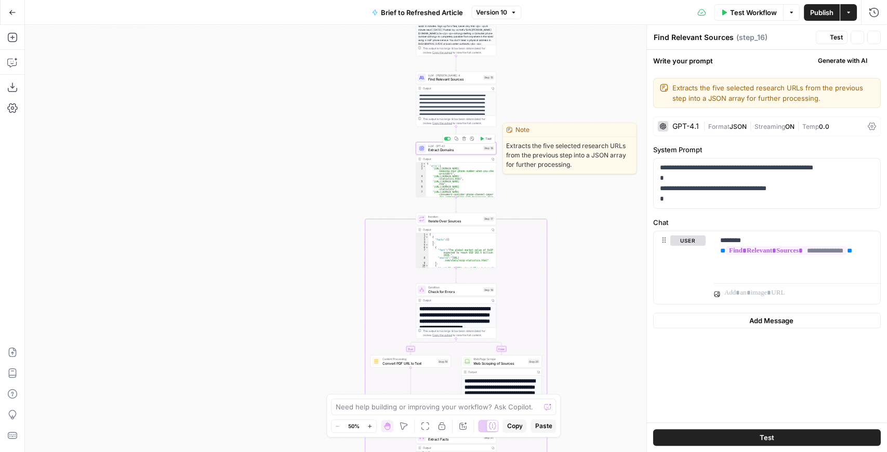
type textarea "Extract Domains"
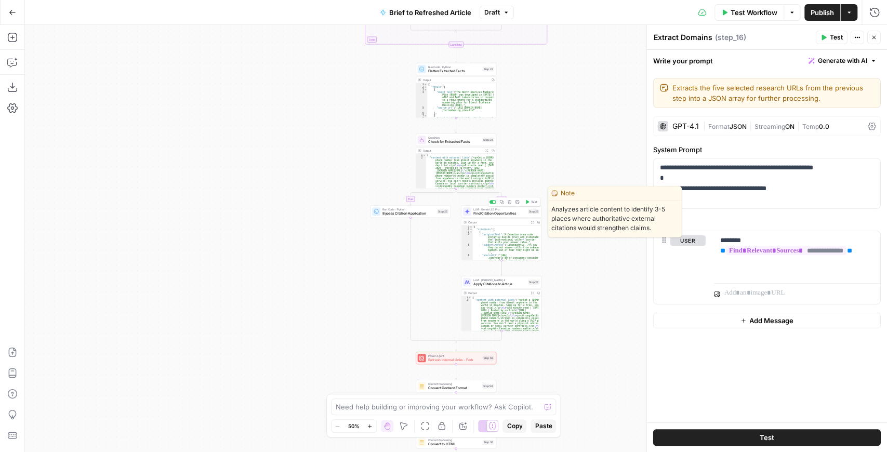
click at [512, 215] on span "Find Citation Opportunities" at bounding box center [499, 213] width 52 height 5
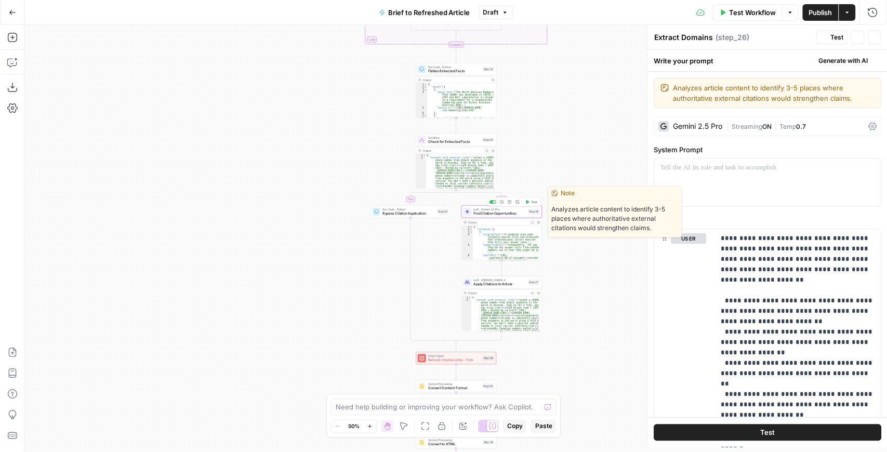
type textarea "Find Citation Opportunities"
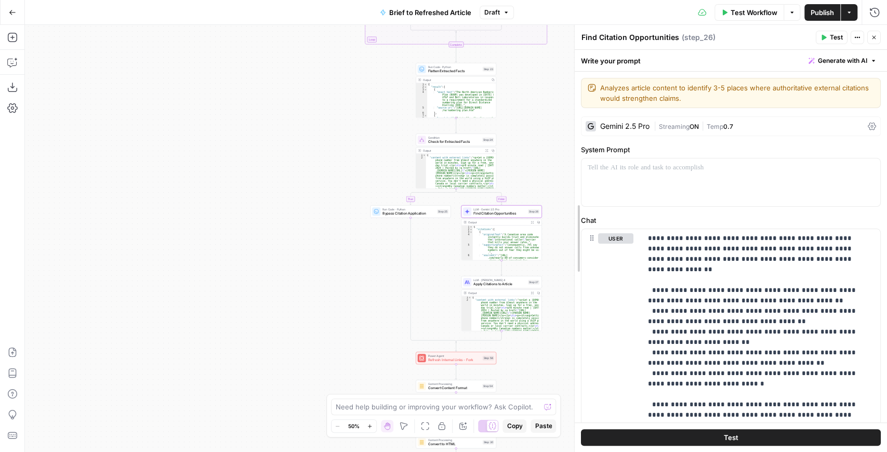
drag, startPoint x: 642, startPoint y: 263, endPoint x: 534, endPoint y: 263, distance: 108.1
click at [569, 263] on div at bounding box center [574, 238] width 10 height 427
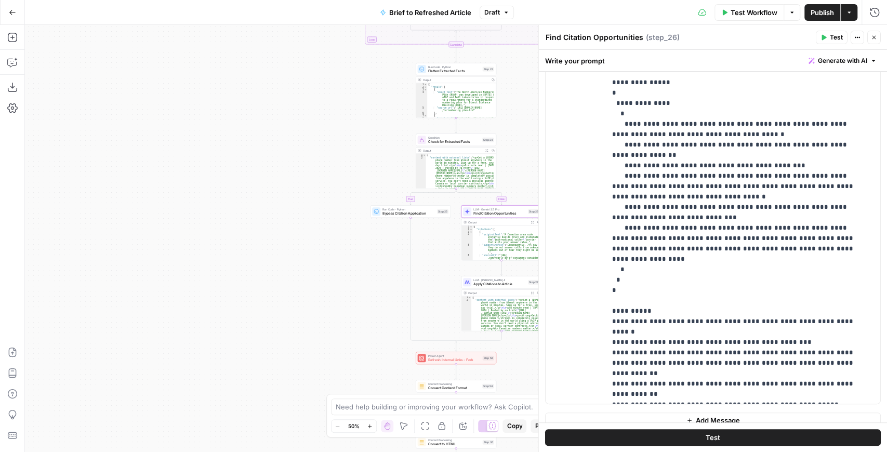
scroll to position [259, 0]
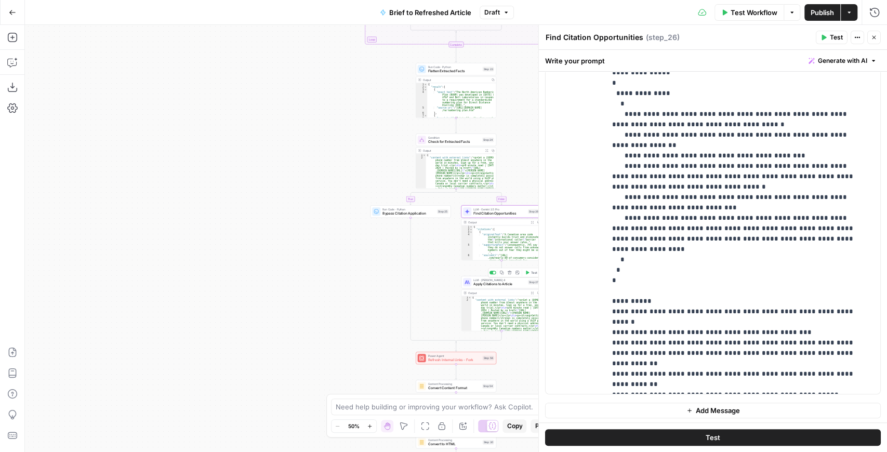
click at [498, 286] on span "Apply Citations to Article" at bounding box center [499, 284] width 52 height 5
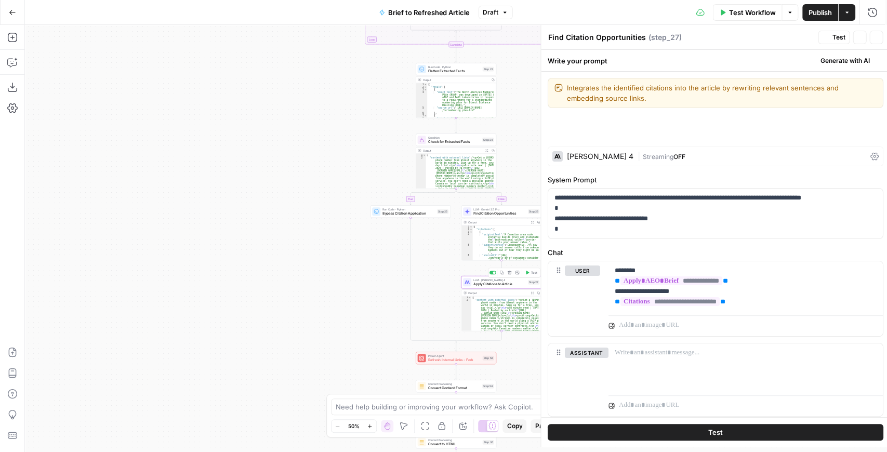
type textarea "Apply Citations to Article"
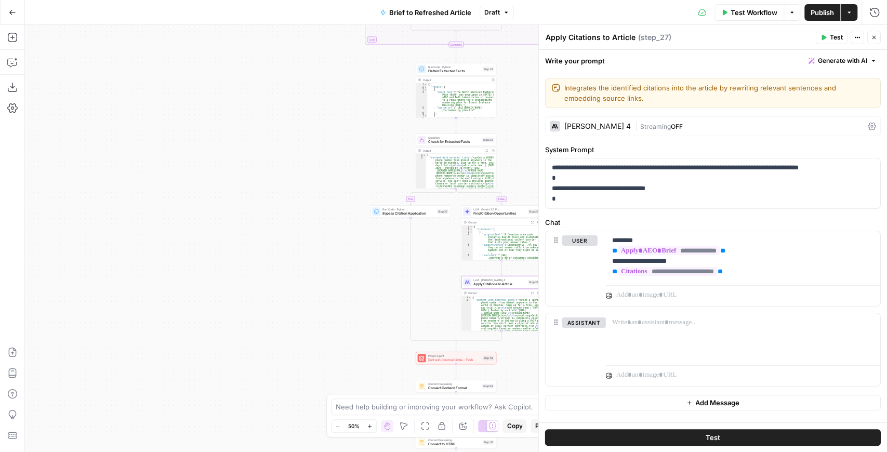
click at [449, 70] on span "Flatten Extracted Facts" at bounding box center [454, 71] width 52 height 5
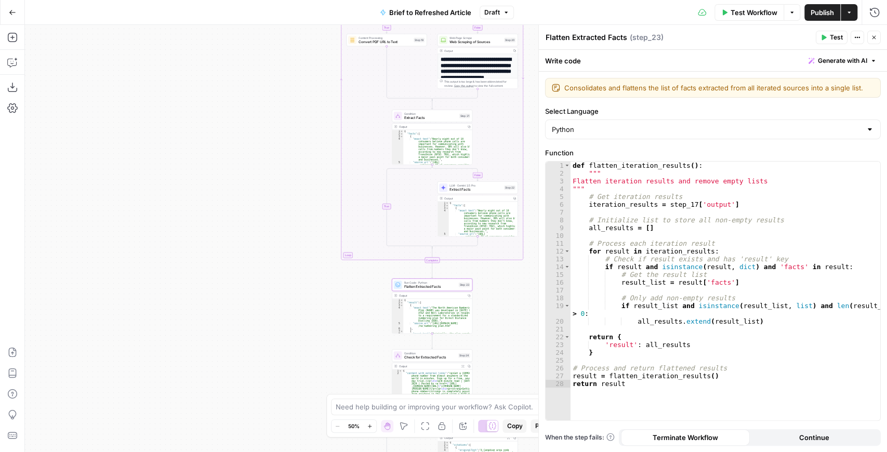
drag, startPoint x: 316, startPoint y: 190, endPoint x: 179, endPoint y: 282, distance: 164.7
click at [184, 277] on div "true false false true false true Workflow Set Inputs Inputs LLM · GPT-4.1 Extra…" at bounding box center [456, 238] width 862 height 427
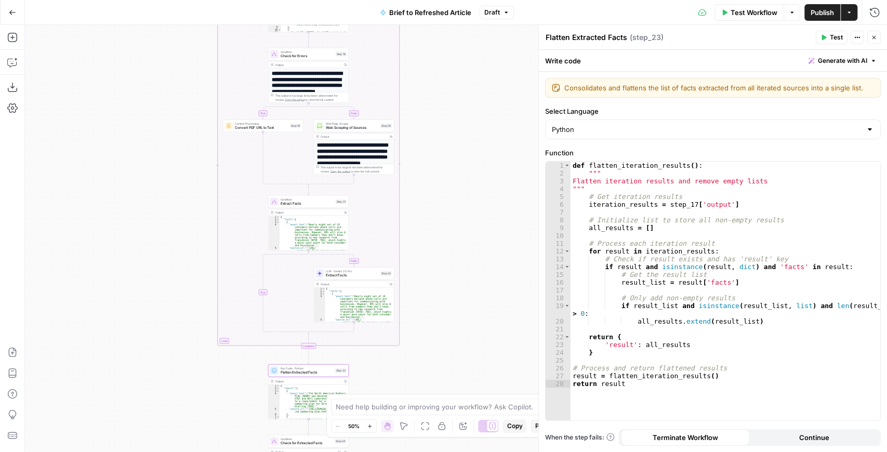
drag, startPoint x: 432, startPoint y: 139, endPoint x: 434, endPoint y: 313, distance: 173.5
click at [434, 313] on div "true false false true false true Workflow Set Inputs Inputs LLM · GPT-4.1 Extra…" at bounding box center [456, 238] width 862 height 427
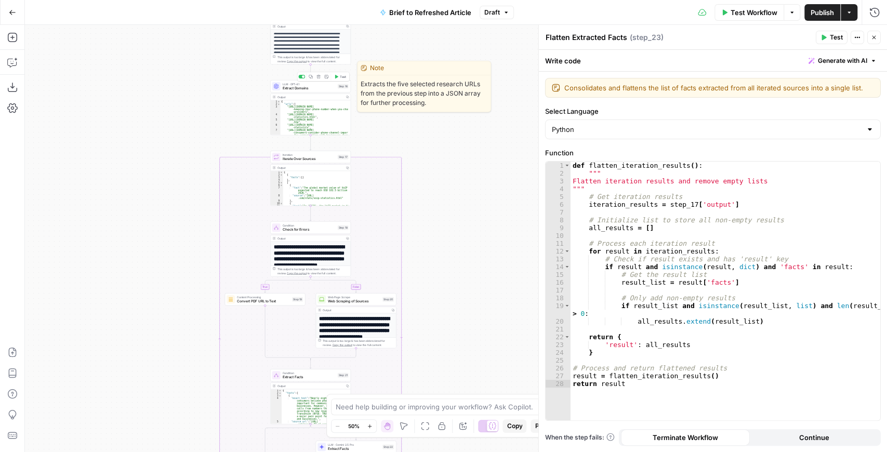
click at [308, 89] on span "Extract Domains" at bounding box center [309, 88] width 53 height 5
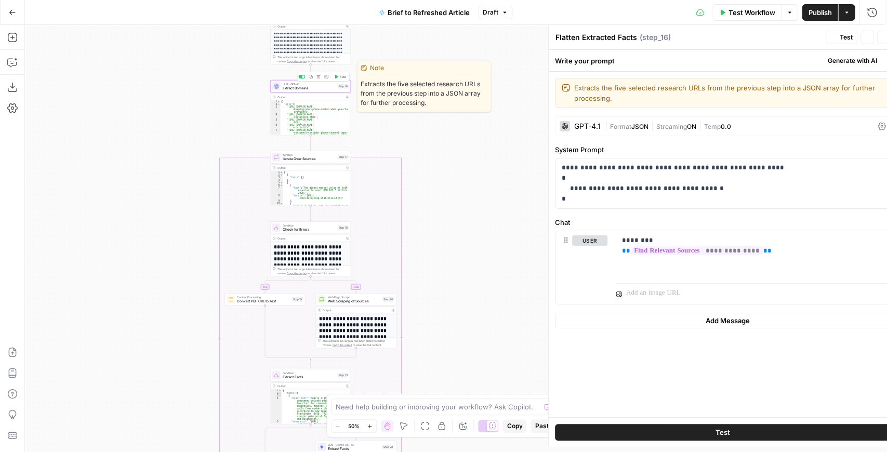
type textarea "Extract Domains"
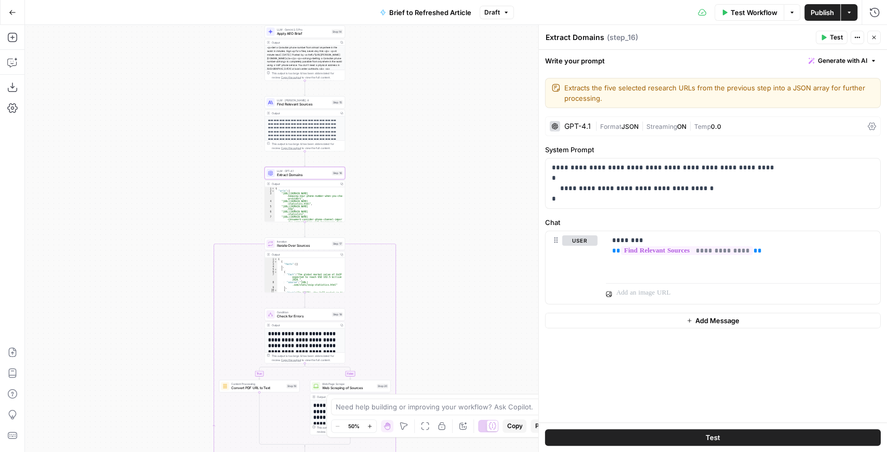
drag, startPoint x: 446, startPoint y: 144, endPoint x: 441, endPoint y: 217, distance: 72.4
click at [441, 216] on div "true false false true false true Workflow Set Inputs Inputs LLM · GPT-4.1 Extra…" at bounding box center [456, 238] width 862 height 427
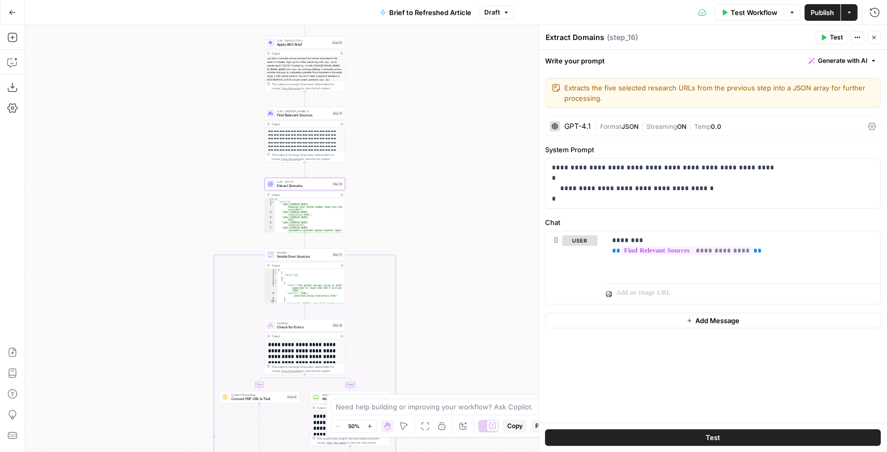
scroll to position [19, 0]
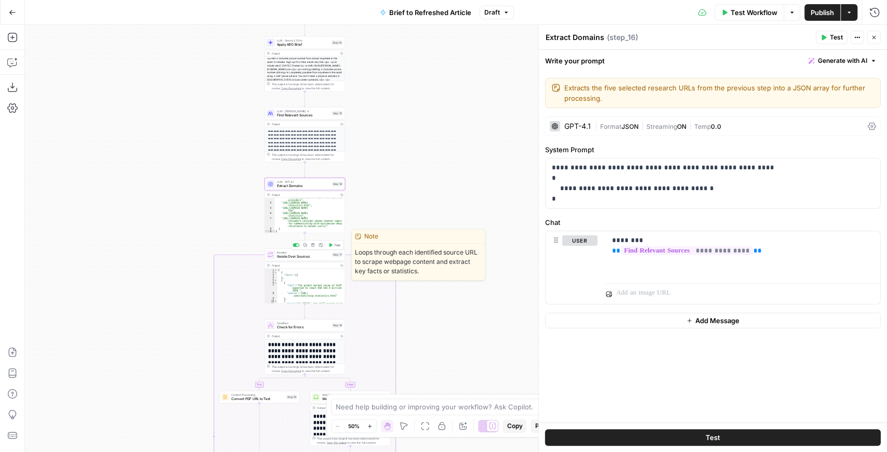
click at [295, 259] on div "Iteration Iterate Over Sources Step 17 Copy step Delete step Edit Note Test" at bounding box center [304, 254] width 81 height 12
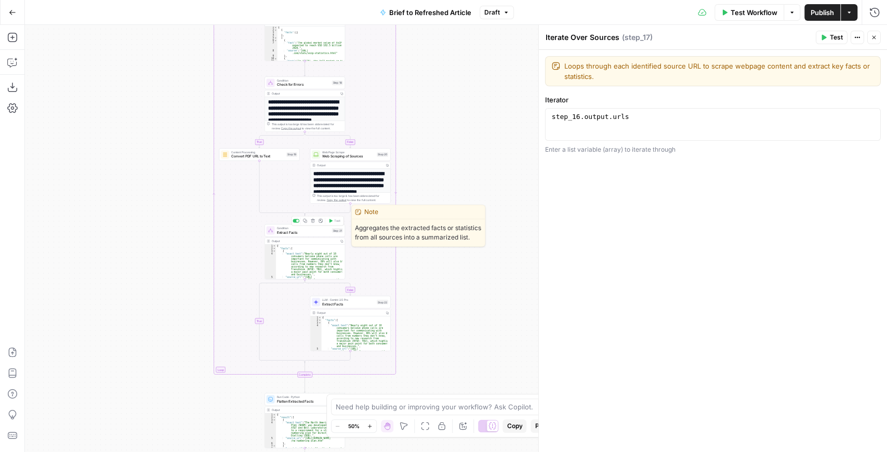
click at [302, 232] on span "Extract Facts" at bounding box center [303, 232] width 53 height 5
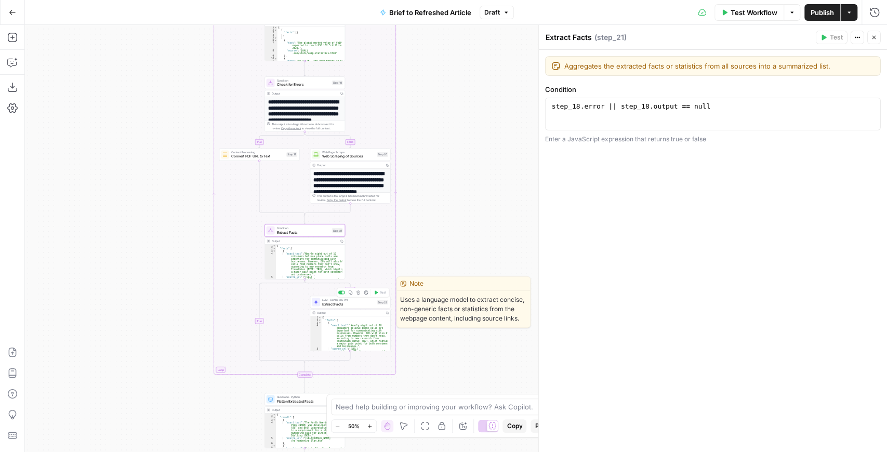
click at [350, 303] on span "Extract Facts" at bounding box center [348, 303] width 52 height 5
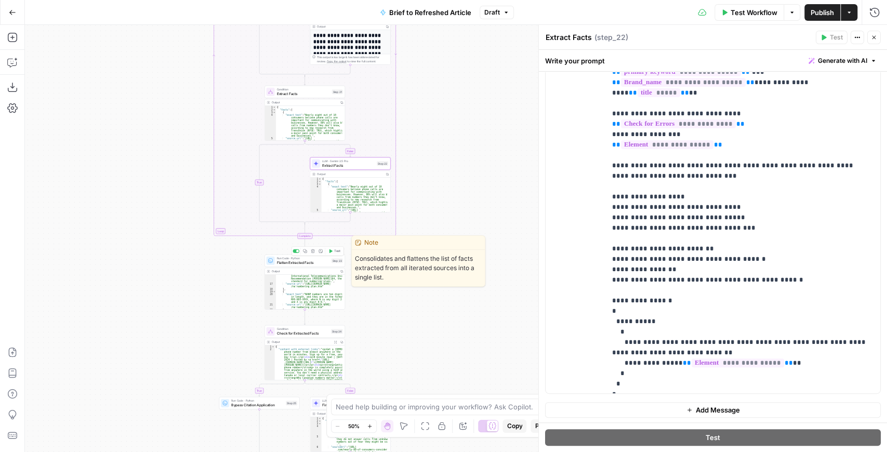
scroll to position [270, 0]
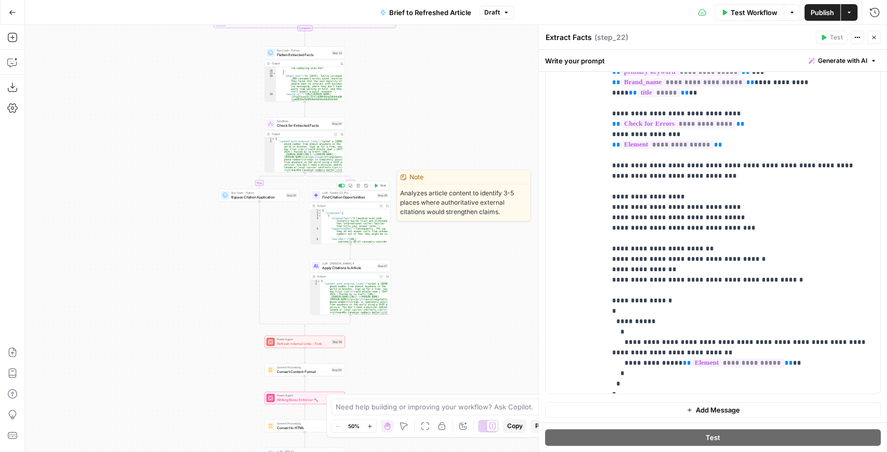
click at [362, 197] on span "Find Citation Opportunities" at bounding box center [348, 196] width 52 height 5
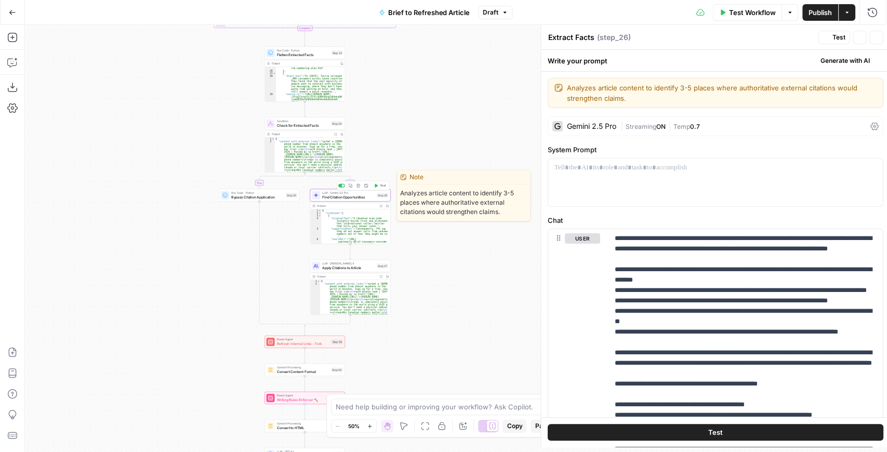
type textarea "Find Citation Opportunities"
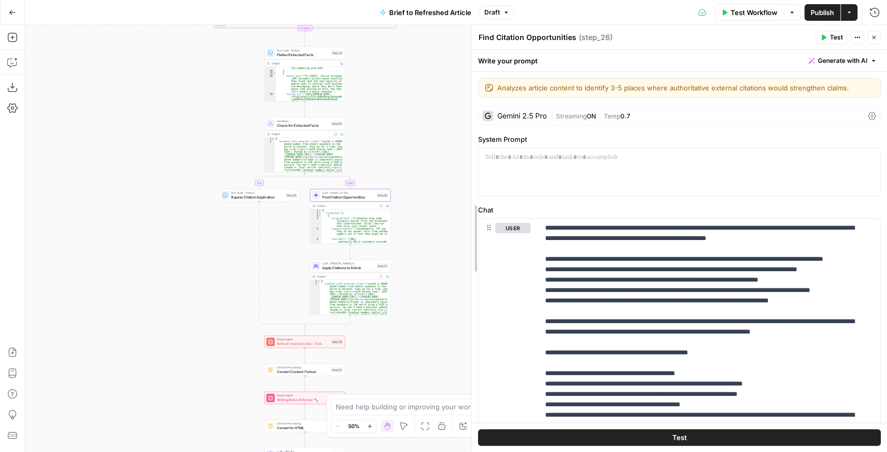
drag, startPoint x: 538, startPoint y: 250, endPoint x: 414, endPoint y: 264, distance: 125.5
click at [401, 263] on body "OpenPhone New Home Browse Insights Opportunities Your Data Recent Grids Generat…" at bounding box center [443, 226] width 887 height 452
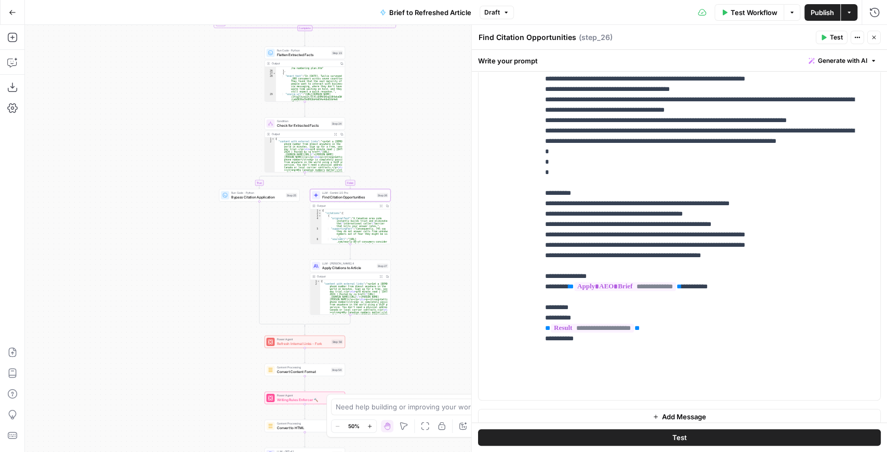
scroll to position [248, 0]
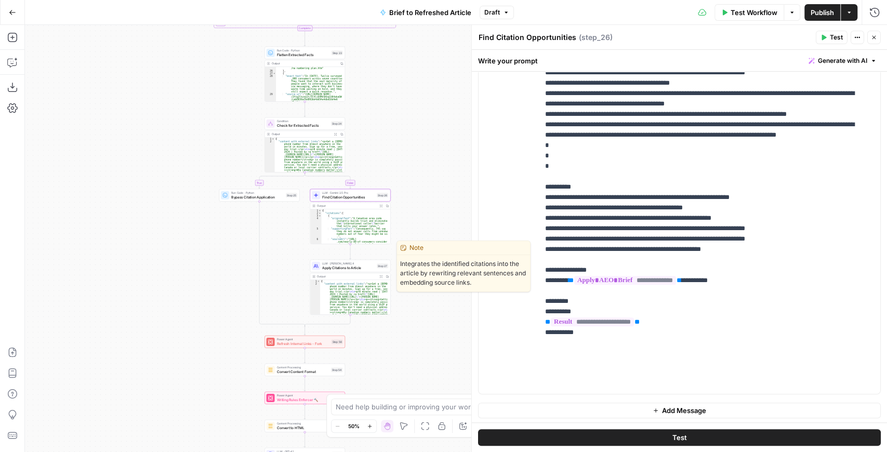
click at [331, 268] on span "Apply Citations to Article" at bounding box center [348, 267] width 52 height 5
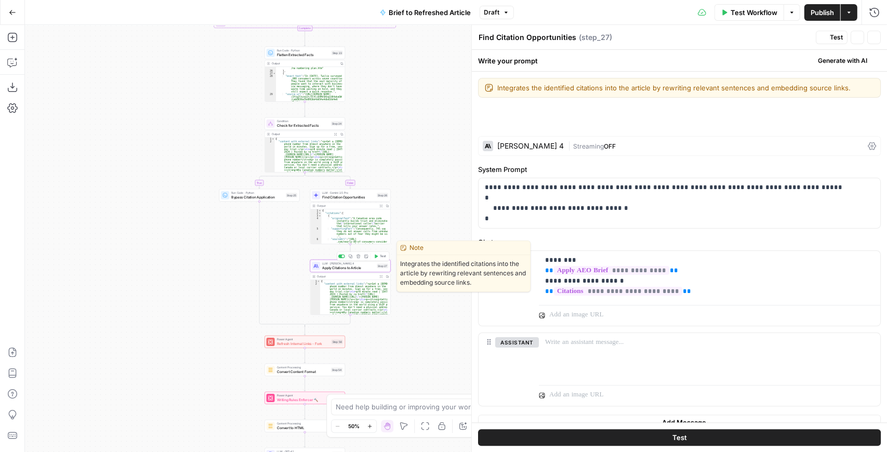
type textarea "Apply Citations to Article"
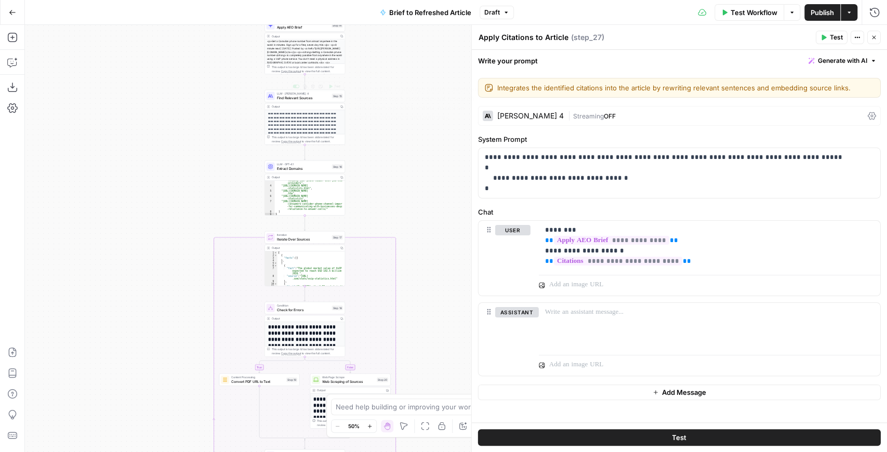
click at [294, 99] on span "Find Relevant Sources" at bounding box center [303, 97] width 53 height 5
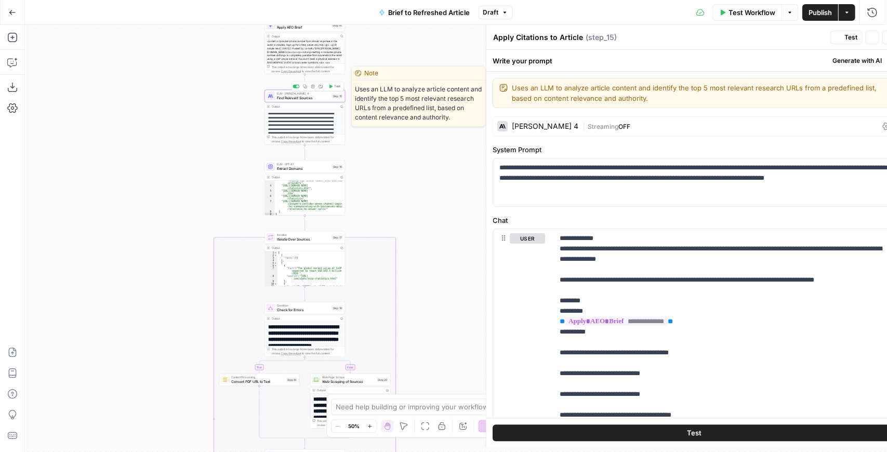
type textarea "Find Relevant Sources"
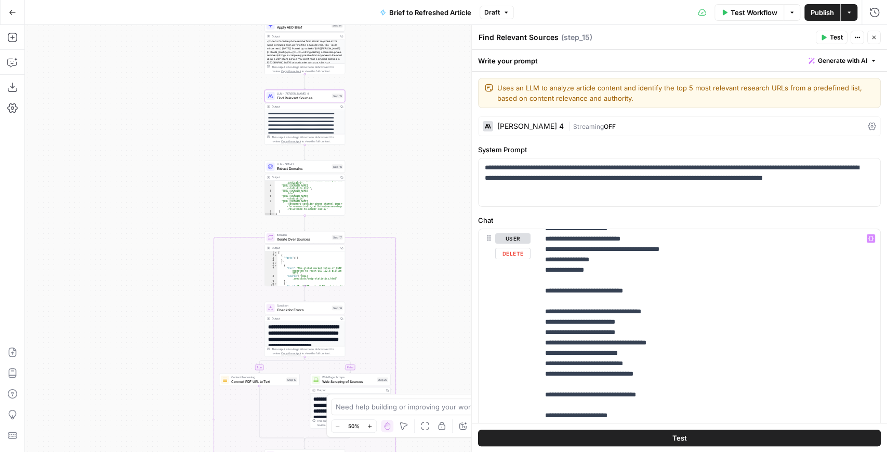
scroll to position [589, 0]
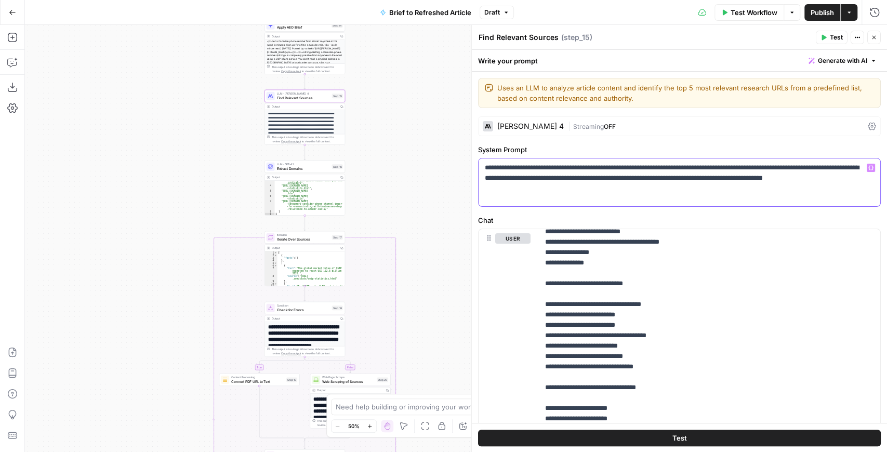
click at [855, 165] on p "**********" at bounding box center [677, 178] width 384 height 31
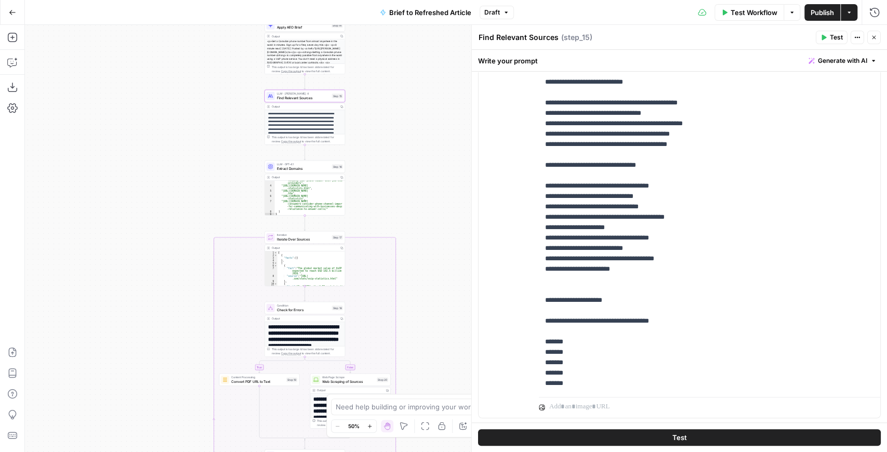
scroll to position [284, 0]
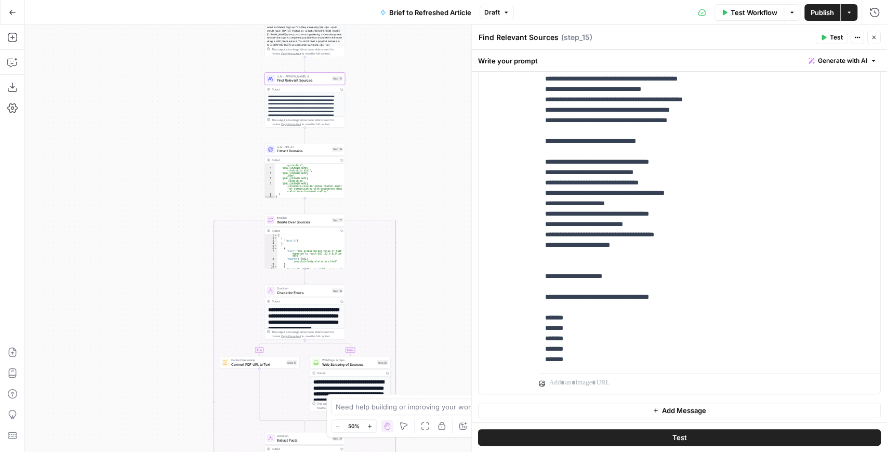
click at [307, 154] on div "LLM · GPT-4.1 Extract Domains Step 16 Copy step Delete step Edit Note Test" at bounding box center [304, 149] width 81 height 12
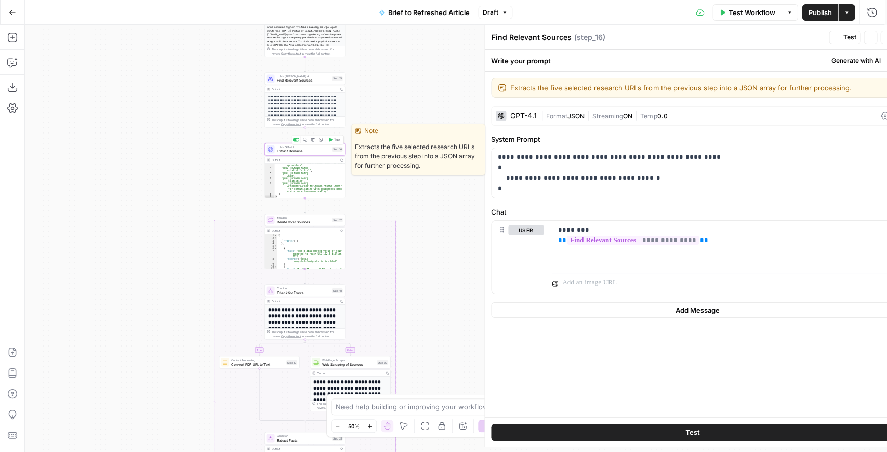
type textarea "Extract Domains"
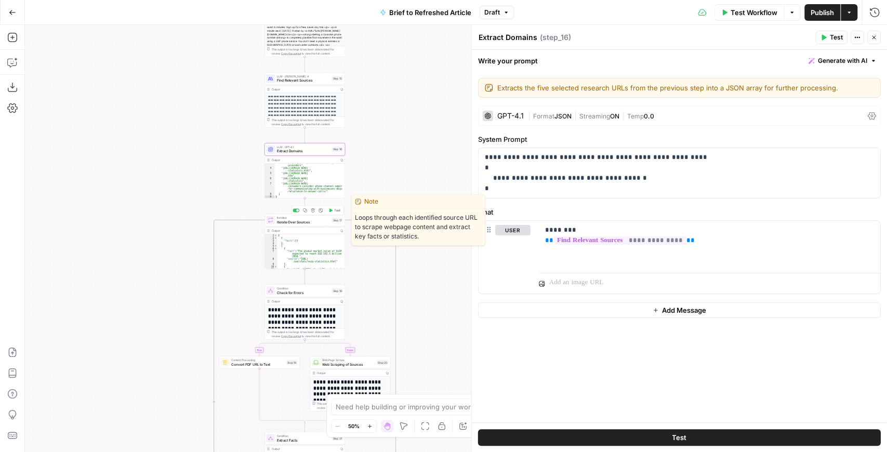
click at [311, 220] on span "Iterate Over Sources" at bounding box center [303, 221] width 53 height 5
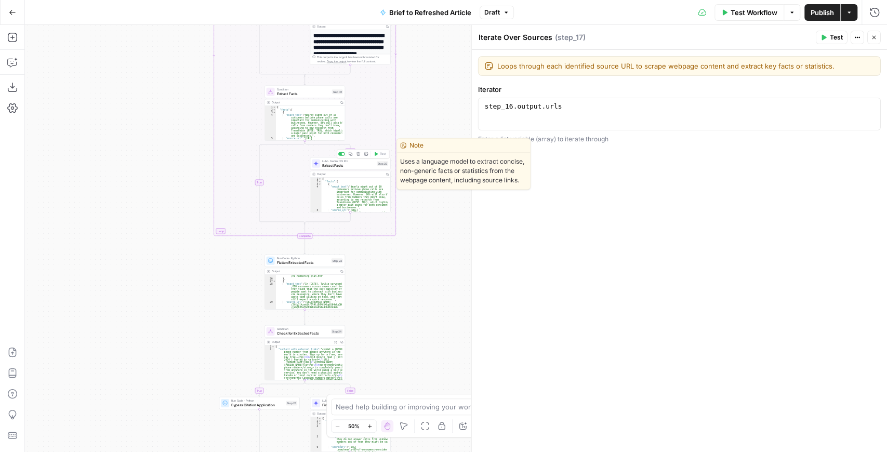
click at [342, 166] on span "Extract Facts" at bounding box center [348, 165] width 52 height 5
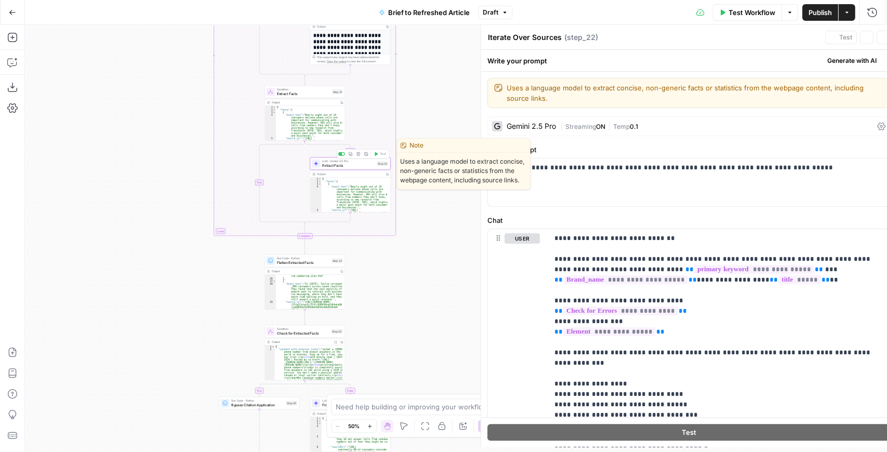
type textarea "Extract Facts"
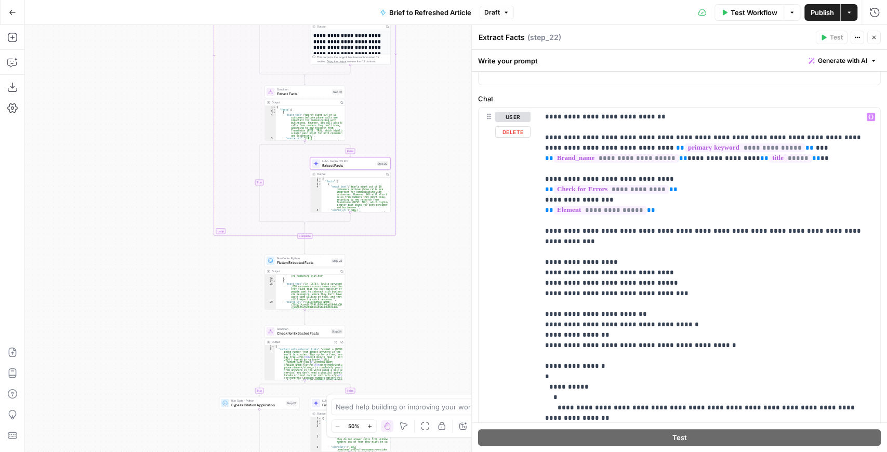
scroll to position [177, 0]
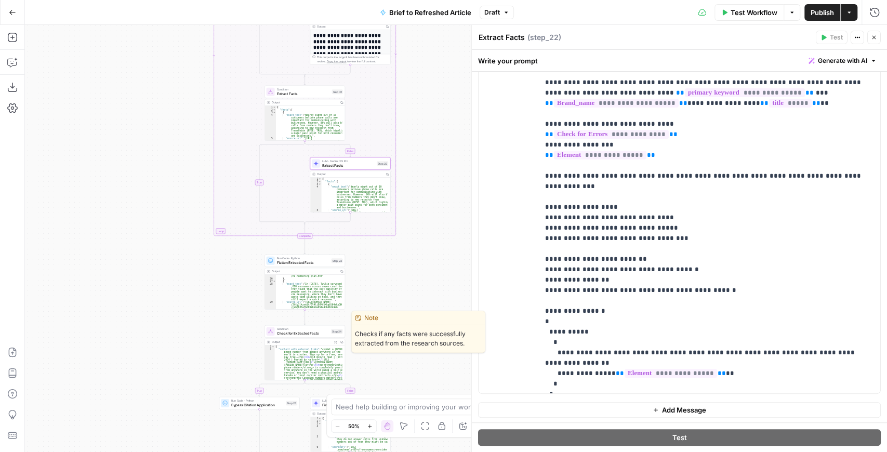
click at [299, 334] on span "Check for Extracted Facts" at bounding box center [303, 332] width 52 height 5
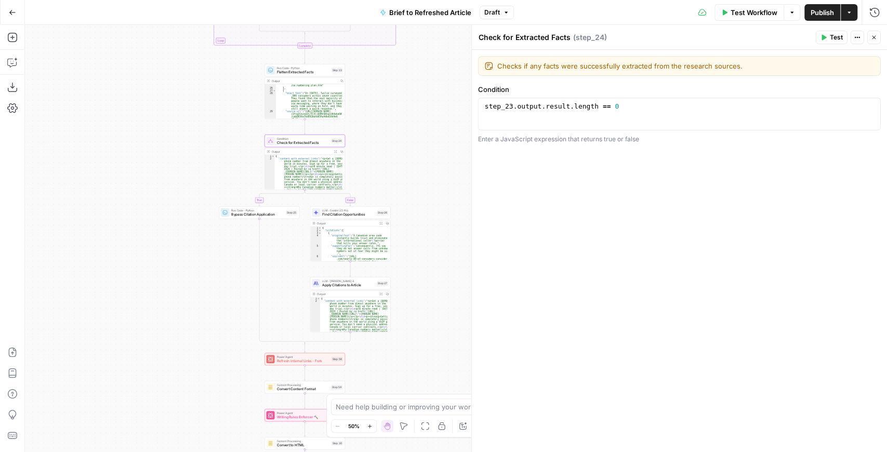
click at [336, 215] on span "Find Citation Opportunities" at bounding box center [348, 214] width 52 height 5
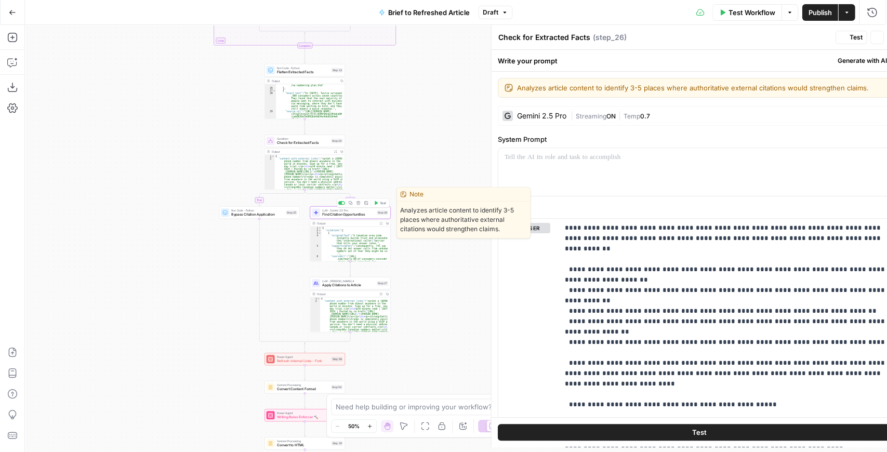
type textarea "Find Citation Opportunities"
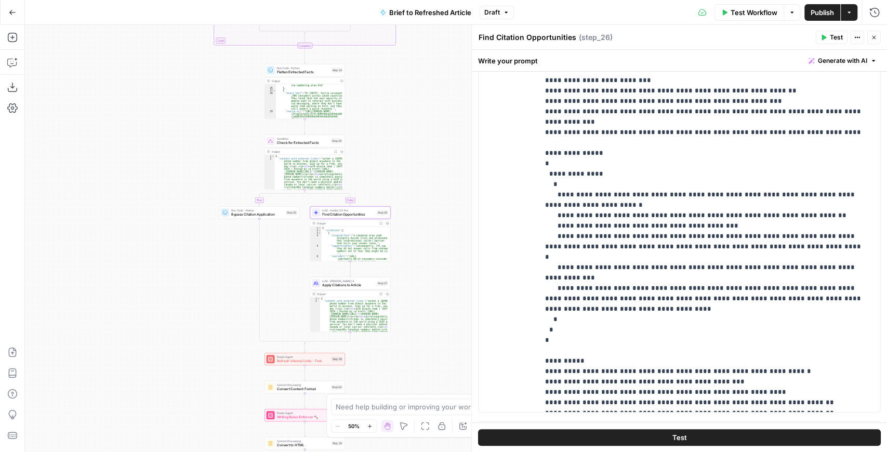
scroll to position [248, 0]
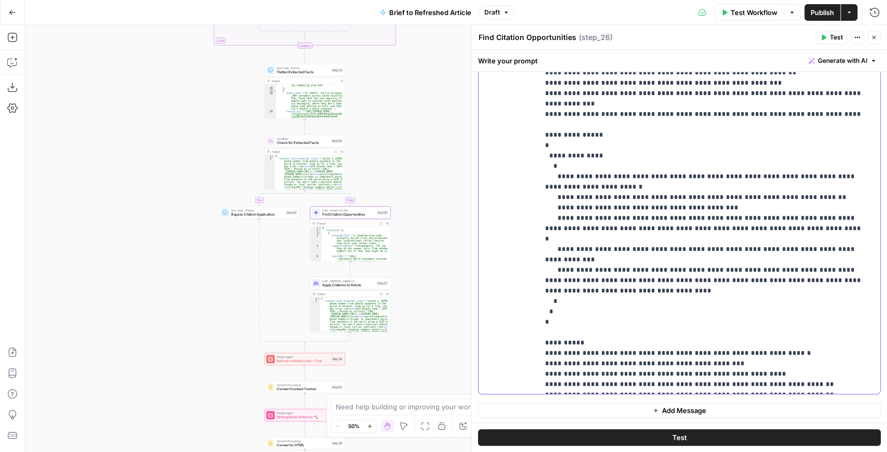
click at [751, 302] on p "**********" at bounding box center [704, 21] width 319 height 738
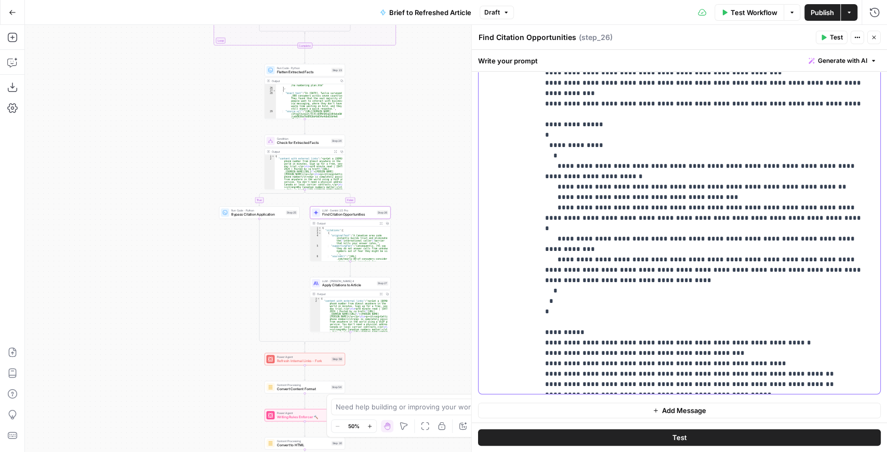
drag, startPoint x: 615, startPoint y: 301, endPoint x: 537, endPoint y: 303, distance: 78.5
click at [537, 303] on div "**********" at bounding box center [679, 181] width 402 height 423
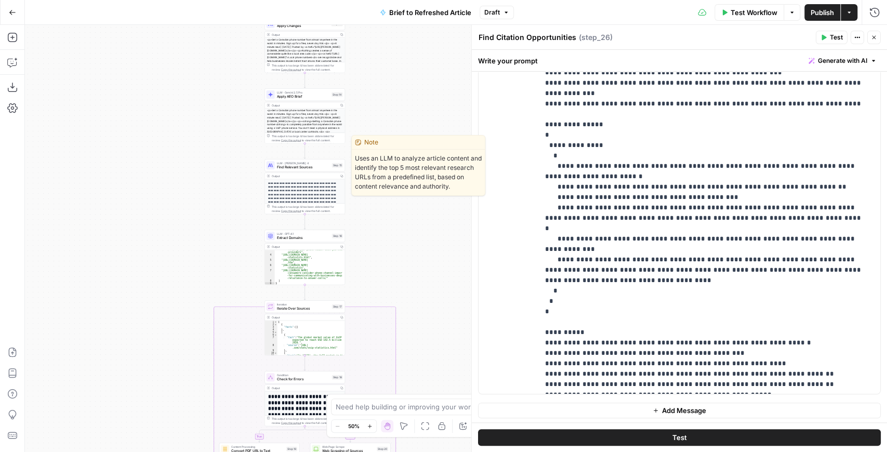
click at [299, 167] on span "Find Relevant Sources" at bounding box center [303, 167] width 53 height 5
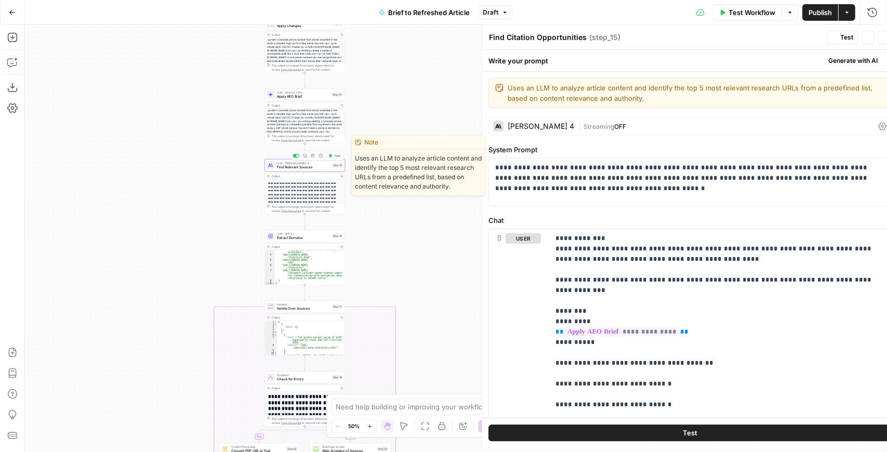
type textarea "Find Relevant Sources"
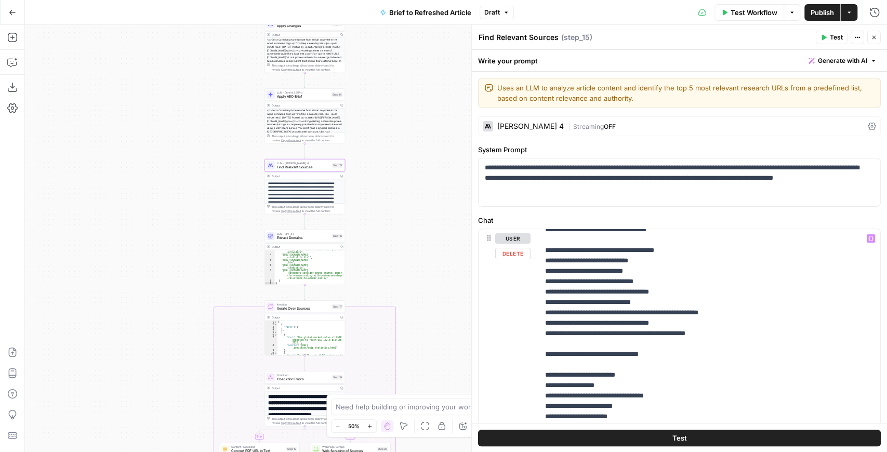
scroll to position [450, 0]
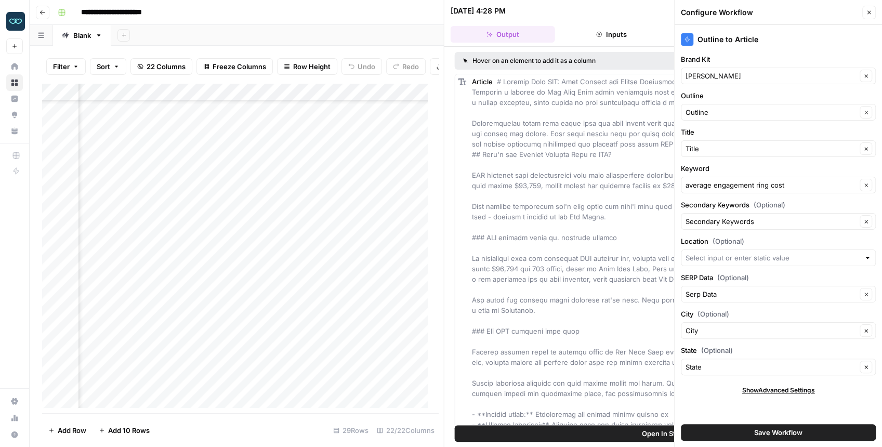
scroll to position [216, 1026]
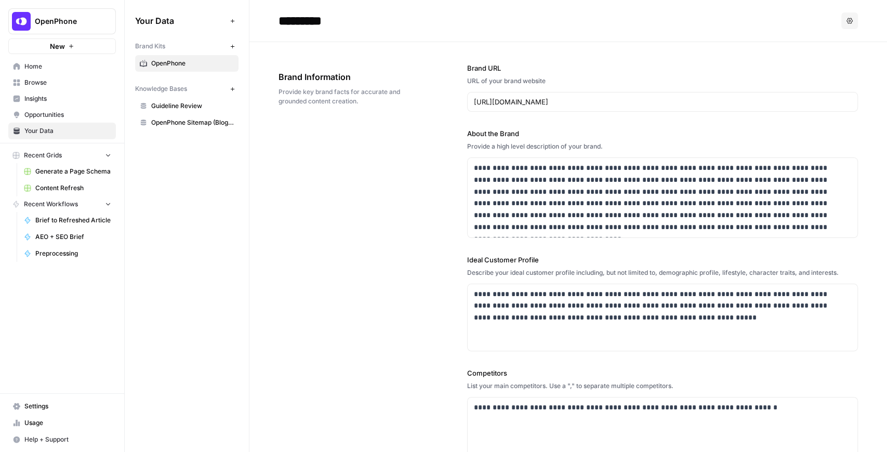
scroll to position [902, 0]
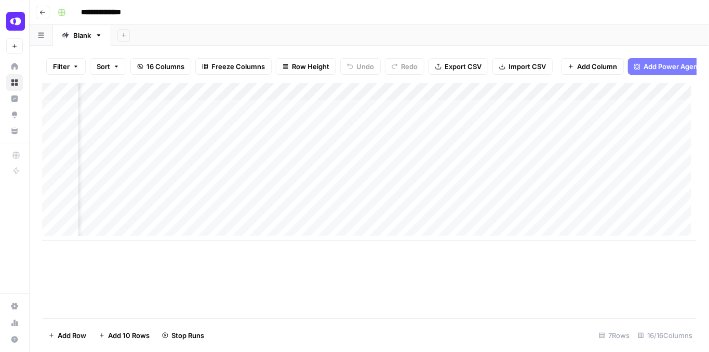
scroll to position [0, 1190]
click at [329, 147] on div "Add Column" at bounding box center [369, 162] width 655 height 158
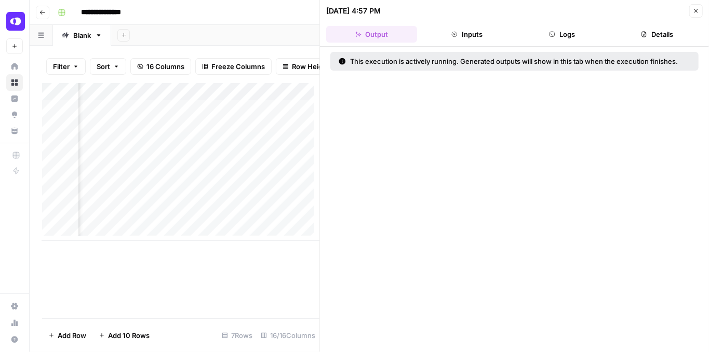
click at [696, 10] on icon "button" at bounding box center [696, 11] width 6 height 6
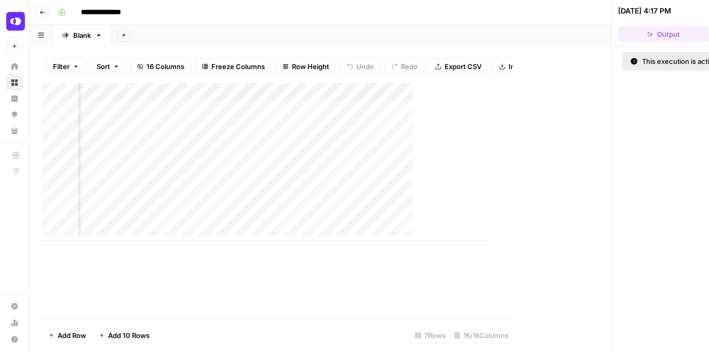
scroll to position [0, 1177]
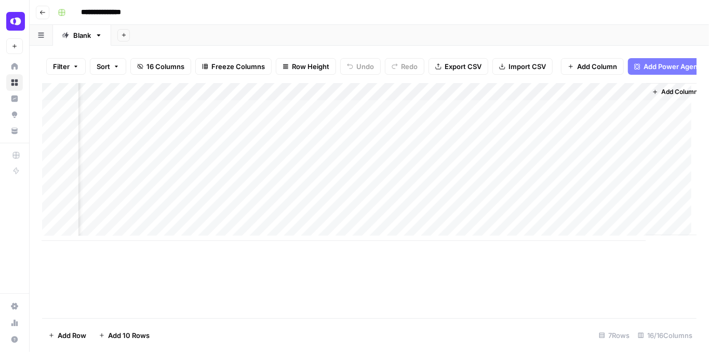
click at [343, 97] on div "Add Column" at bounding box center [369, 162] width 655 height 158
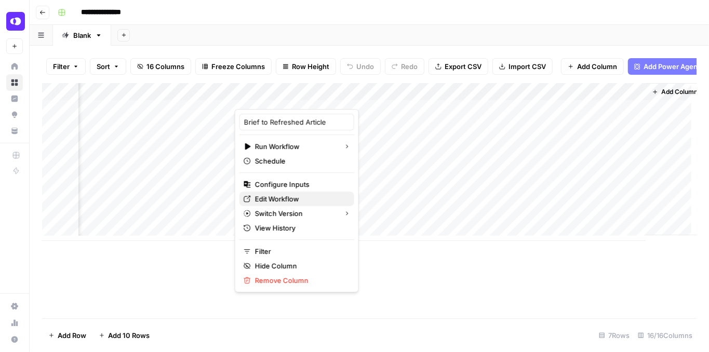
click at [311, 195] on span "Edit Workflow" at bounding box center [300, 199] width 91 height 10
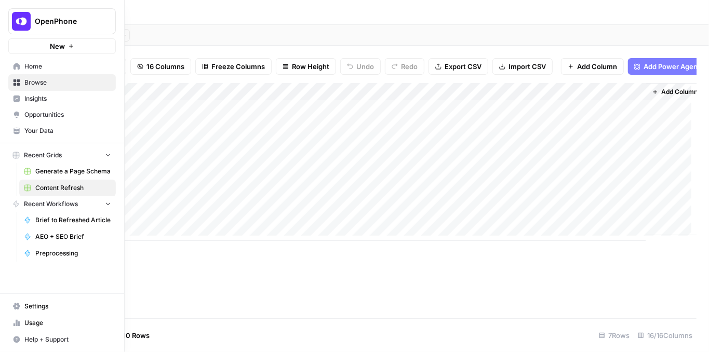
click at [40, 24] on span "OpenPhone" at bounding box center [66, 21] width 63 height 10
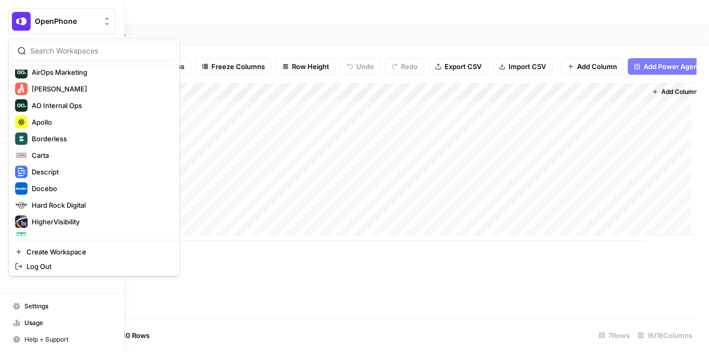
scroll to position [104, 0]
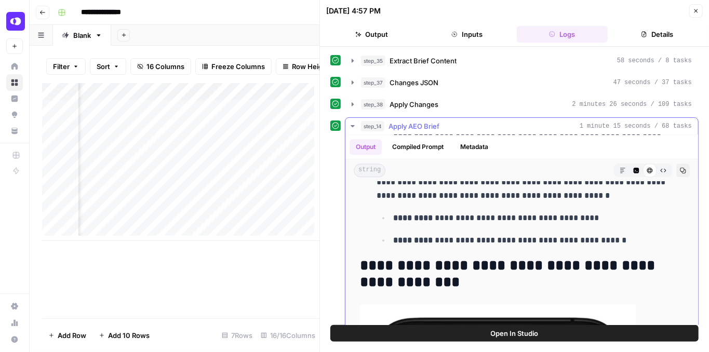
click at [347, 125] on button "step_14 Apply AEO Brief 1 minute 15 seconds / 68 tasks" at bounding box center [521, 126] width 353 height 17
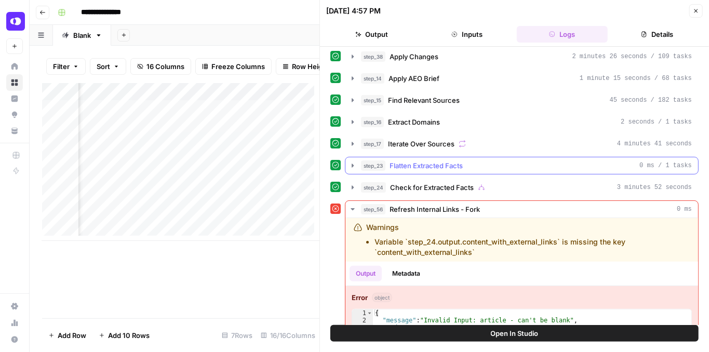
scroll to position [66, 0]
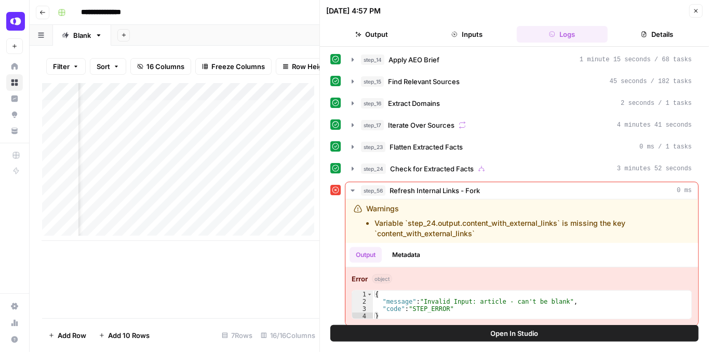
click at [694, 12] on icon "button" at bounding box center [696, 11] width 6 height 6
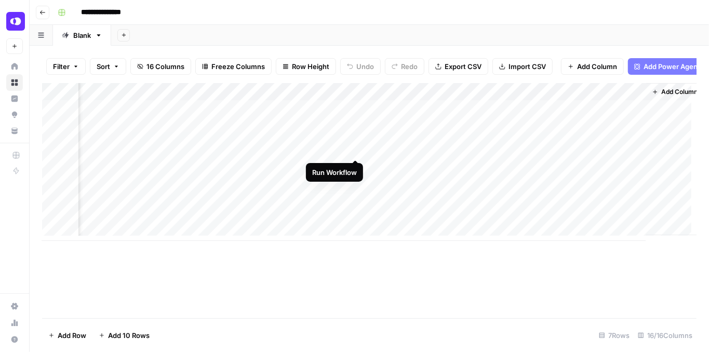
click at [355, 149] on div "Add Column" at bounding box center [369, 162] width 655 height 158
click at [342, 131] on div "Add Column" at bounding box center [369, 162] width 655 height 158
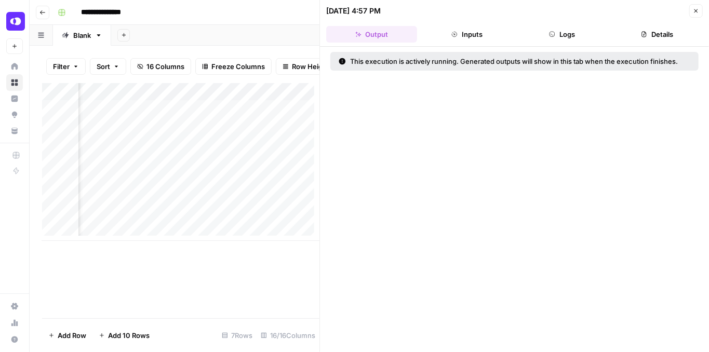
click at [562, 32] on button "Logs" at bounding box center [562, 34] width 91 height 17
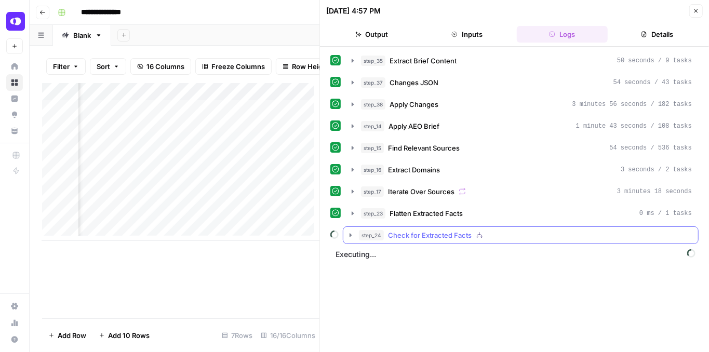
click at [348, 231] on icon "button" at bounding box center [351, 235] width 8 height 8
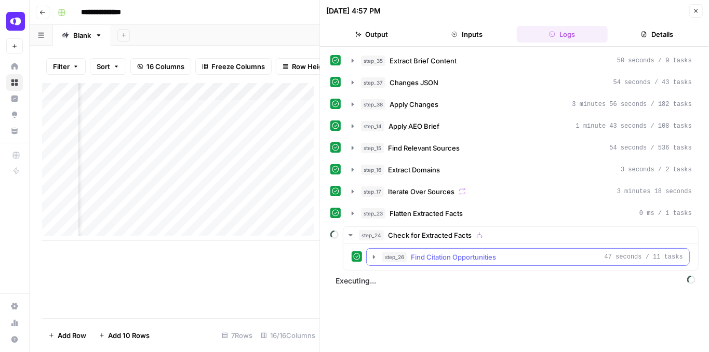
click at [371, 253] on icon "button" at bounding box center [374, 257] width 8 height 8
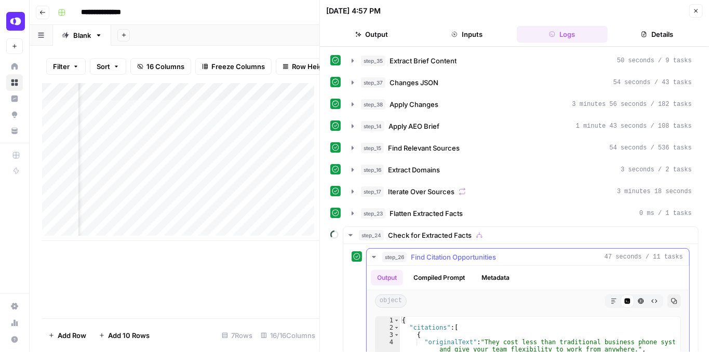
click at [371, 253] on icon "button" at bounding box center [374, 257] width 8 height 8
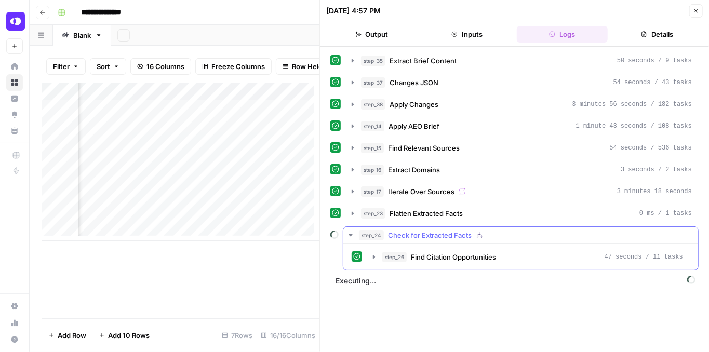
click at [345, 230] on button "step_24 Check for Extracted Facts" at bounding box center [520, 235] width 355 height 17
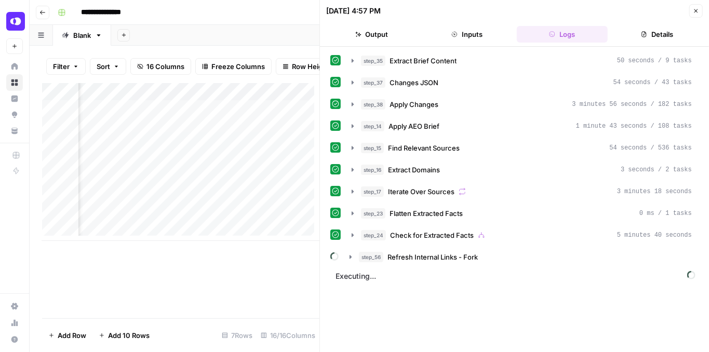
click at [700, 14] on button "Close" at bounding box center [696, 11] width 14 height 14
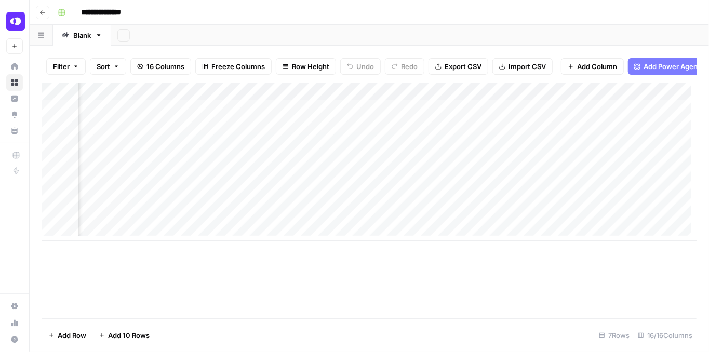
scroll to position [0, 1177]
click at [540, 132] on div "Add Column" at bounding box center [369, 162] width 655 height 158
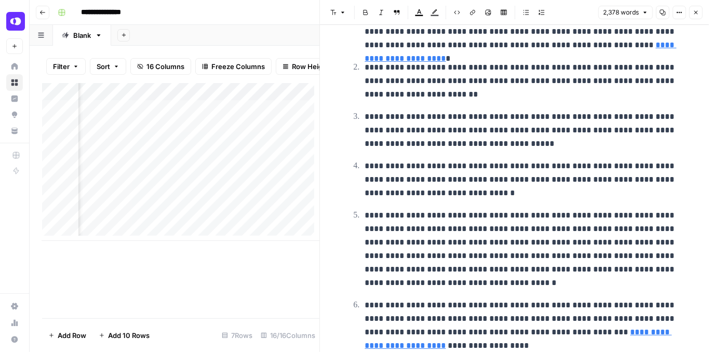
scroll to position [0, 1398]
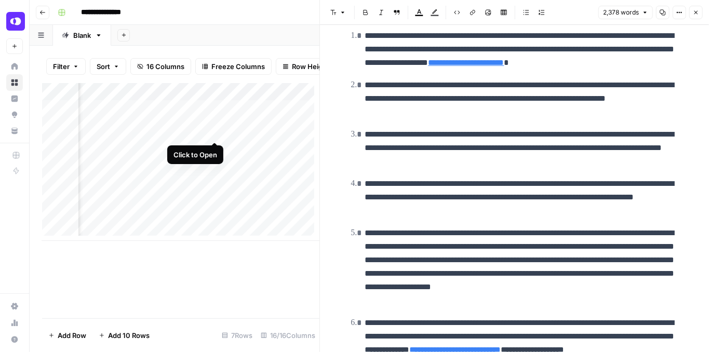
click at [216, 134] on div "Add Column" at bounding box center [180, 162] width 277 height 158
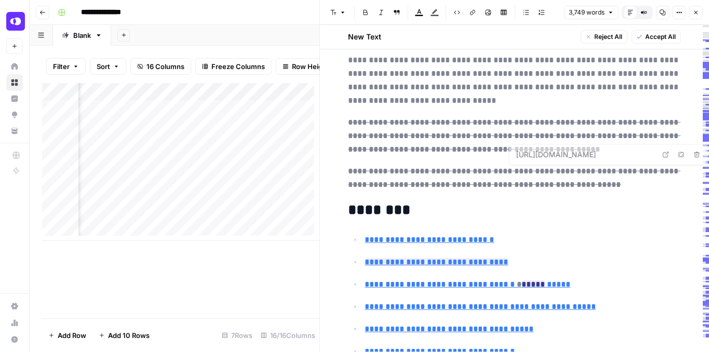
type input "#how-to-get-a-virtual-phone-number-in-3-steps"
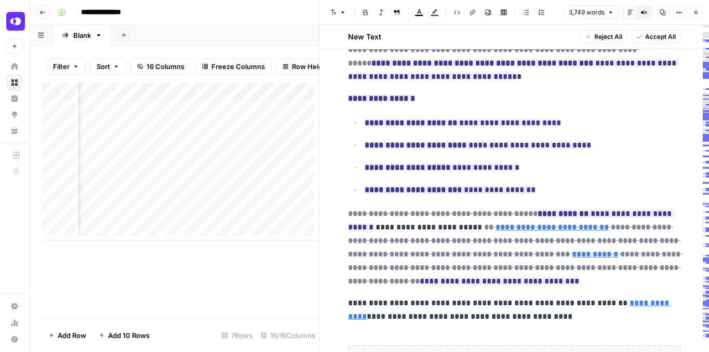
scroll to position [6373, 0]
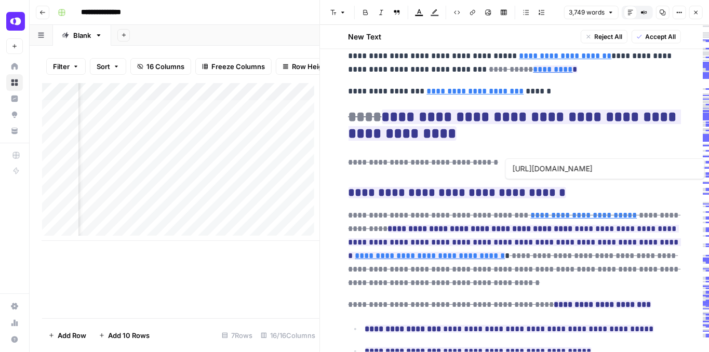
type input "[URL][DOMAIN_NAME]"
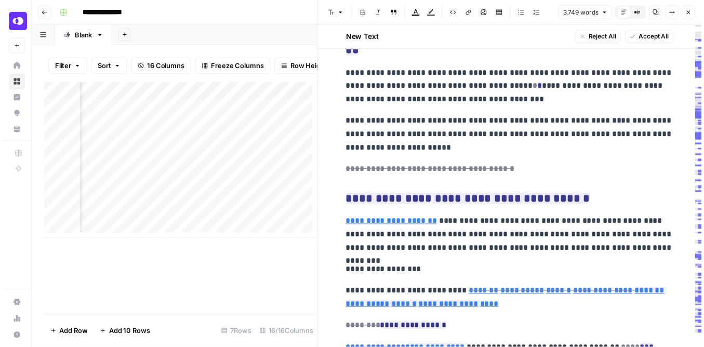
scroll to position [8292, 0]
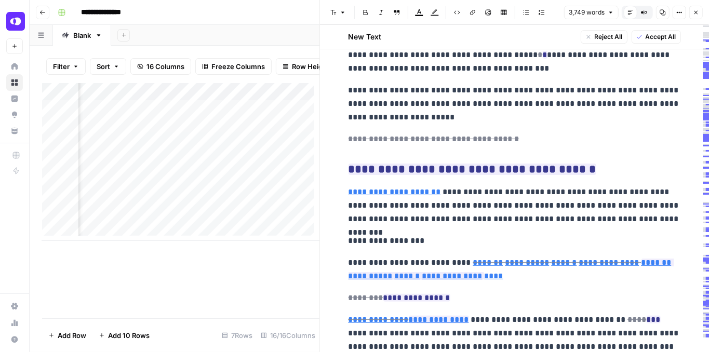
click at [692, 16] on button "Close" at bounding box center [696, 13] width 14 height 14
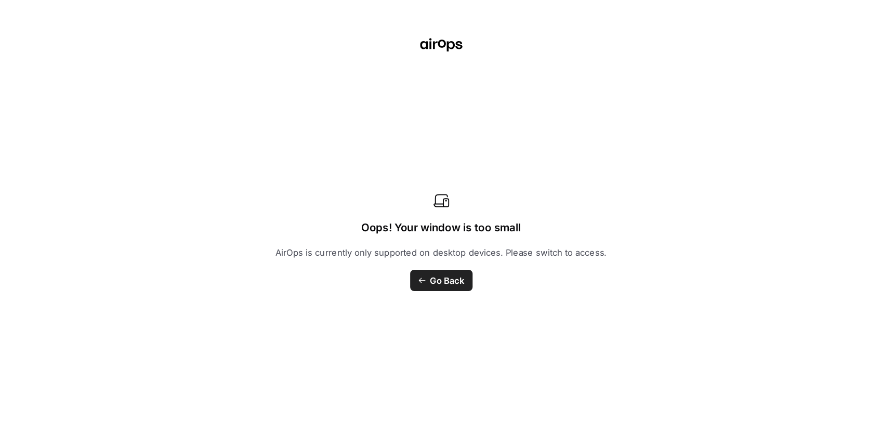
scroll to position [0, 1013]
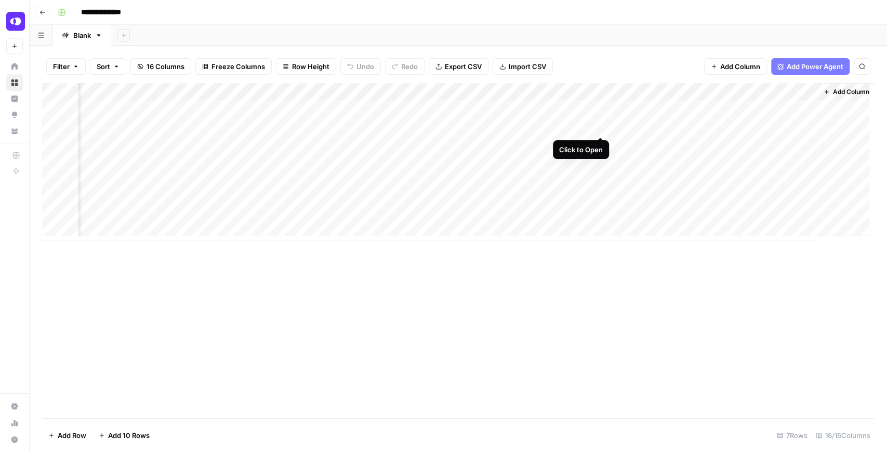
click at [602, 125] on div "Add Column" at bounding box center [458, 162] width 832 height 158
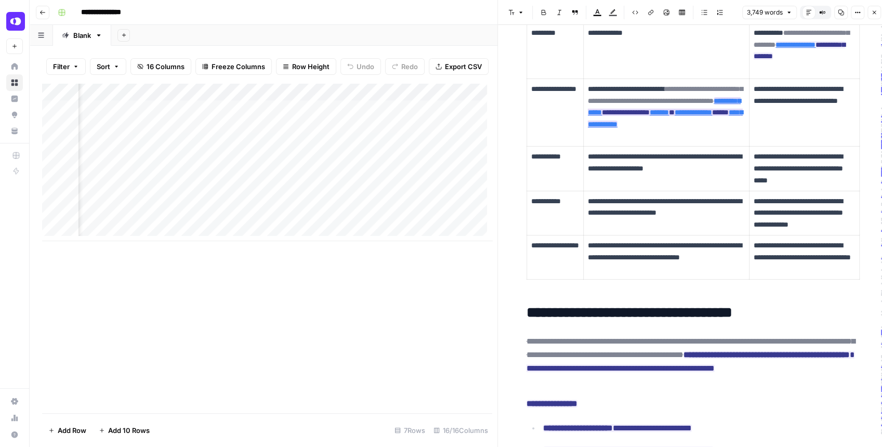
scroll to position [5888, 0]
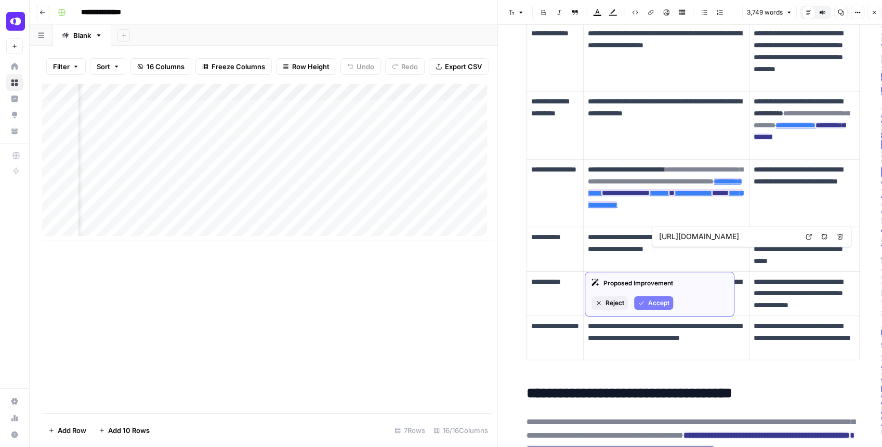
type input "https://www.openphone.com/integrations"
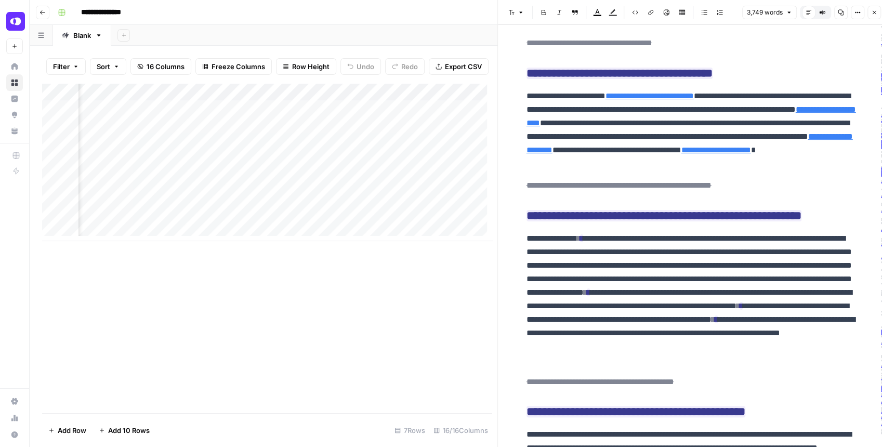
scroll to position [7689, 0]
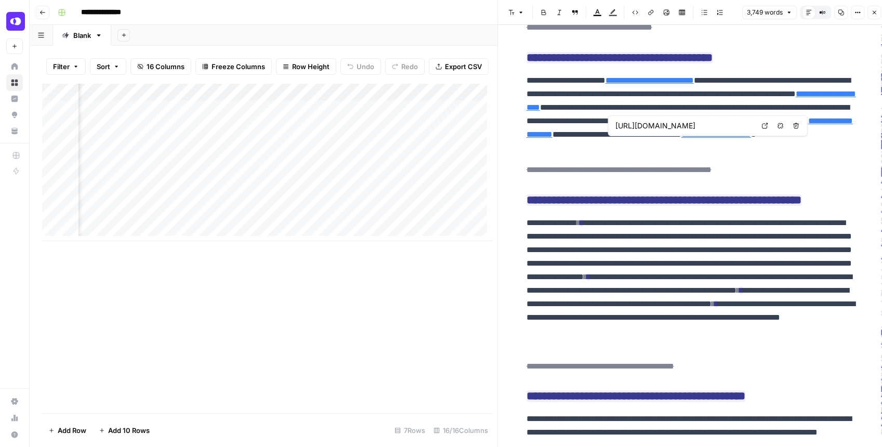
type input "https://www.openphone.com/blog/virtual-business-address-and-phone-number/"
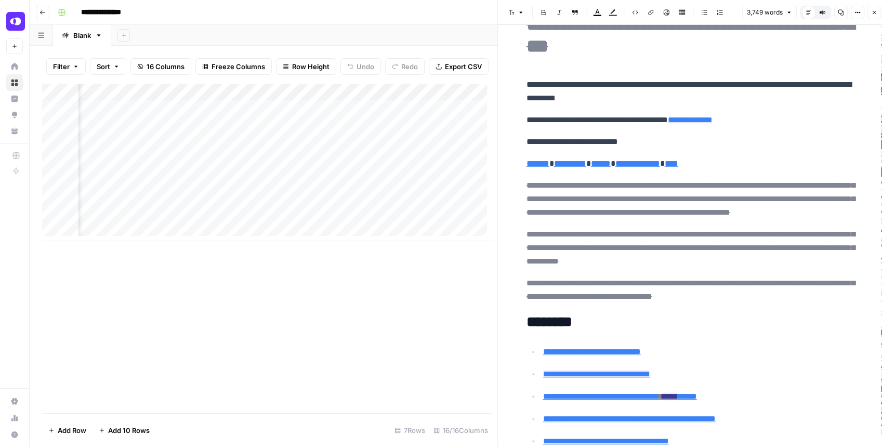
scroll to position [34, 0]
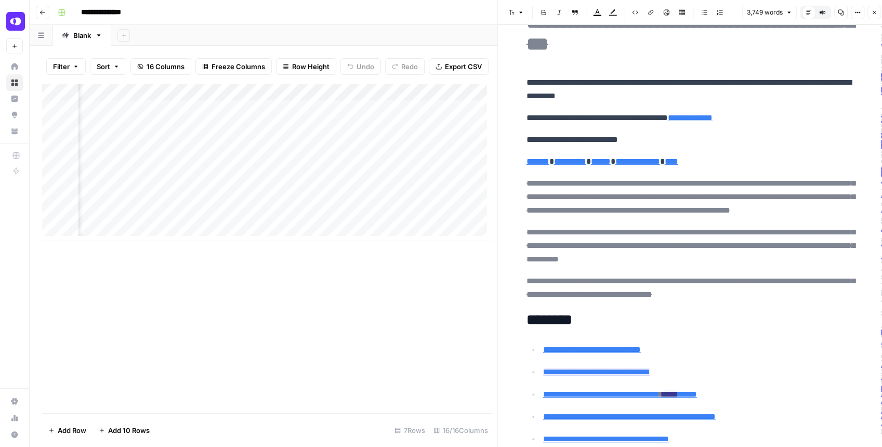
click at [709, 14] on icon "button" at bounding box center [874, 12] width 6 height 6
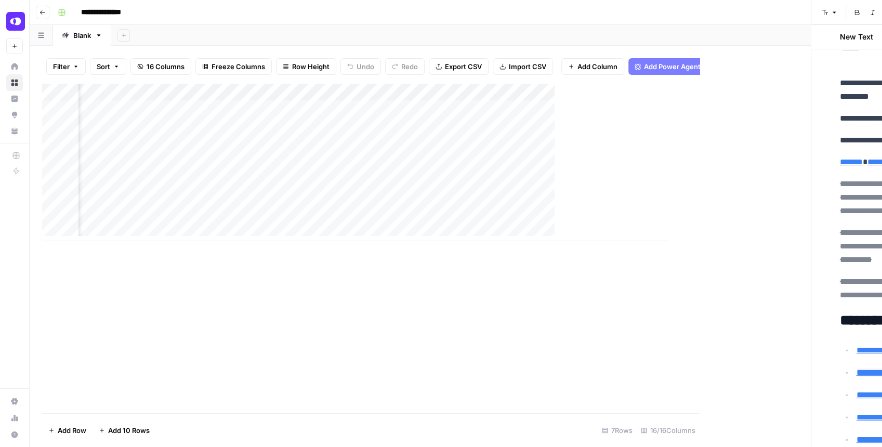
scroll to position [0, 1000]
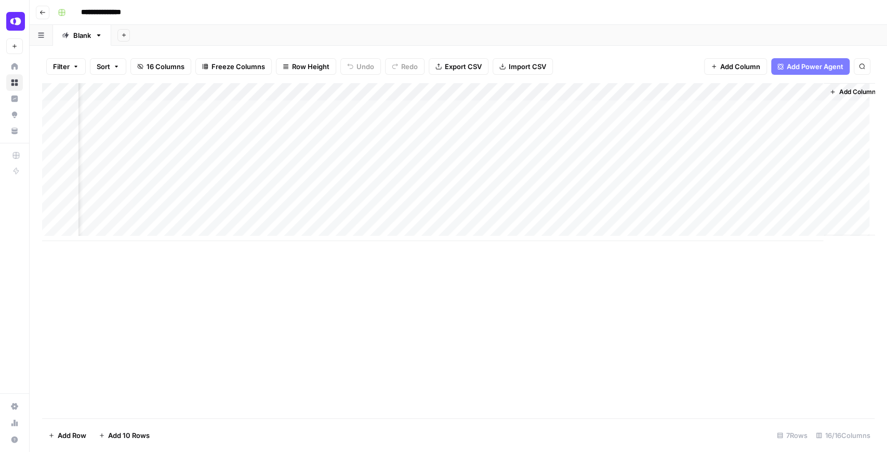
click at [404, 0] on header "**********" at bounding box center [458, 12] width 857 height 25
click at [530, 109] on div "Add Column" at bounding box center [458, 162] width 832 height 158
click at [709, 144] on div "Add Column" at bounding box center [458, 162] width 832 height 158
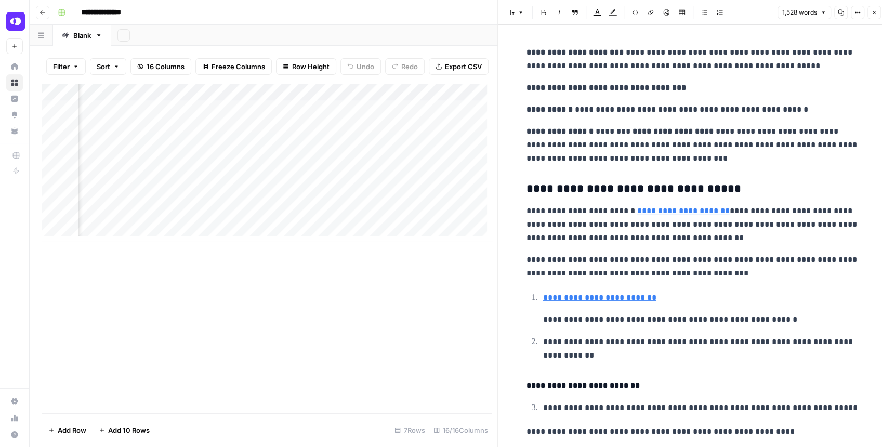
scroll to position [1559, 0]
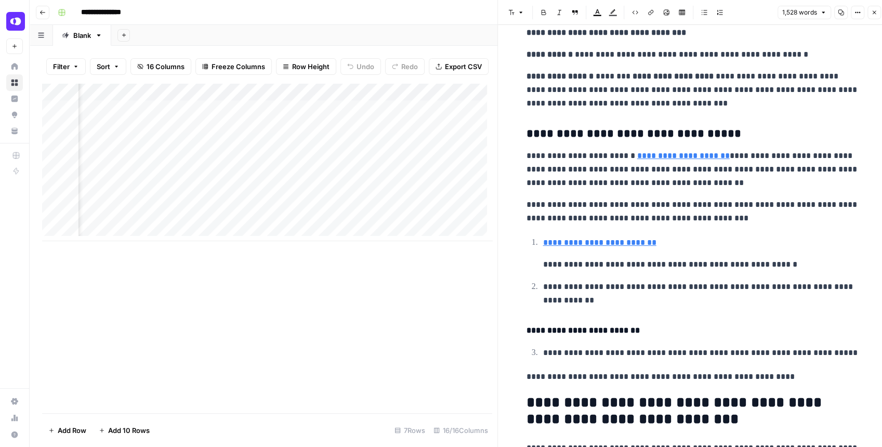
click at [709, 11] on icon "button" at bounding box center [874, 12] width 6 height 6
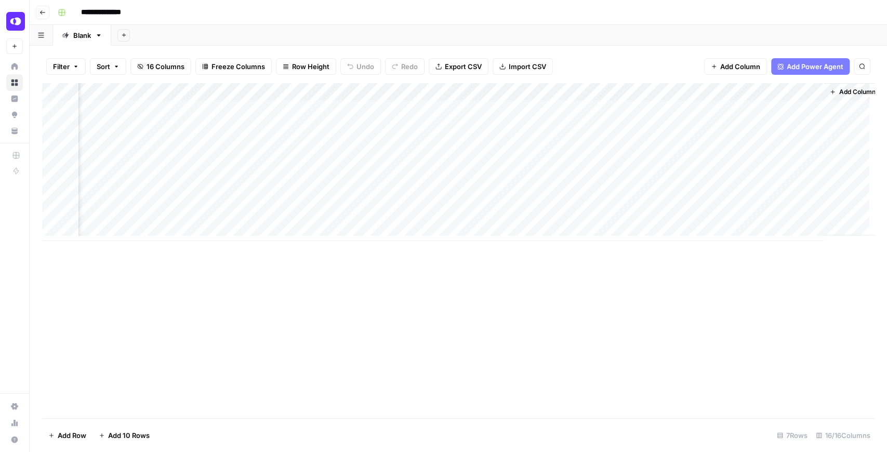
click at [614, 144] on div "Add Column" at bounding box center [458, 162] width 832 height 158
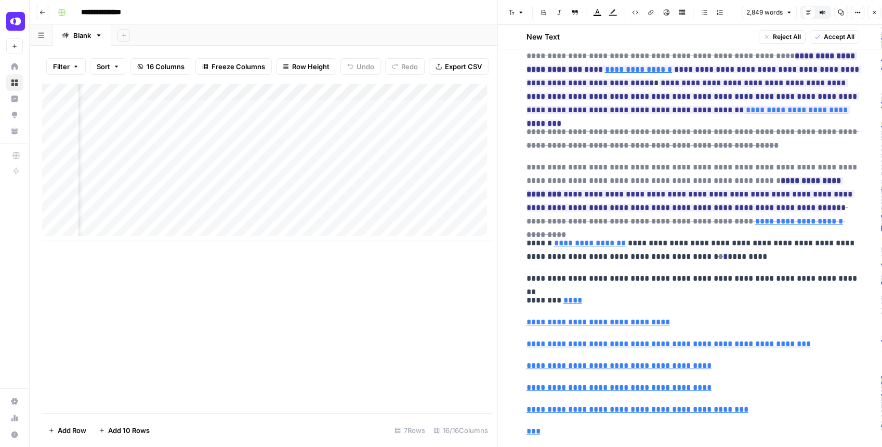
scroll to position [242, 0]
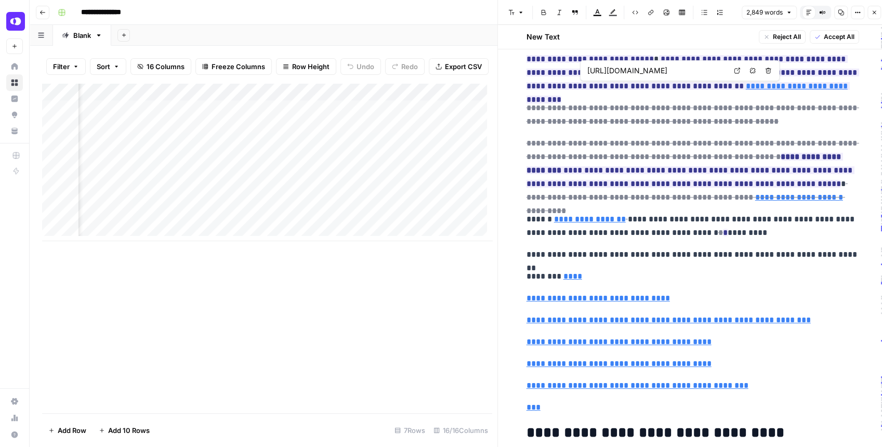
click at [709, 69] on icon at bounding box center [737, 71] width 6 height 6
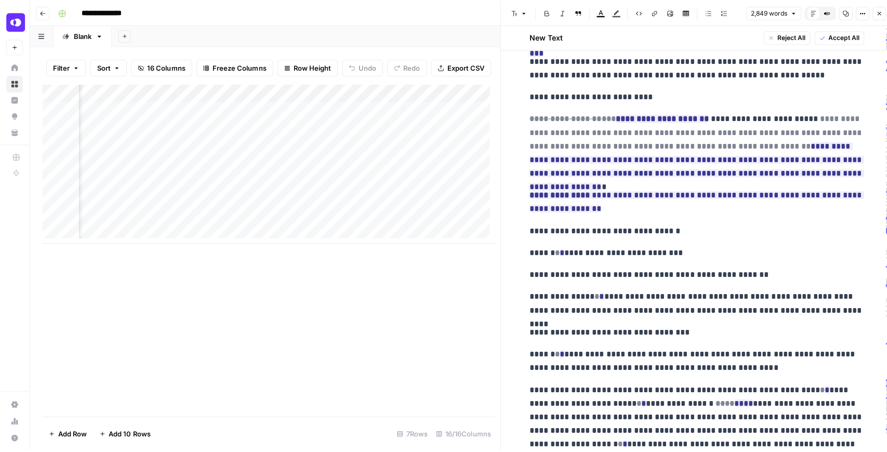
scroll to position [7723, 0]
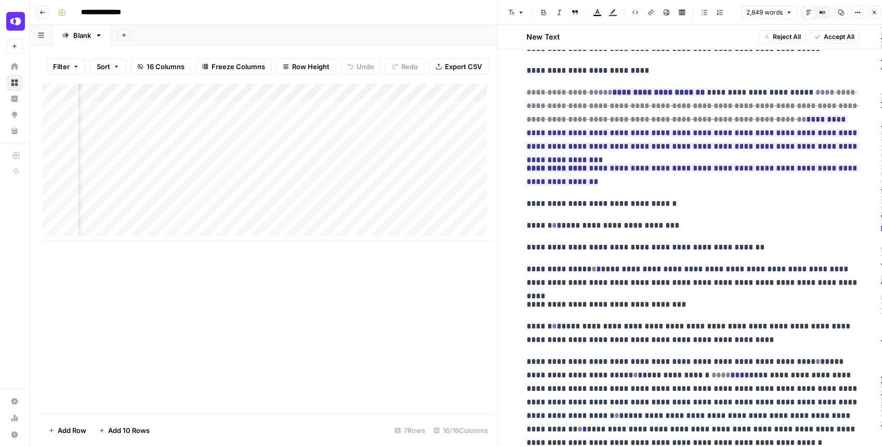
click at [709, 12] on icon "button" at bounding box center [874, 13] width 4 height 4
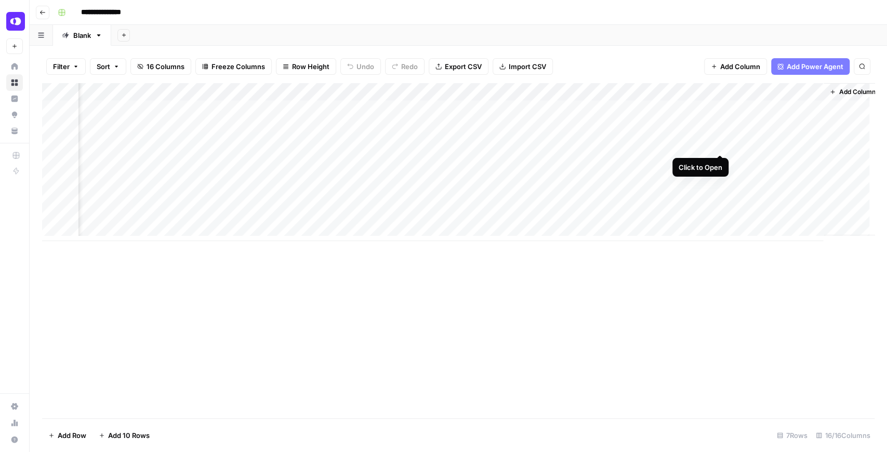
click at [709, 145] on div "Add Column" at bounding box center [458, 162] width 832 height 158
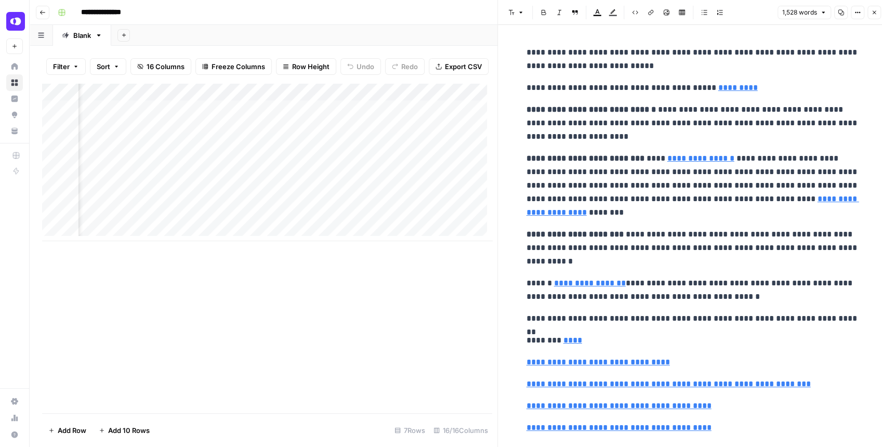
click at [709, 15] on icon "button" at bounding box center [840, 12] width 6 height 6
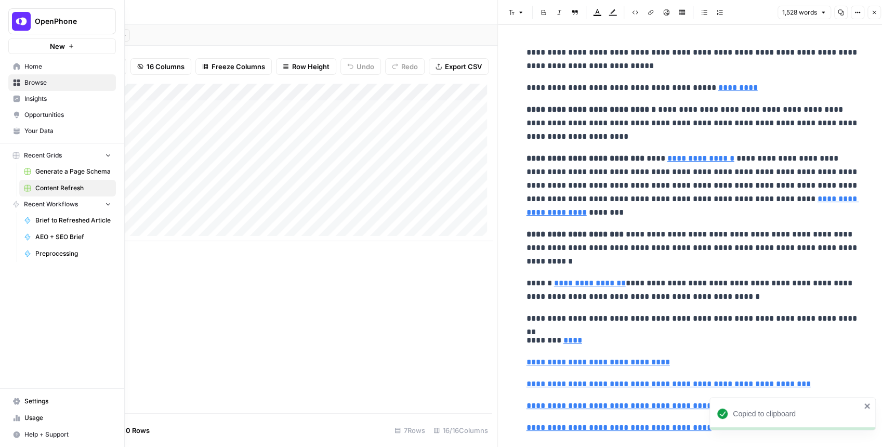
click at [37, 131] on span "Your Data" at bounding box center [67, 130] width 87 height 9
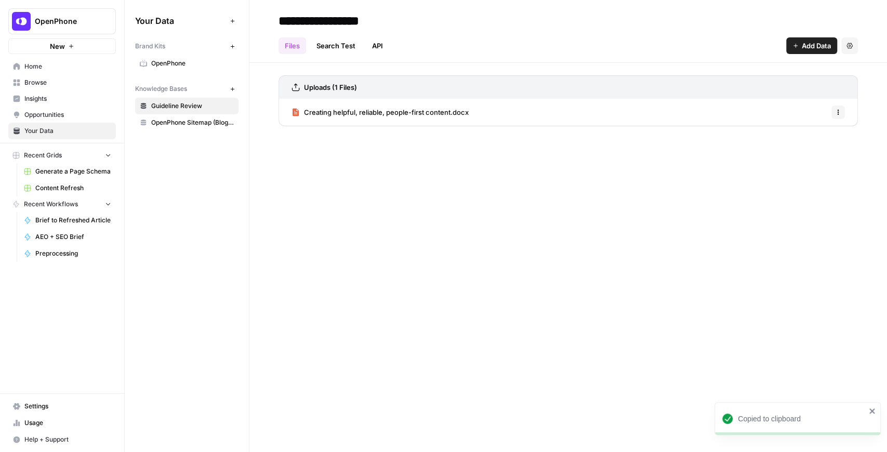
click at [175, 70] on link "OpenPhone" at bounding box center [186, 63] width 103 height 17
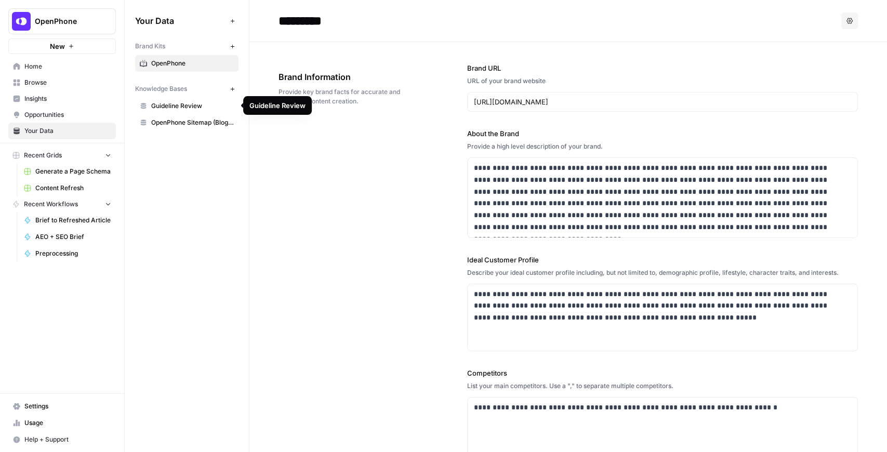
click at [210, 107] on span "Guideline Review" at bounding box center [192, 105] width 83 height 9
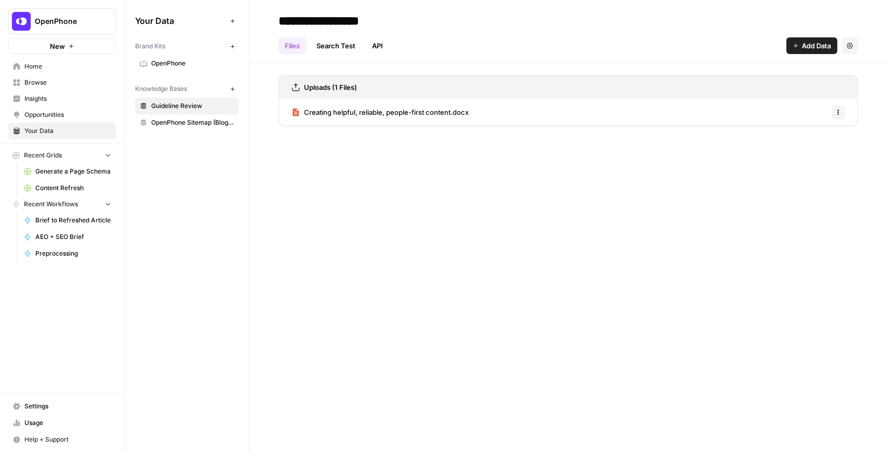
click at [195, 67] on span "OpenPhone" at bounding box center [192, 63] width 83 height 9
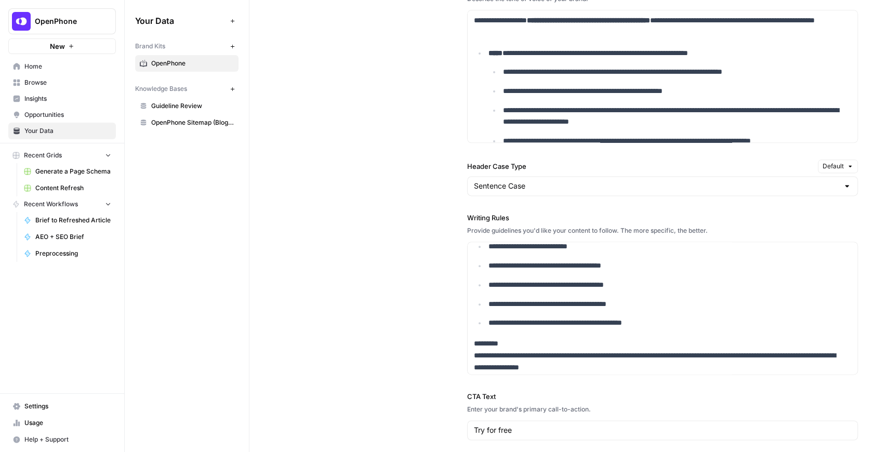
scroll to position [419, 0]
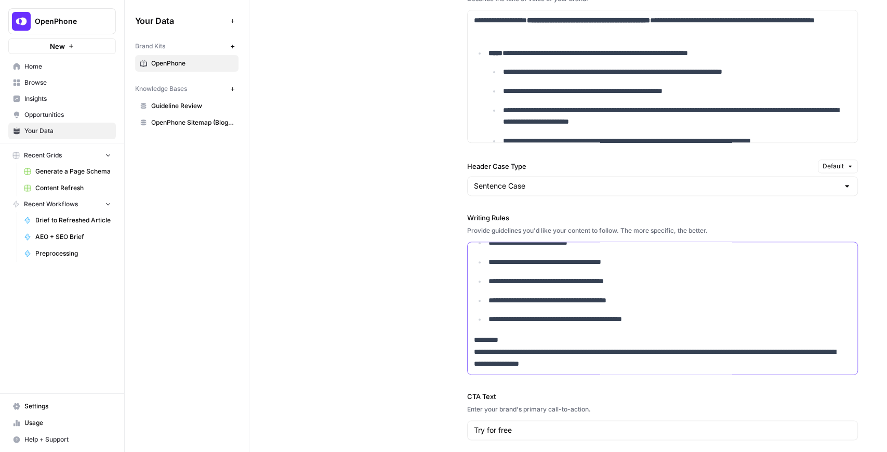
click at [668, 320] on p "**********" at bounding box center [665, 319] width 354 height 12
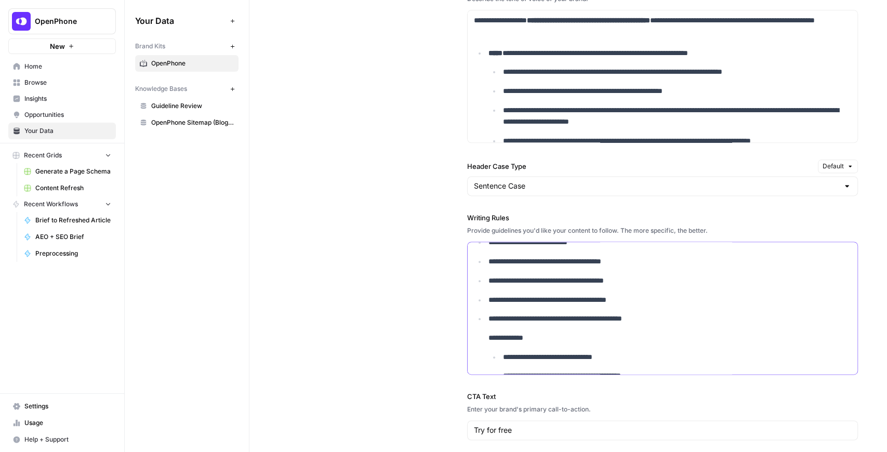
click at [488, 335] on p "**********" at bounding box center [665, 338] width 354 height 12
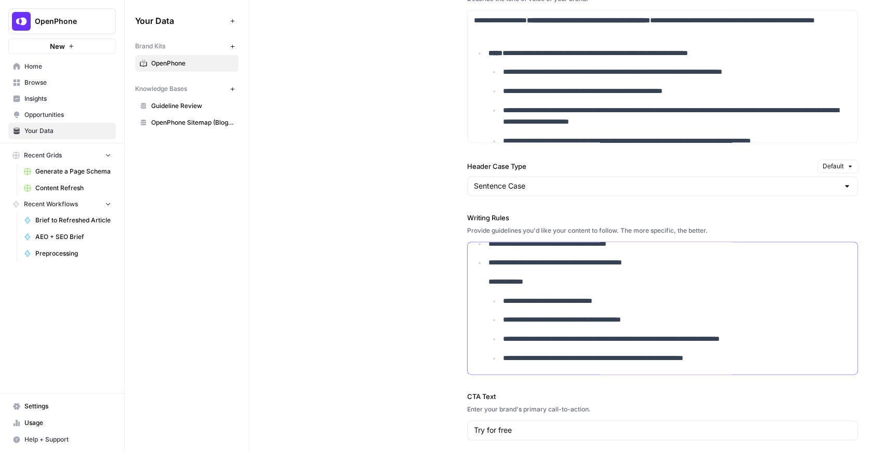
scroll to position [474, 0]
click at [474, 278] on ul "**********" at bounding box center [662, 345] width 377 height 443
click at [472, 280] on div "**********" at bounding box center [663, 192] width 390 height 848
click at [475, 280] on ul "**********" at bounding box center [662, 345] width 377 height 443
drag, startPoint x: 477, startPoint y: 280, endPoint x: 535, endPoint y: 280, distance: 57.7
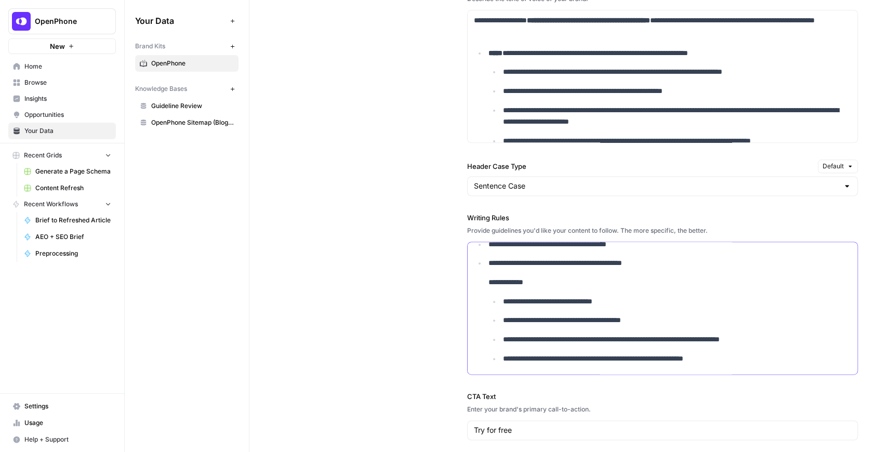
click at [535, 280] on ul "**********" at bounding box center [662, 345] width 377 height 443
click at [570, 261] on icon "button" at bounding box center [572, 261] width 6 height 6
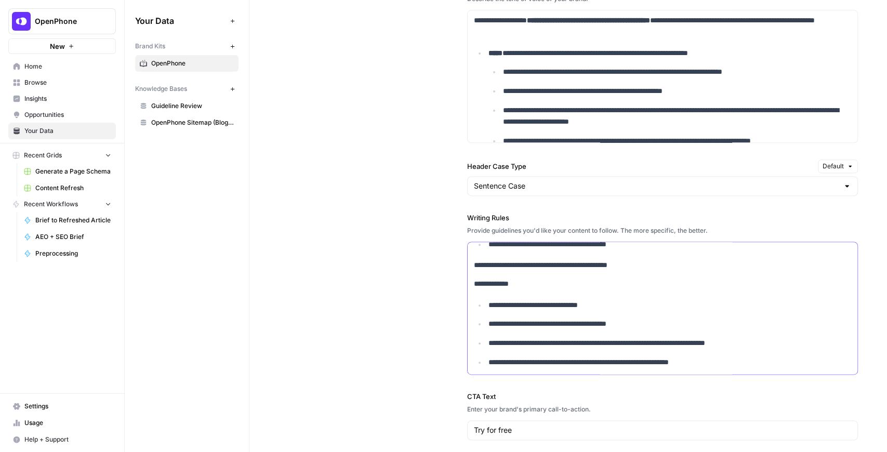
click at [563, 289] on div "**********" at bounding box center [663, 197] width 390 height 859
drag, startPoint x: 646, startPoint y: 261, endPoint x: 472, endPoint y: 260, distance: 173.5
click at [474, 260] on p "**********" at bounding box center [658, 265] width 368 height 12
click at [621, 245] on icon "button" at bounding box center [621, 244] width 6 height 6
click at [602, 278] on p "**********" at bounding box center [658, 284] width 368 height 12
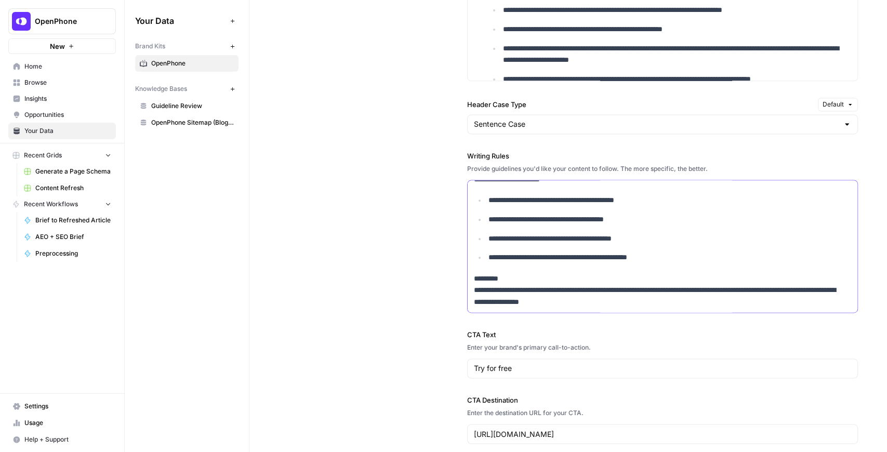
scroll to position [935, 0]
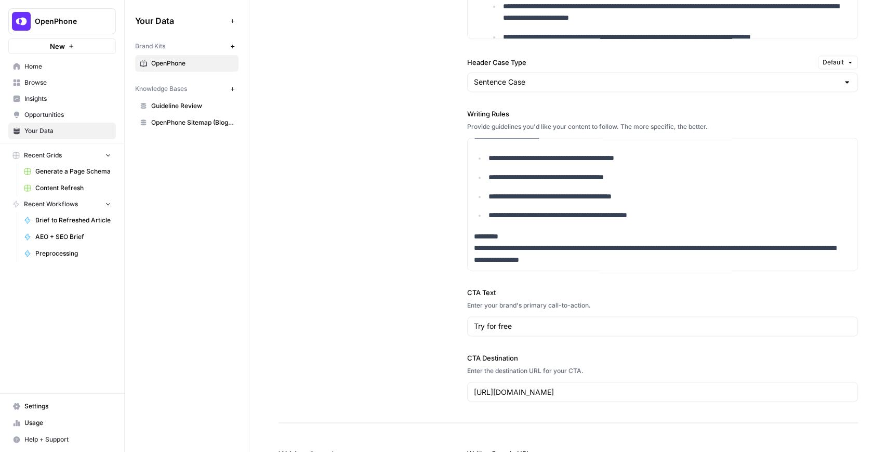
click at [77, 183] on span "Content Refresh" at bounding box center [73, 187] width 76 height 9
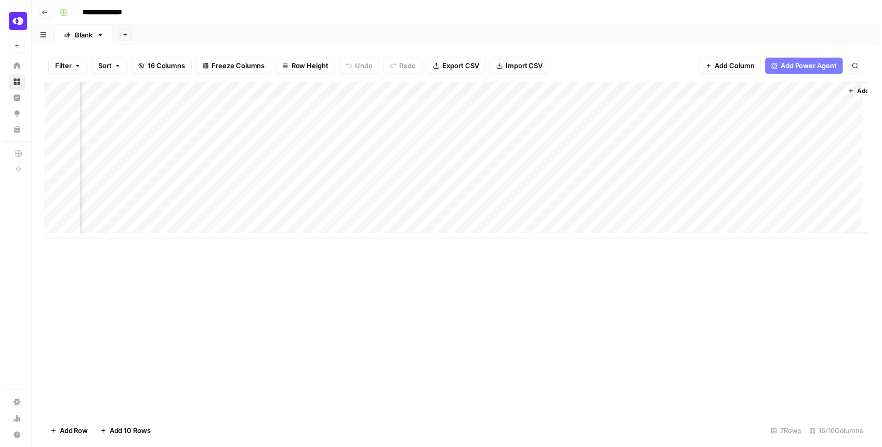
scroll to position [0, 1000]
click at [531, 141] on div "Add Column" at bounding box center [458, 162] width 832 height 158
click at [311, 145] on div "Add Column" at bounding box center [458, 162] width 832 height 158
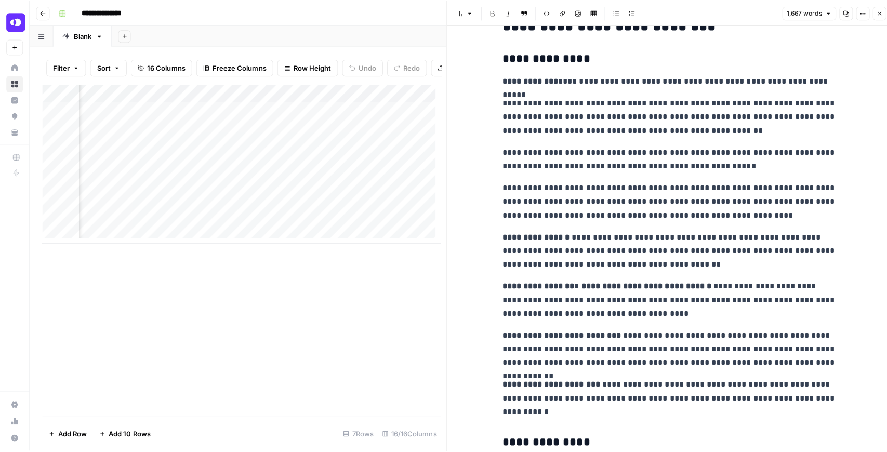
scroll to position [0, 719]
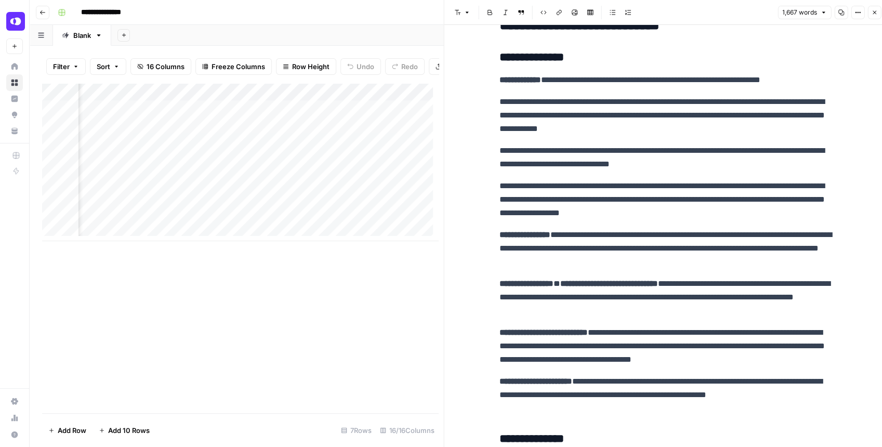
click at [390, 101] on div "Add Column" at bounding box center [240, 162] width 396 height 158
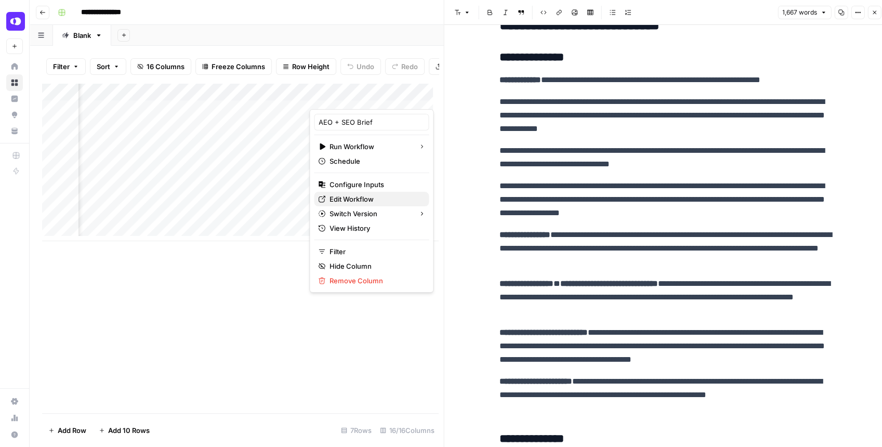
click at [353, 197] on span "Edit Workflow" at bounding box center [374, 199] width 91 height 10
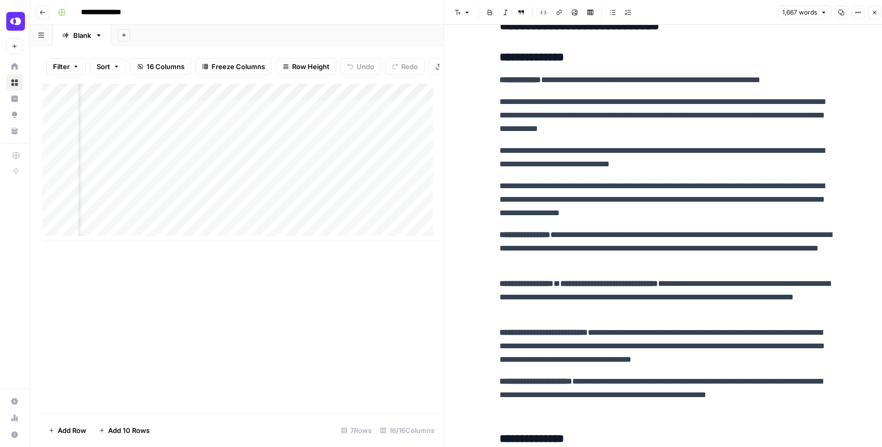
click at [709, 9] on button "Close" at bounding box center [874, 13] width 14 height 14
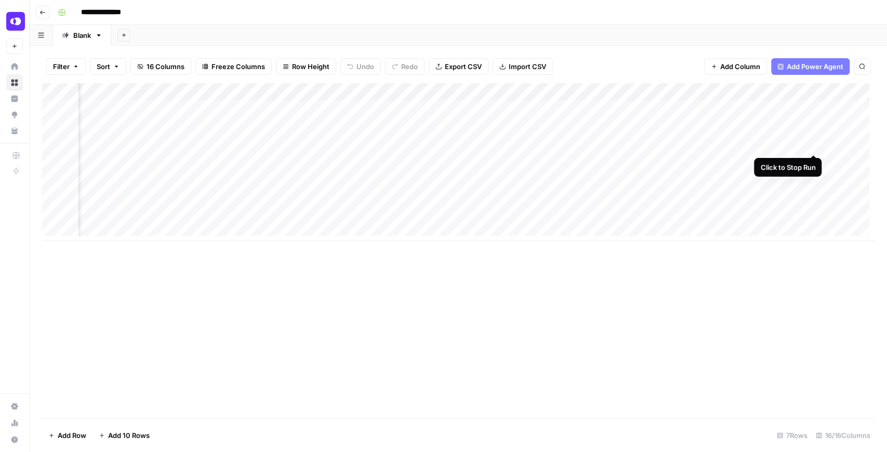
click at [709, 143] on div "Add Column" at bounding box center [458, 162] width 832 height 158
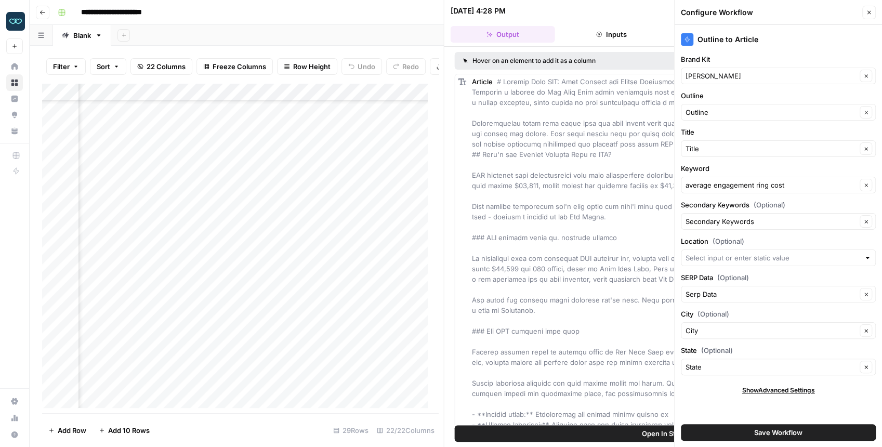
scroll to position [216, 1026]
click at [5, 26] on div "Zola Inc New" at bounding box center [14, 27] width 29 height 54
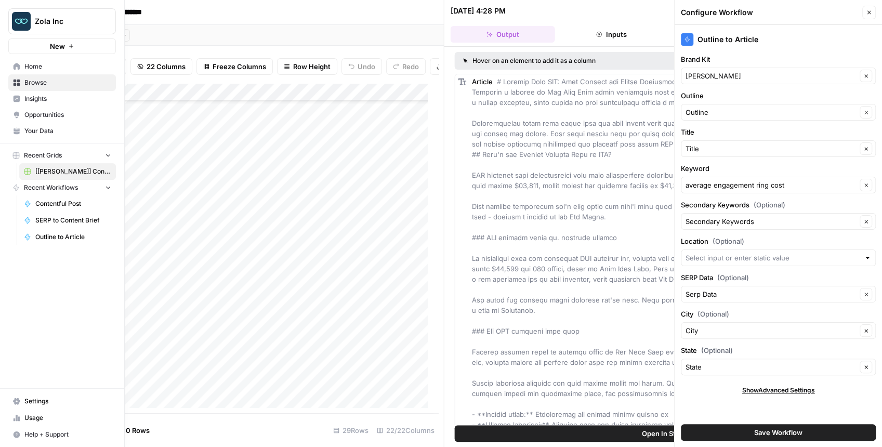
click at [26, 22] on img "Workspace: Zola Inc" at bounding box center [21, 21] width 19 height 19
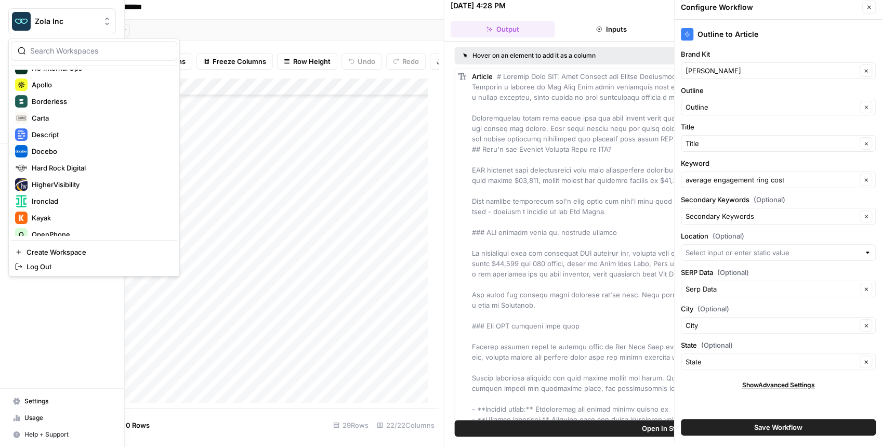
scroll to position [138, 0]
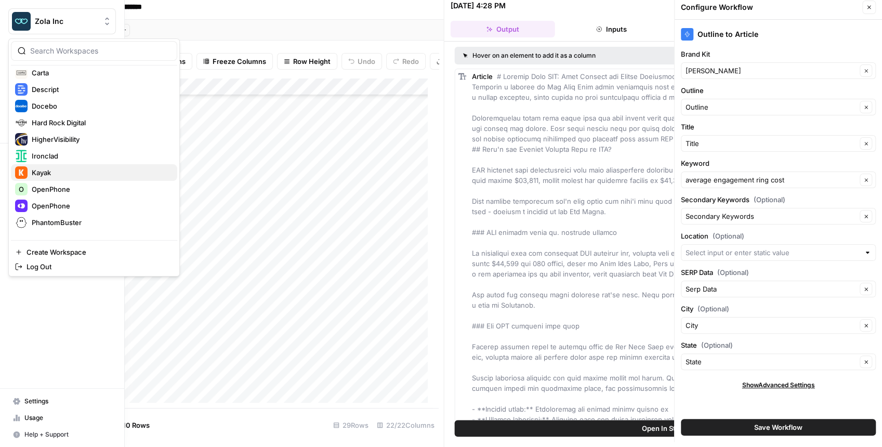
click at [89, 170] on span "Kayak" at bounding box center [100, 172] width 137 height 10
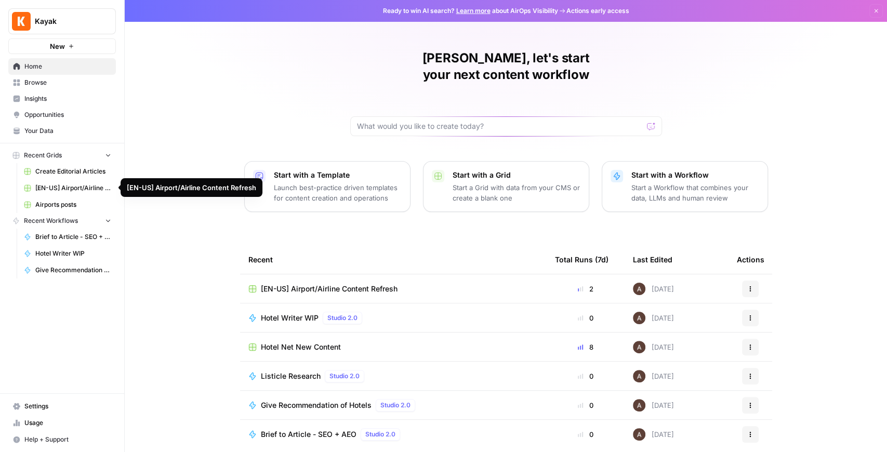
click at [74, 187] on span "[EN-US] Airport/Airline Content Refresh" at bounding box center [73, 187] width 76 height 9
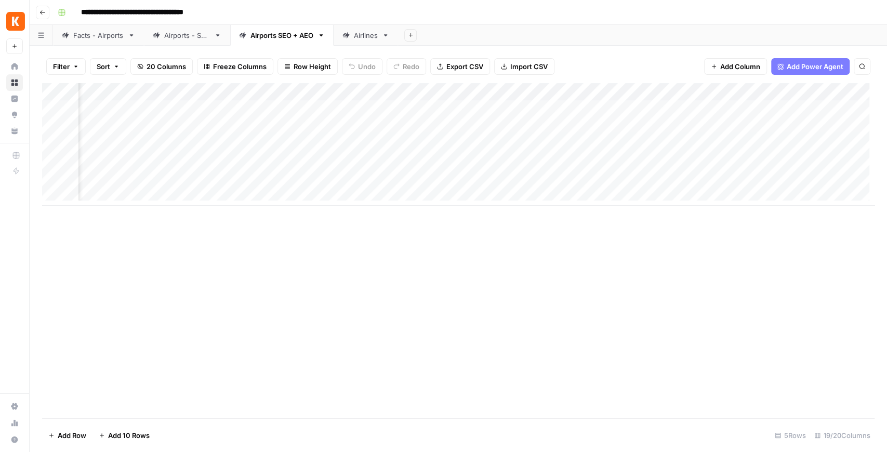
scroll to position [0, 562]
click at [680, 96] on div "Add Column" at bounding box center [458, 144] width 832 height 123
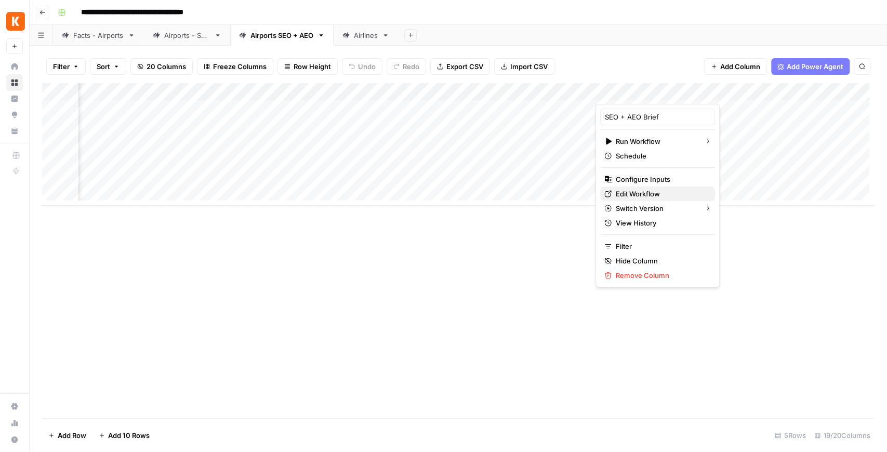
click at [649, 189] on span "Edit Workflow" at bounding box center [661, 194] width 91 height 10
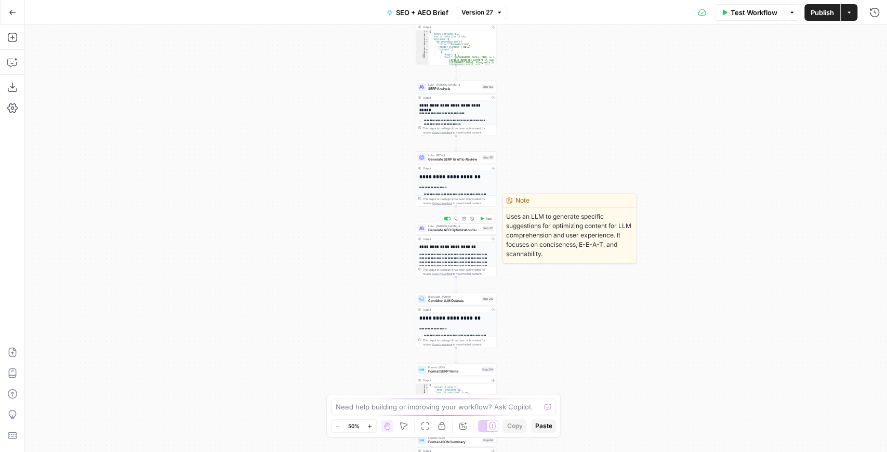
click at [444, 233] on div "LLM · [PERSON_NAME] 4 Generate AEO Optimization Suggestions Step 211 Copy step …" at bounding box center [456, 228] width 81 height 12
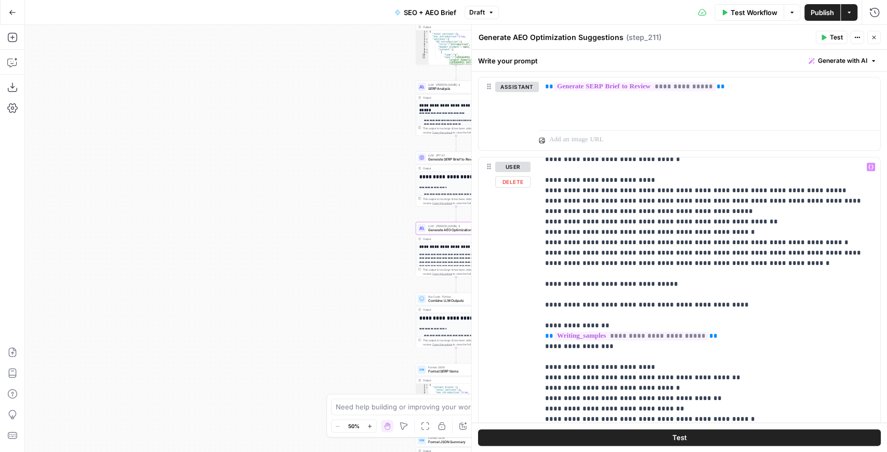
scroll to position [1143, 0]
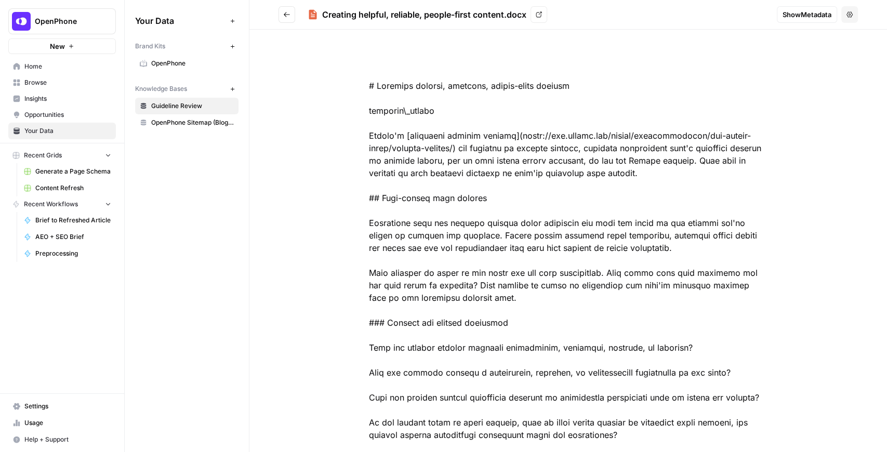
scroll to position [2286, 0]
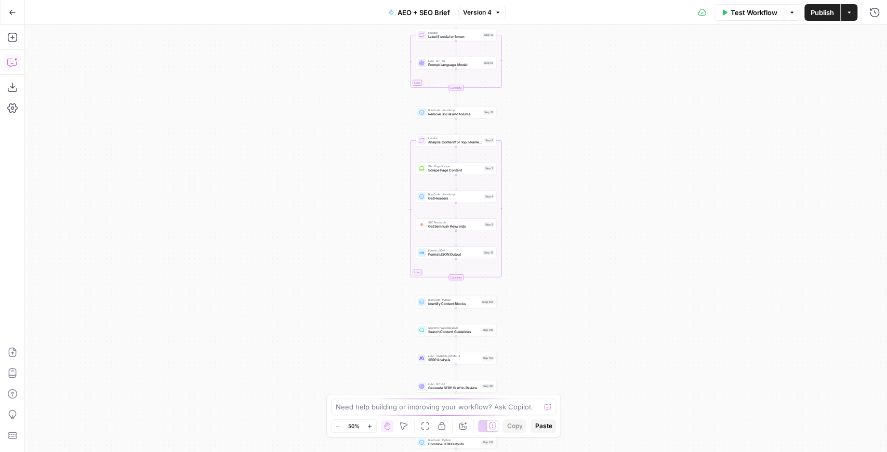
click at [14, 64] on icon "button" at bounding box center [12, 62] width 10 height 10
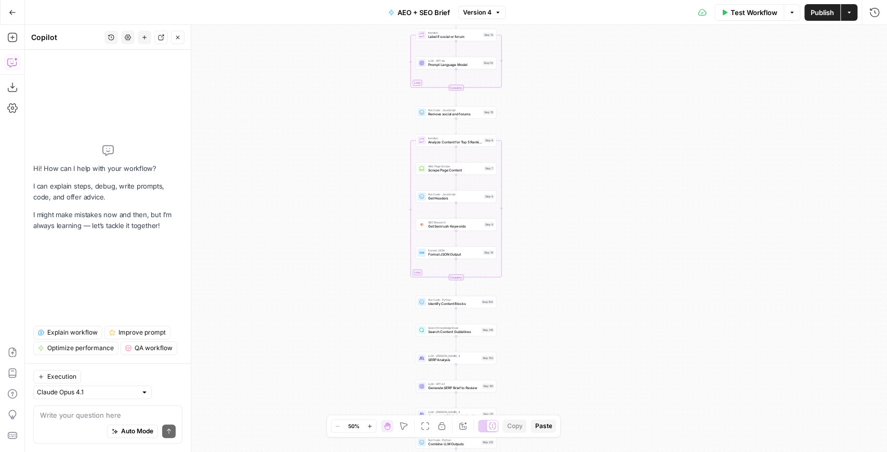
click at [71, 416] on textarea at bounding box center [108, 415] width 136 height 10
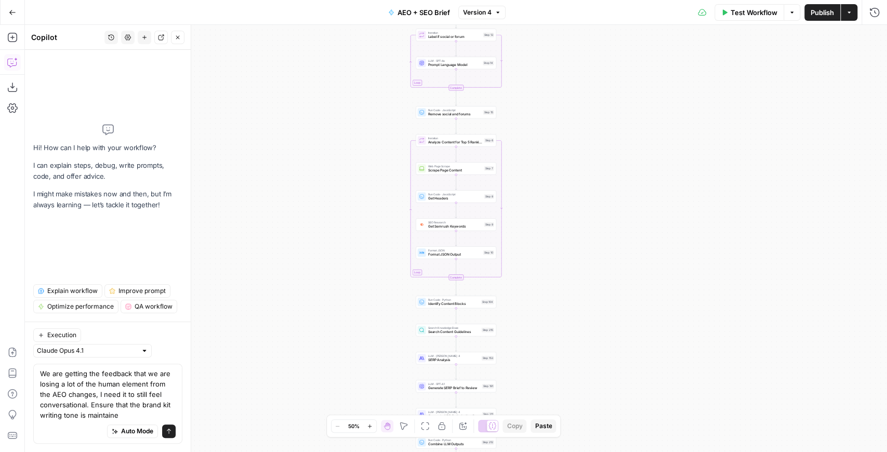
type textarea "We are getting the feedback that we are losing a lot of the human element from …"
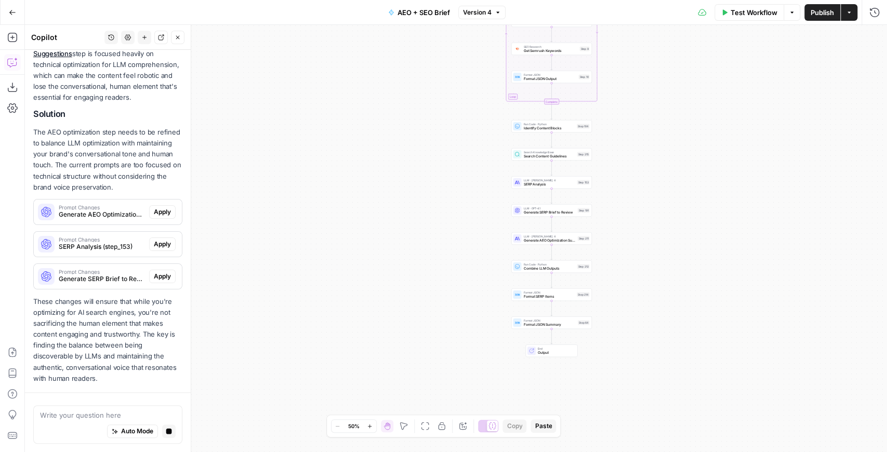
scroll to position [245, 0]
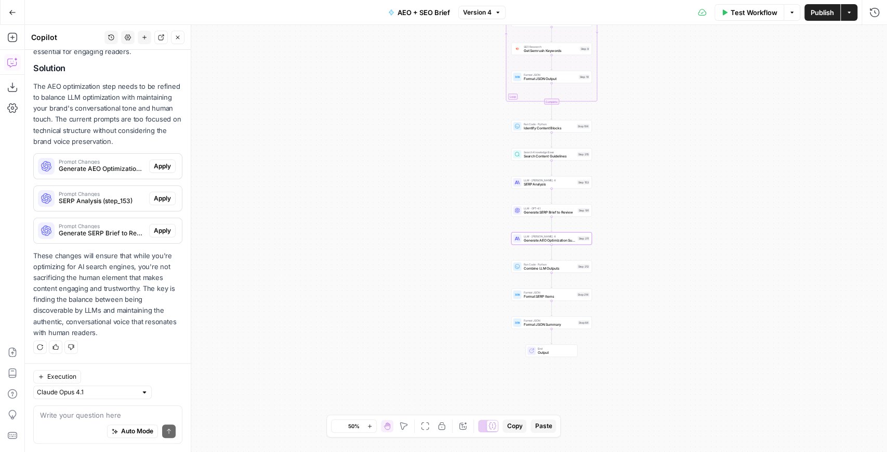
click at [158, 170] on span "Apply" at bounding box center [162, 166] width 17 height 9
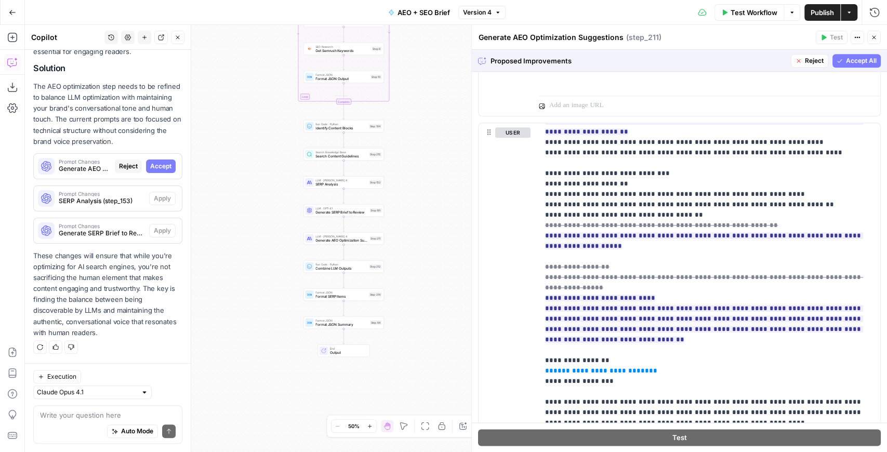
click at [848, 64] on span "Accept All" at bounding box center [861, 60] width 31 height 9
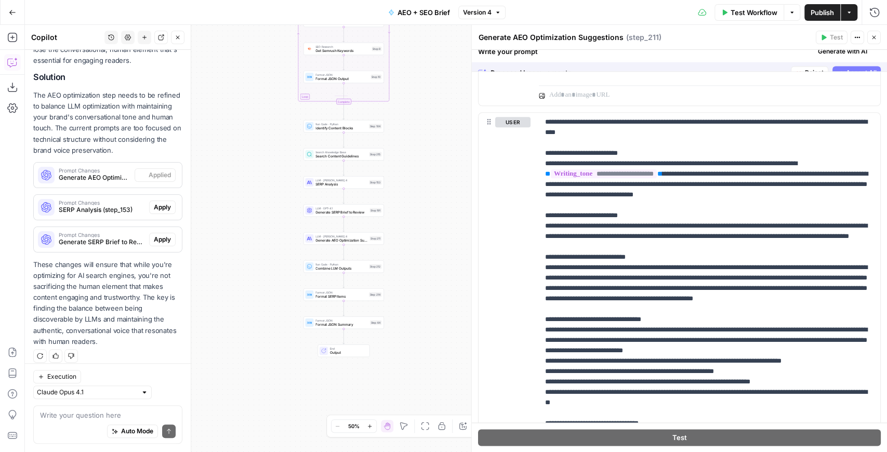
scroll to position [0, 0]
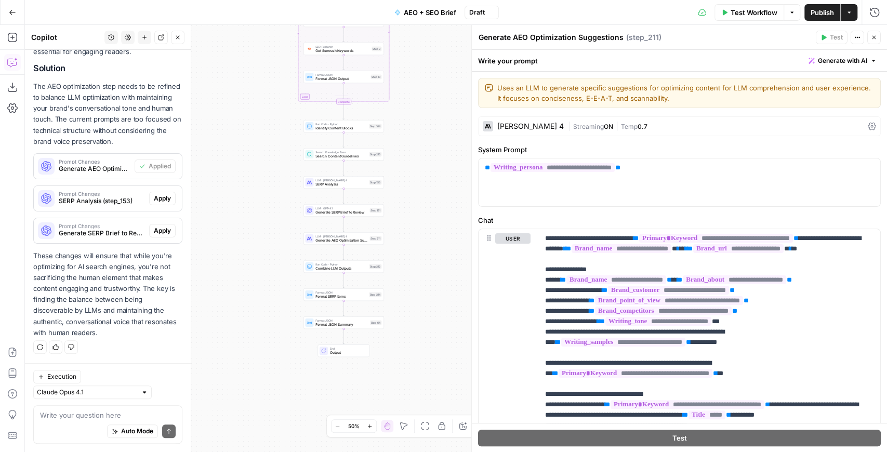
click at [819, 17] on span "Publish" at bounding box center [821, 12] width 23 height 10
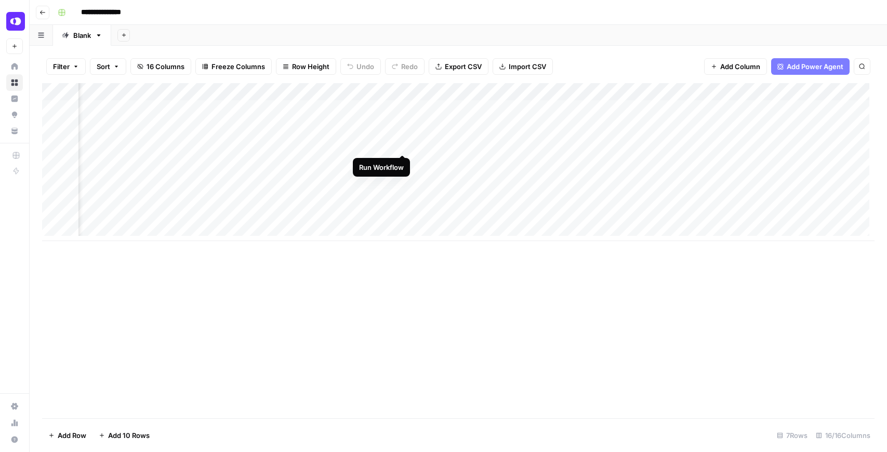
click at [398, 144] on div "Add Column" at bounding box center [458, 162] width 832 height 158
click at [669, 108] on div "Add Column" at bounding box center [458, 162] width 832 height 158
click at [449, 141] on div "Add Column" at bounding box center [458, 162] width 832 height 158
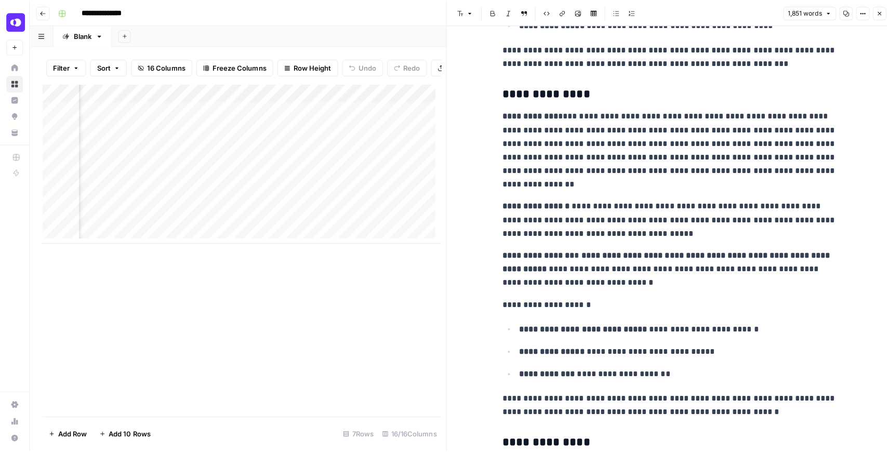
scroll to position [1905, 0]
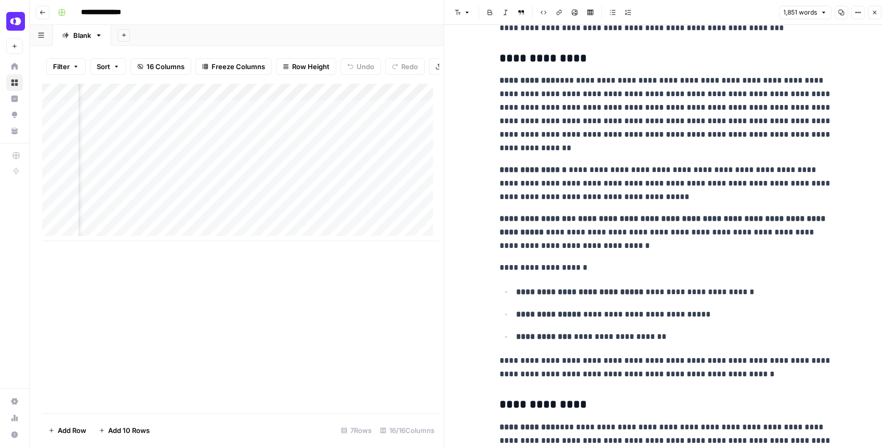
click at [871, 15] on icon "button" at bounding box center [874, 12] width 6 height 6
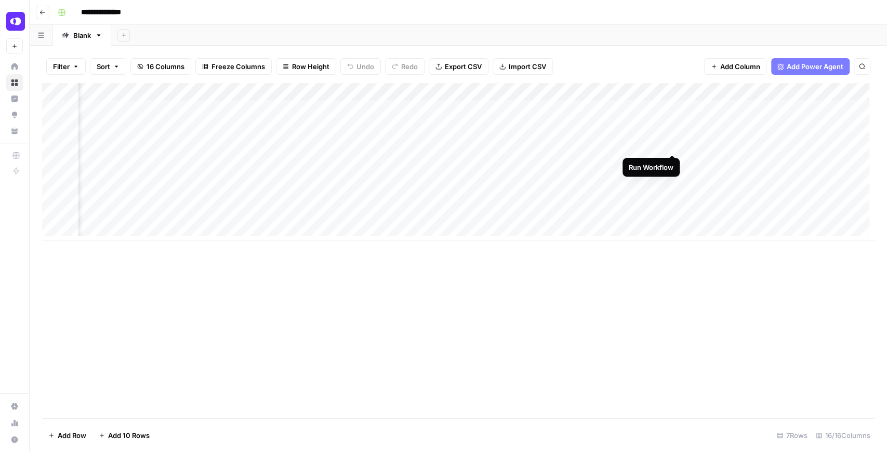
click at [673, 143] on div "Add Column" at bounding box center [458, 162] width 832 height 158
click at [261, 126] on div "Add Column" at bounding box center [458, 162] width 832 height 158
click at [262, 109] on div "Add Column" at bounding box center [458, 162] width 832 height 158
click at [341, 92] on div "Add Column" at bounding box center [458, 171] width 832 height 176
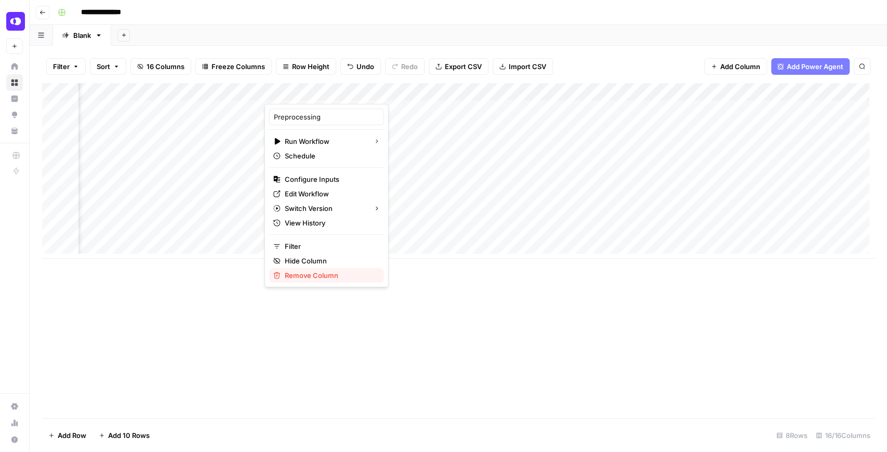
click at [315, 270] on span "Remove Column" at bounding box center [330, 275] width 91 height 10
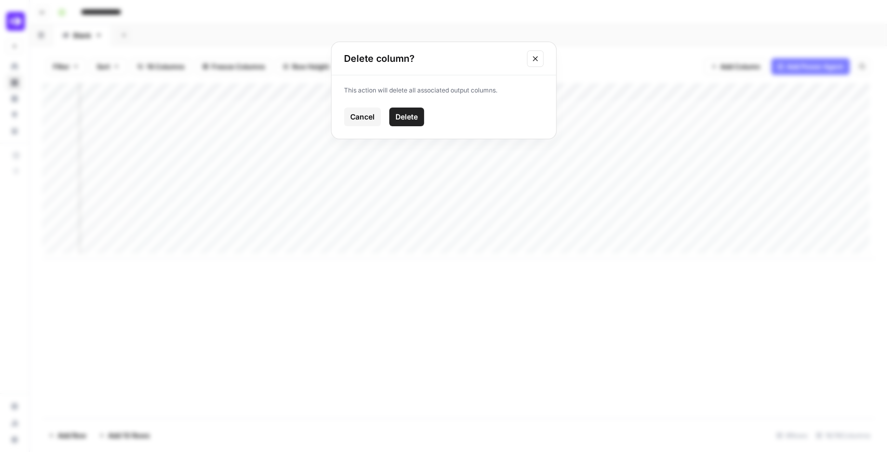
click at [397, 122] on button "Delete" at bounding box center [406, 117] width 35 height 19
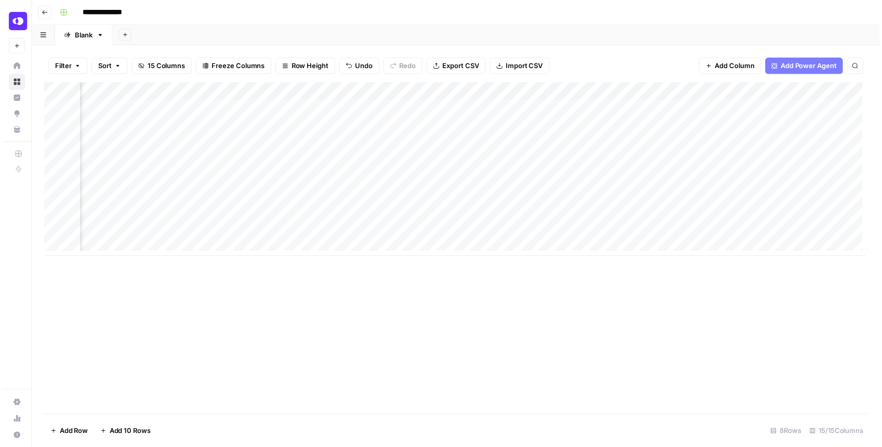
scroll to position [0, 869]
click at [756, 125] on div "Add Column" at bounding box center [458, 171] width 832 height 176
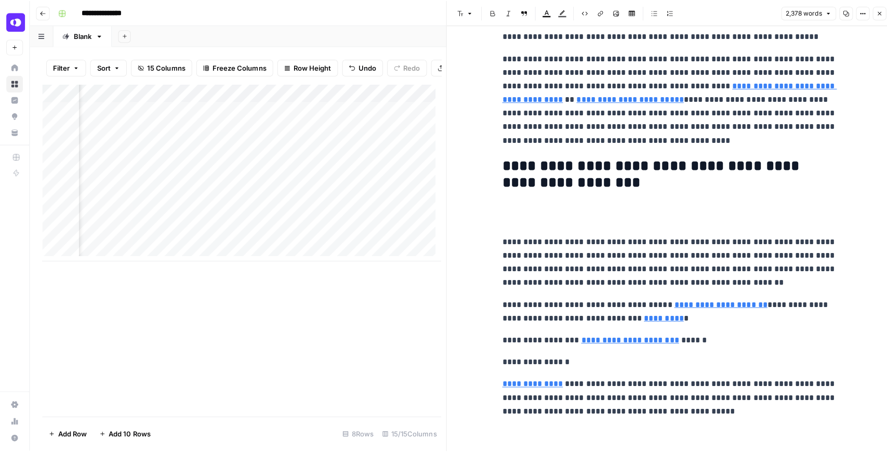
scroll to position [4728, 0]
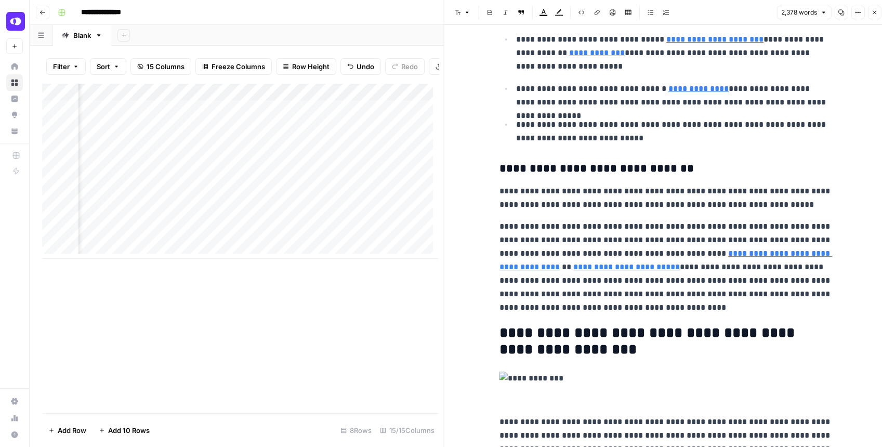
click at [874, 11] on icon "button" at bounding box center [874, 12] width 6 height 6
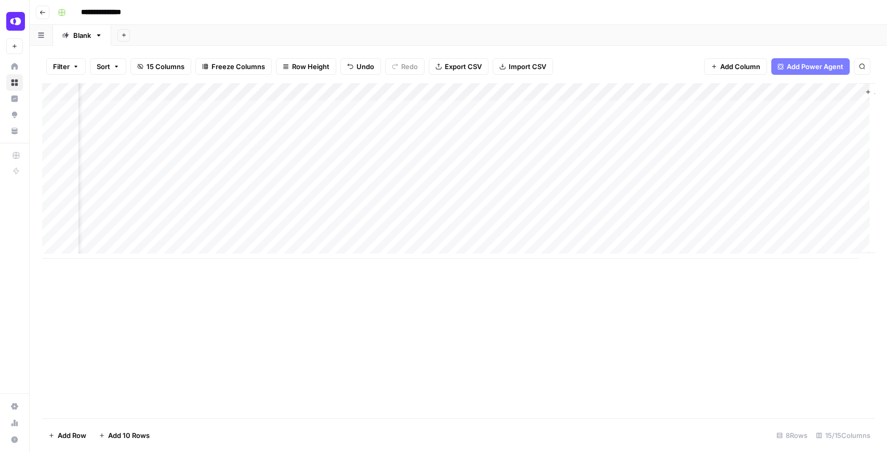
click at [569, 127] on div "Add Column" at bounding box center [458, 171] width 832 height 176
click at [569, 107] on div "Add Column" at bounding box center [458, 171] width 832 height 176
click at [247, 109] on div "Add Column" at bounding box center [458, 171] width 832 height 176
click at [344, 109] on div "Add Column" at bounding box center [458, 171] width 832 height 176
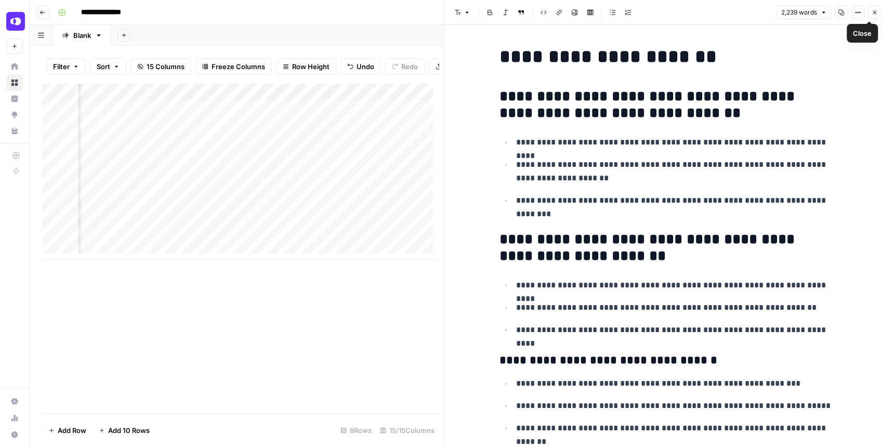
click at [859, 14] on icon "button" at bounding box center [857, 12] width 6 height 6
click at [141, 112] on div "Add Column" at bounding box center [240, 171] width 396 height 176
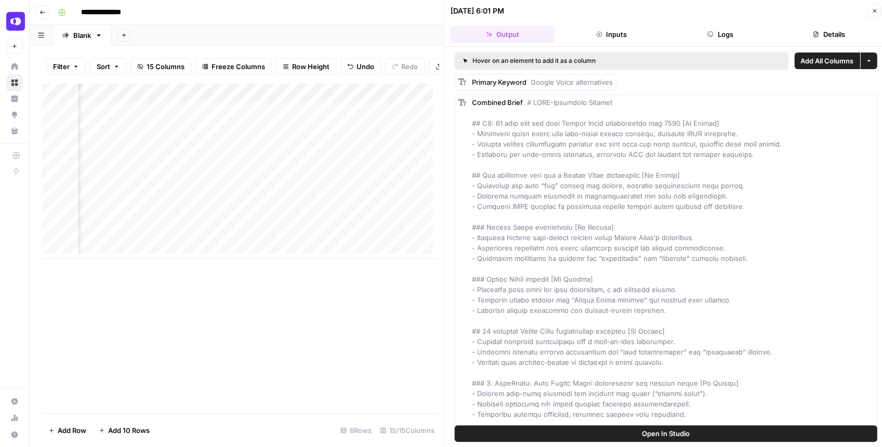
click at [809, 31] on button "Details" at bounding box center [828, 34] width 104 height 17
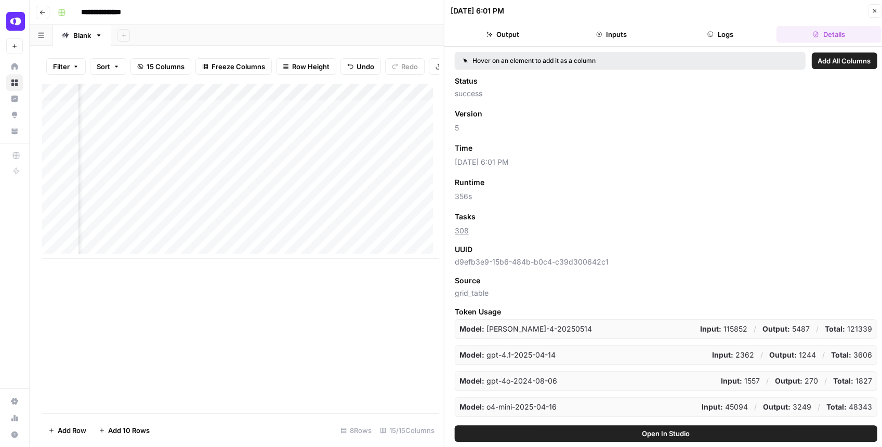
click at [751, 30] on button "Logs" at bounding box center [720, 34] width 104 height 17
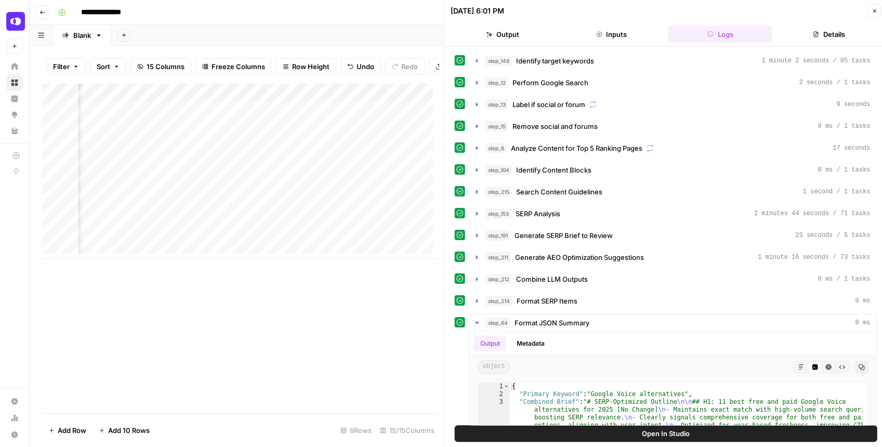
click at [810, 34] on button "Details" at bounding box center [828, 34] width 104 height 17
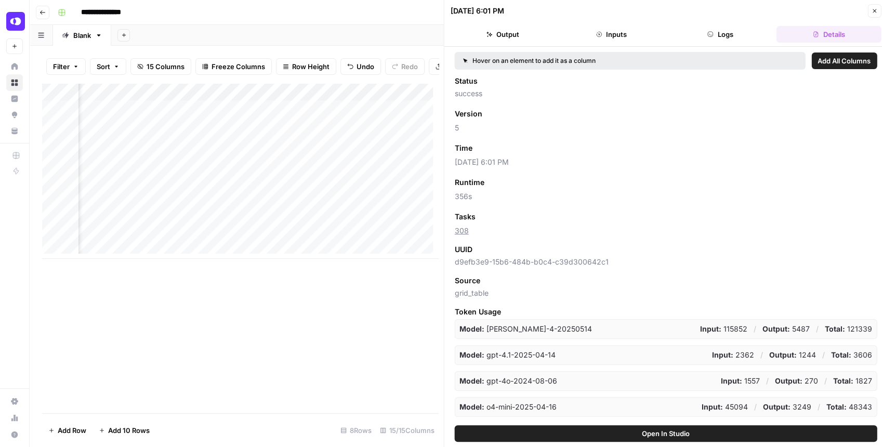
click at [877, 12] on icon "button" at bounding box center [874, 11] width 6 height 6
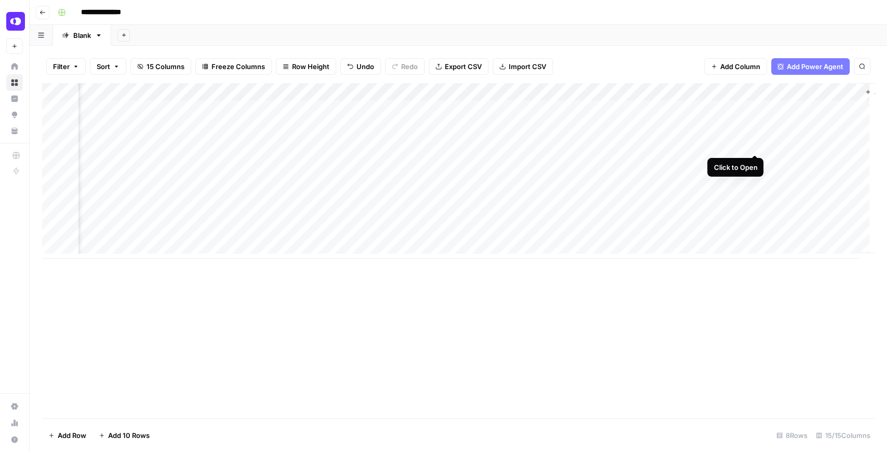
click at [752, 144] on div "Add Column" at bounding box center [458, 171] width 832 height 176
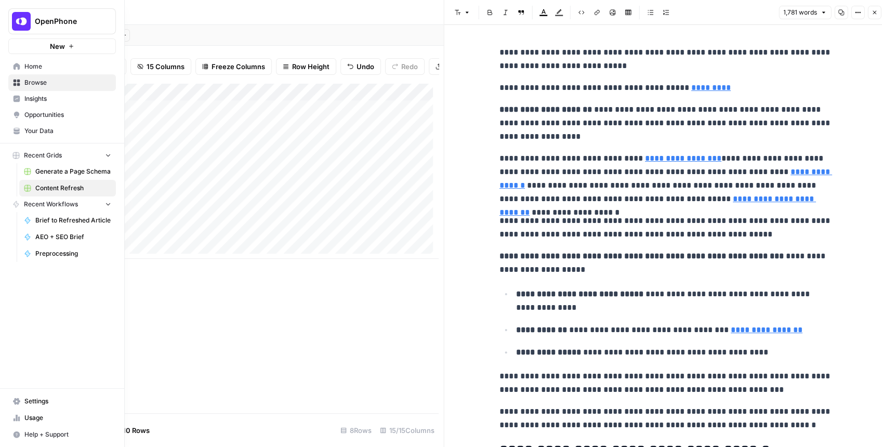
click at [44, 130] on span "Your Data" at bounding box center [67, 130] width 87 height 9
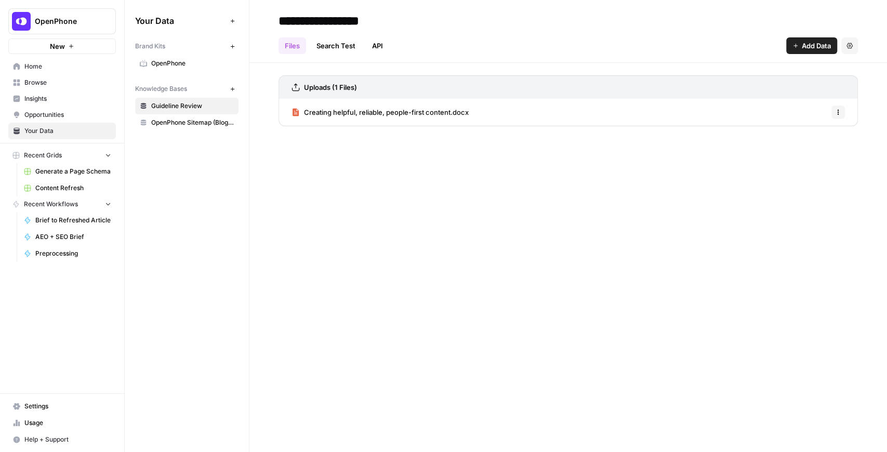
click at [191, 57] on link "OpenPhone" at bounding box center [186, 63] width 103 height 17
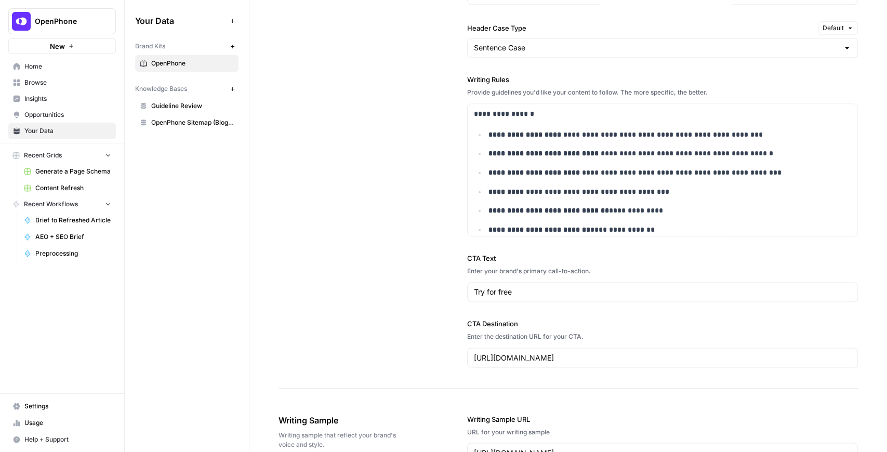
click at [78, 181] on link "Content Refresh" at bounding box center [67, 188] width 97 height 17
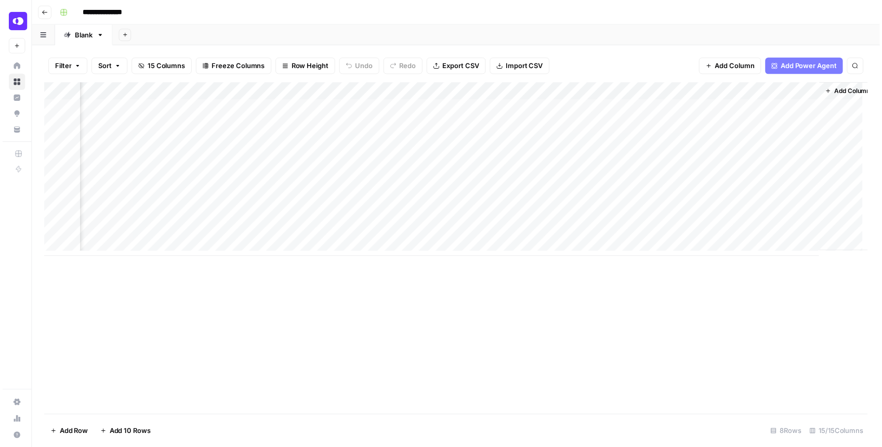
scroll to position [0, 916]
click at [704, 144] on div "Add Column" at bounding box center [458, 171] width 832 height 176
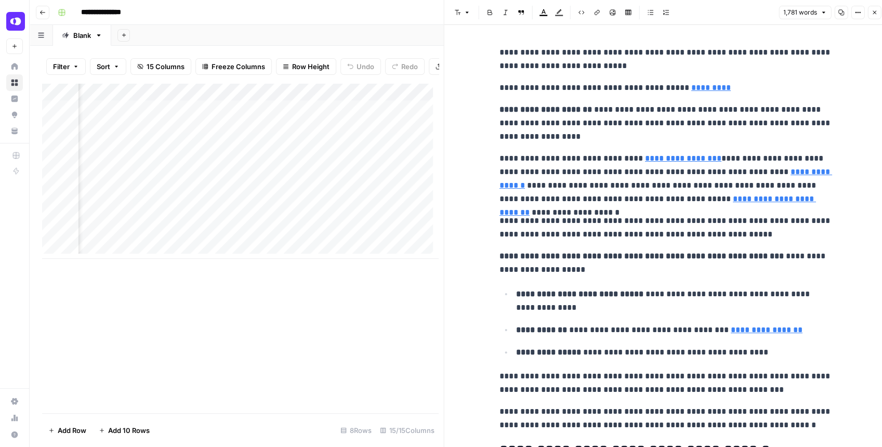
click at [845, 11] on button "Copy" at bounding box center [841, 13] width 14 height 14
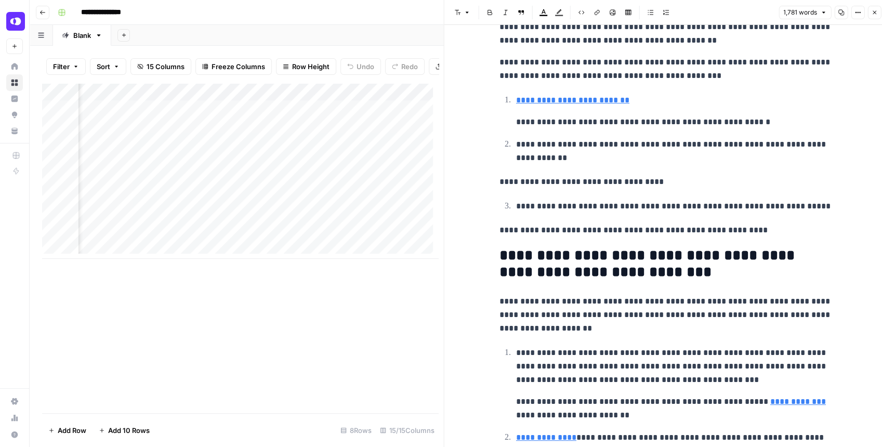
scroll to position [3221, 0]
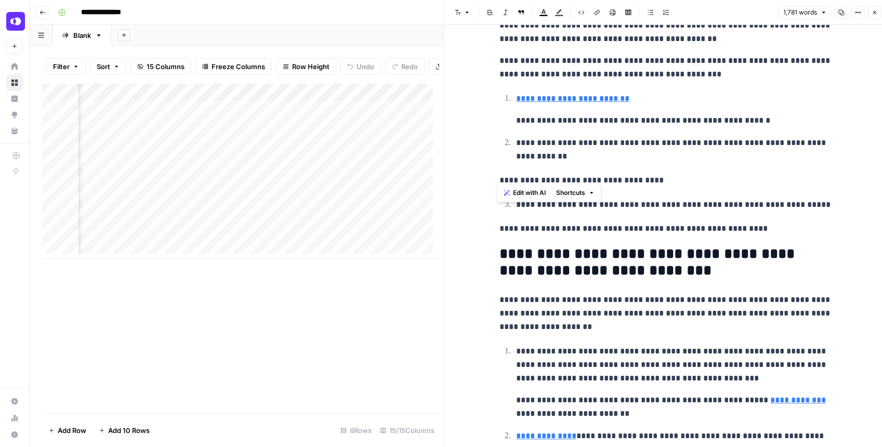
drag, startPoint x: 502, startPoint y: 172, endPoint x: 641, endPoint y: 176, distance: 138.7
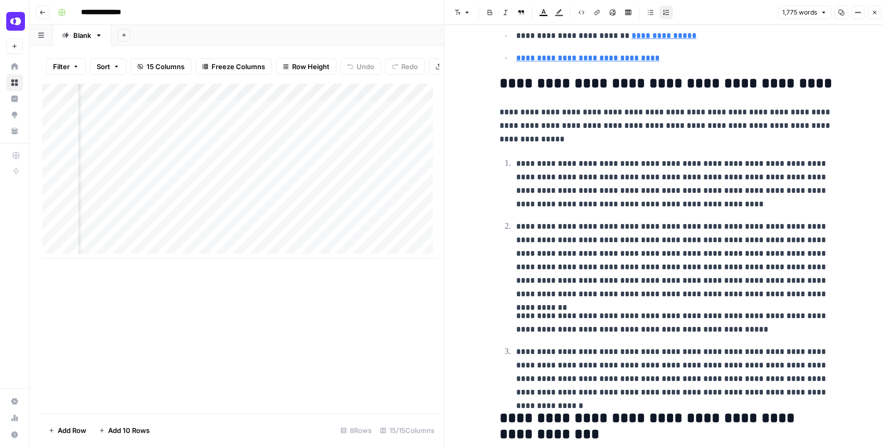
scroll to position [4018, 0]
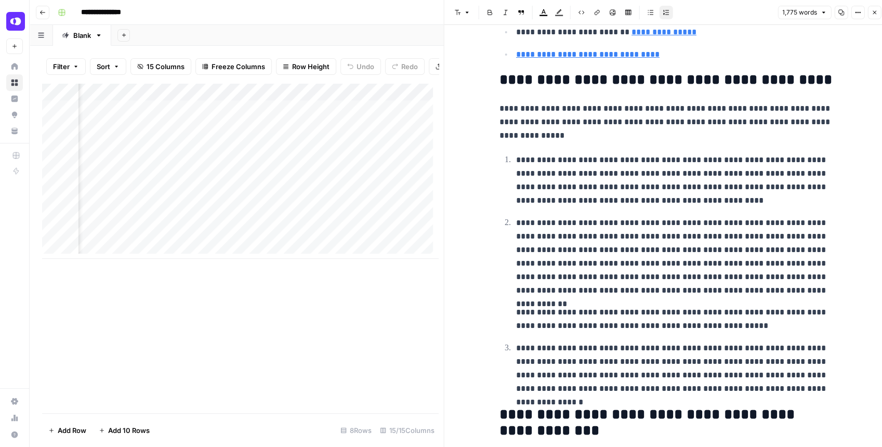
click at [504, 72] on h2 "**********" at bounding box center [665, 80] width 332 height 17
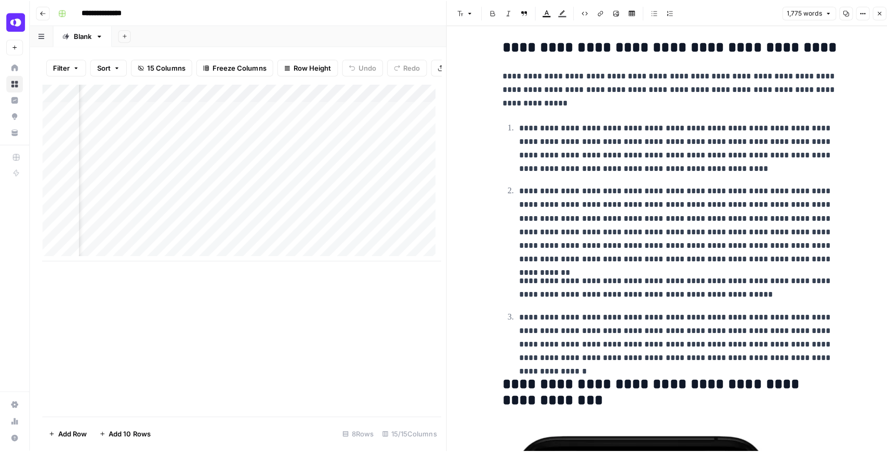
scroll to position [4040, 0]
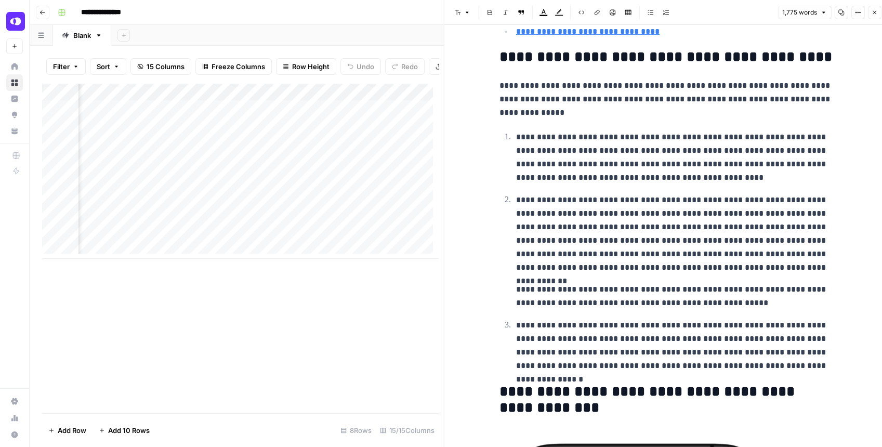
click at [871, 12] on icon "button" at bounding box center [874, 12] width 6 height 6
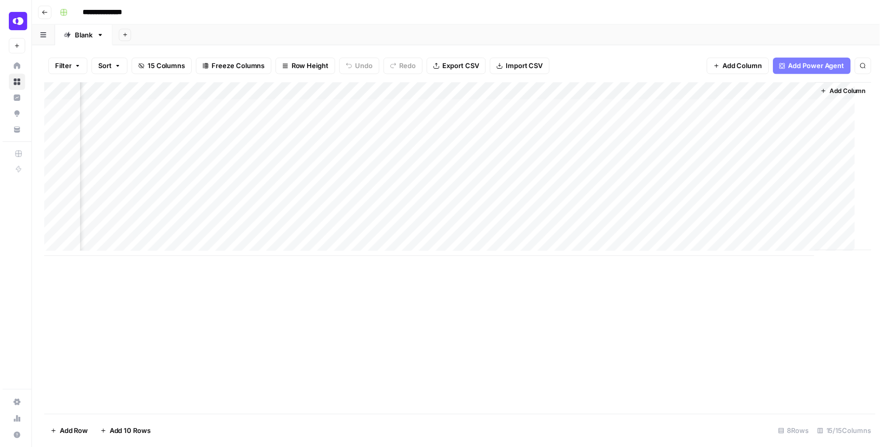
scroll to position [0, 904]
click at [813, 142] on div "Add Column" at bounding box center [458, 171] width 832 height 176
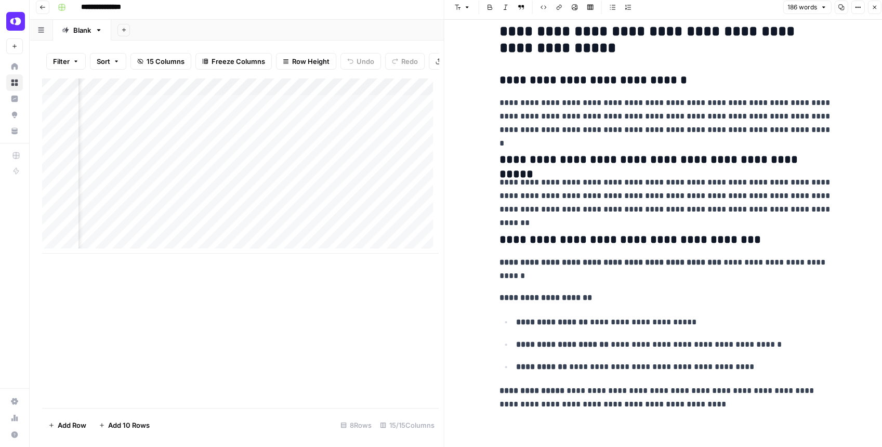
scroll to position [18, 0]
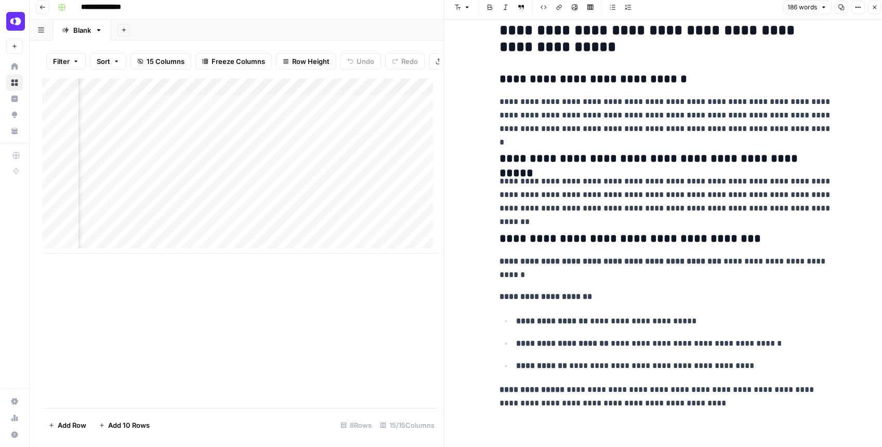
click at [872, 7] on icon "button" at bounding box center [874, 7] width 6 height 6
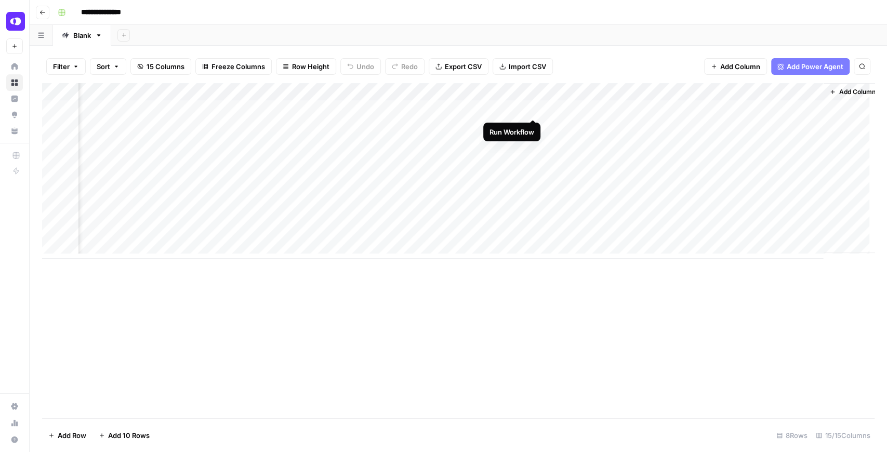
click at [531, 108] on div "Add Column" at bounding box center [458, 171] width 832 height 176
click at [515, 127] on div "Add Column" at bounding box center [458, 171] width 832 height 176
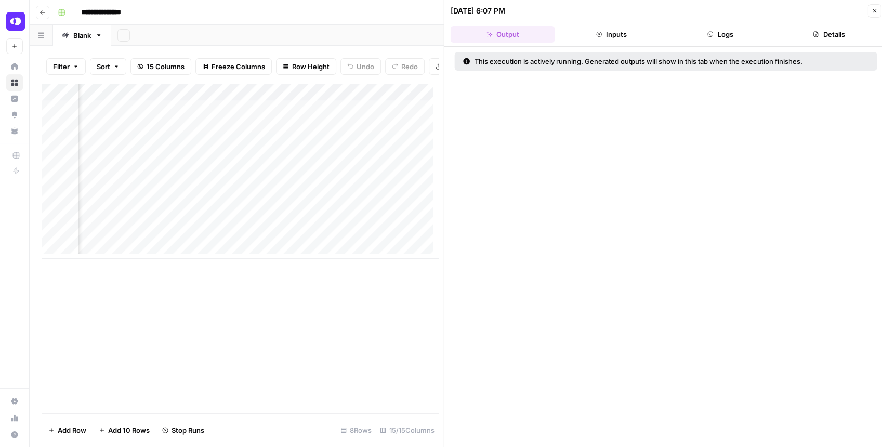
click at [728, 35] on button "Logs" at bounding box center [720, 34] width 104 height 17
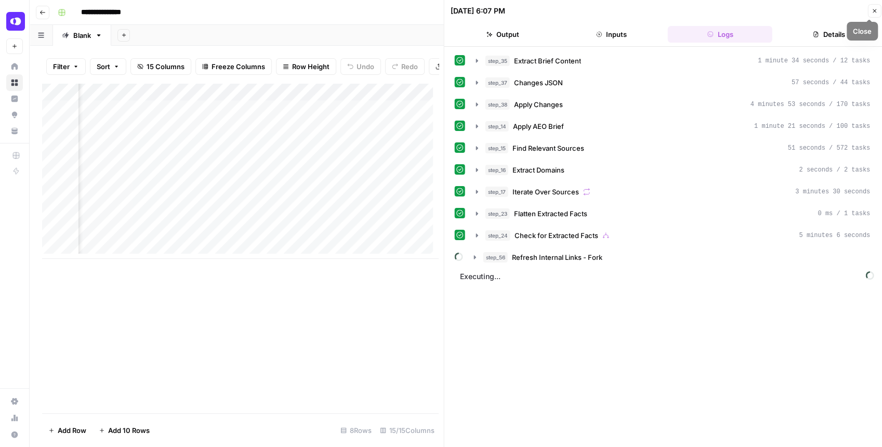
click at [871, 11] on icon "button" at bounding box center [874, 11] width 6 height 6
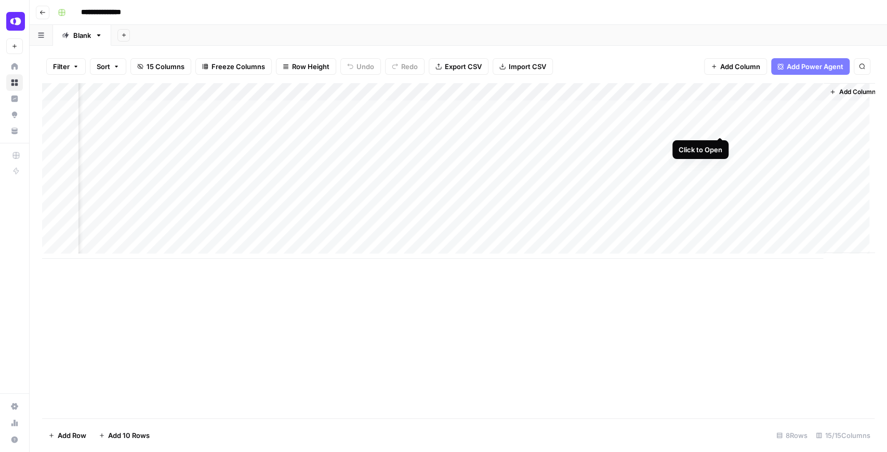
click at [719, 125] on div "Add Column" at bounding box center [458, 171] width 832 height 176
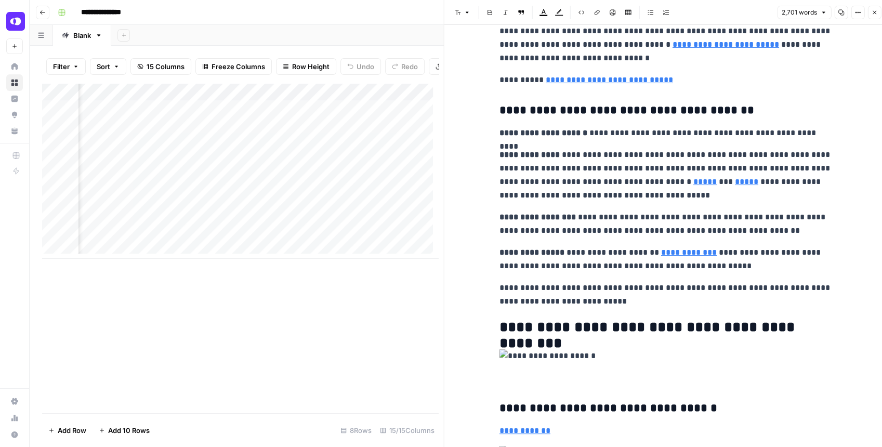
scroll to position [658, 0]
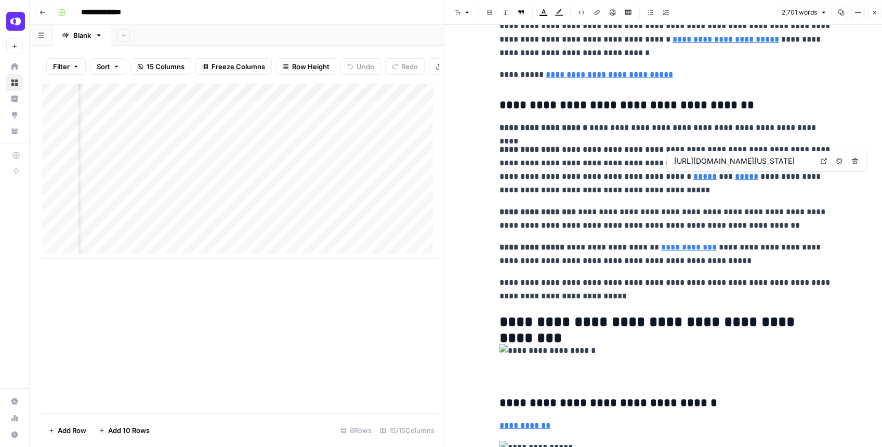
click at [821, 162] on icon at bounding box center [823, 161] width 6 height 6
type input "[URL][DOMAIN_NAME]"
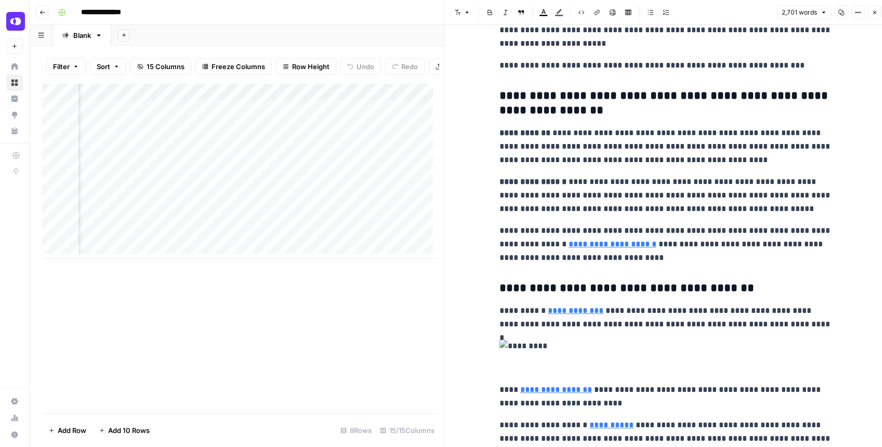
scroll to position [1455, 0]
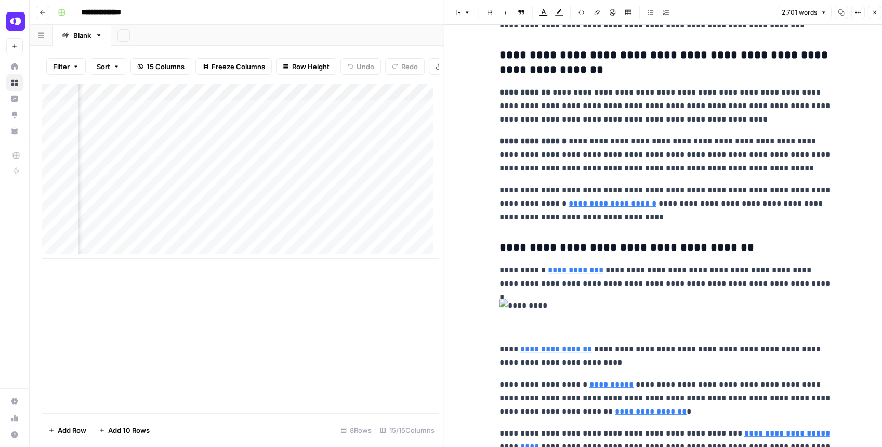
click at [570, 199] on link "**********" at bounding box center [612, 203] width 88 height 8
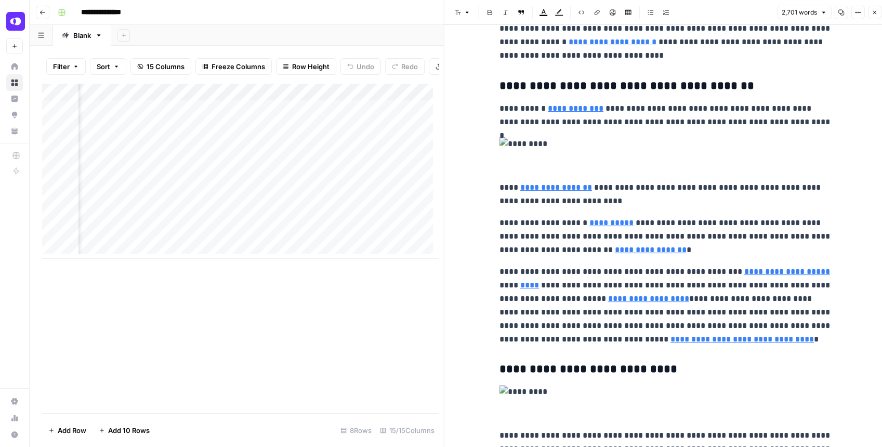
scroll to position [1662, 0]
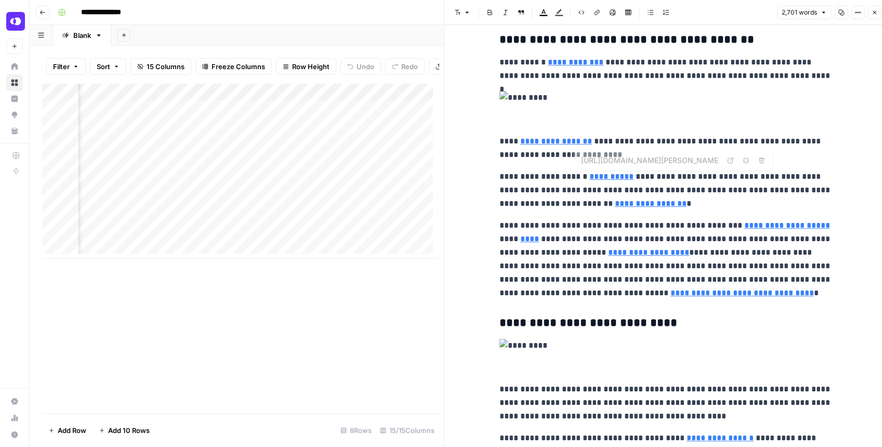
type input "[URL][DOMAIN_NAME]"
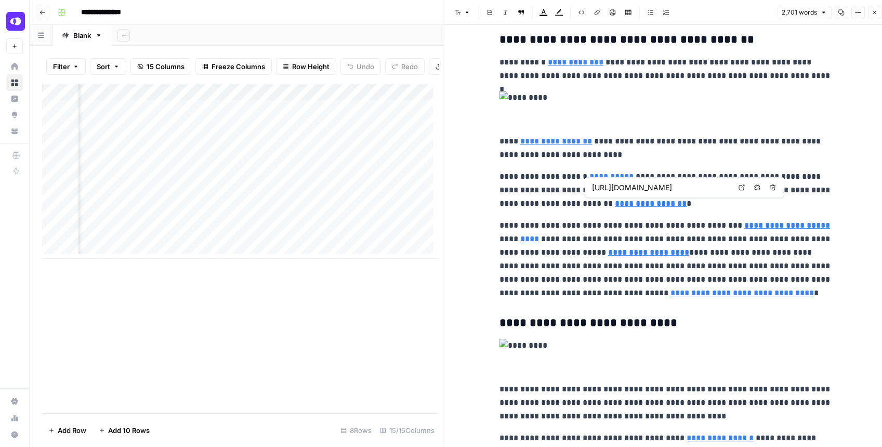
type input "[URL][DOMAIN_NAME]"
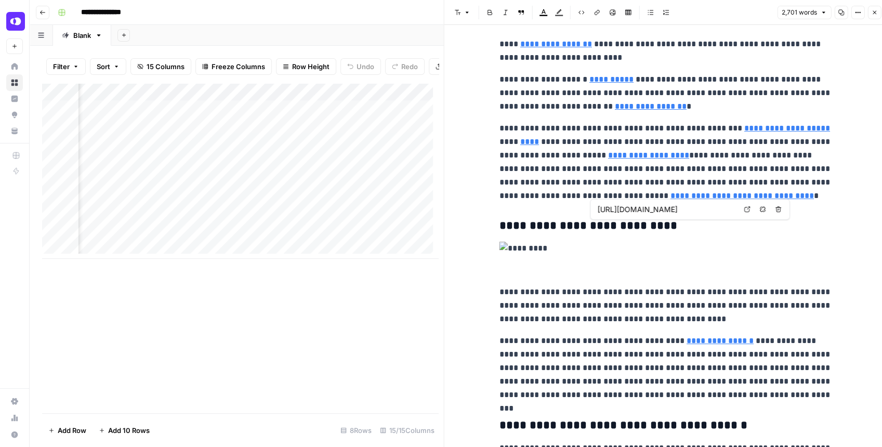
scroll to position [1766, 0]
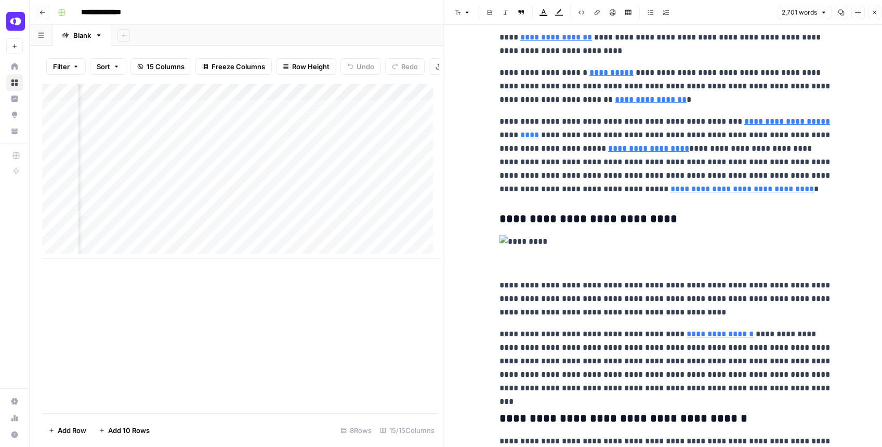
type input "[URL][DOMAIN_NAME]"
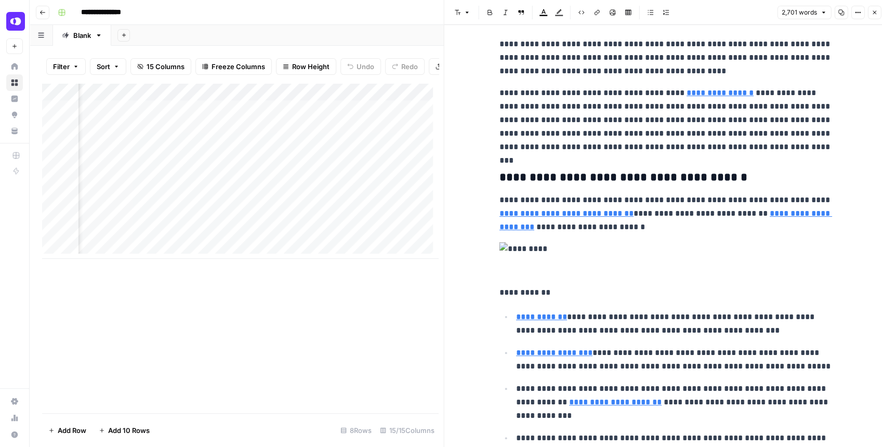
scroll to position [2008, 0]
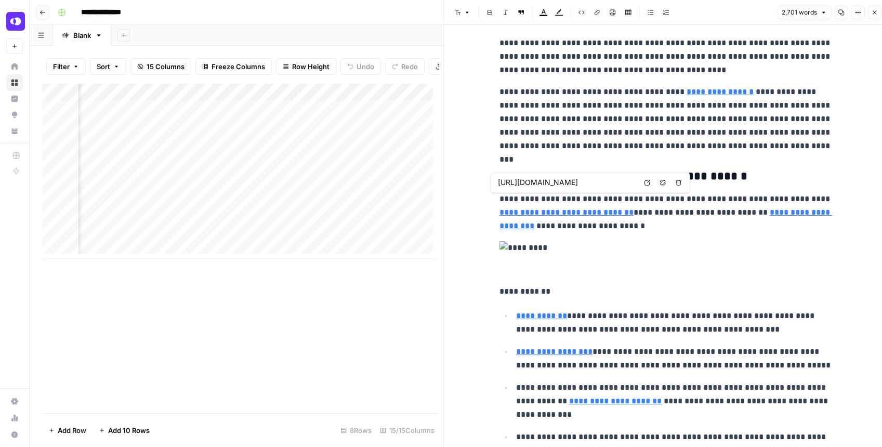
type input "[URL][DOMAIN_NAME]"
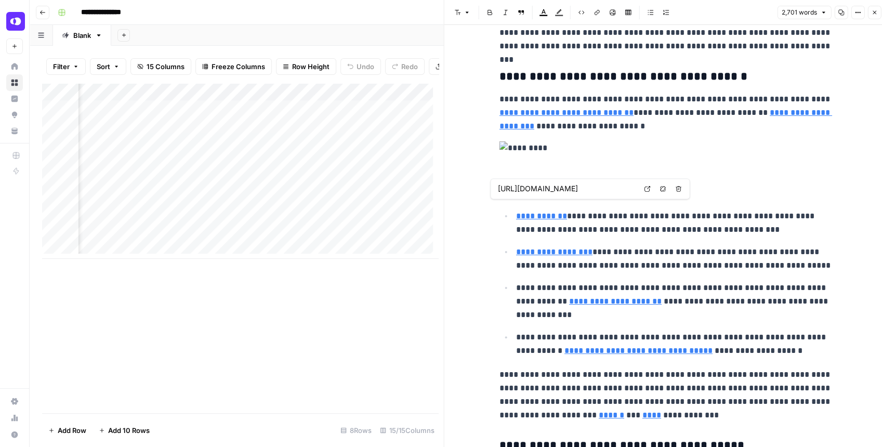
scroll to position [2112, 0]
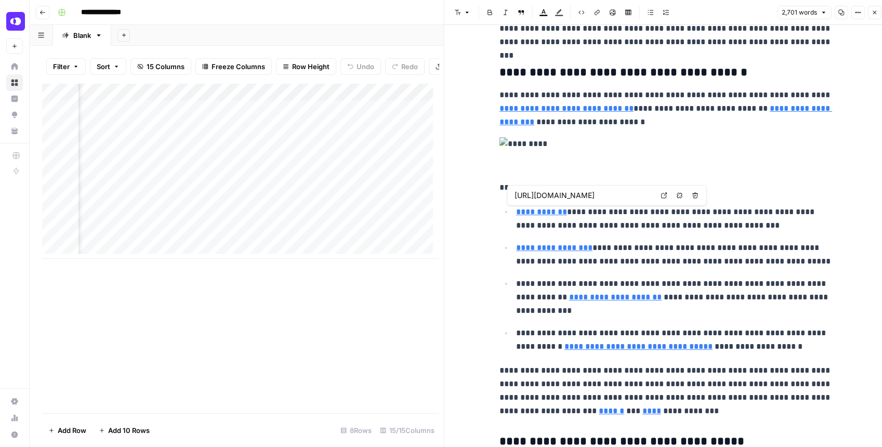
type input "[URL][DOMAIN_NAME]"
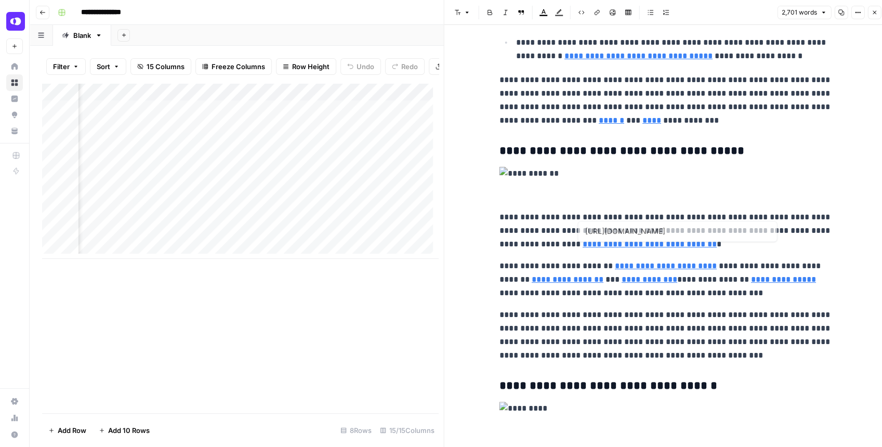
type input "[URL][DOMAIN_NAME]"
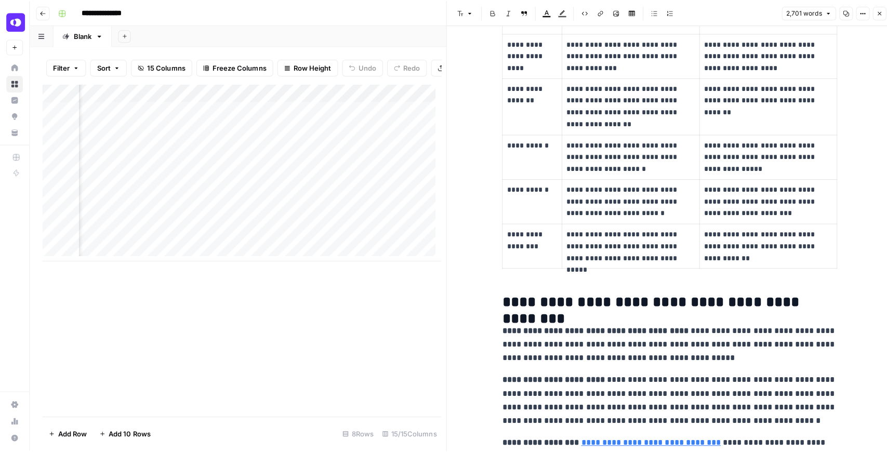
scroll to position [4792, 0]
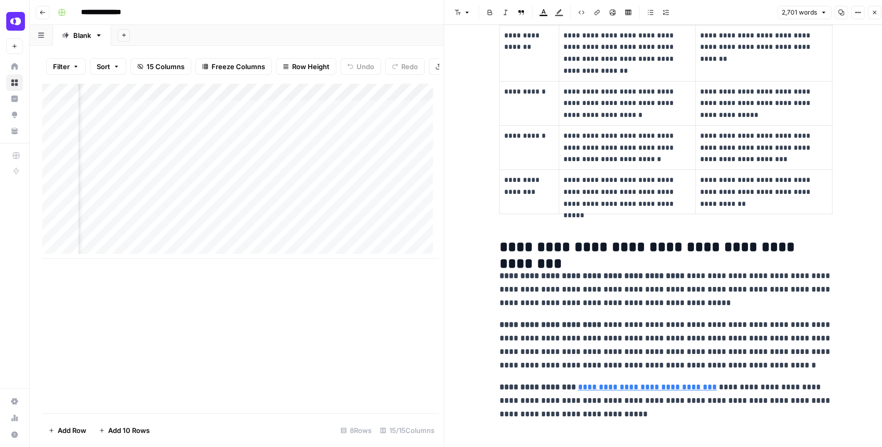
click at [874, 10] on icon "button" at bounding box center [874, 12] width 6 height 6
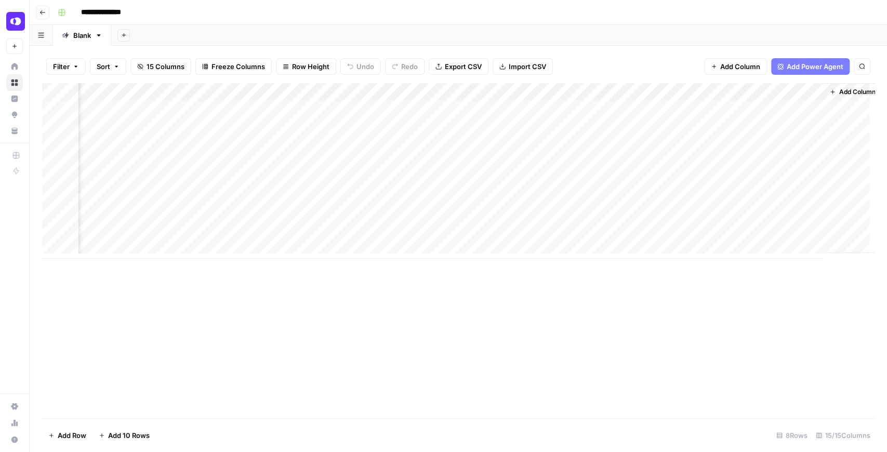
click at [717, 126] on div "Add Column" at bounding box center [458, 171] width 832 height 176
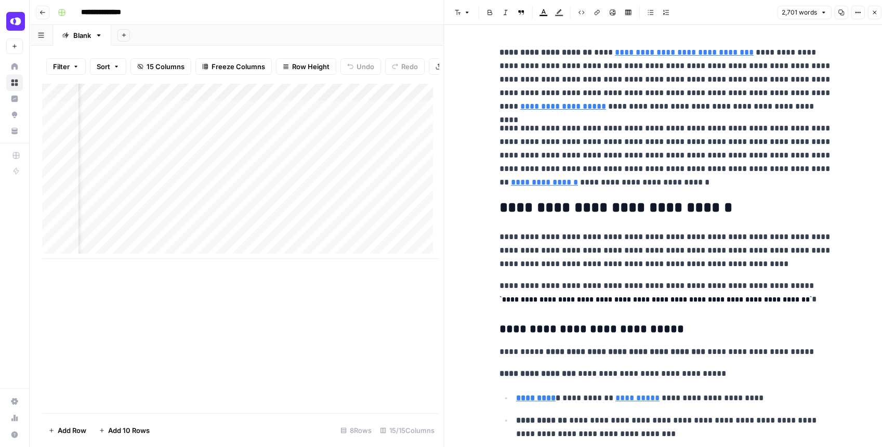
click at [840, 13] on icon "button" at bounding box center [840, 12] width 6 height 6
click at [875, 14] on icon "button" at bounding box center [874, 12] width 6 height 6
